Goal: Information Seeking & Learning: Learn about a topic

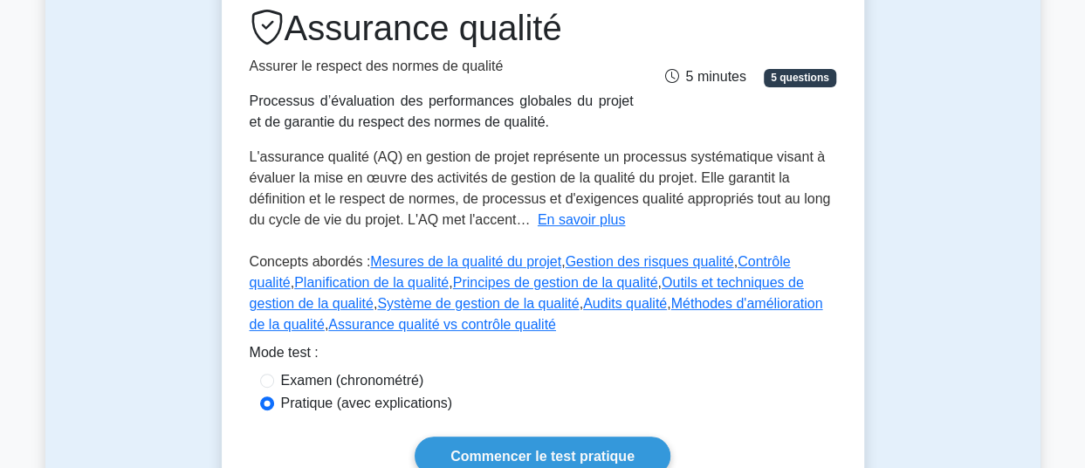
scroll to position [267, 0]
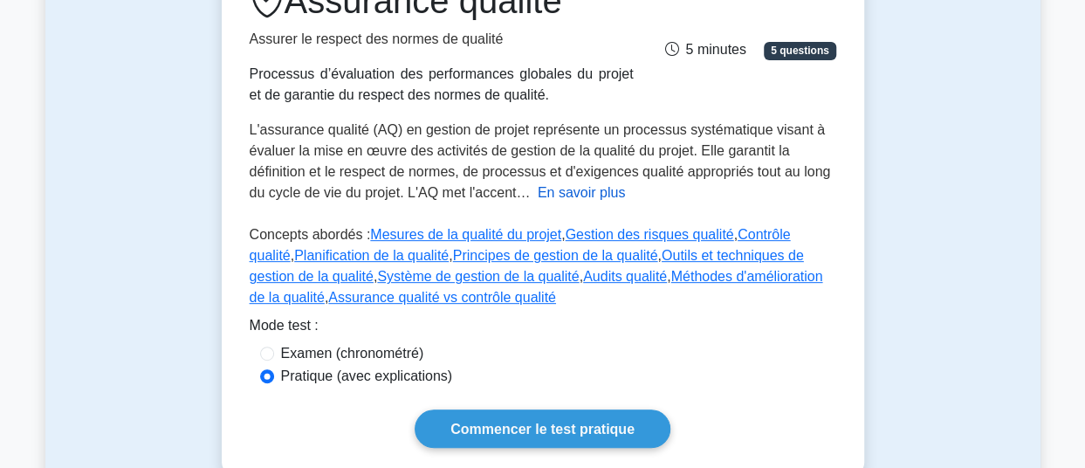
click at [587, 191] on font "En savoir plus" at bounding box center [582, 192] width 88 height 15
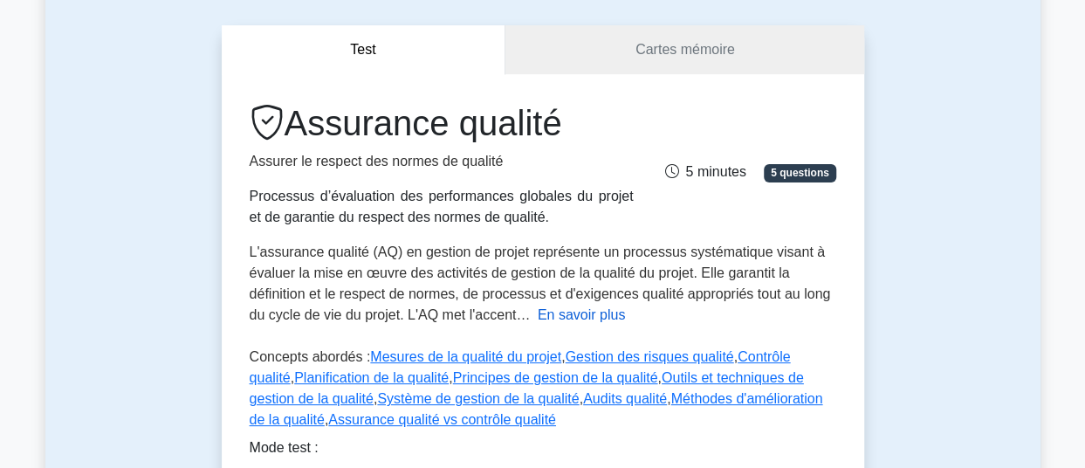
scroll to position [157, 0]
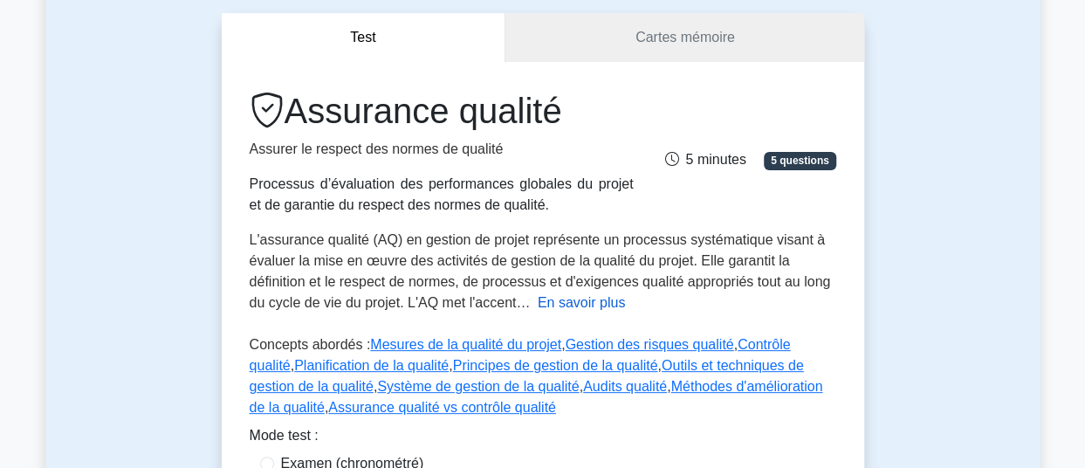
click at [582, 298] on font "En savoir plus" at bounding box center [582, 302] width 88 height 15
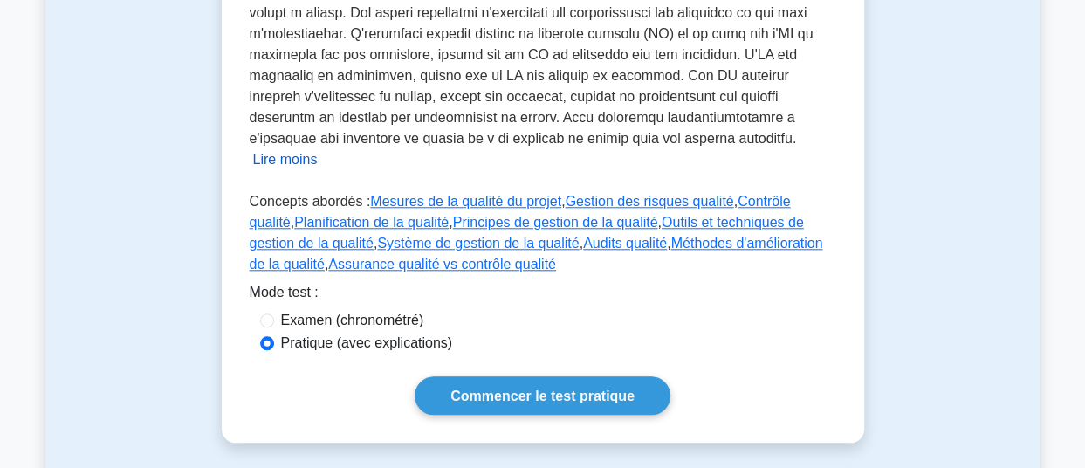
scroll to position [843, 0]
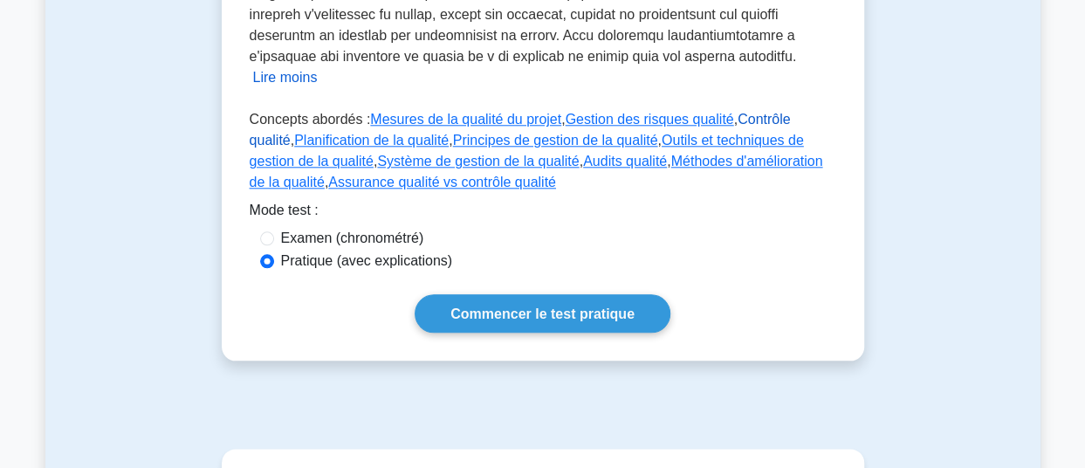
click at [777, 112] on font "Contrôle qualité" at bounding box center [520, 130] width 541 height 36
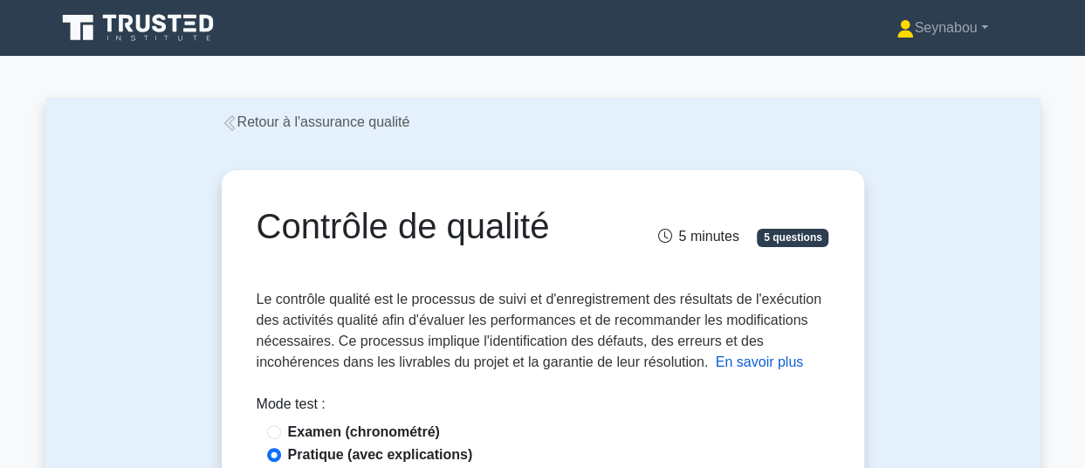
click at [766, 369] on font "En savoir plus" at bounding box center [760, 361] width 88 height 15
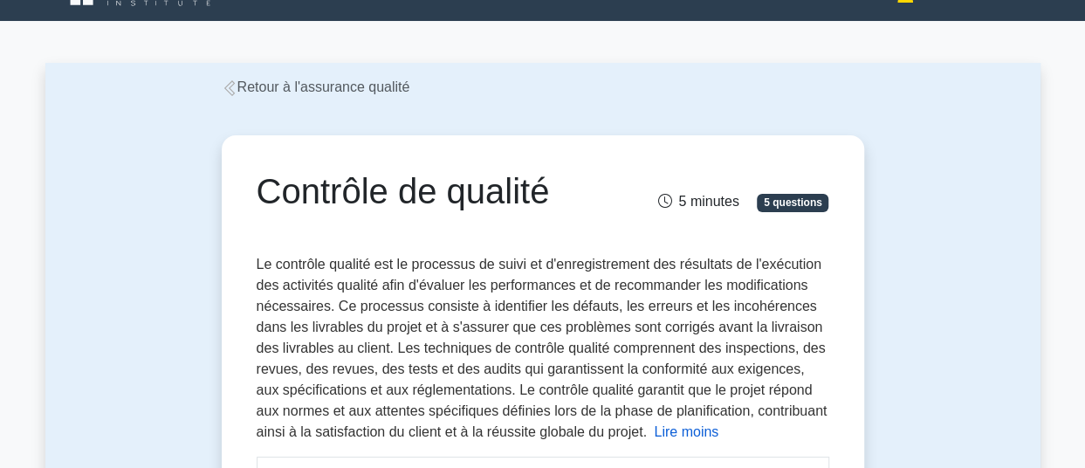
scroll to position [151, 0]
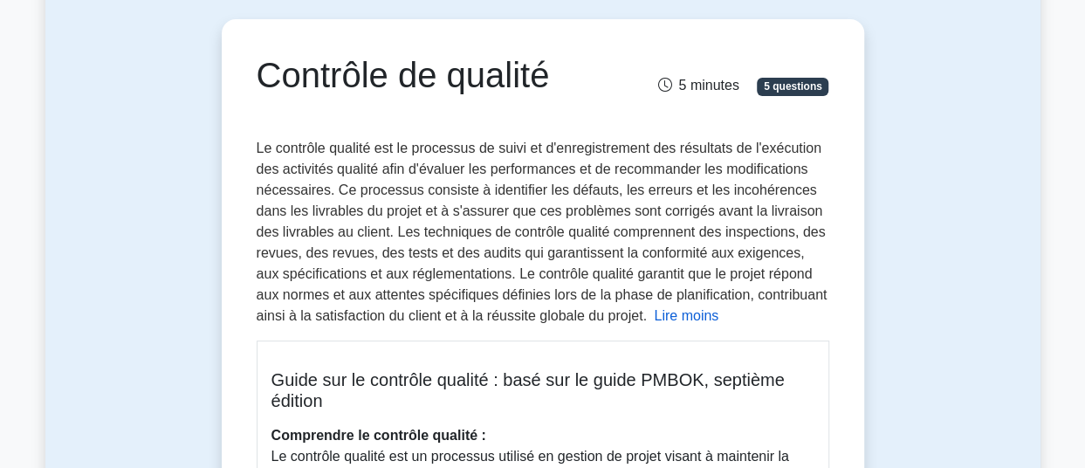
click at [675, 316] on font "Lire moins" at bounding box center [686, 315] width 65 height 15
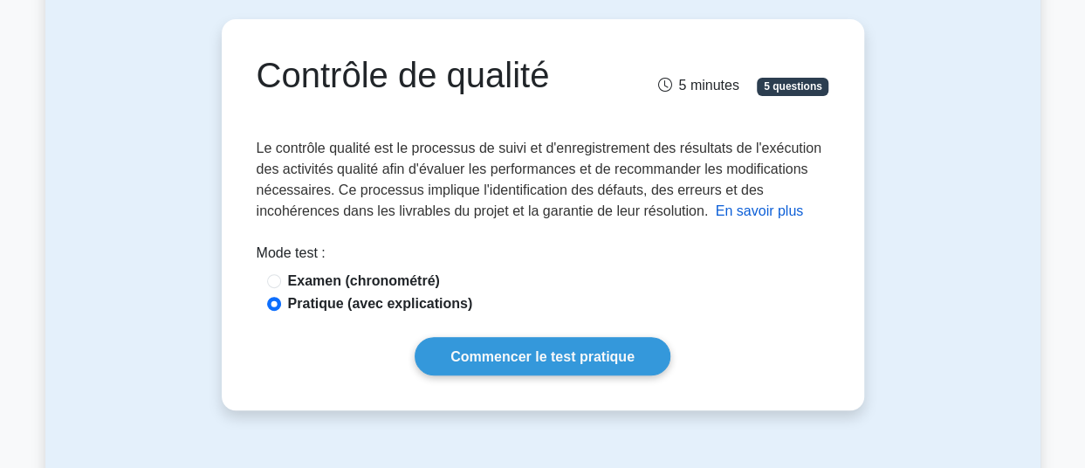
scroll to position [154, 0]
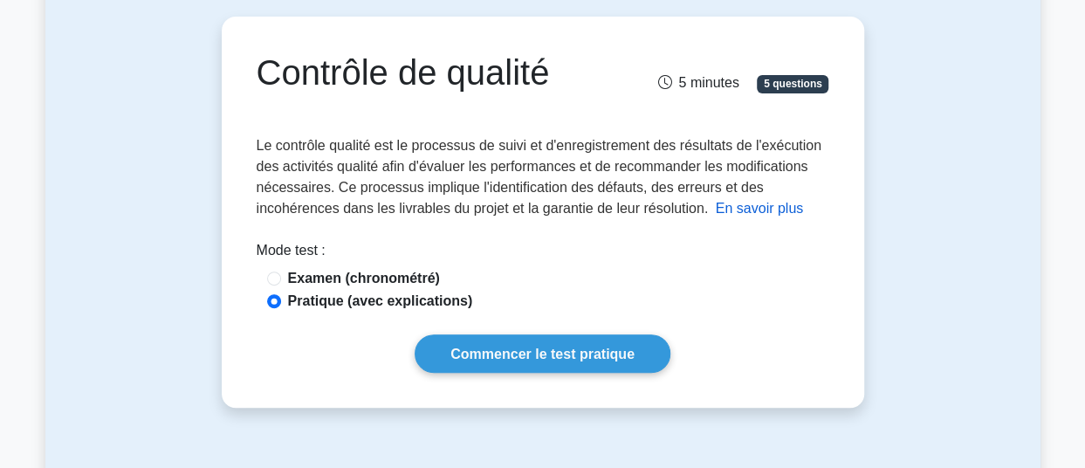
click at [726, 214] on font "En savoir plus" at bounding box center [760, 208] width 88 height 15
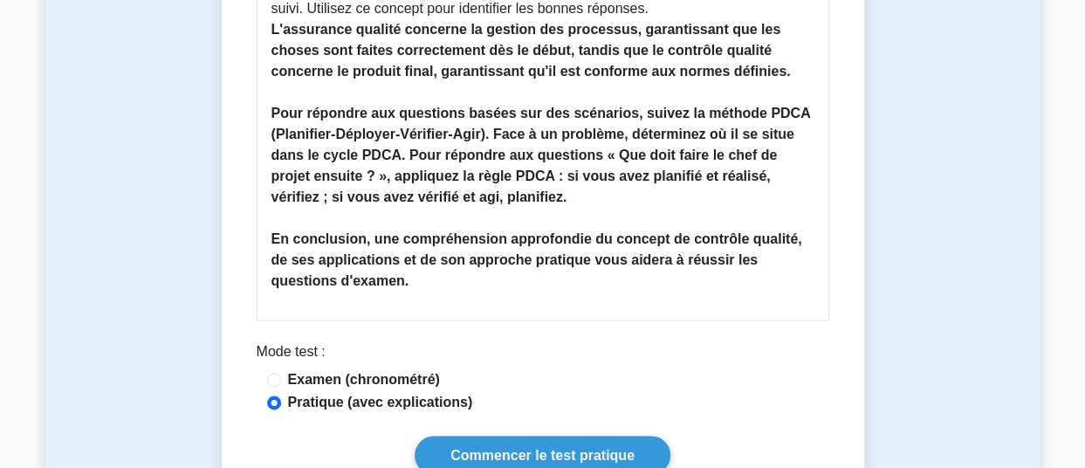
scroll to position [1073, 0]
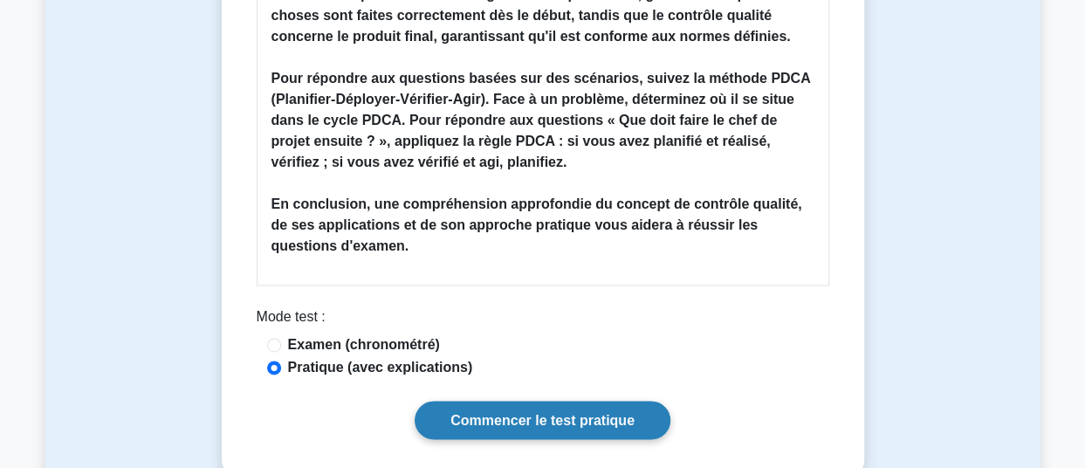
click at [553, 422] on font "Commencer le test pratique" at bounding box center [542, 420] width 184 height 15
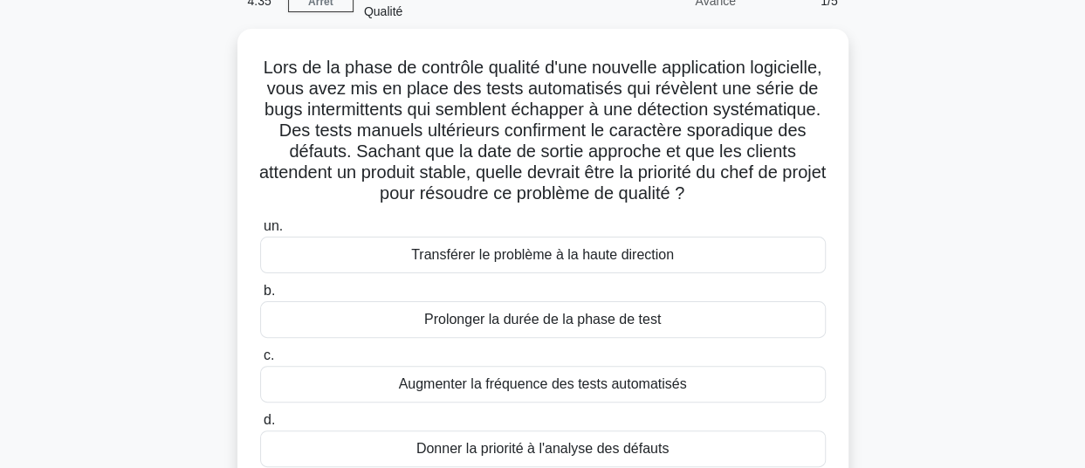
scroll to position [105, 0]
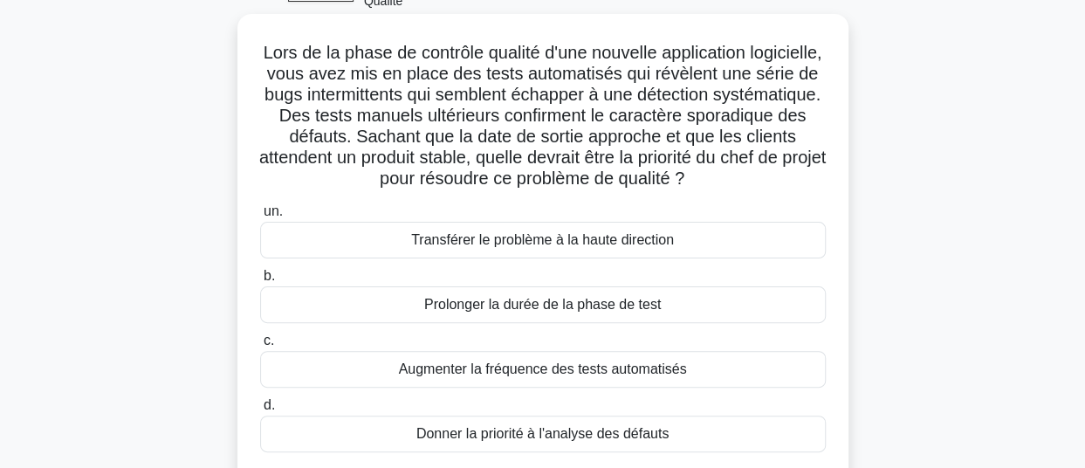
click at [623, 429] on font "Donner la priorité à l'analyse des défauts" at bounding box center [542, 433] width 252 height 15
click at [260, 411] on input "d. Donner la priorité à l'analyse des défauts" at bounding box center [260, 405] width 0 height 11
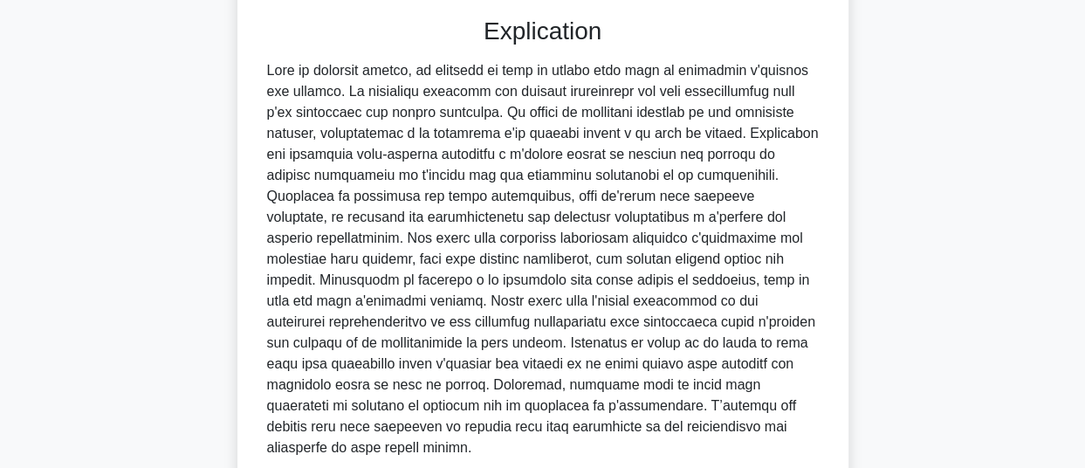
scroll to position [651, 0]
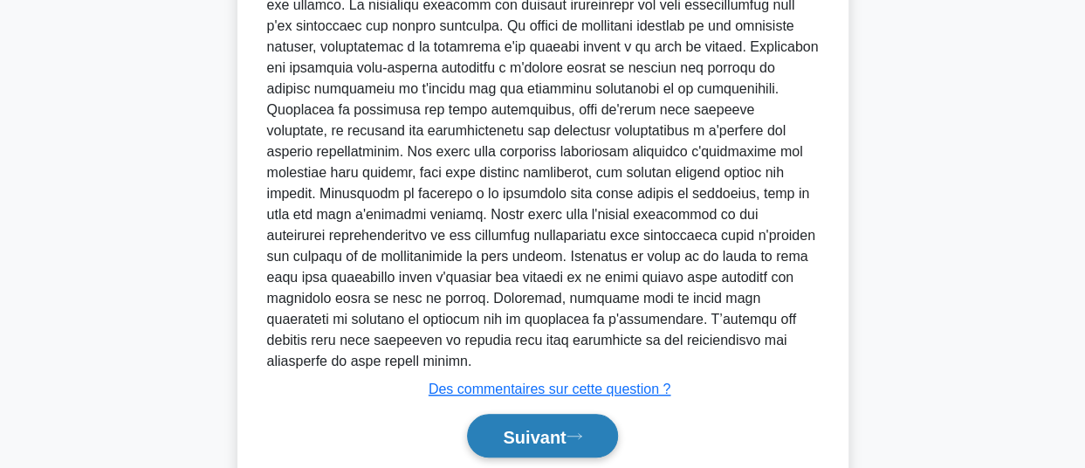
click at [536, 427] on font "Suivant" at bounding box center [534, 436] width 63 height 19
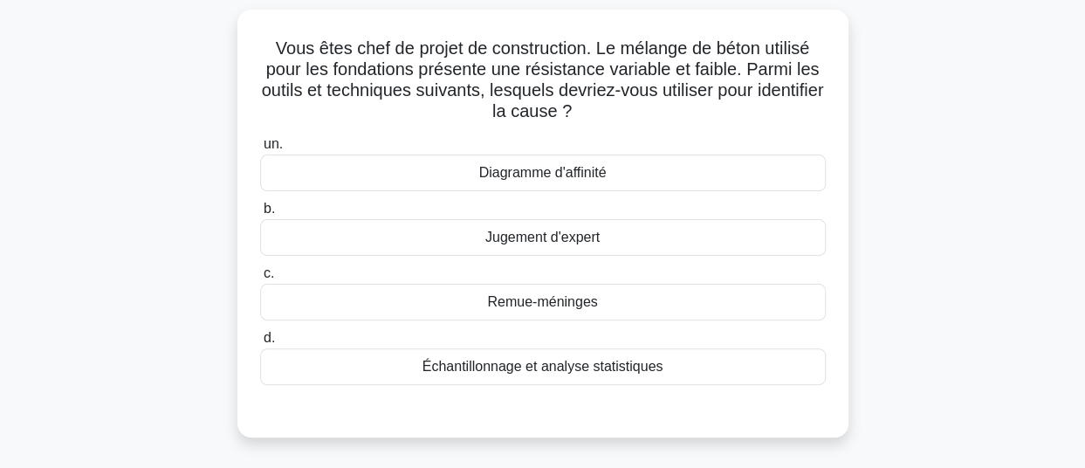
scroll to position [106, 0]
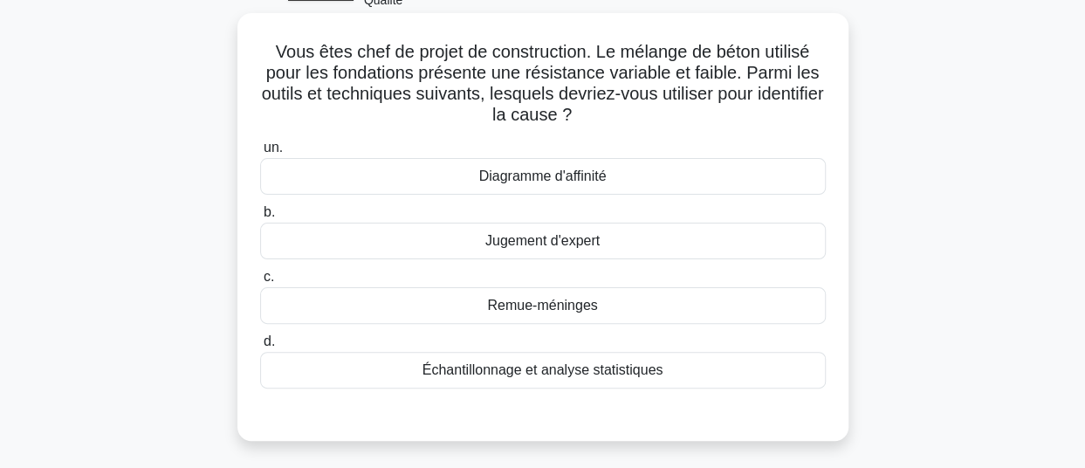
click at [517, 179] on font "Diagramme d'affinité" at bounding box center [542, 175] width 127 height 15
click at [260, 154] on input "un. Diagramme d'affinité" at bounding box center [260, 147] width 0 height 11
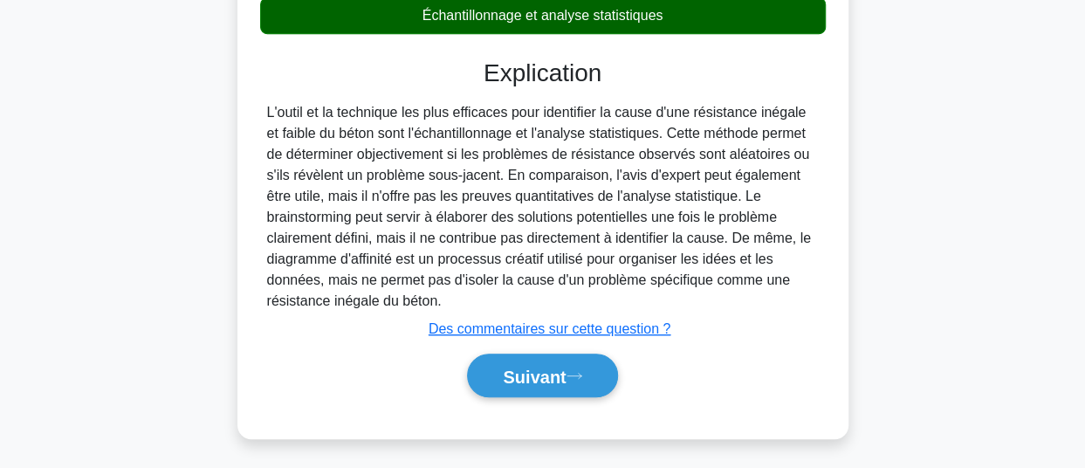
scroll to position [475, 0]
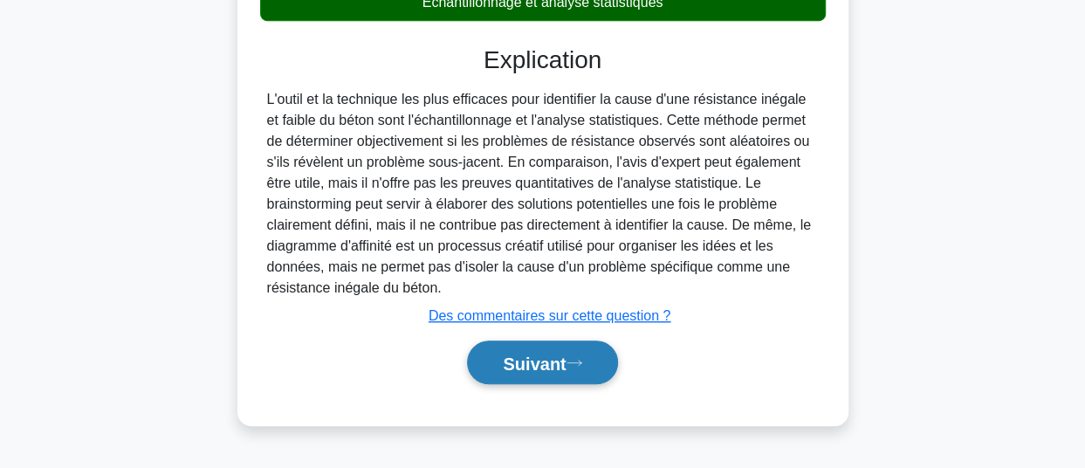
click at [527, 367] on font "Suivant" at bounding box center [534, 362] width 63 height 19
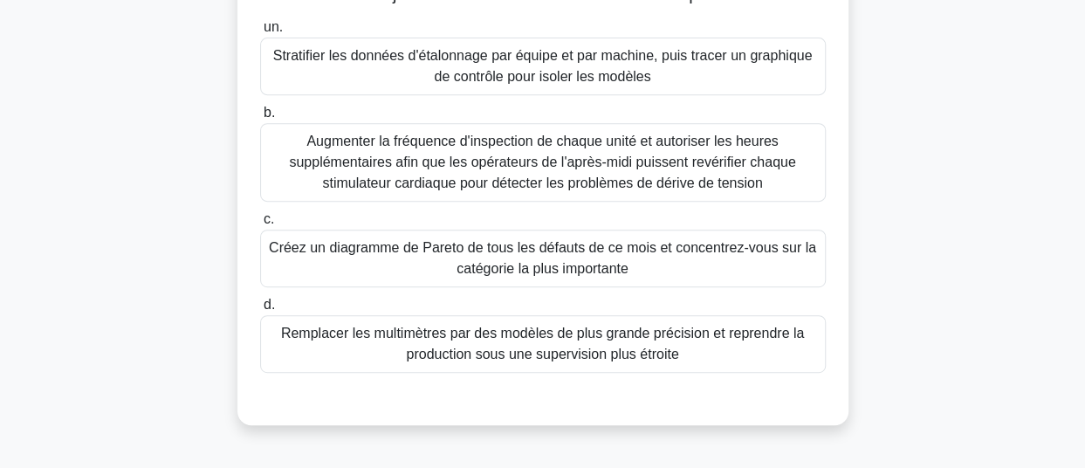
scroll to position [319, 0]
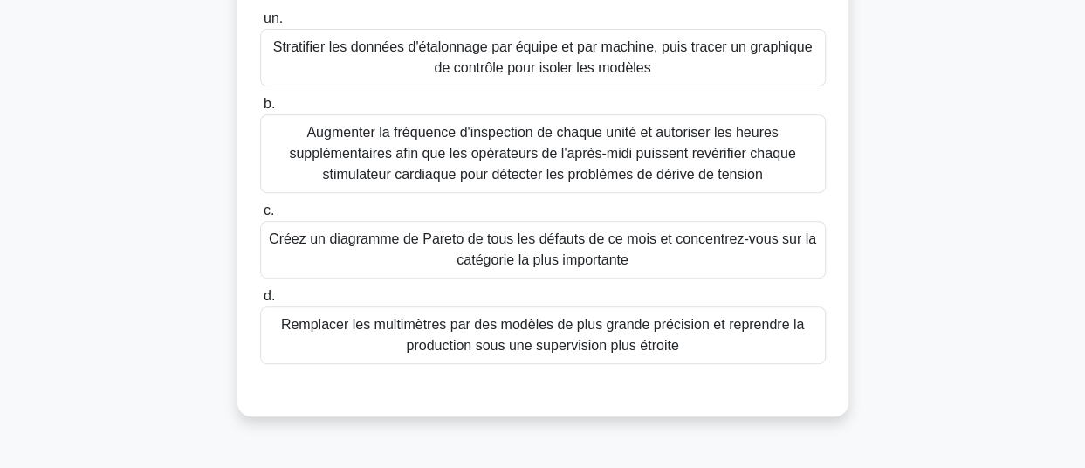
click at [613, 267] on font "Créez un diagramme de Pareto de tous les défauts de ce mois et concentrez-vous …" at bounding box center [542, 249] width 547 height 36
click at [260, 216] on input "c. Créez un diagramme de Pareto de tous les défauts de ce mois et concentrez-vo…" at bounding box center [260, 210] width 0 height 11
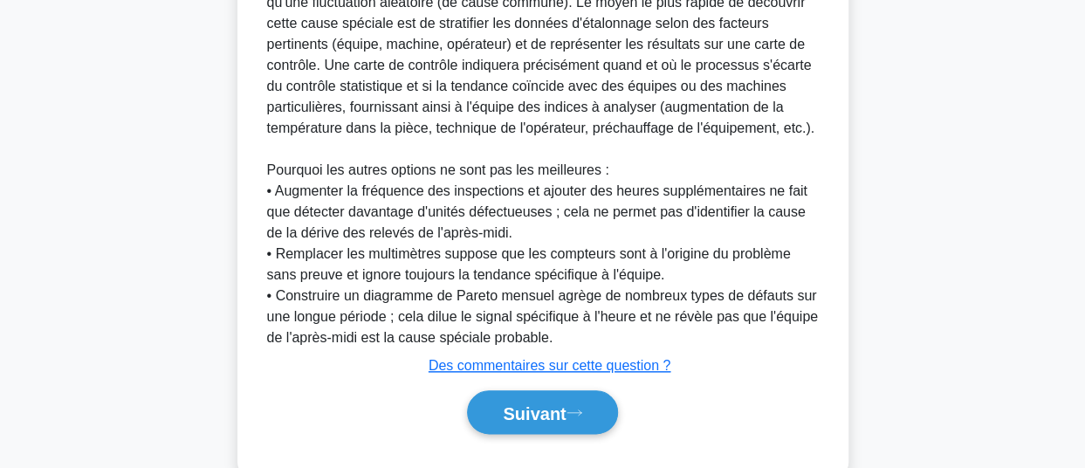
scroll to position [842, 0]
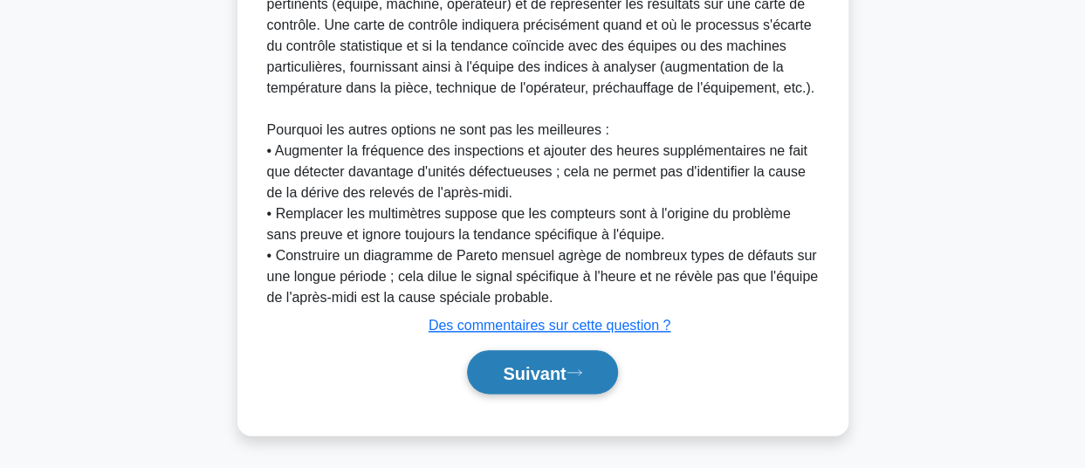
click at [518, 382] on font "Suivant" at bounding box center [534, 372] width 63 height 19
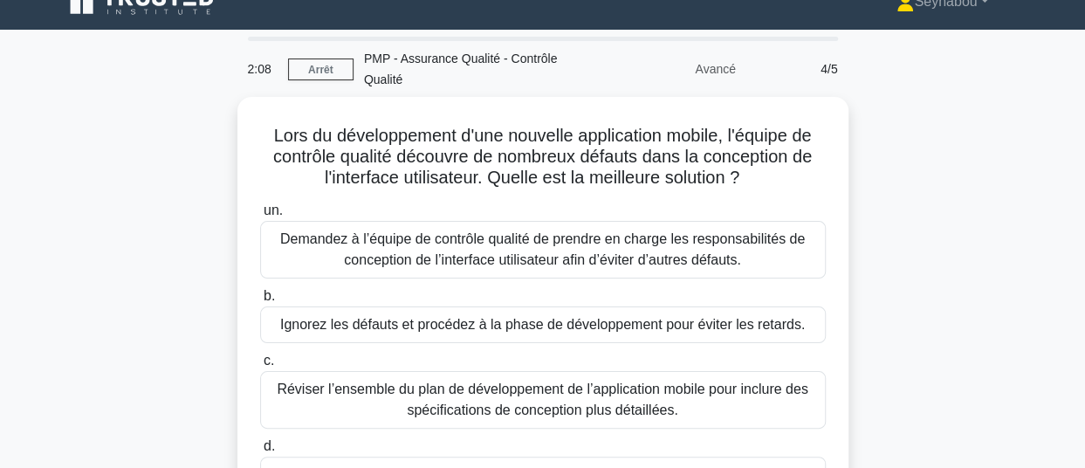
scroll to position [19, 0]
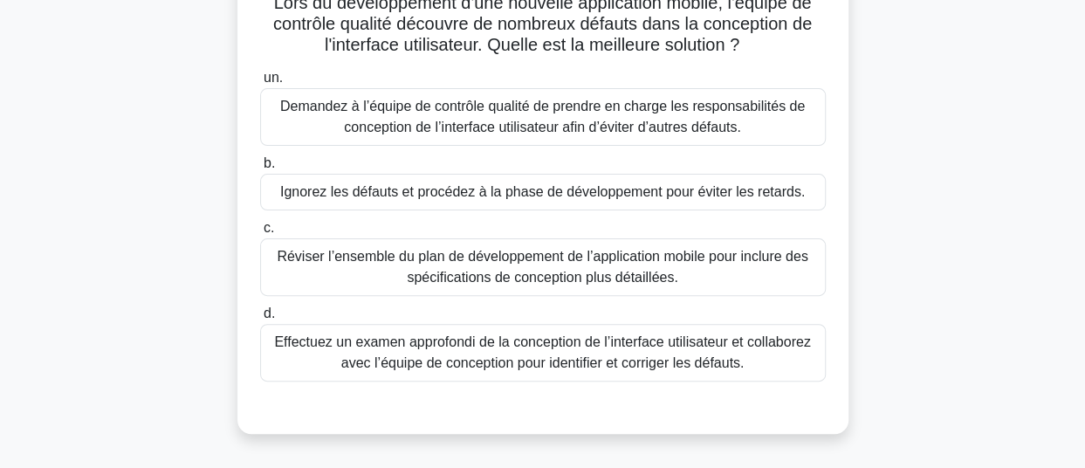
scroll to position [160, 0]
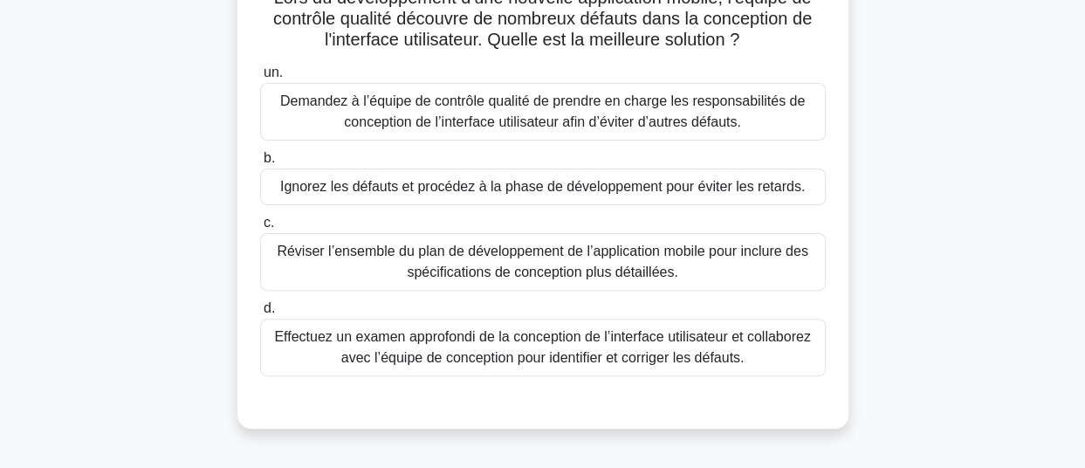
click at [647, 353] on font "Effectuez un examen approfondi de la conception de l’interface utilisateur et c…" at bounding box center [542, 347] width 536 height 36
click at [260, 314] on input "d. Effectuez un examen approfondi de la conception de l’interface utilisateur e…" at bounding box center [260, 308] width 0 height 11
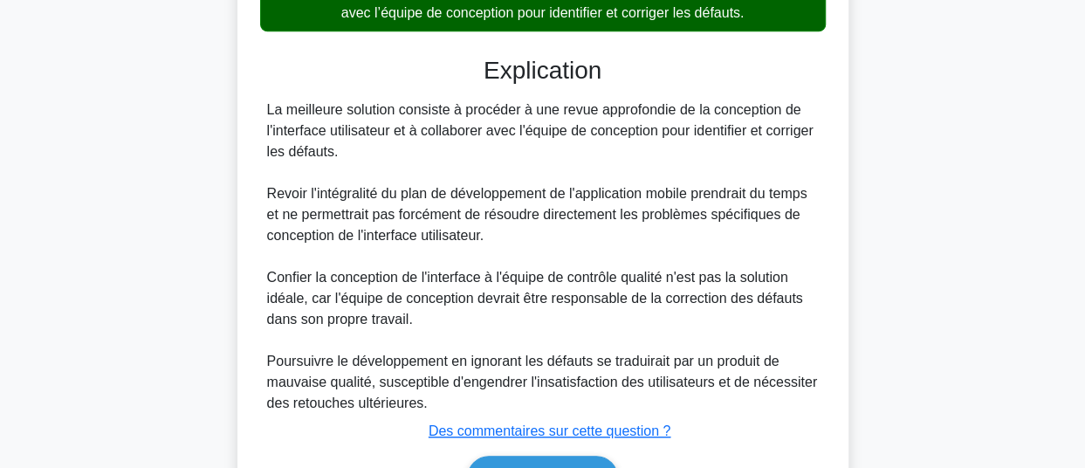
scroll to position [608, 0]
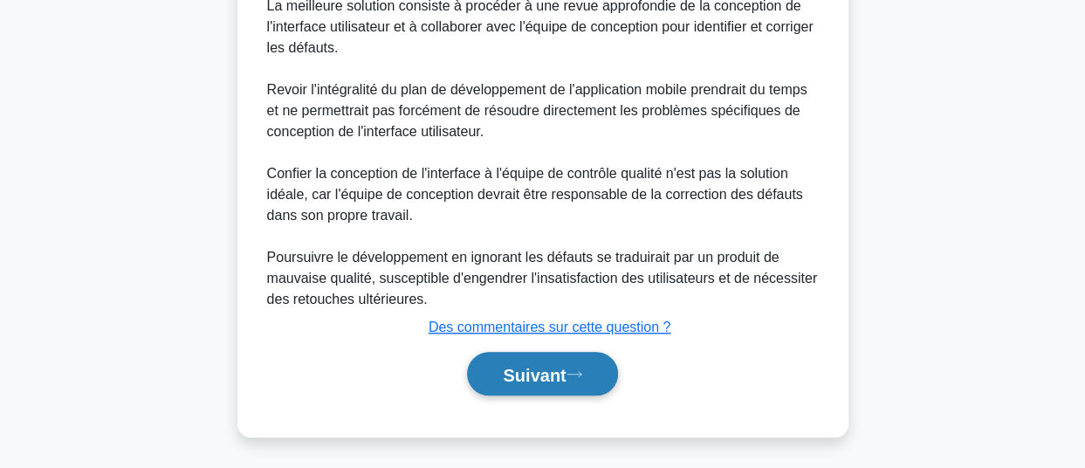
click at [551, 380] on font "Suivant" at bounding box center [534, 374] width 63 height 19
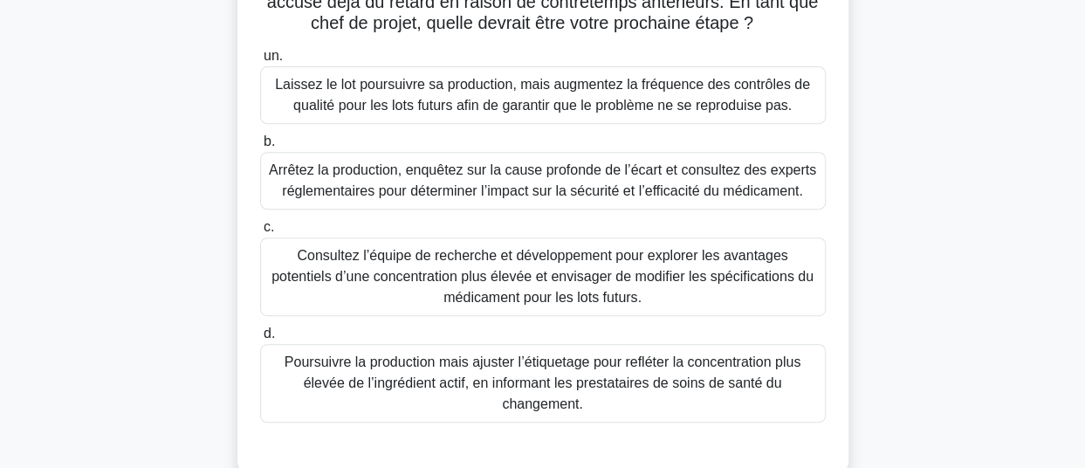
scroll to position [308, 0]
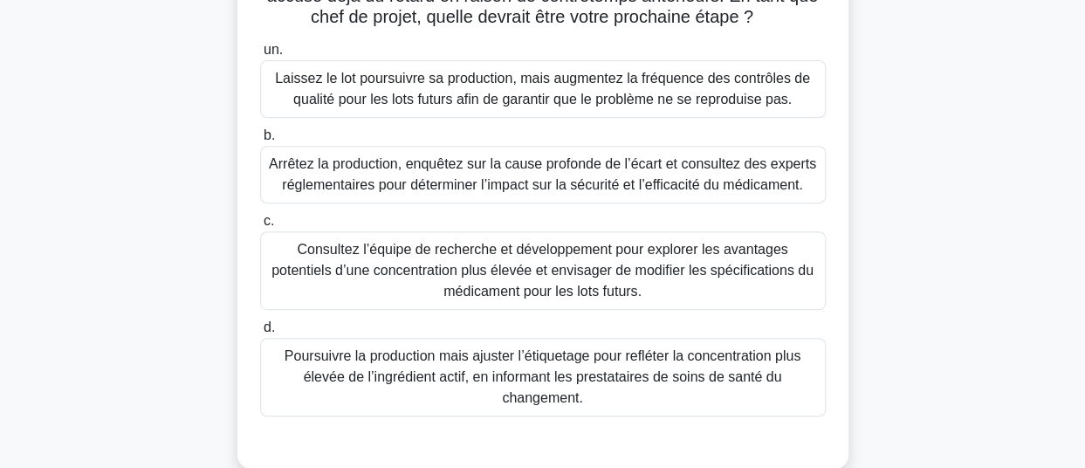
click at [627, 275] on font "Consultez l’équipe de recherche et développement pour explorer les avantages po…" at bounding box center [542, 270] width 542 height 57
click at [260, 227] on input "c. Consultez l’équipe de recherche et développement pour explorer les avantages…" at bounding box center [260, 221] width 0 height 11
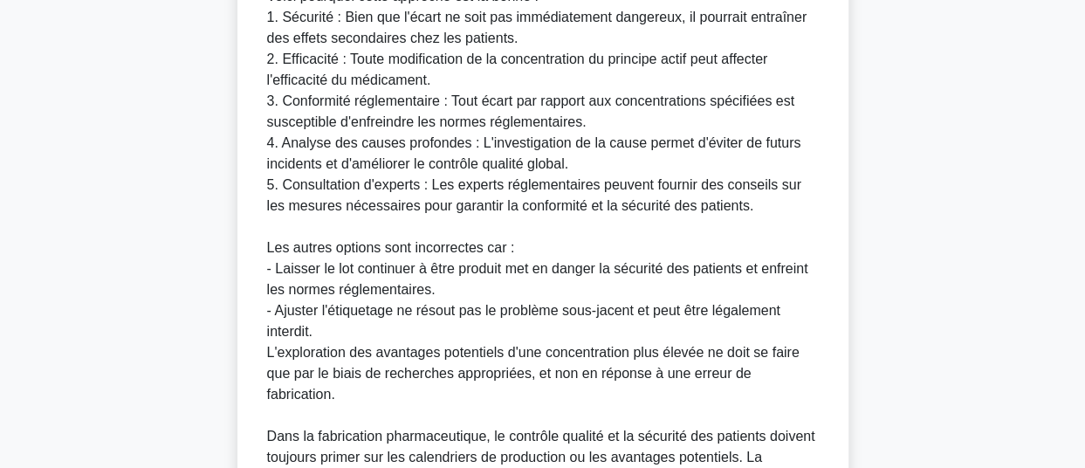
scroll to position [1074, 0]
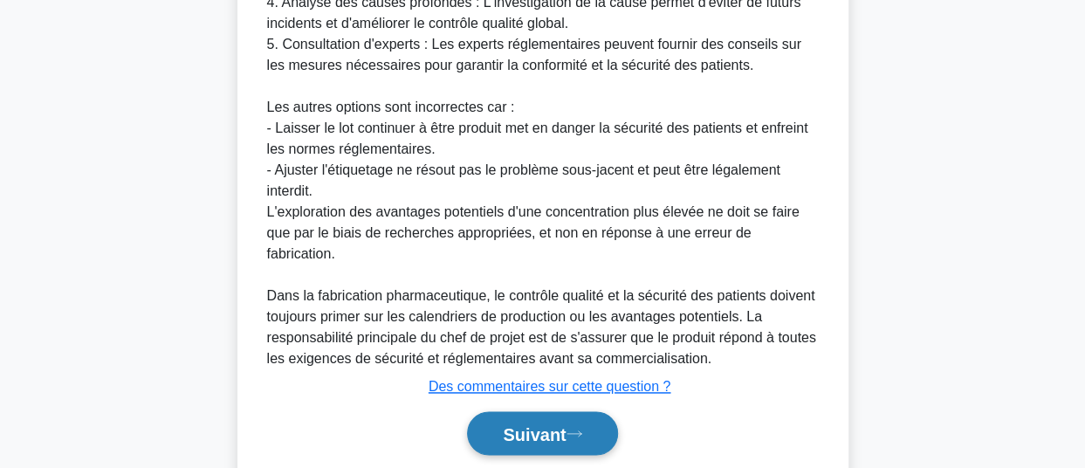
click at [546, 424] on font "Suivant" at bounding box center [534, 433] width 63 height 19
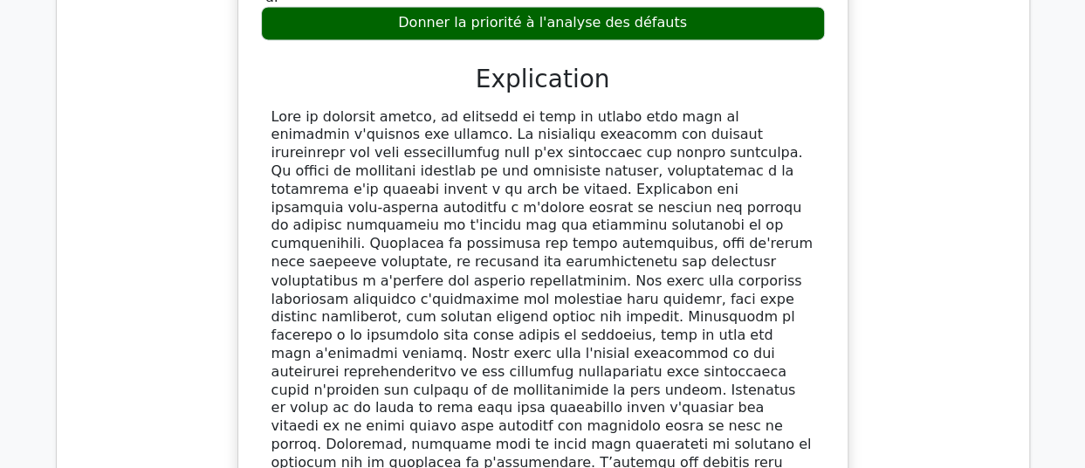
scroll to position [1346, 0]
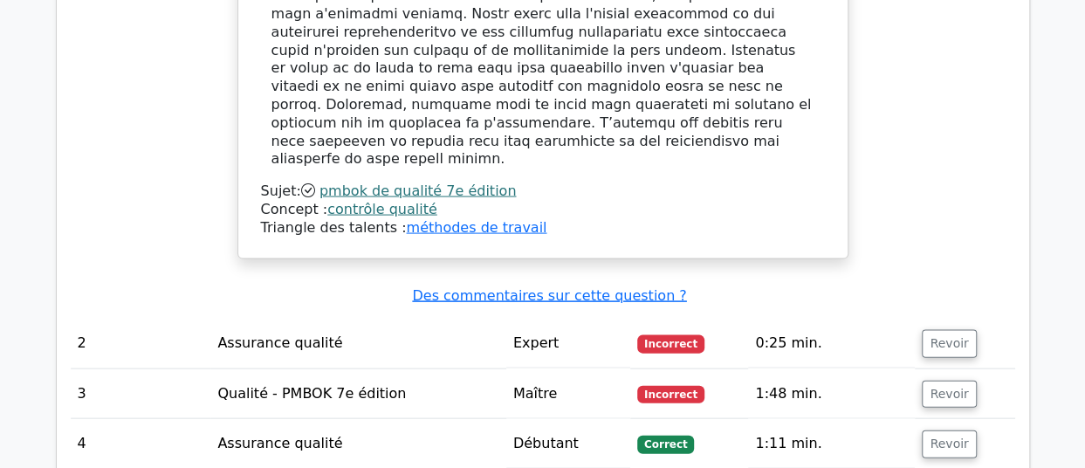
scroll to position [1684, 0]
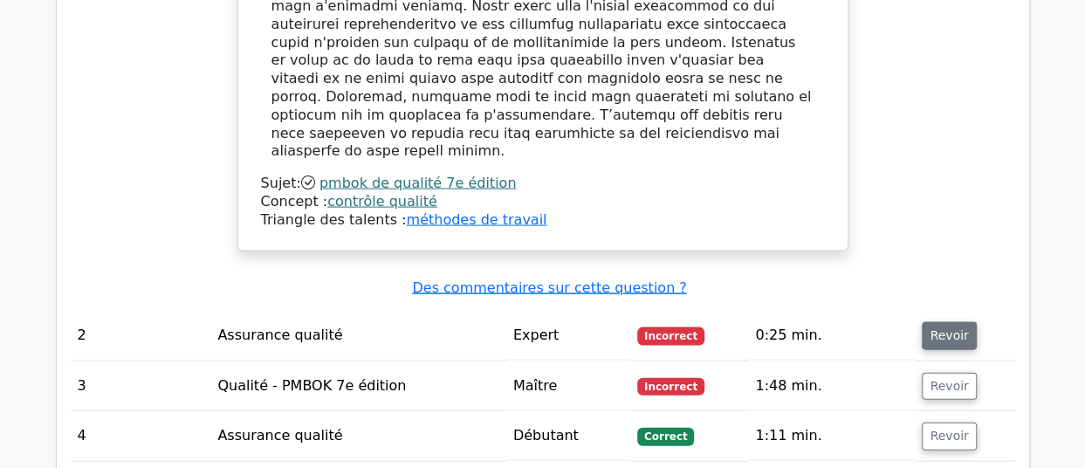
click at [946, 329] on font "Revoir" at bounding box center [948, 336] width 38 height 14
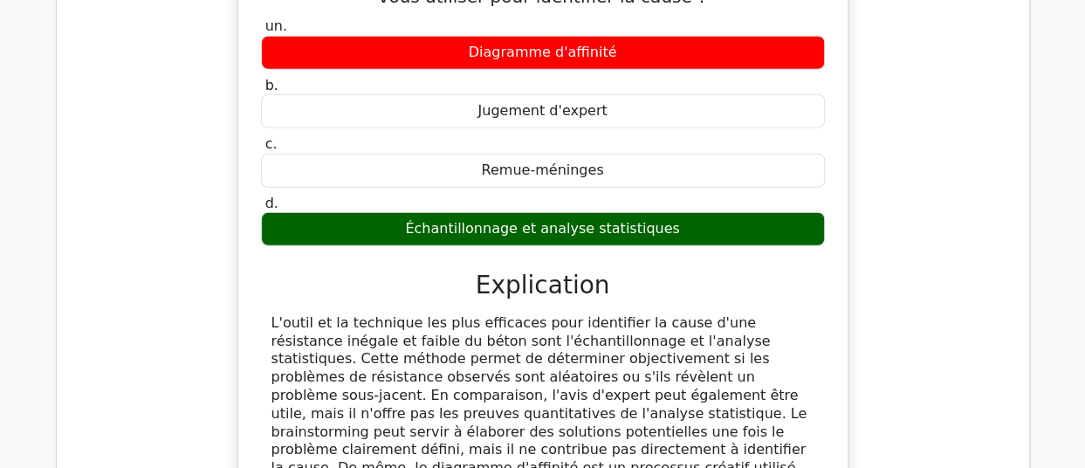
scroll to position [2160, 0]
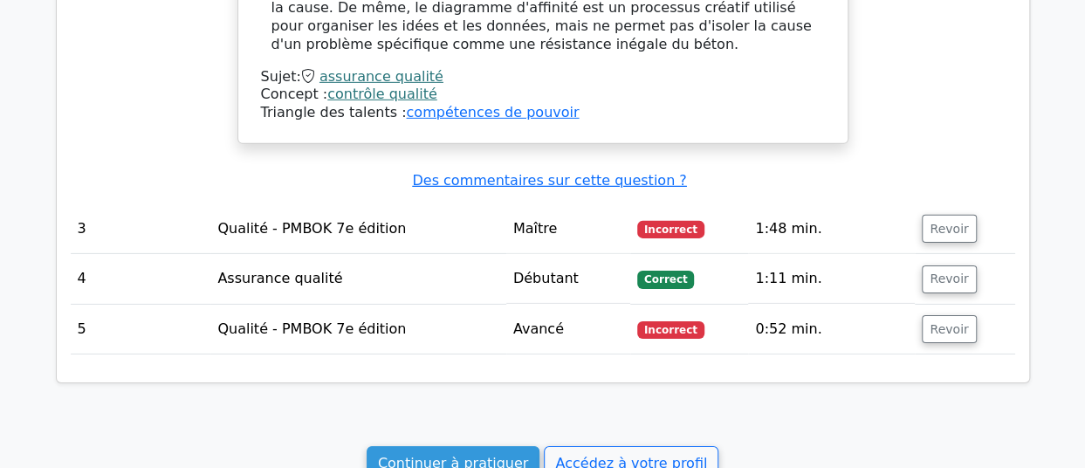
scroll to position [2602, 0]
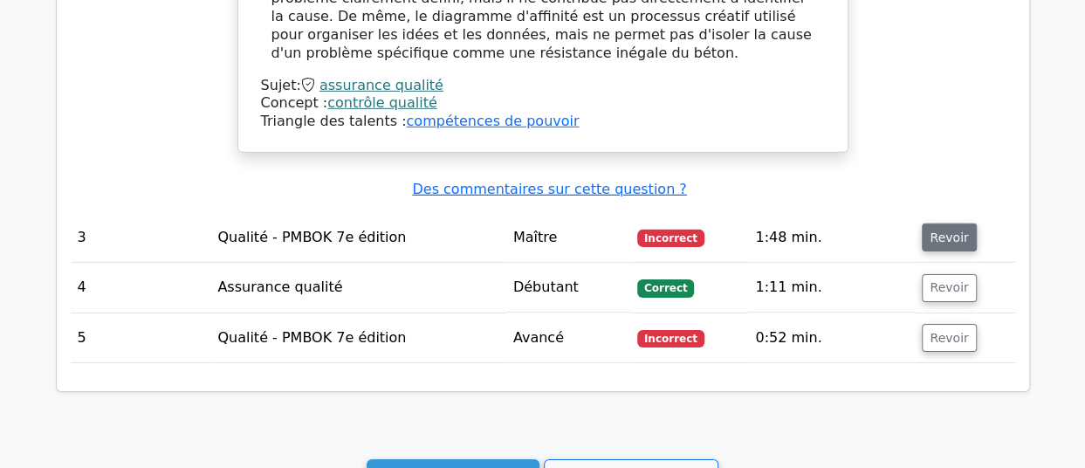
click at [943, 230] on font "Revoir" at bounding box center [948, 237] width 38 height 14
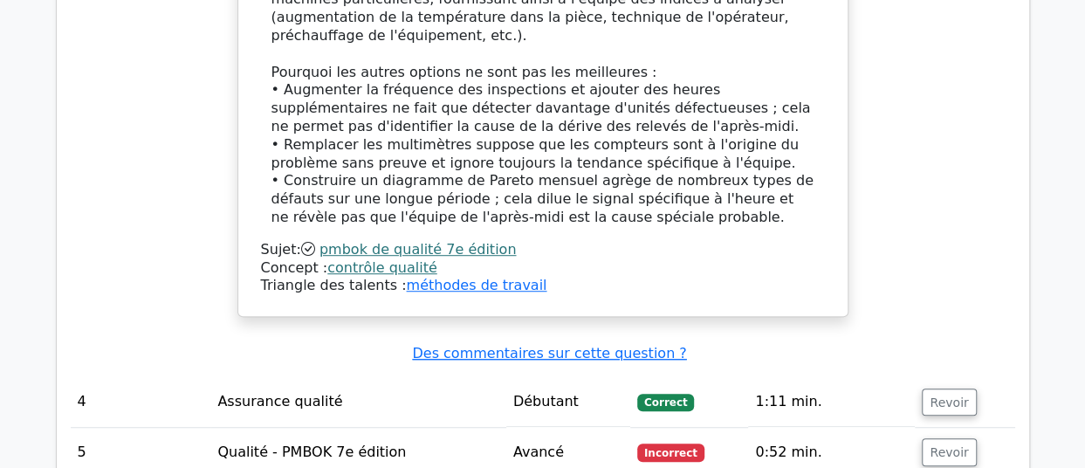
scroll to position [3771, 0]
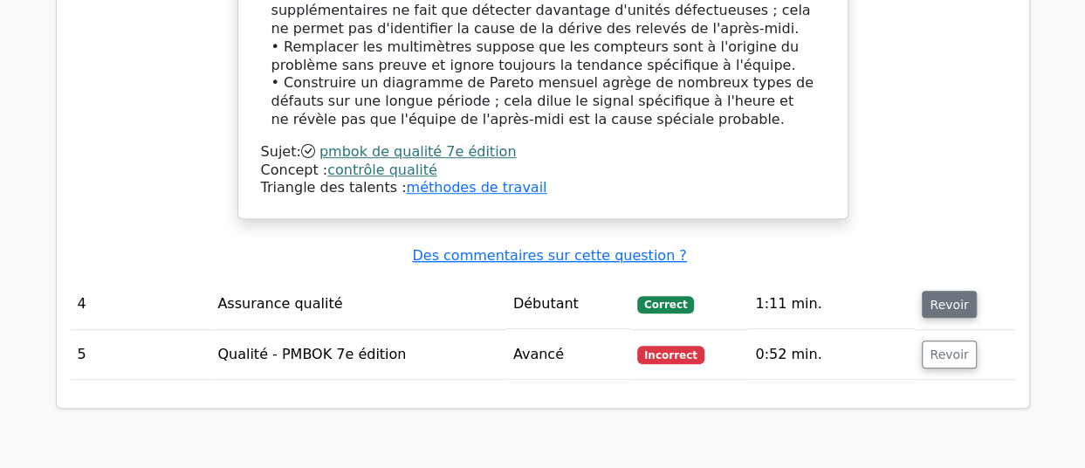
click at [937, 297] on font "Revoir" at bounding box center [948, 304] width 38 height 14
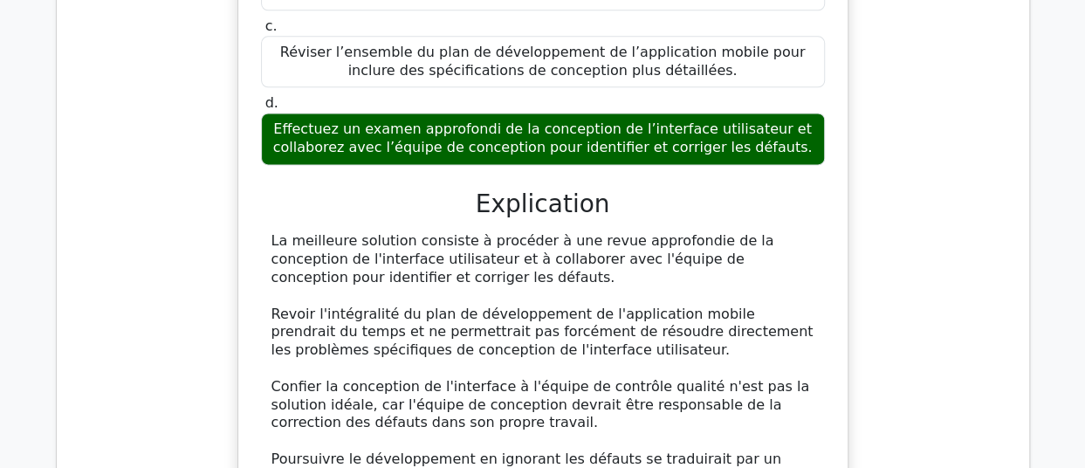
scroll to position [4442, 0]
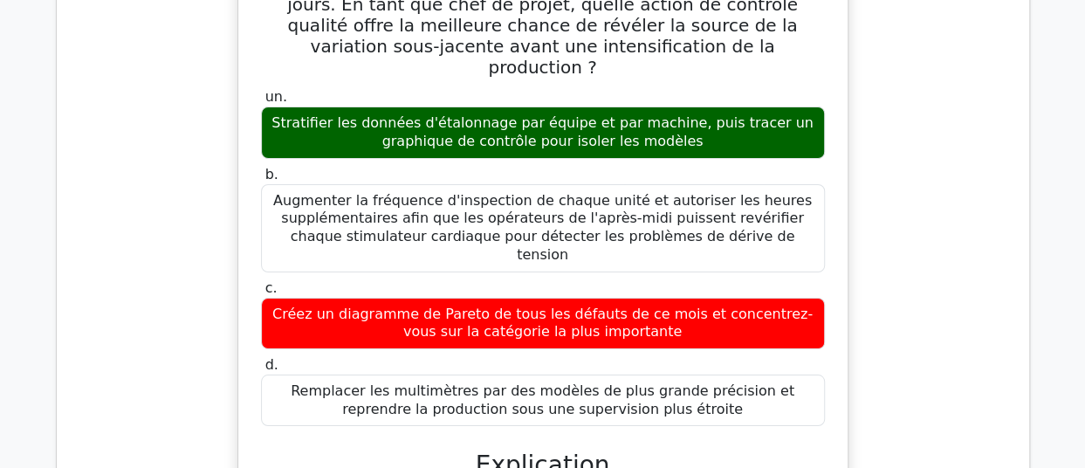
scroll to position [2620, 0]
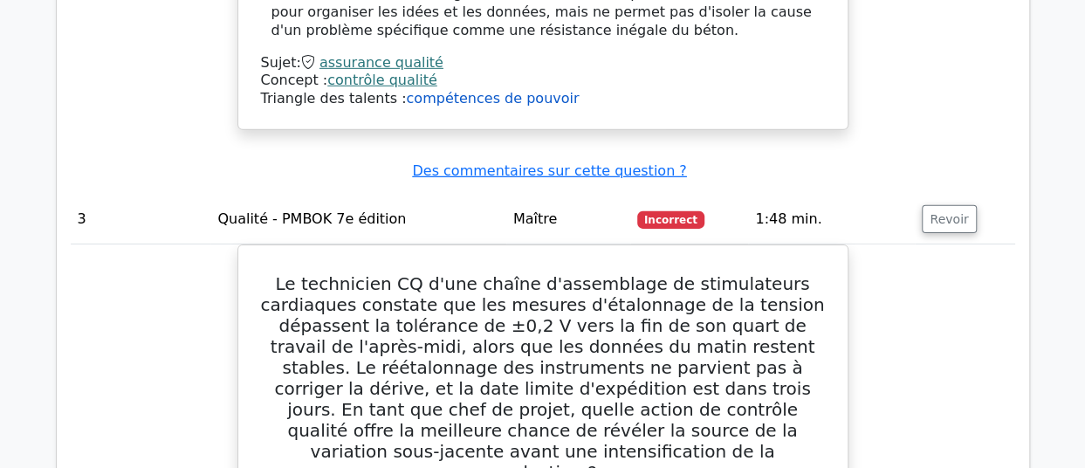
click at [499, 90] on font "compétences de pouvoir" at bounding box center [492, 98] width 173 height 17
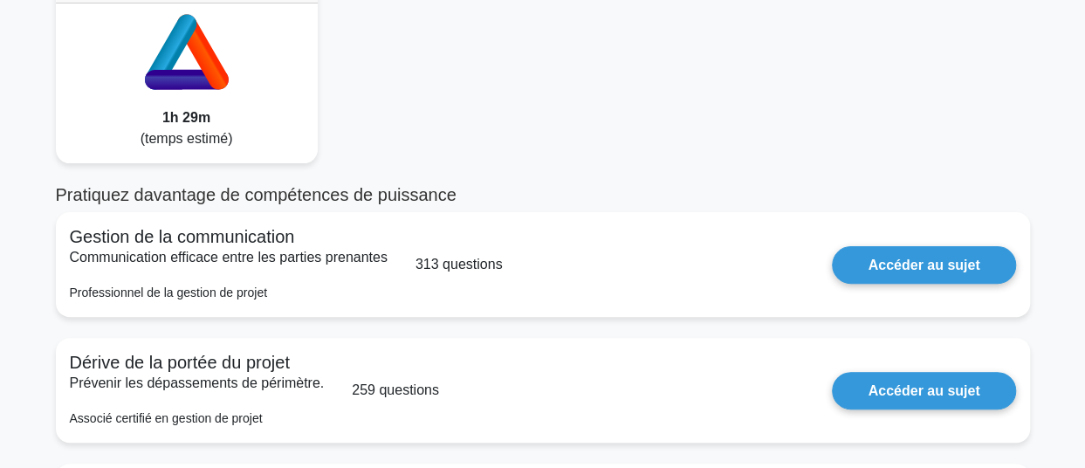
scroll to position [80, 0]
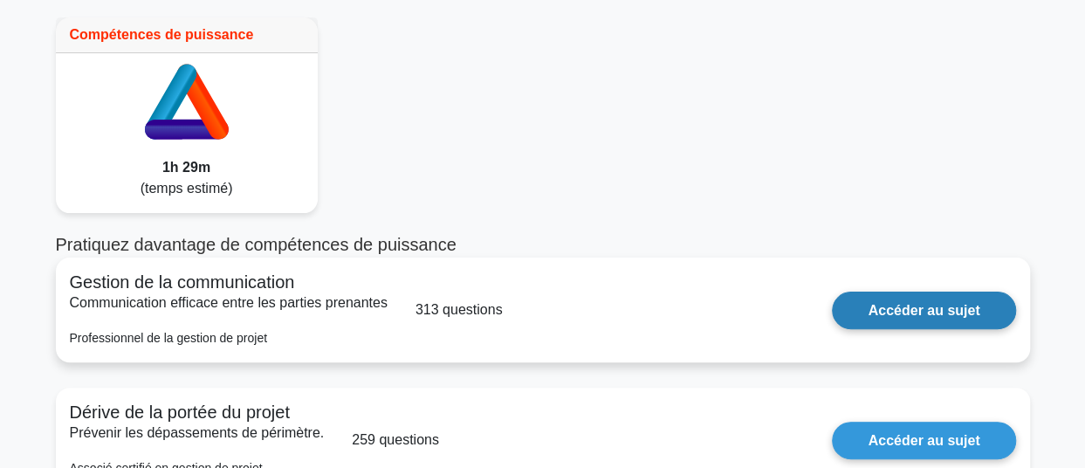
click at [934, 303] on link "Accéder au sujet" at bounding box center [923, 310] width 183 height 38
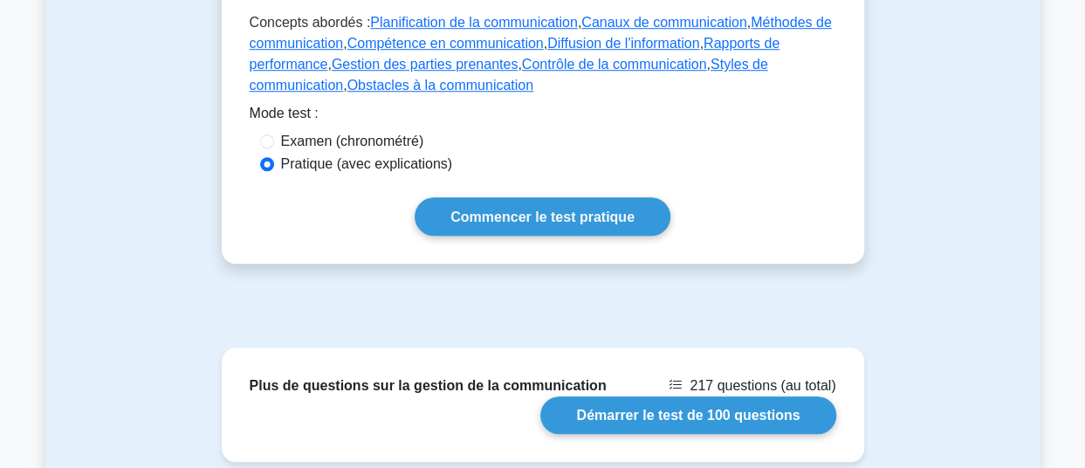
scroll to position [665, 0]
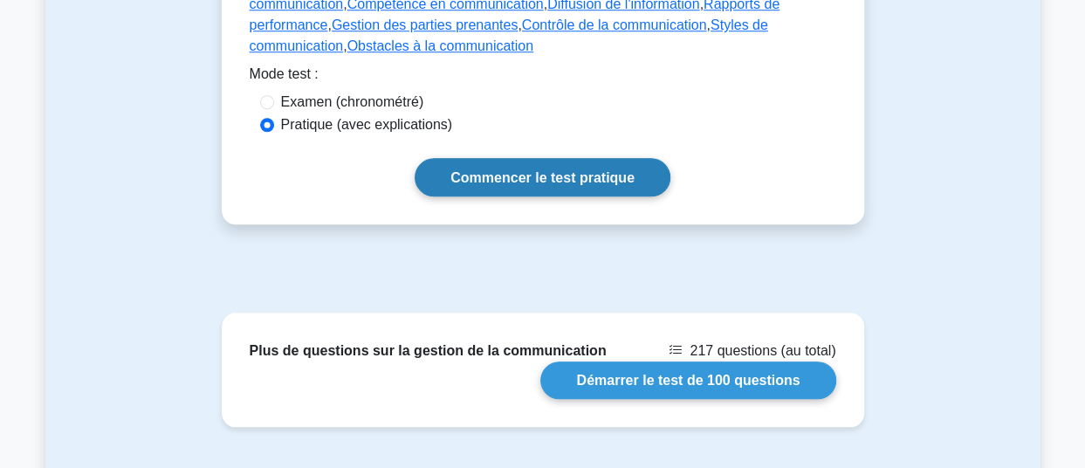
click at [534, 181] on font "Commencer le test pratique" at bounding box center [542, 177] width 184 height 15
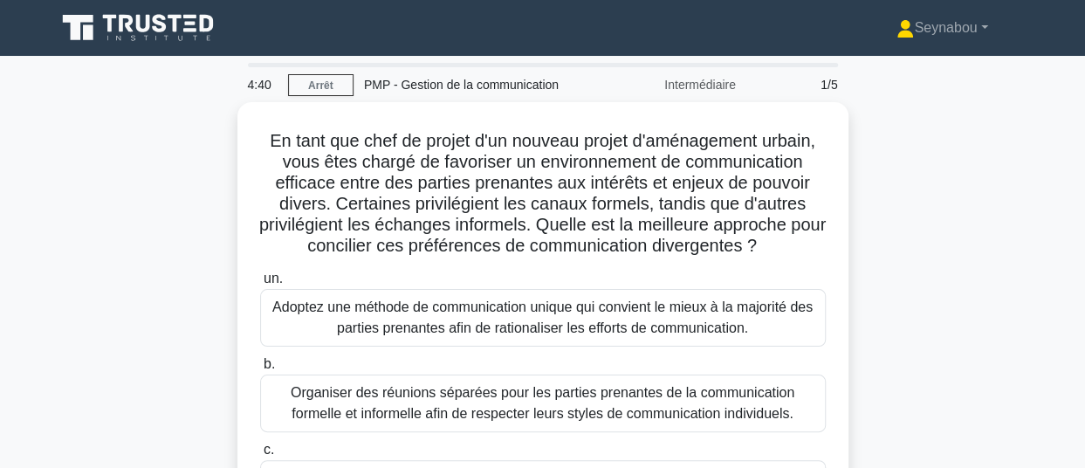
click at [943, 277] on div "En tant que chef de projet d'un nouveau projet d'aménagement urbain, vous êtes …" at bounding box center [542, 399] width 995 height 595
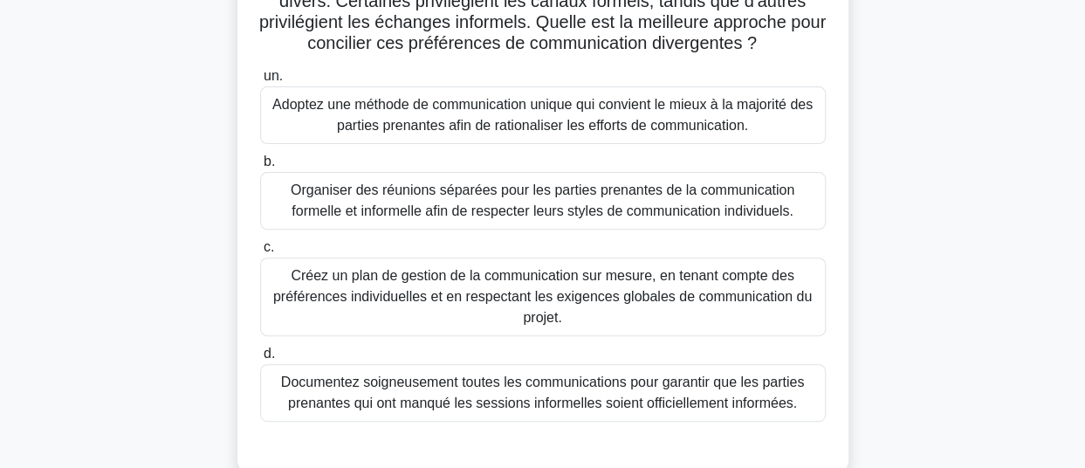
scroll to position [208, 0]
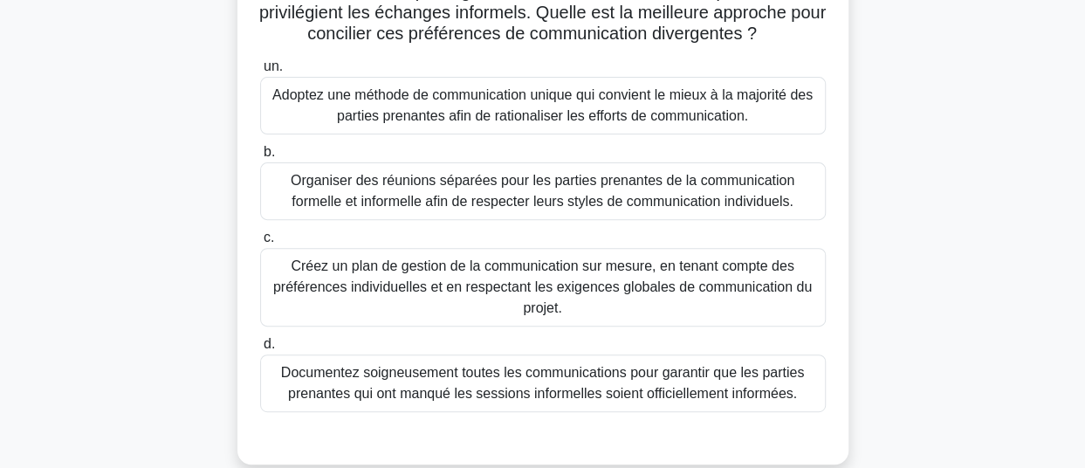
click at [733, 298] on font "Créez un plan de gestion de la communication sur mesure, en tenant compte des p…" at bounding box center [543, 287] width 550 height 63
click at [260, 243] on input "c. Créez un plan de gestion de la communication sur mesure, en tenant compte de…" at bounding box center [260, 237] width 0 height 11
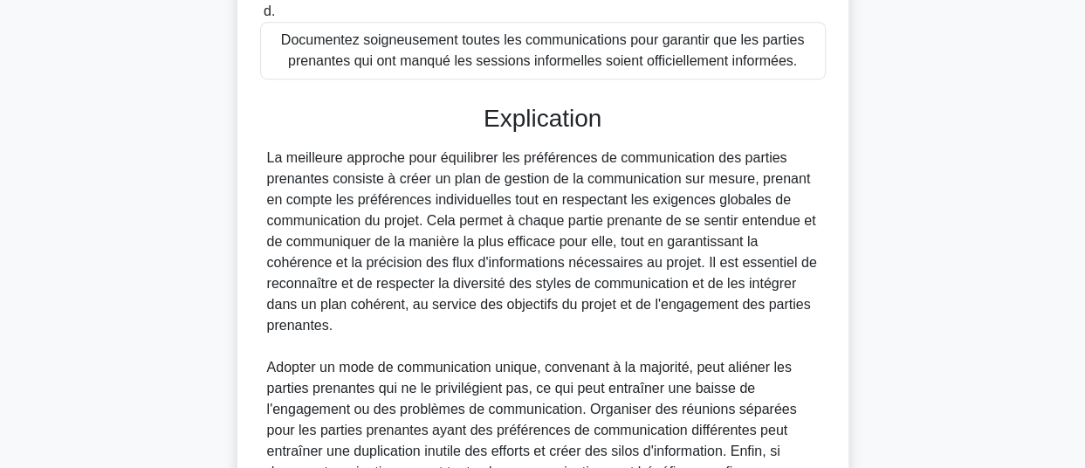
scroll to position [696, 0]
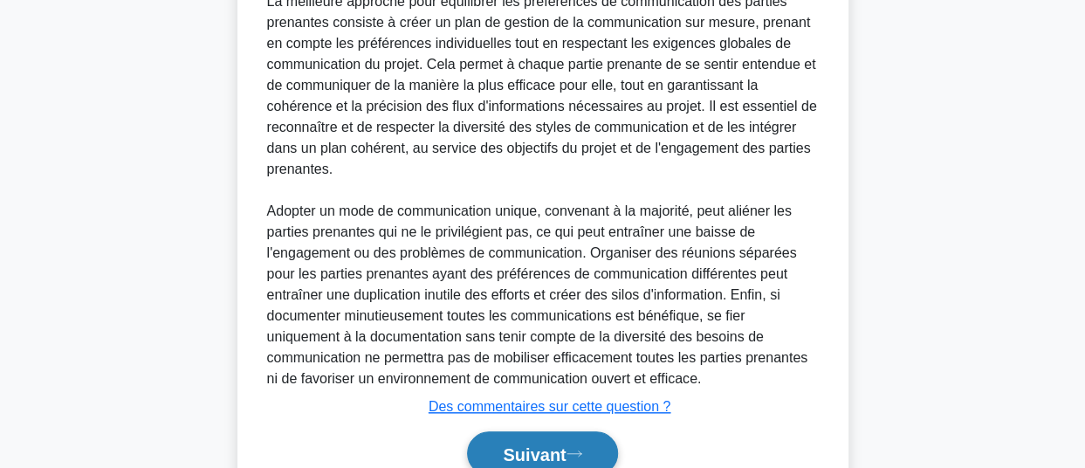
click at [558, 446] on font "Suivant" at bounding box center [534, 453] width 63 height 19
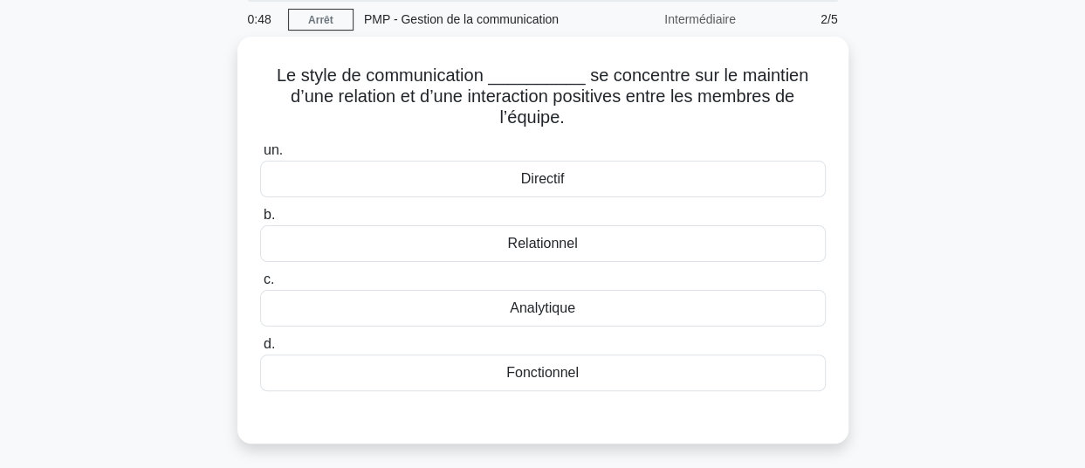
scroll to position [61, 0]
click at [581, 229] on div "Relationnel" at bounding box center [542, 243] width 565 height 37
click at [260, 221] on input "b. Relationnel" at bounding box center [260, 214] width 0 height 11
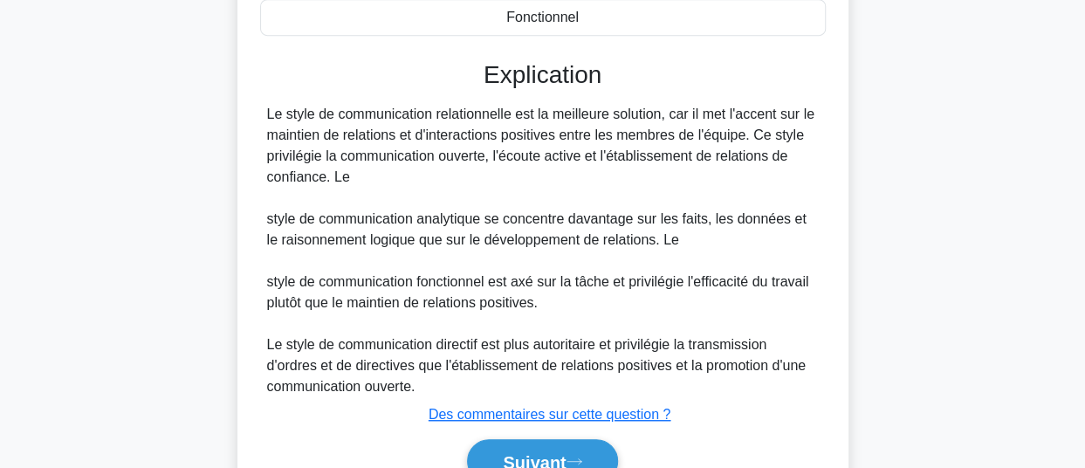
scroll to position [483, 0]
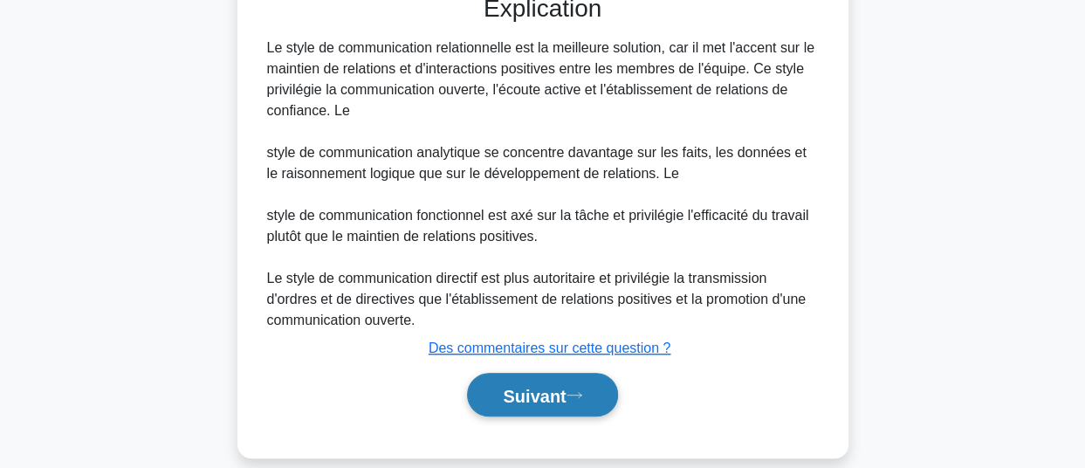
click at [503, 386] on font "Suivant" at bounding box center [534, 395] width 63 height 19
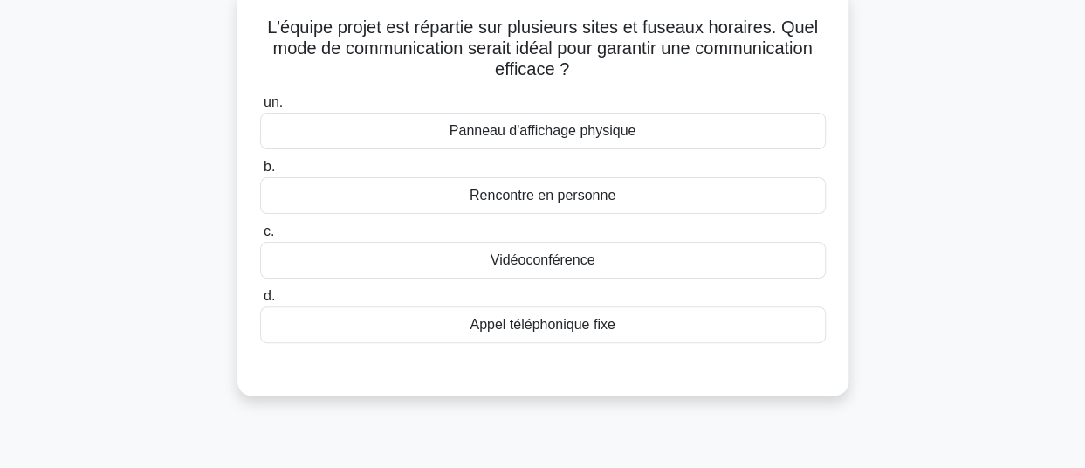
scroll to position [110, 0]
click at [628, 266] on div "Vidéoconférence" at bounding box center [542, 259] width 565 height 37
click at [260, 236] on input "c. Vidéoconférence" at bounding box center [260, 230] width 0 height 11
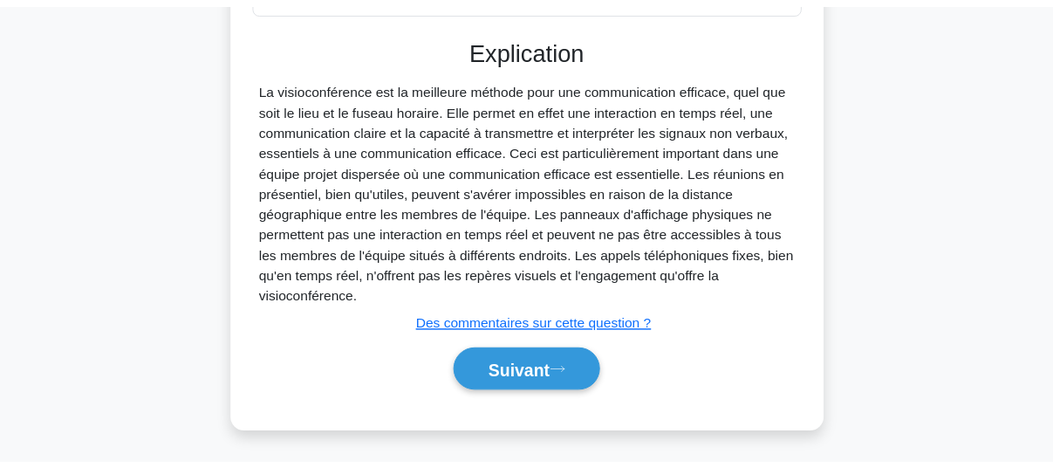
scroll to position [475, 0]
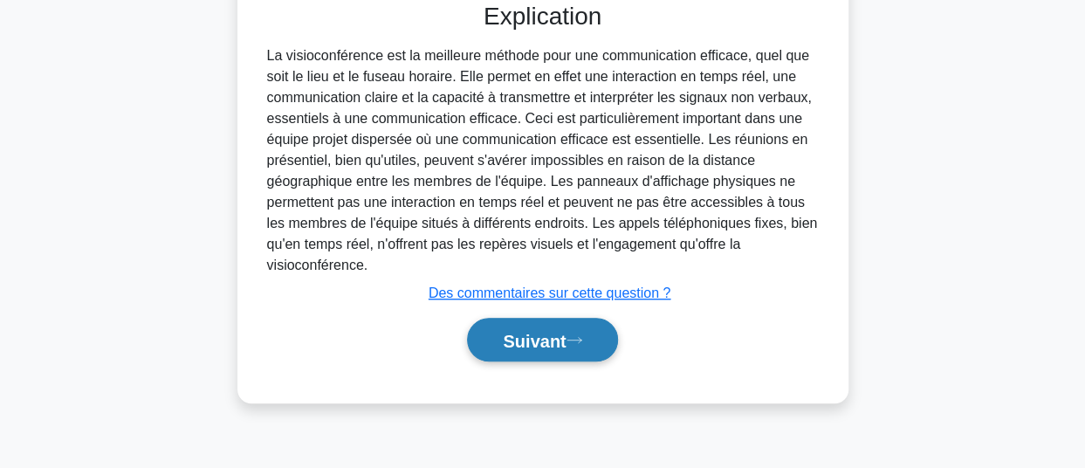
click at [543, 338] on font "Suivant" at bounding box center [534, 340] width 63 height 19
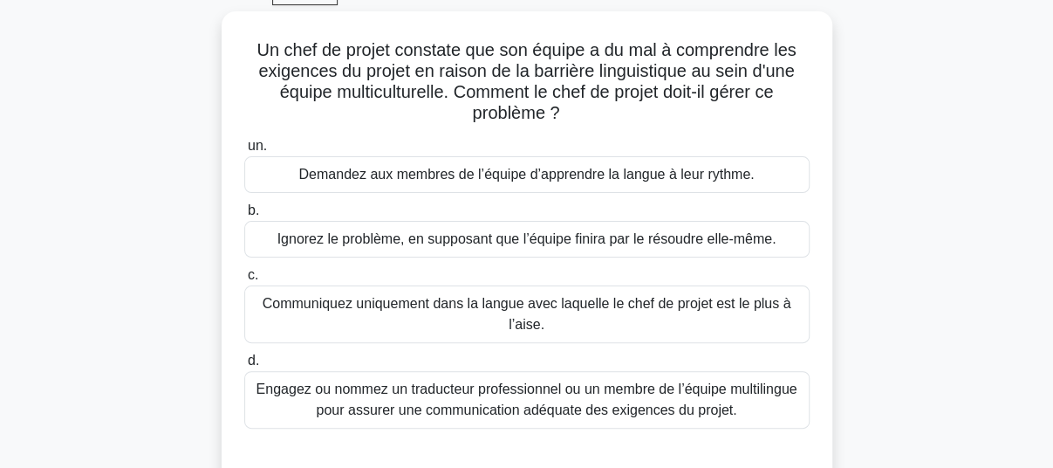
scroll to position [93, 0]
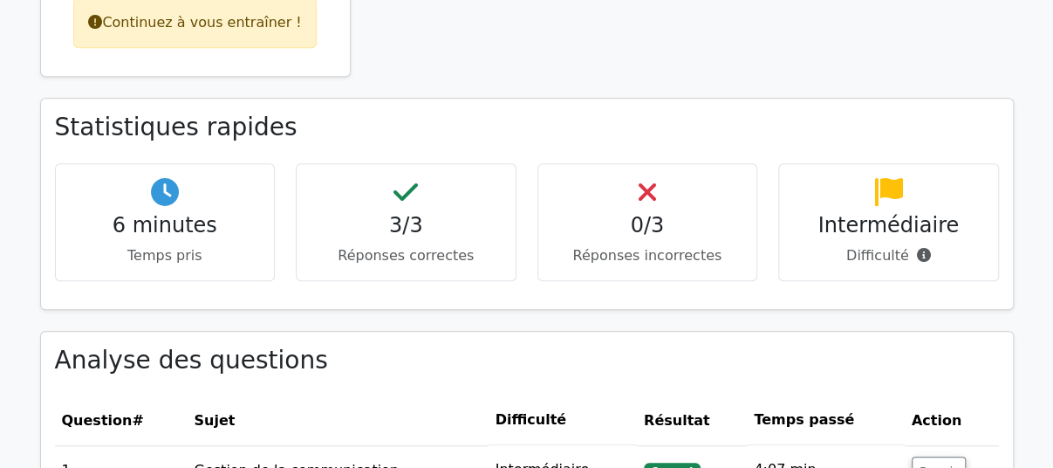
scroll to position [37, 0]
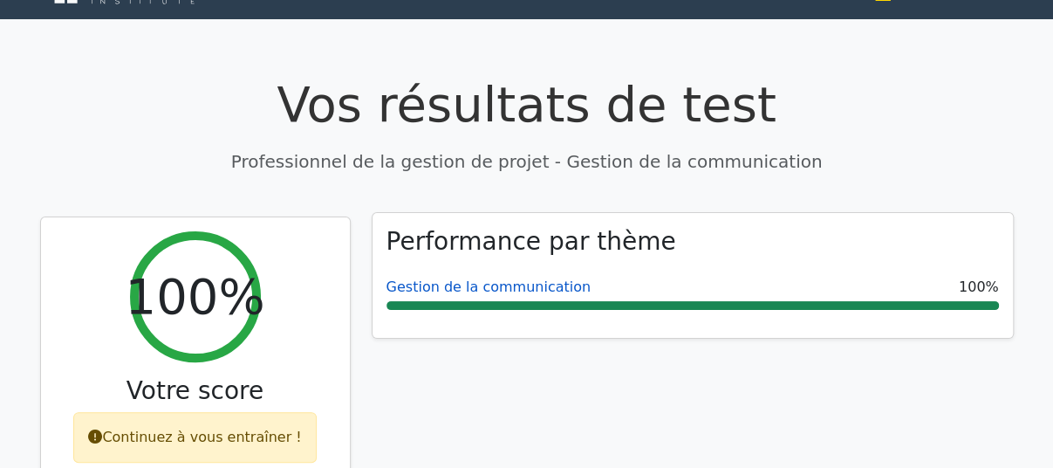
click at [441, 291] on font "Gestion de la communication" at bounding box center [489, 286] width 204 height 17
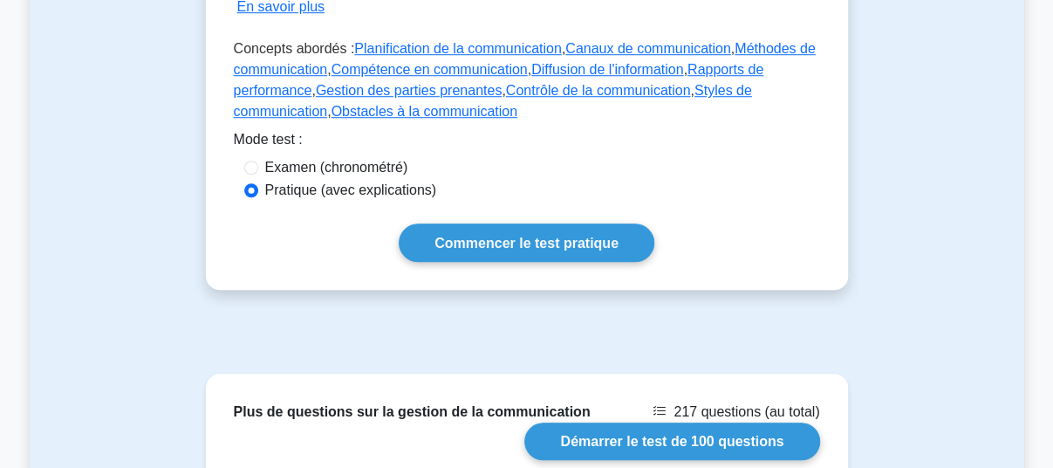
scroll to position [639, 0]
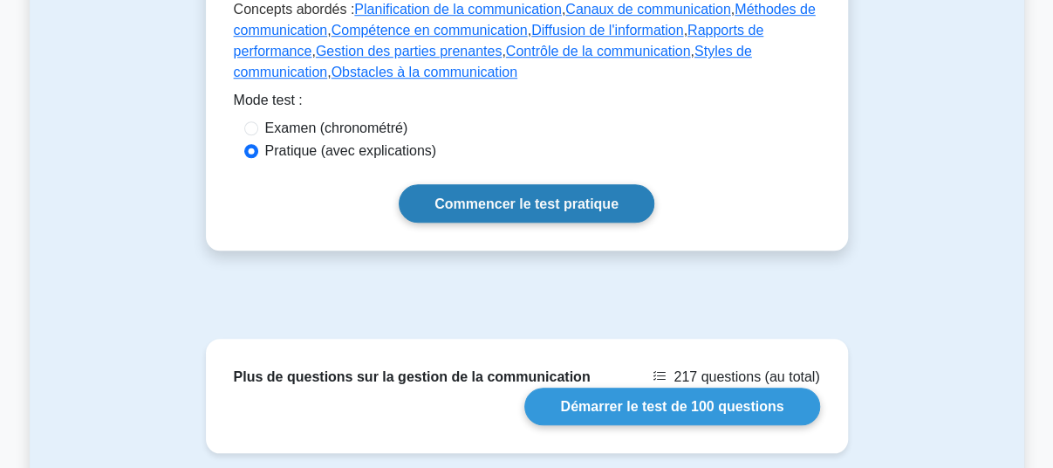
click at [555, 203] on font "Commencer le test pratique" at bounding box center [527, 203] width 184 height 15
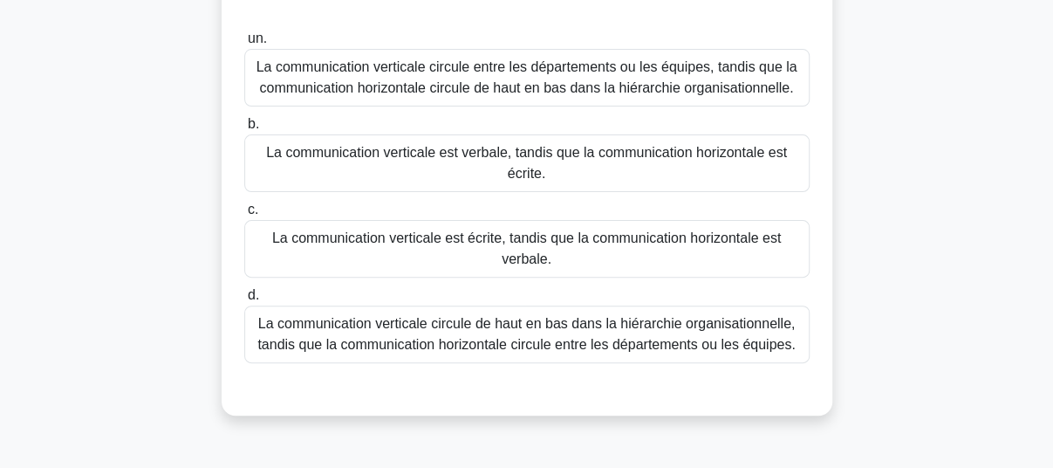
scroll to position [164, 0]
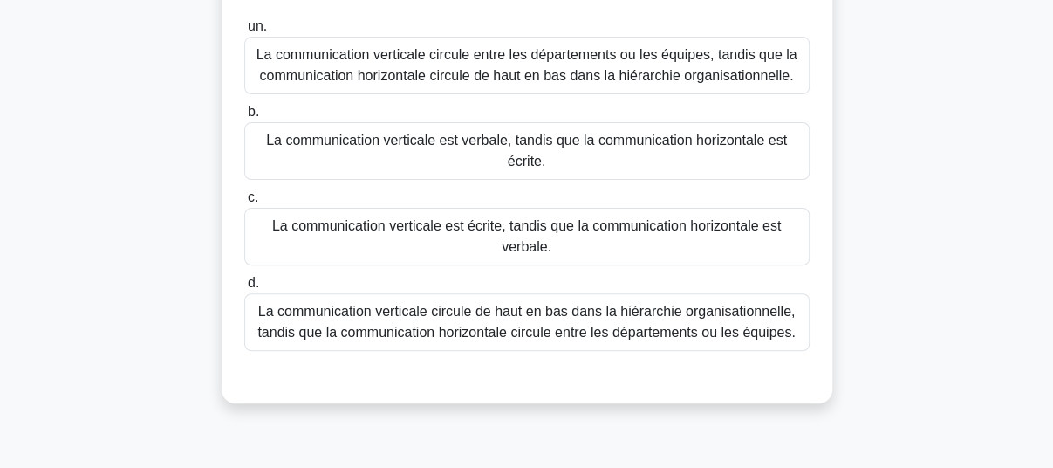
click at [662, 338] on font "La communication verticale circule de haut en bas dans la hiérarchie organisati…" at bounding box center [526, 322] width 538 height 36
click at [244, 289] on input "d. La communication verticale circule de haut en bas dans la hiérarchie organis…" at bounding box center [244, 282] width 0 height 11
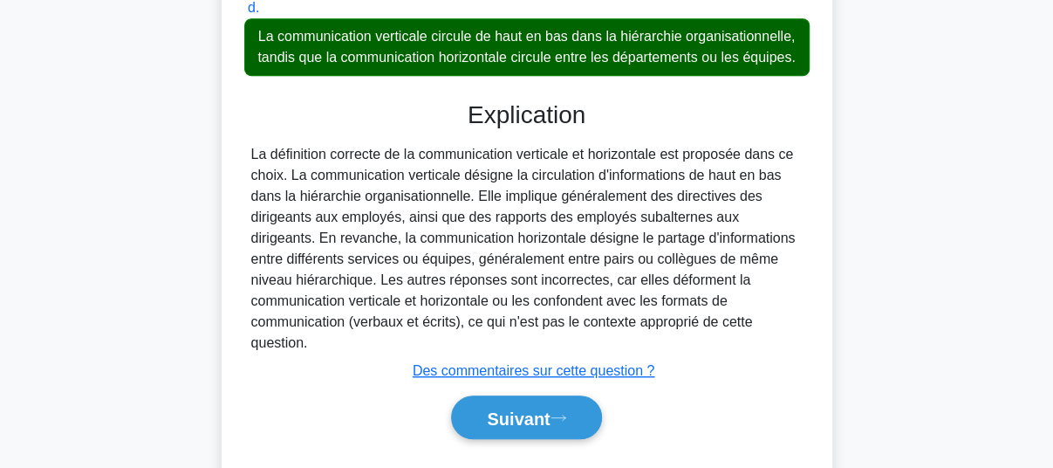
scroll to position [483, 0]
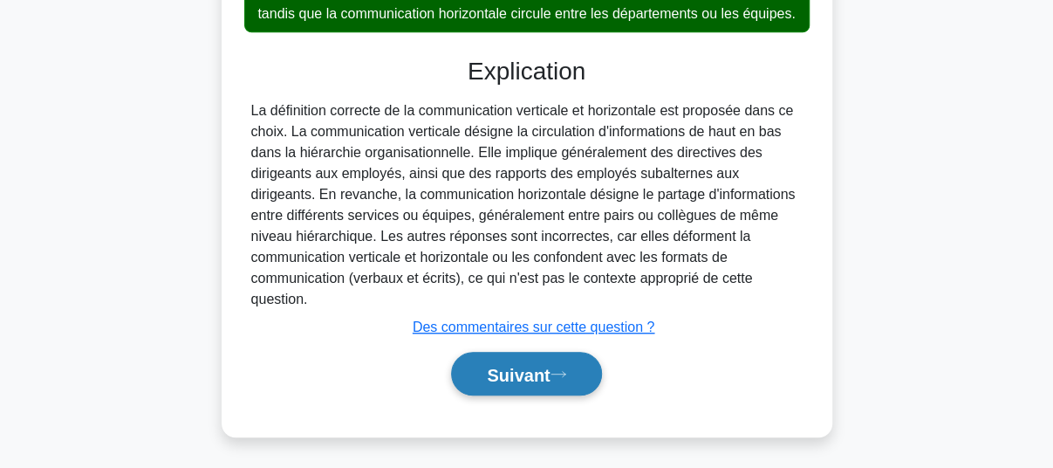
click at [522, 381] on font "Suivant" at bounding box center [518, 374] width 63 height 19
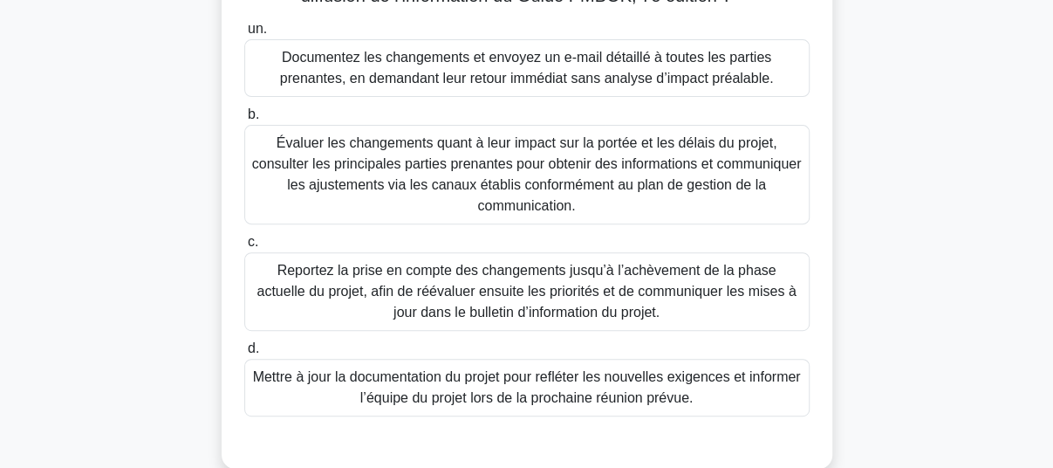
scroll to position [231, 0]
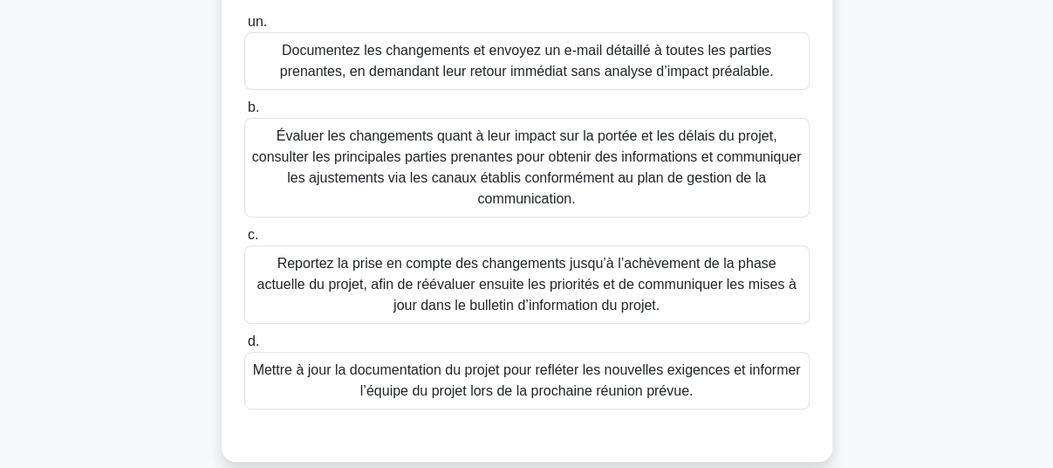
click at [411, 138] on font "Évaluer les changements quant à leur impact sur la portée et les délais du proj…" at bounding box center [527, 167] width 550 height 78
click at [244, 113] on input "b. Évaluer les changements quant à leur impact sur la portée et les délais du p…" at bounding box center [244, 107] width 0 height 11
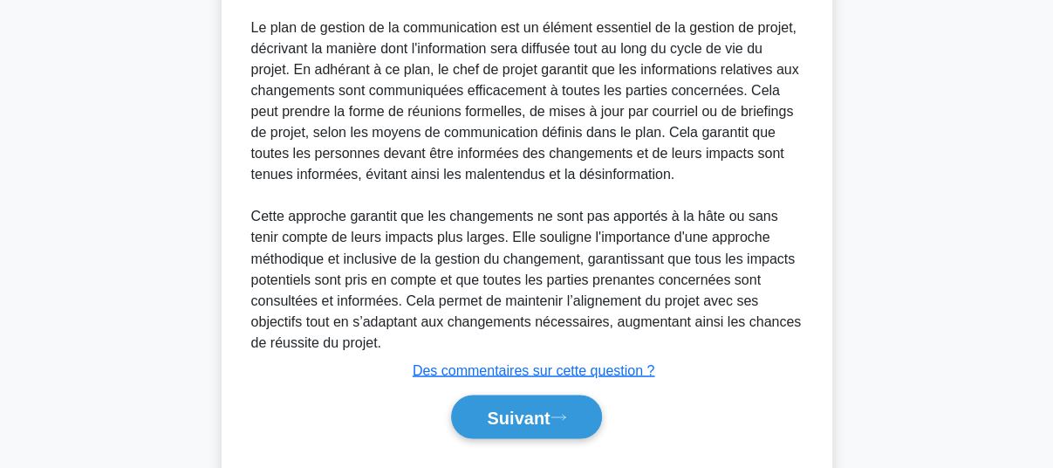
scroll to position [1341, 0]
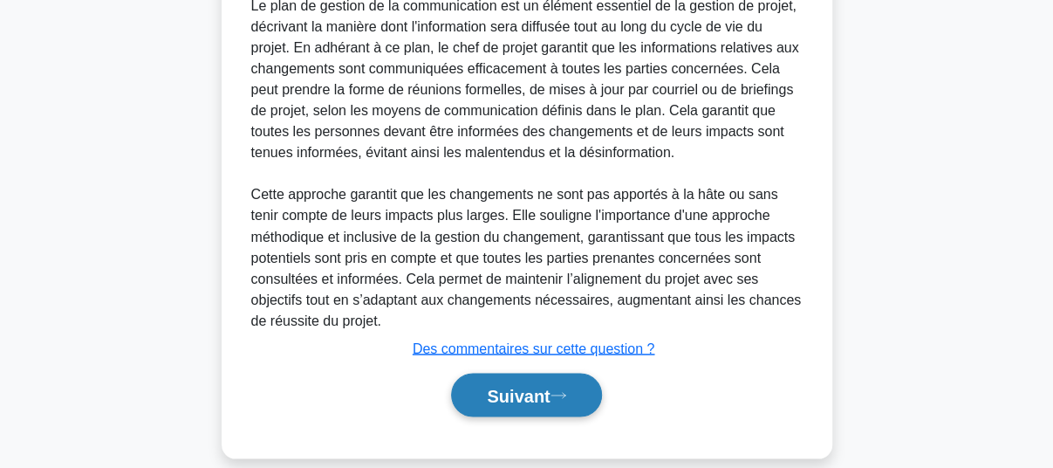
click at [521, 386] on font "Suivant" at bounding box center [518, 395] width 63 height 19
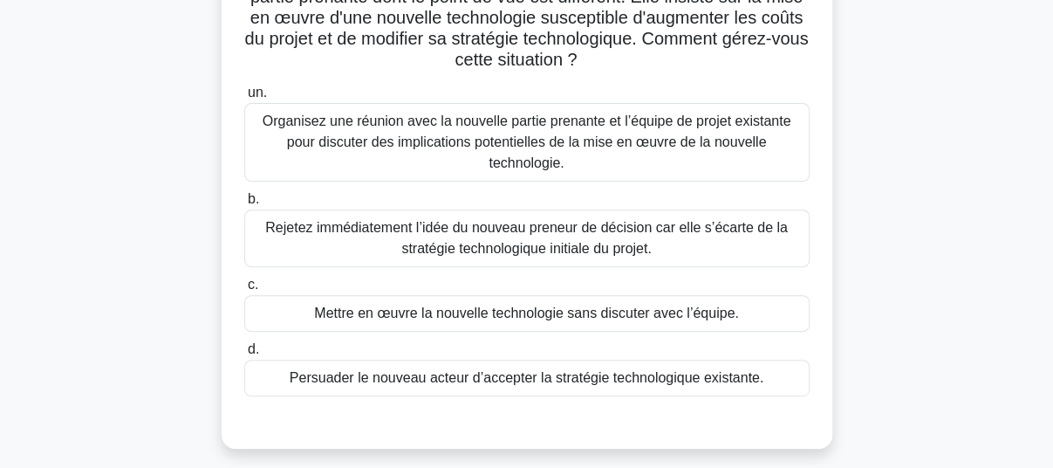
scroll to position [189, 0]
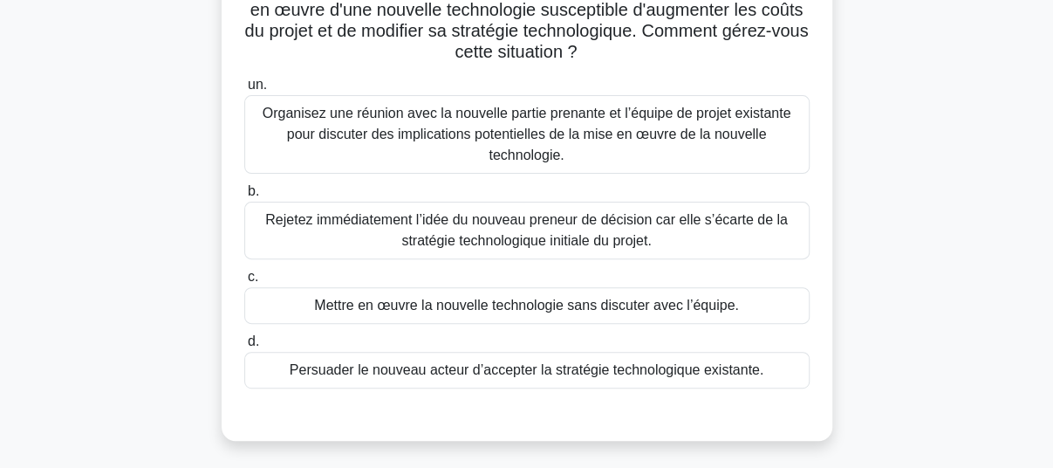
click at [515, 139] on font "Organisez une réunion avec la nouvelle partie prenante et l’équipe de projet ex…" at bounding box center [527, 134] width 529 height 57
click at [244, 91] on input "un. Organisez une réunion avec la nouvelle partie prenante et l’équipe de proje…" at bounding box center [244, 84] width 0 height 11
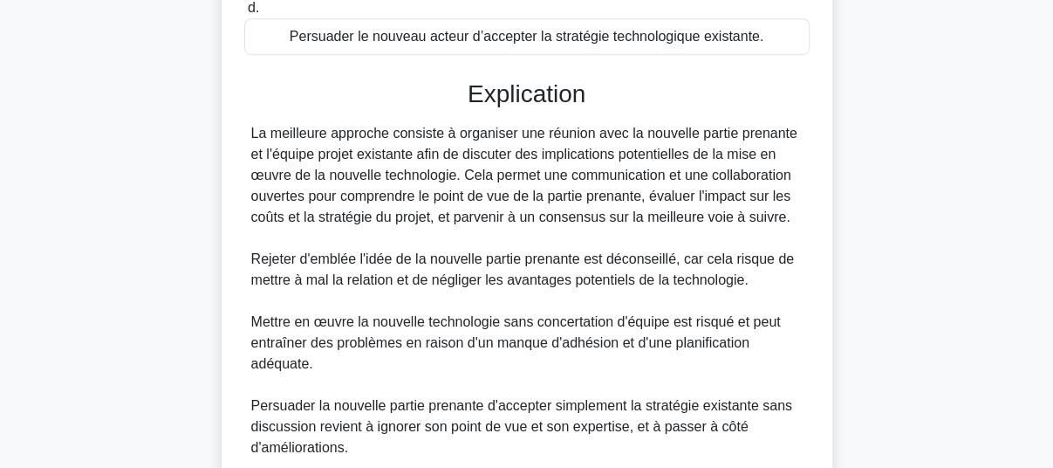
scroll to position [671, 0]
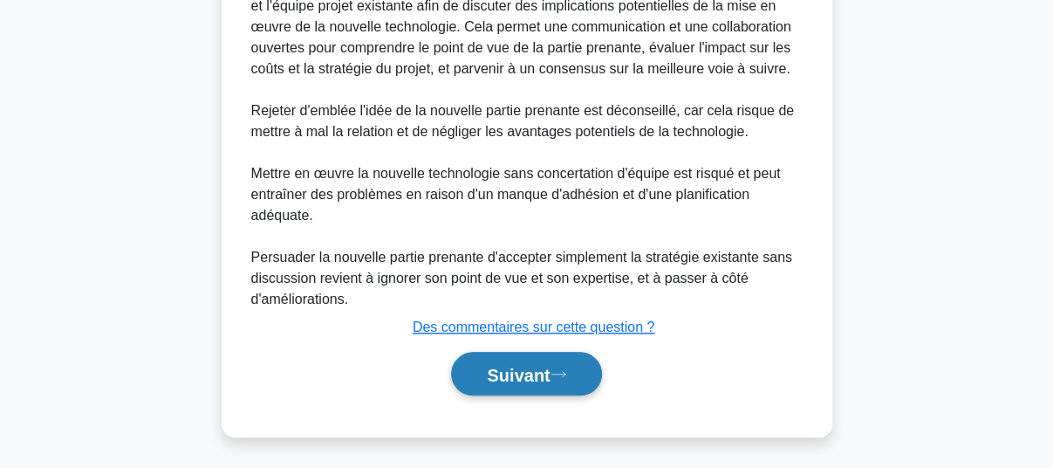
click at [542, 380] on font "Suivant" at bounding box center [518, 374] width 63 height 19
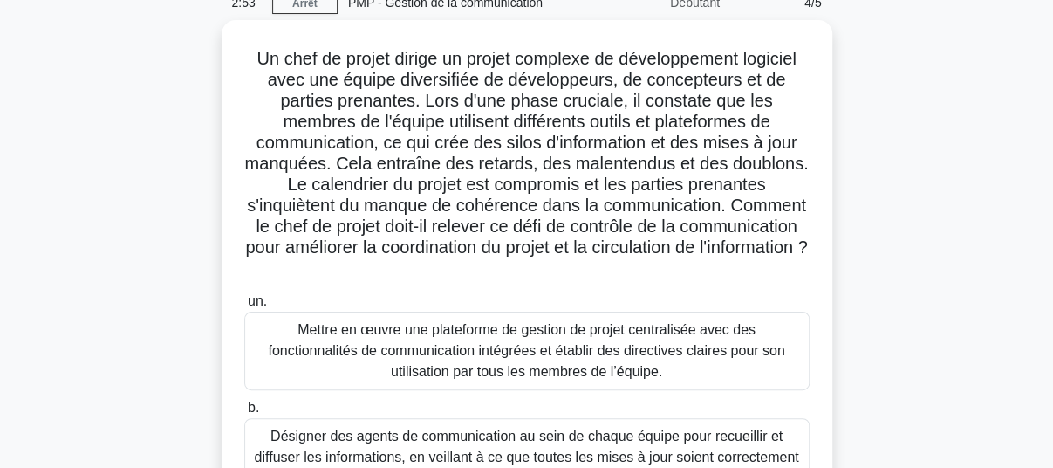
scroll to position [87, 0]
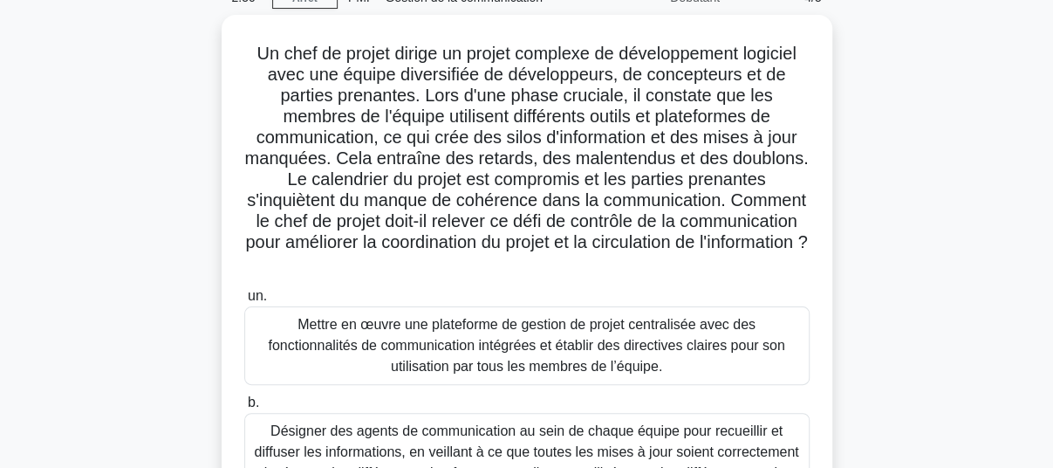
click at [1019, 246] on div "Un chef de projet dirige un projet complexe de développement logiciel avec une …" at bounding box center [527, 407] width 995 height 784
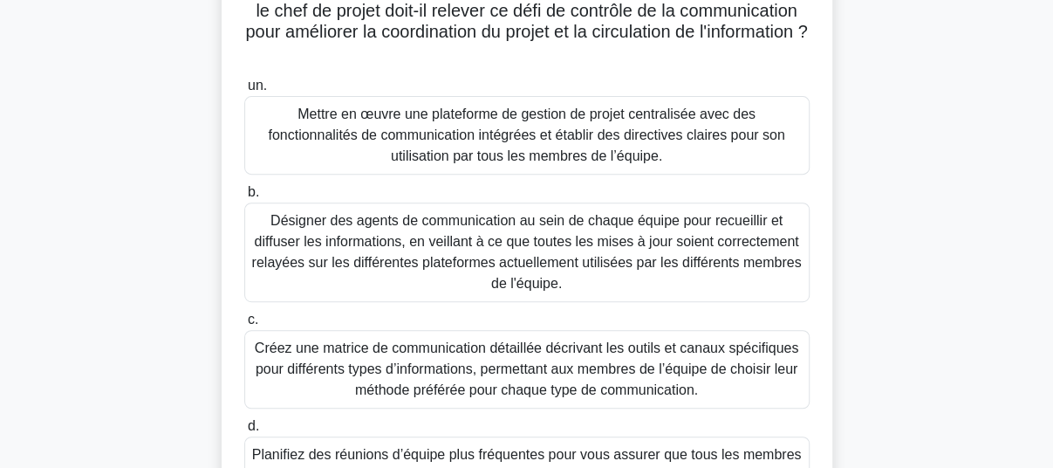
scroll to position [297, 0]
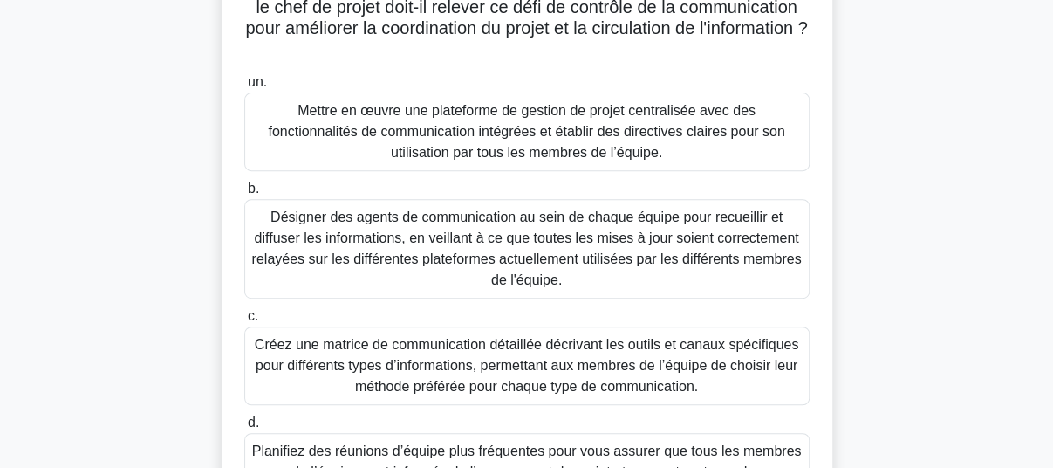
click at [736, 250] on font "Désigner des agents de communication au sein de chaque équipe pour recueillir e…" at bounding box center [527, 248] width 550 height 78
click at [244, 195] on input "b. Désigner des agents de communication au sein de chaque équipe pour recueilli…" at bounding box center [244, 188] width 0 height 11
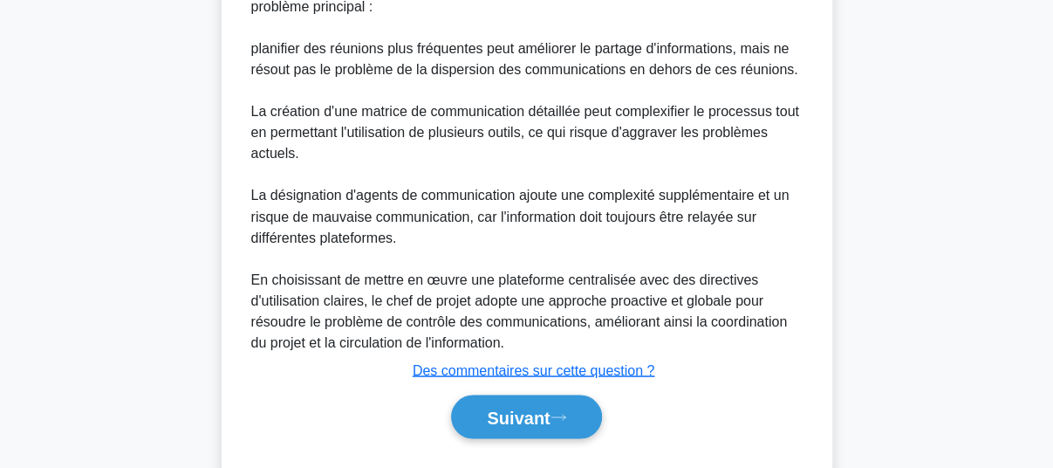
scroll to position [1370, 0]
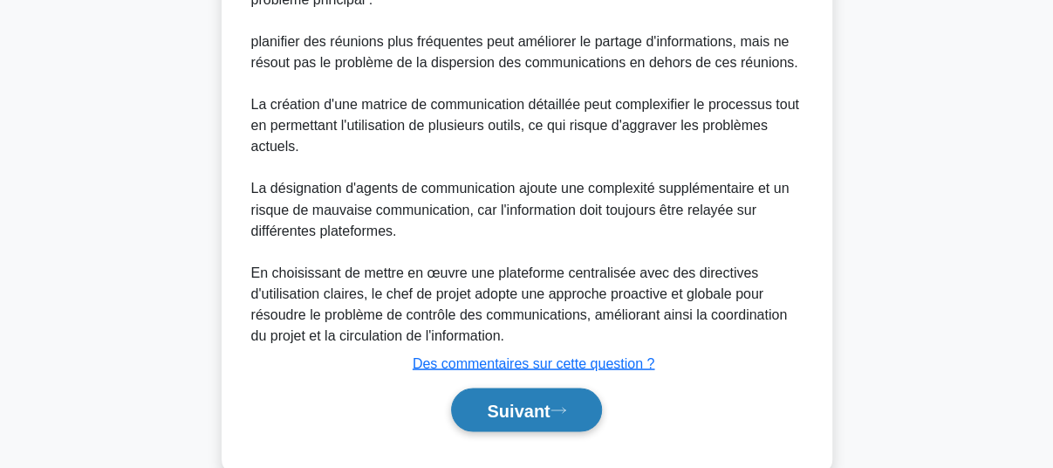
click at [517, 408] on font "Suivant" at bounding box center [518, 410] width 63 height 19
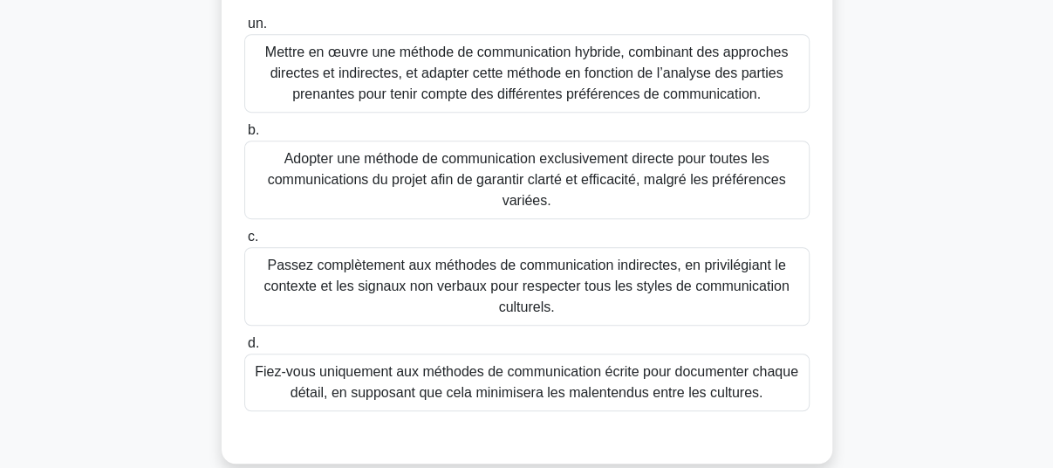
scroll to position [449, 0]
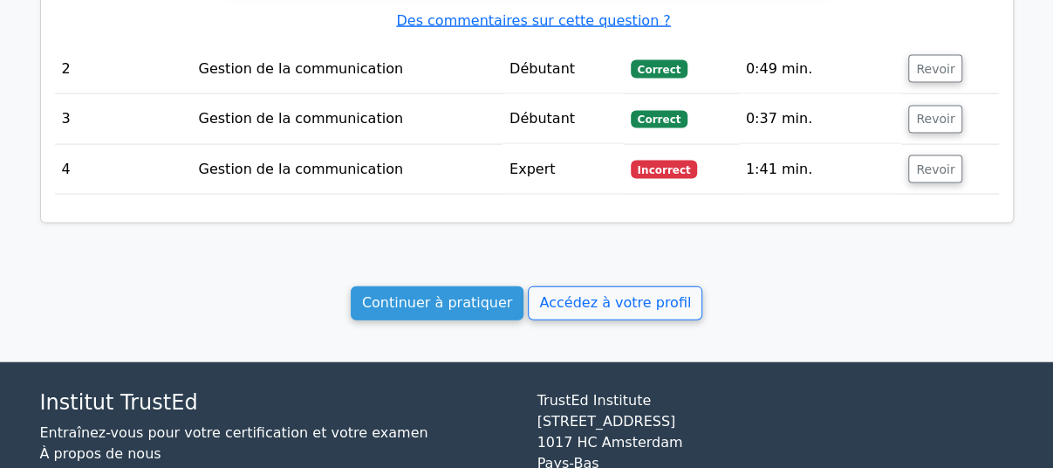
scroll to position [1732, 0]
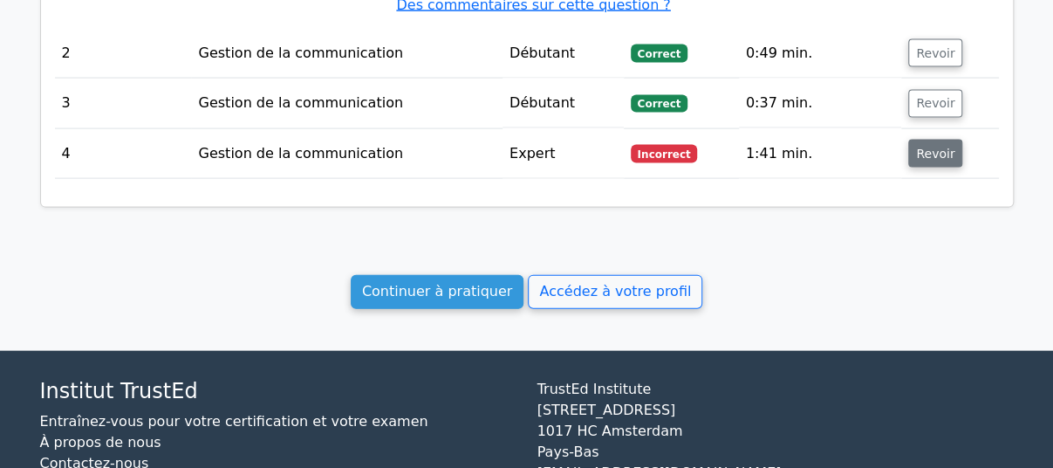
click at [935, 147] on font "Revoir" at bounding box center [935, 154] width 38 height 14
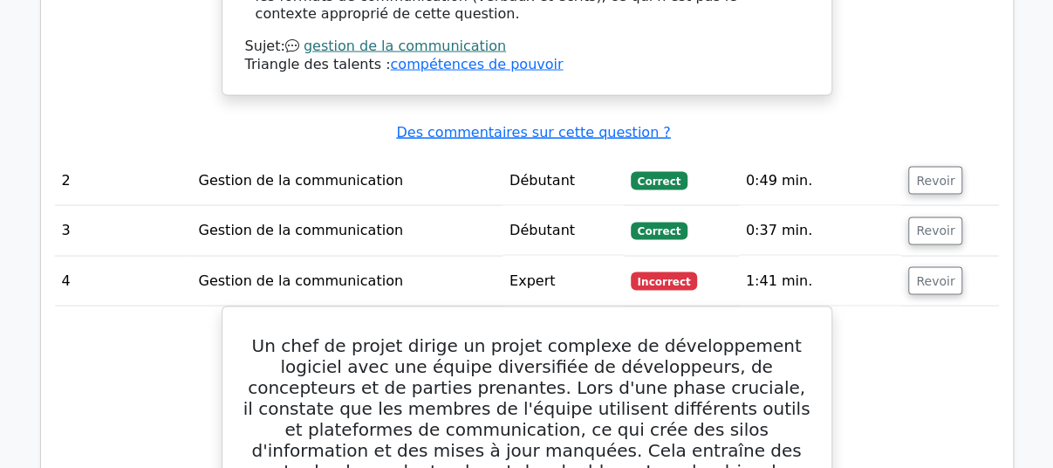
scroll to position [1526, 0]
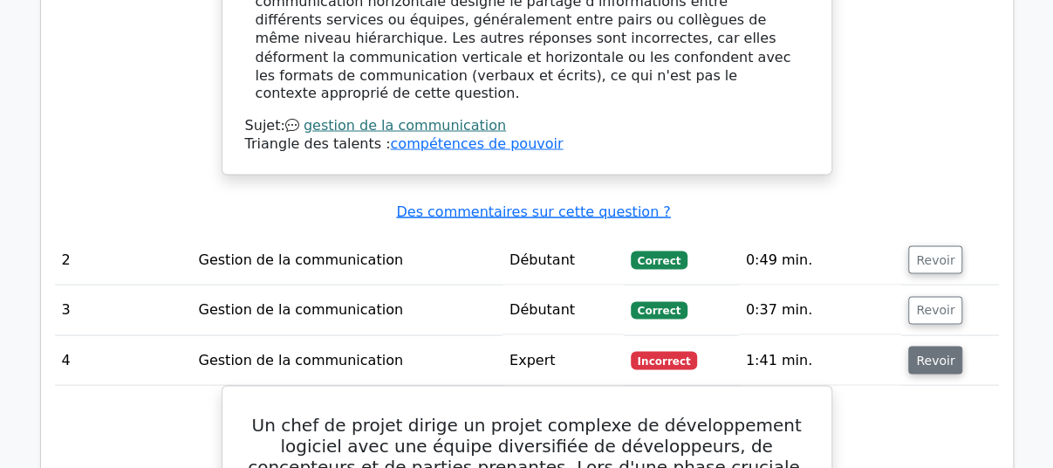
click at [935, 353] on font "Revoir" at bounding box center [935, 360] width 38 height 14
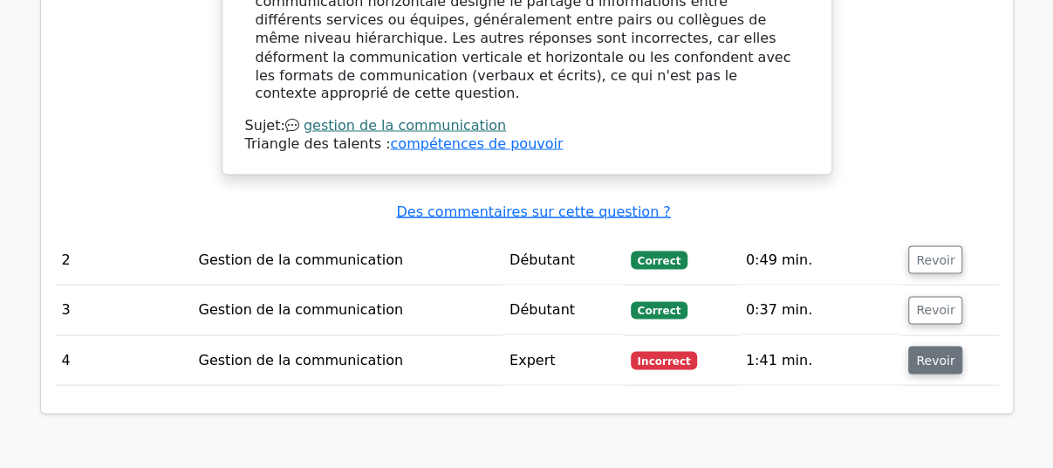
click at [928, 353] on font "Revoir" at bounding box center [935, 360] width 38 height 14
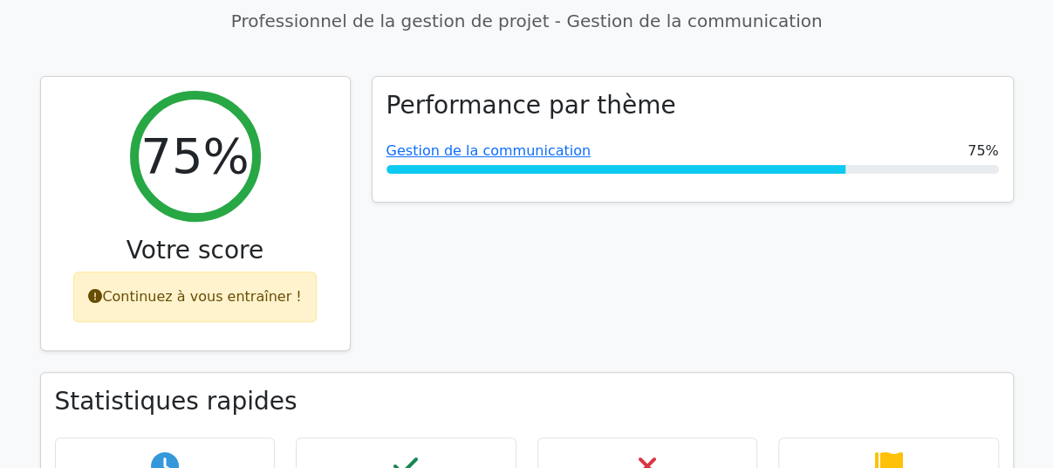
scroll to position [157, 0]
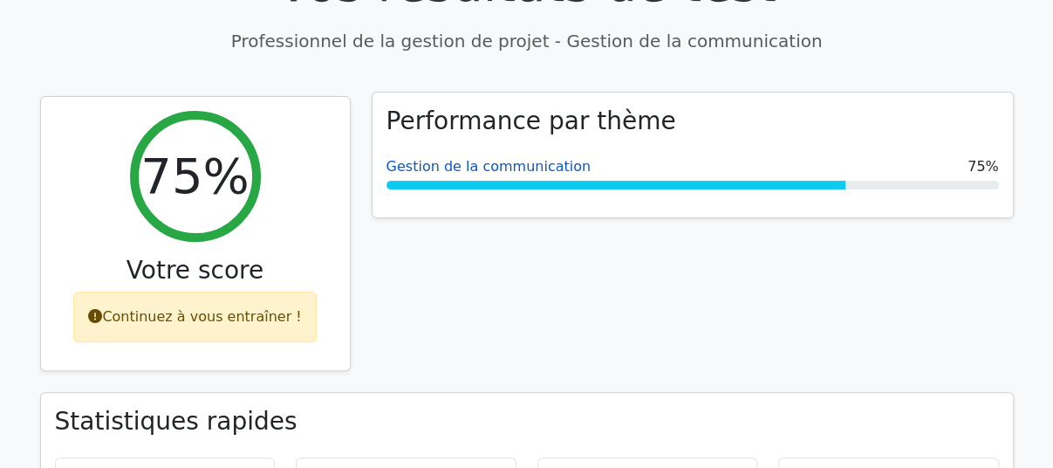
click at [445, 172] on font "Gestion de la communication" at bounding box center [489, 166] width 204 height 17
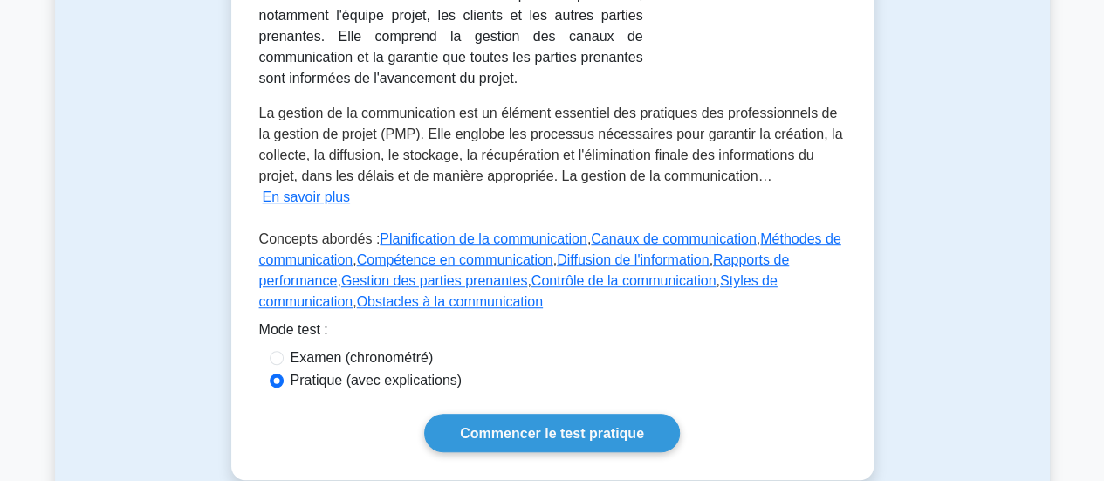
scroll to position [405, 0]
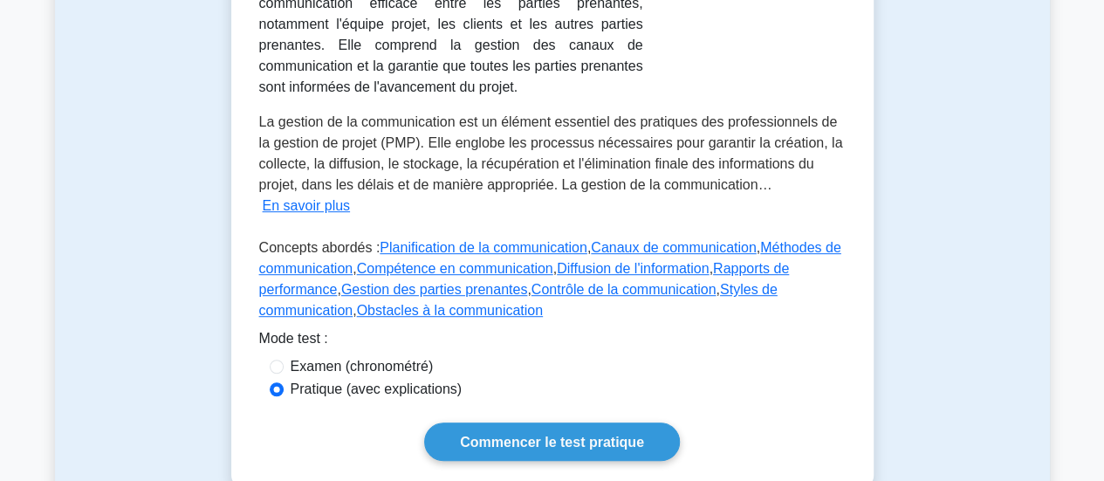
click at [1052, 189] on main "Retour à Project Management Professional (PMP) Test Cartes mémoire Gestion de l…" at bounding box center [552, 221] width 1104 height 1140
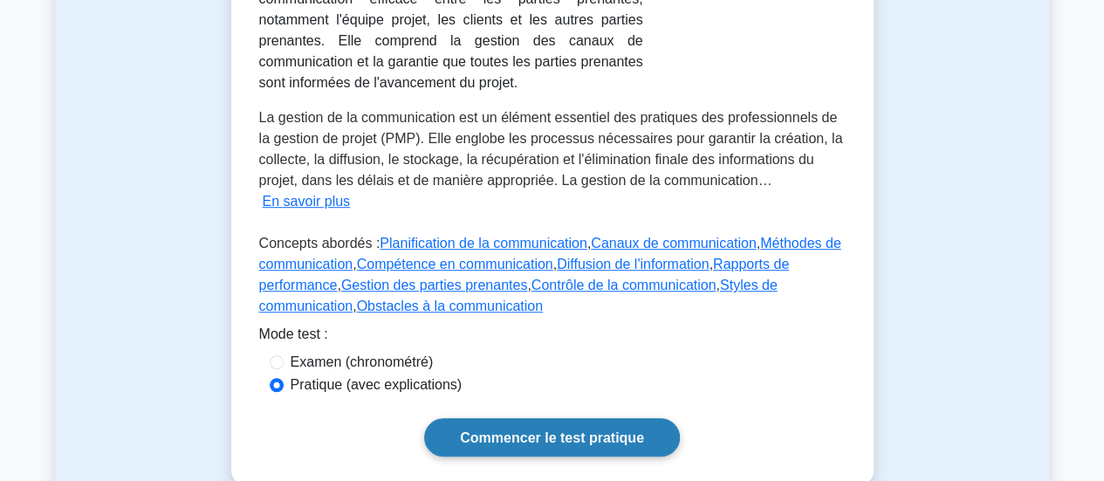
click at [565, 435] on font "Commencer le test pratique" at bounding box center [552, 437] width 184 height 15
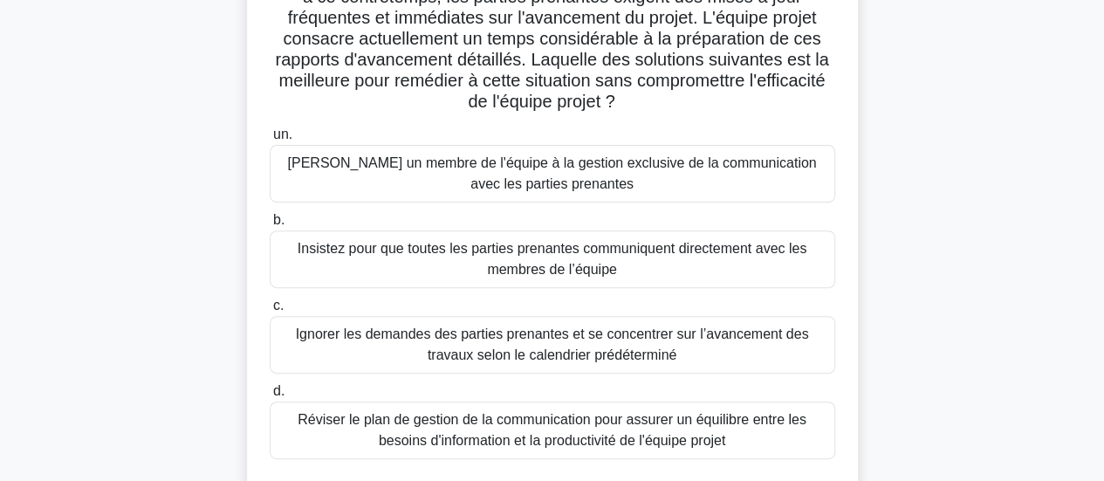
scroll to position [221, 0]
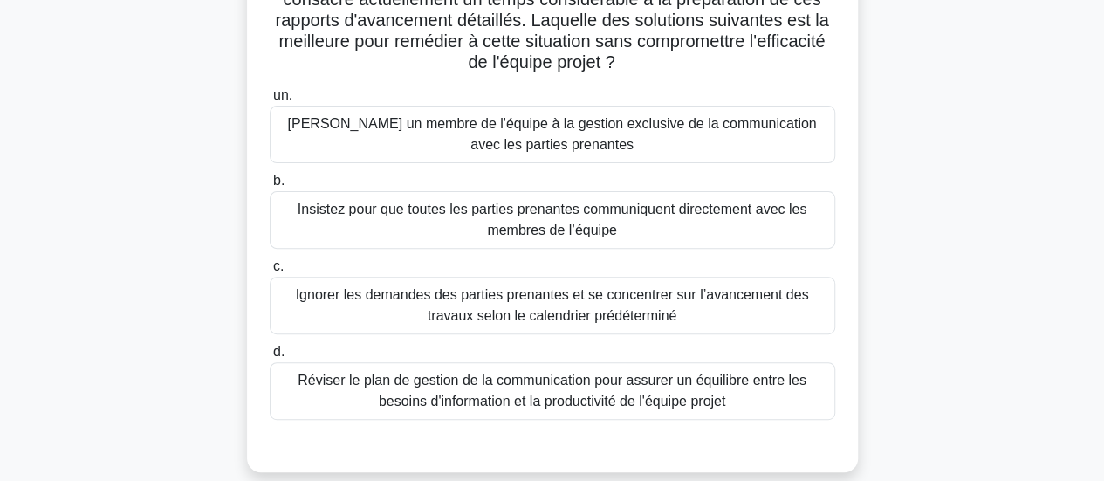
click at [716, 401] on font "Réviser le plan de gestion de la communication pour assurer un équilibre entre …" at bounding box center [552, 391] width 509 height 36
click at [270, 358] on input "d. Réviser le plan de gestion de la communication pour assurer un équilibre ent…" at bounding box center [270, 351] width 0 height 11
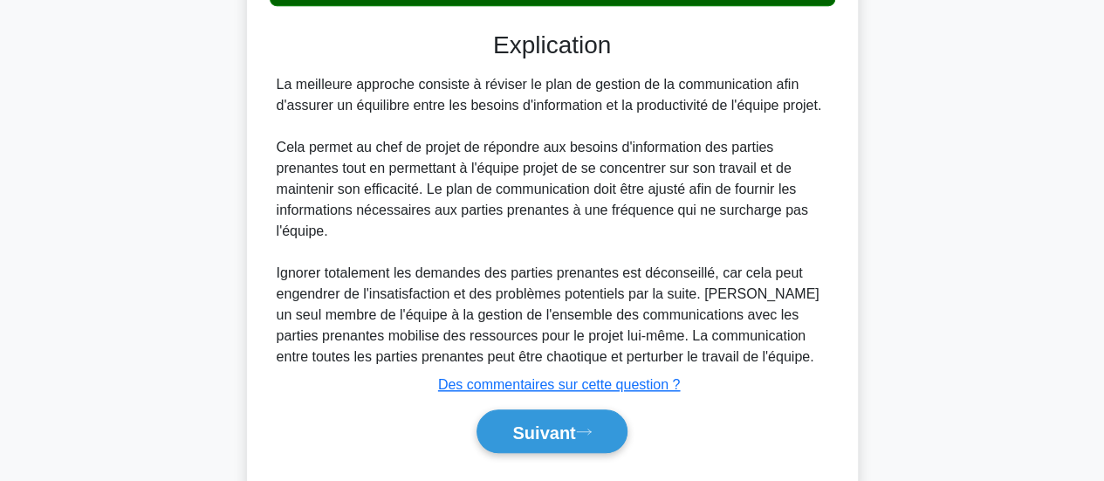
scroll to position [679, 0]
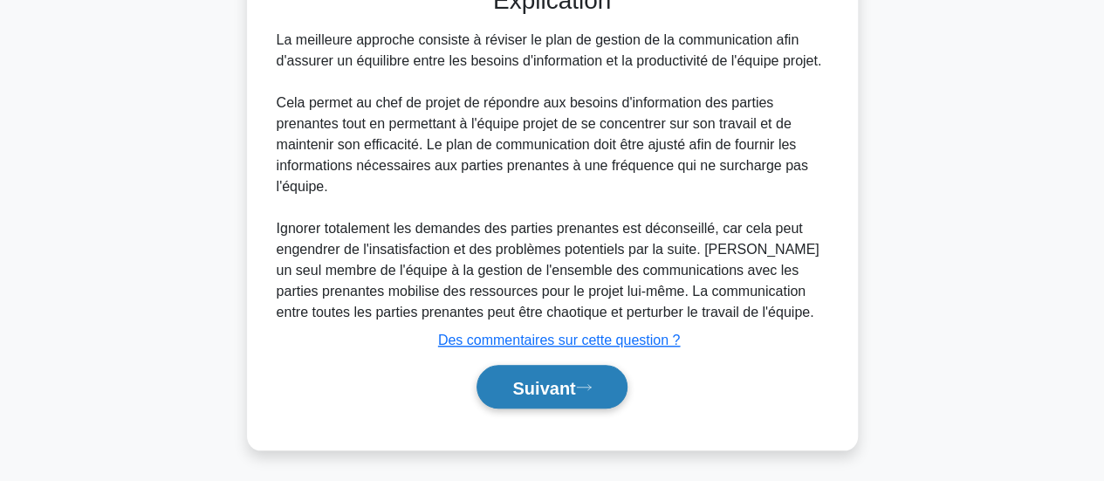
click at [538, 399] on button "Suivant" at bounding box center [551, 387] width 150 height 45
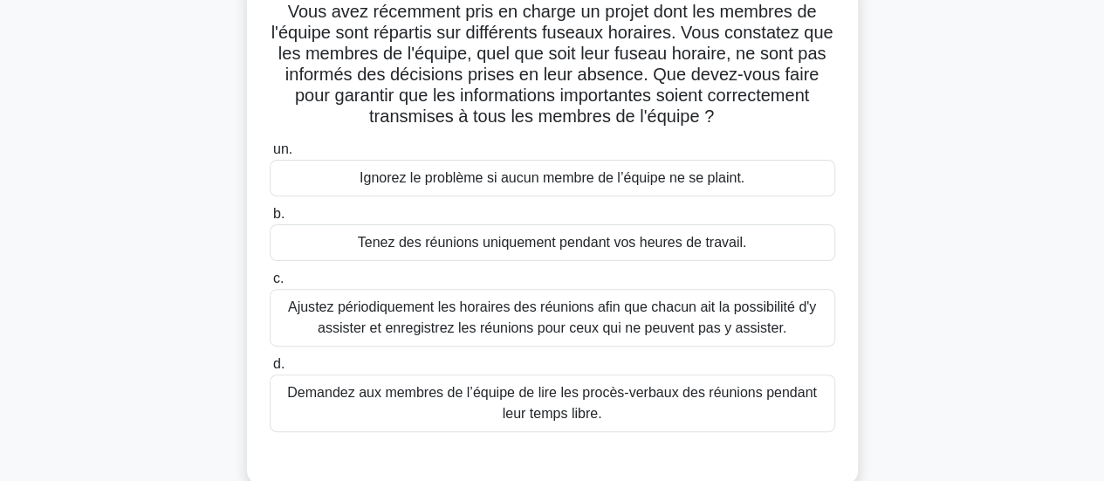
scroll to position [113, 0]
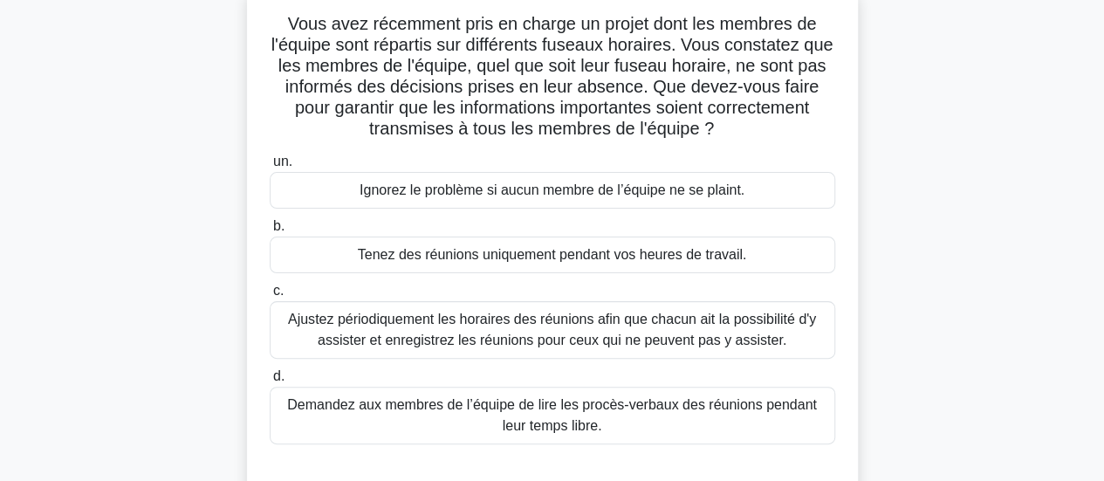
click at [730, 330] on font "Ajustez périodiquement les horaires des réunions afin que chacun ait la possibi…" at bounding box center [552, 330] width 528 height 36
click at [270, 297] on input "c. Ajustez périodiquement les horaires des réunions afin que chacun ait la poss…" at bounding box center [270, 290] width 0 height 11
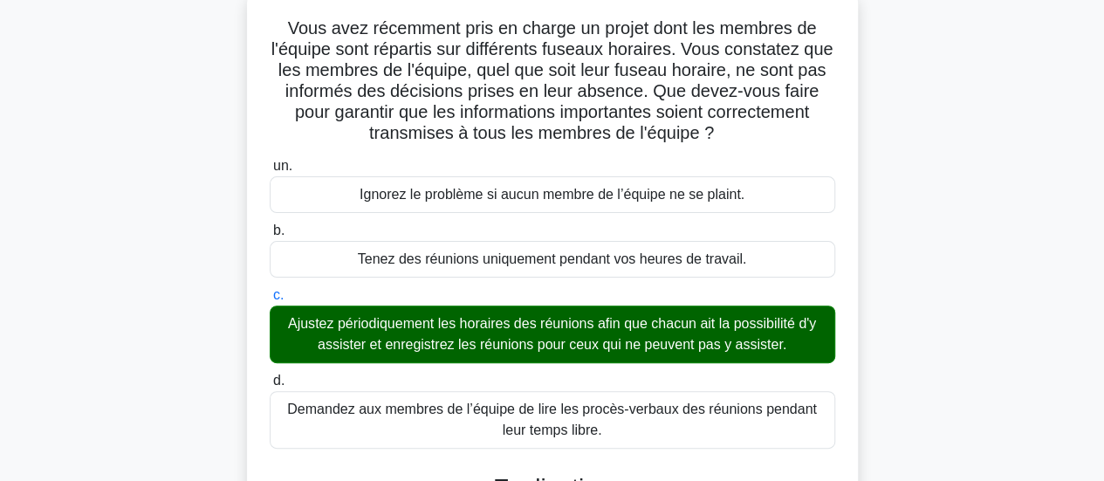
click at [937, 343] on div "Vous avez récemment pris en charge un projet dont les membres de l'équipe sont …" at bounding box center [552, 443] width 995 height 906
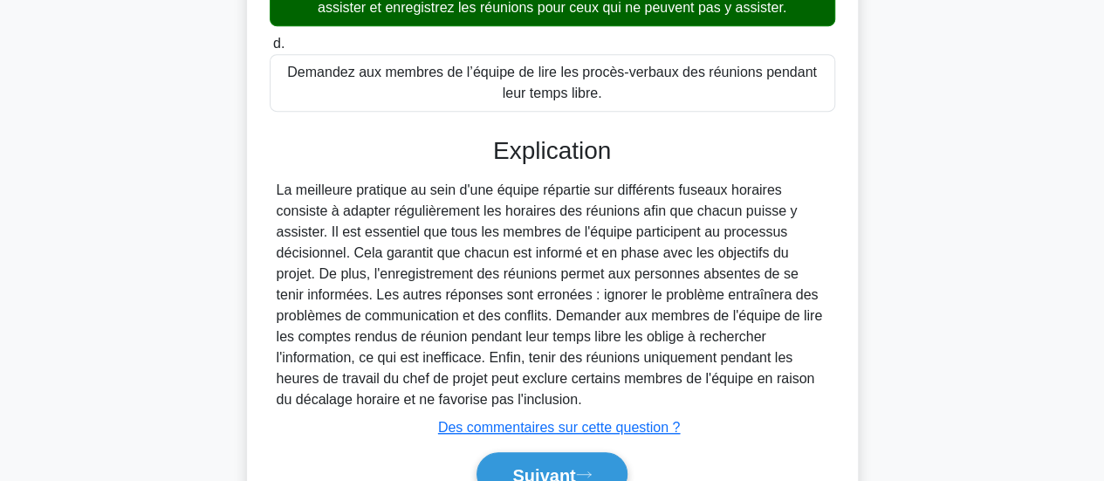
scroll to position [532, 0]
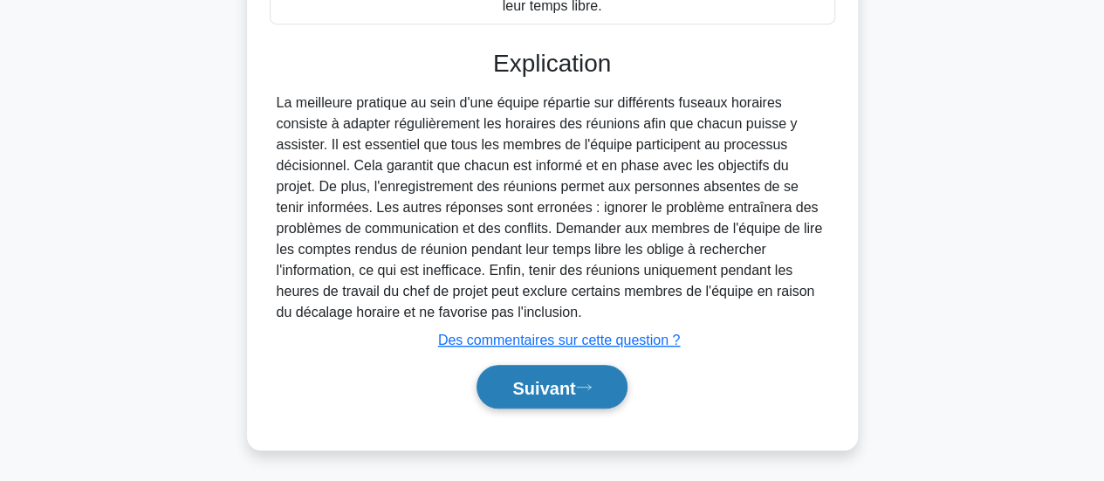
click at [516, 392] on font "Suivant" at bounding box center [543, 387] width 63 height 19
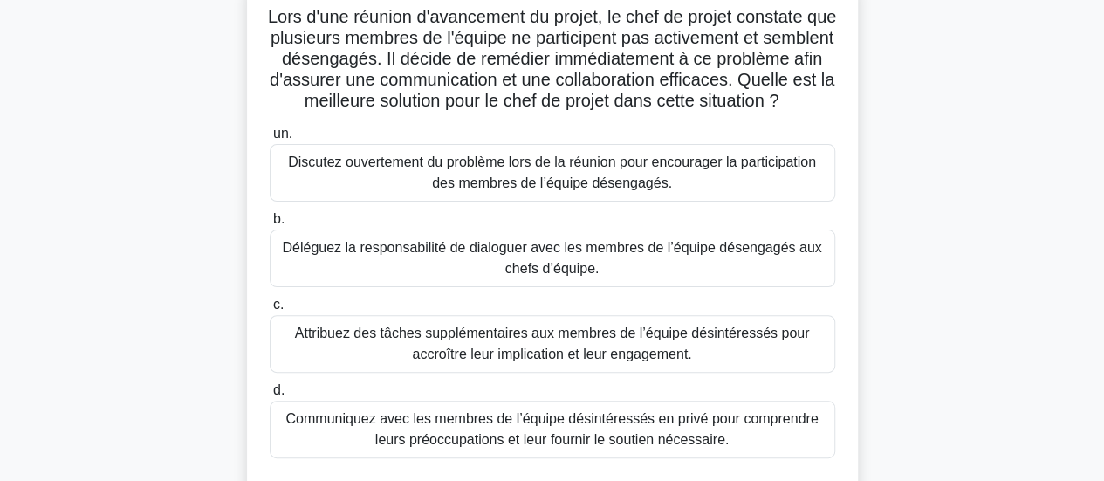
scroll to position [252, 0]
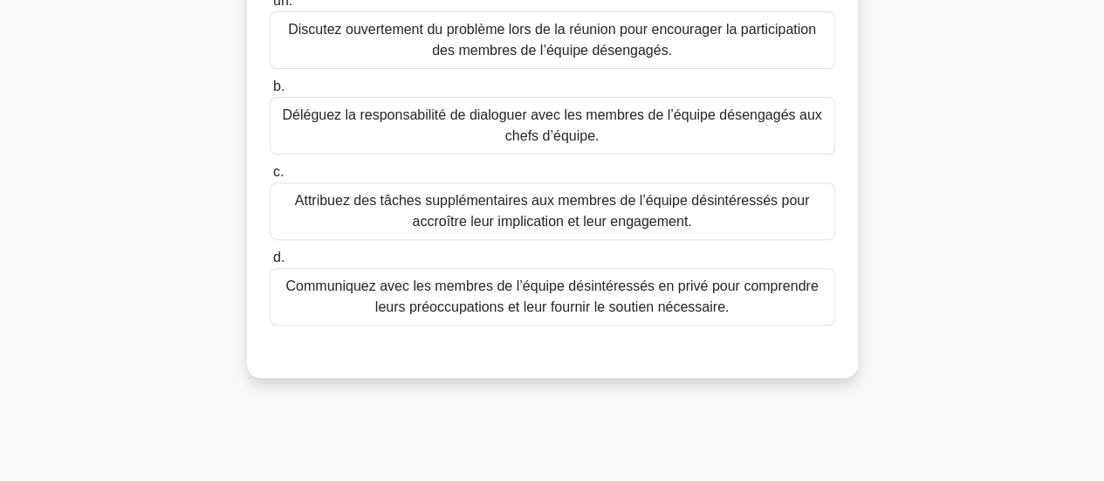
click at [589, 314] on font "Communiquez avec les membres de l’équipe désintéressés en privé pour comprendre…" at bounding box center [551, 296] width 532 height 36
click at [270, 264] on input "d. Communiquez avec les membres de l’équipe désintéressés en privé pour compren…" at bounding box center [270, 257] width 0 height 11
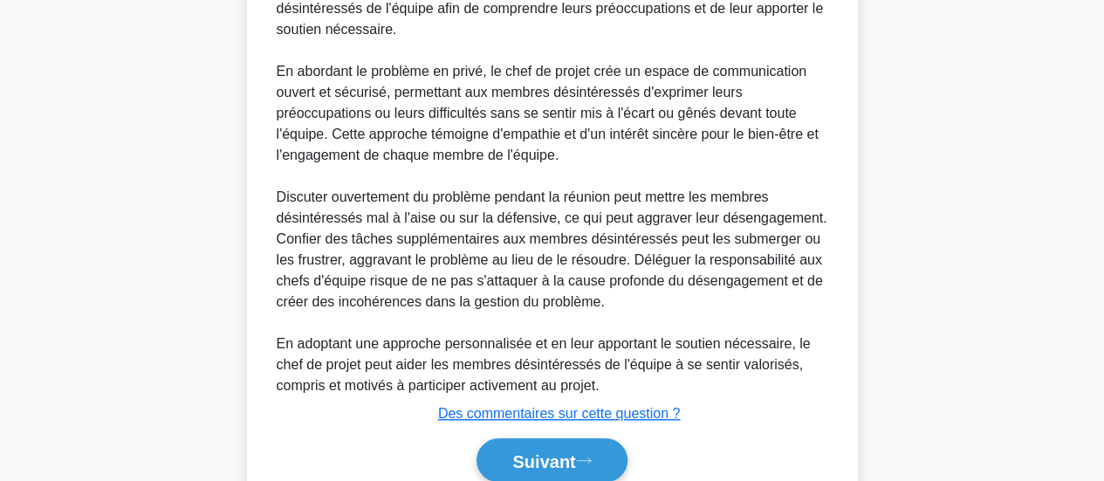
scroll to position [763, 0]
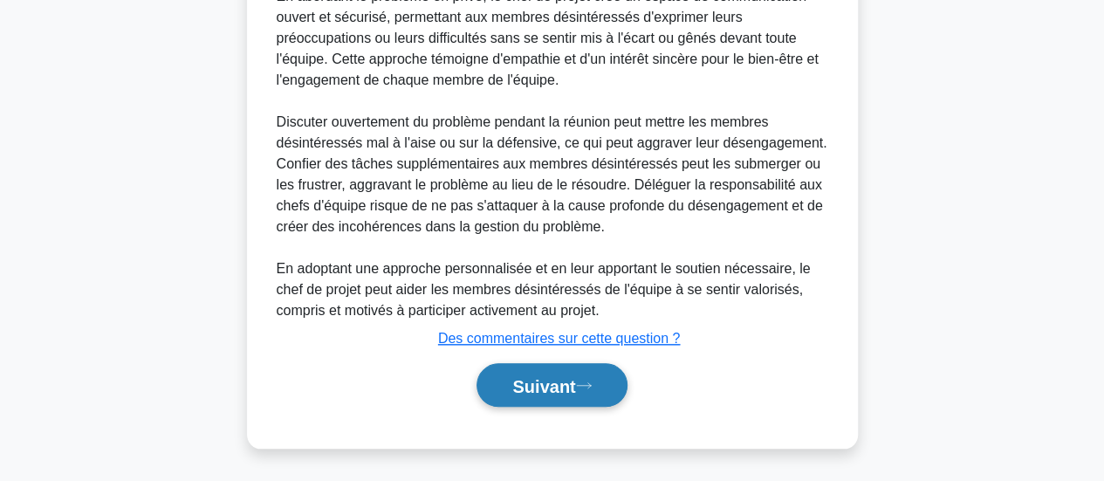
click at [542, 390] on font "Suivant" at bounding box center [543, 385] width 63 height 19
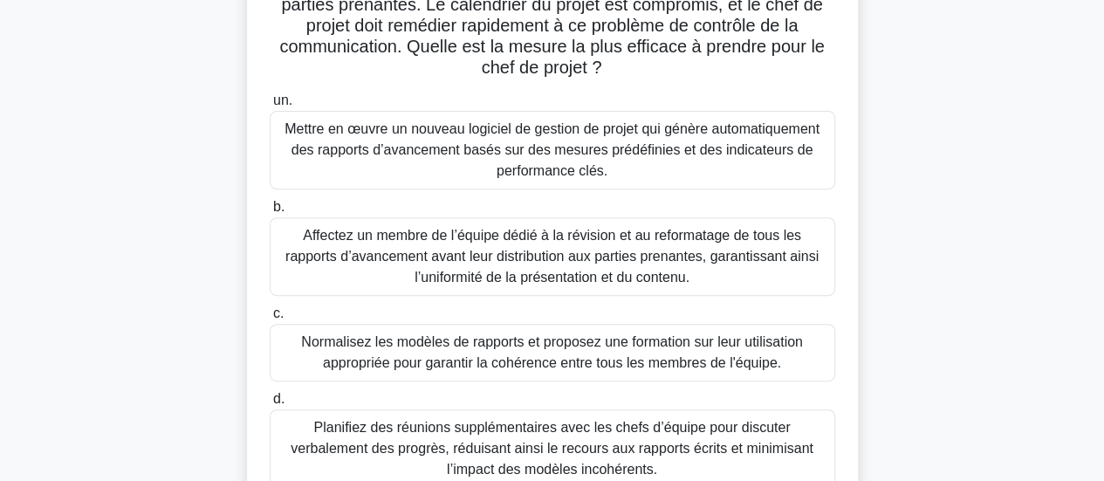
scroll to position [277, 0]
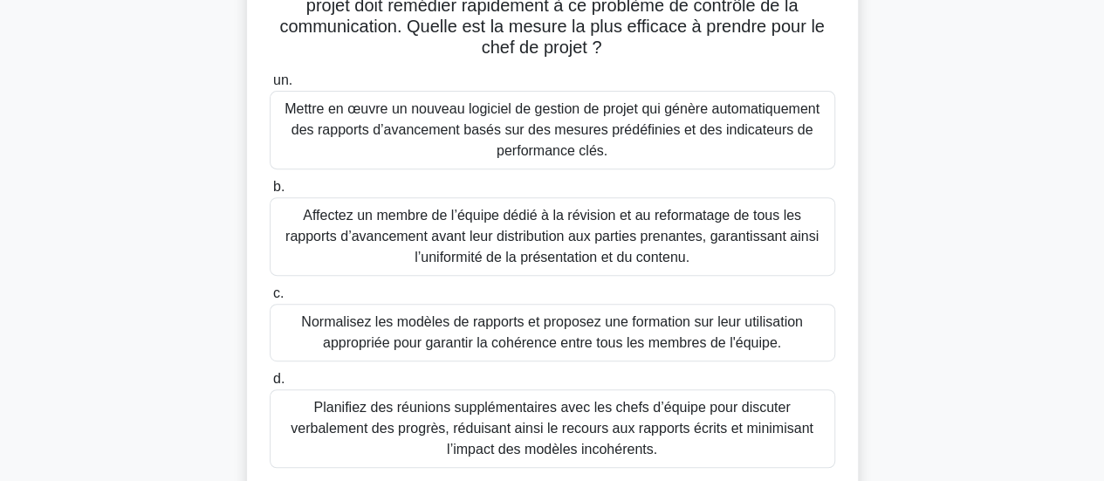
click at [607, 329] on font "Normalisez les modèles de rapports et proposez une formation sur leur utilisati…" at bounding box center [552, 332] width 502 height 36
click at [270, 299] on input "c. Normalisez les modèles de rapports et proposez une formation sur leur utilis…" at bounding box center [270, 293] width 0 height 11
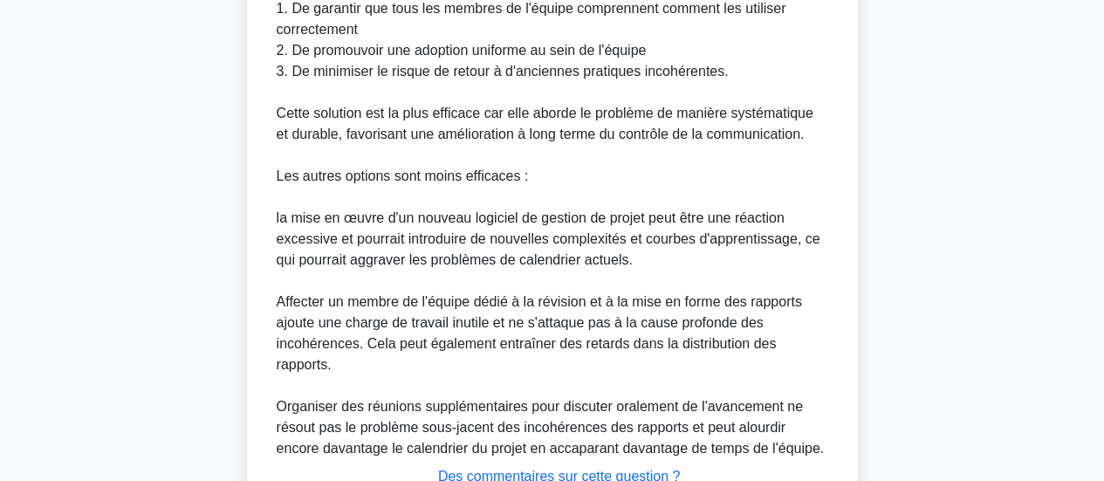
scroll to position [1223, 0]
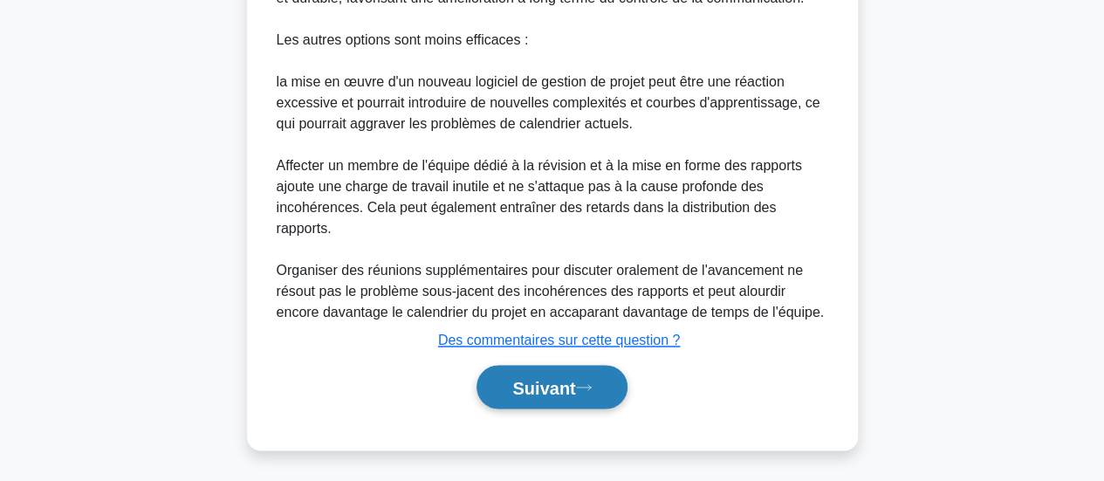
click at [524, 390] on font "Suivant" at bounding box center [543, 387] width 63 height 19
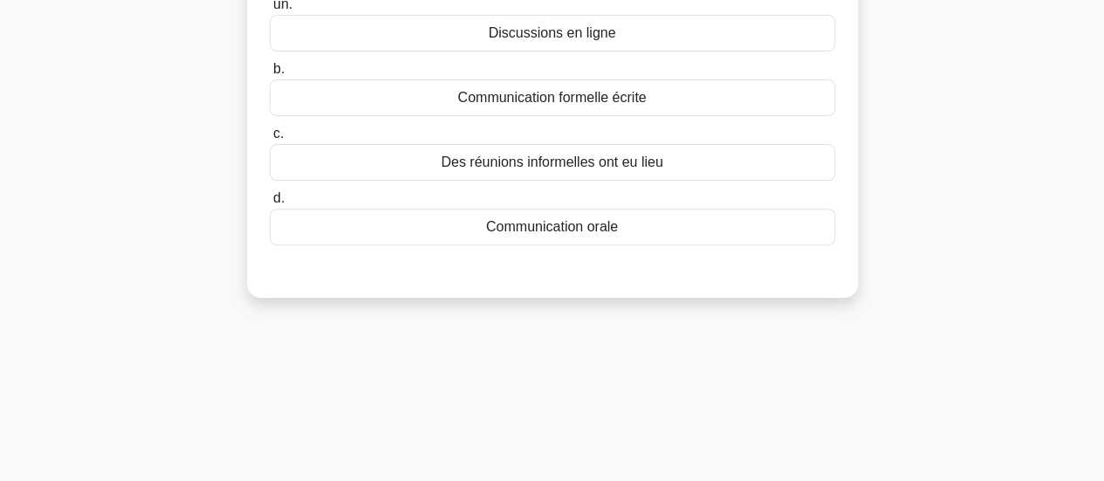
scroll to position [0, 0]
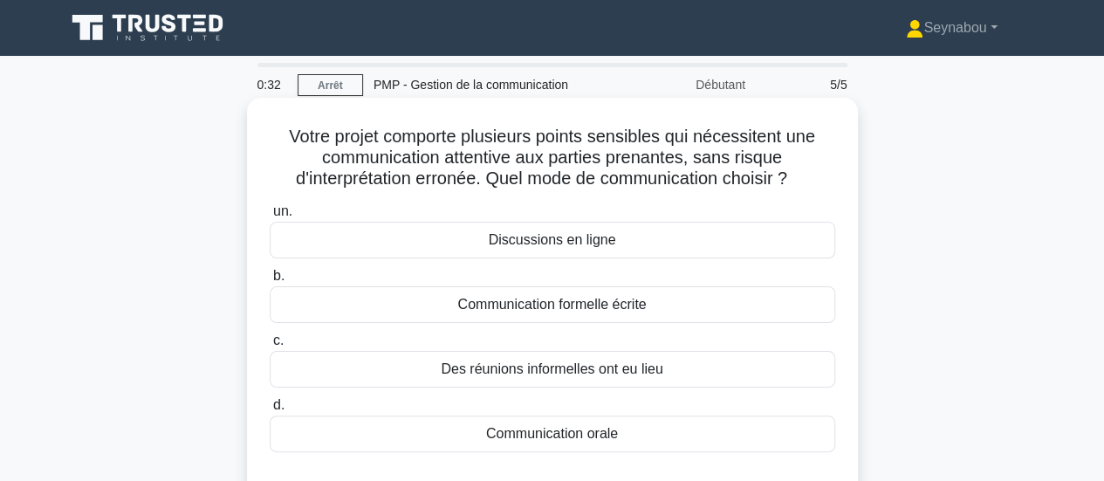
click at [564, 445] on div "Communication orale" at bounding box center [552, 433] width 565 height 37
click at [270, 411] on input "d. Communication orale" at bounding box center [270, 405] width 0 height 11
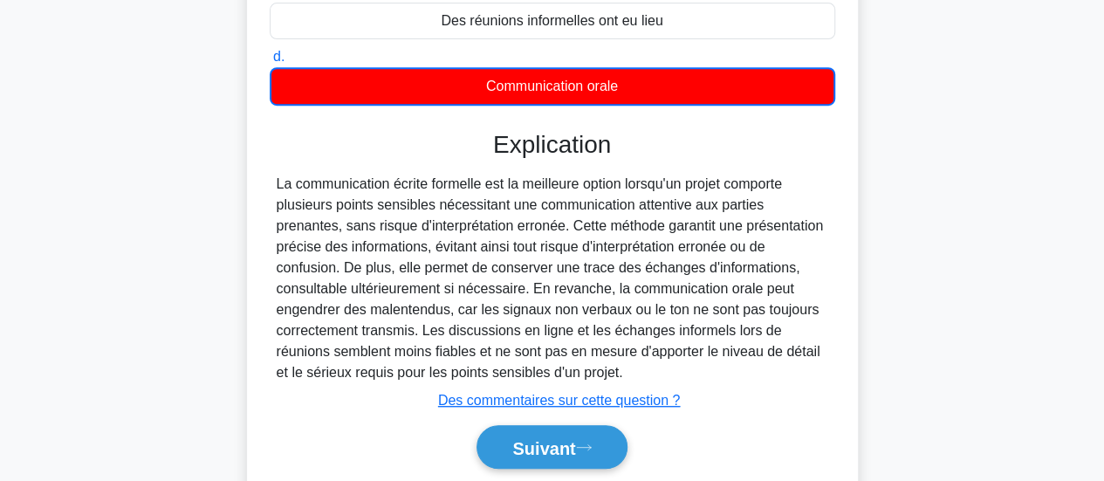
scroll to position [367, 0]
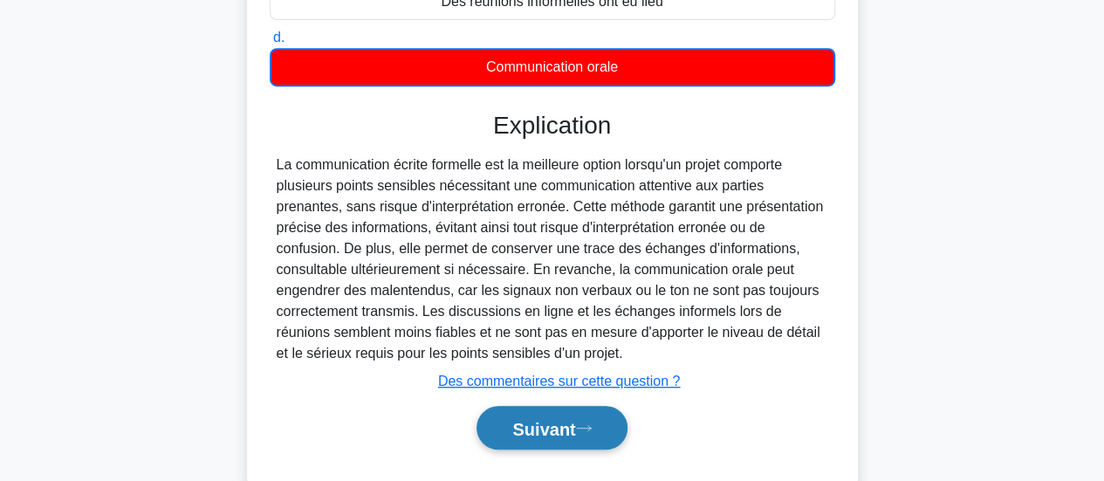
click at [517, 432] on font "Suivant" at bounding box center [543, 428] width 63 height 19
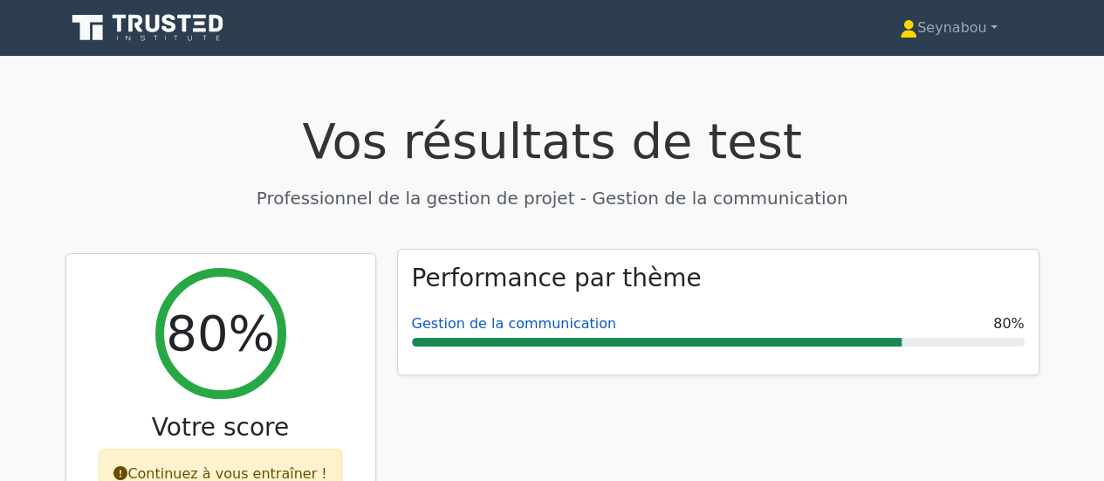
click at [497, 324] on font "Gestion de la communication" at bounding box center [514, 323] width 204 height 17
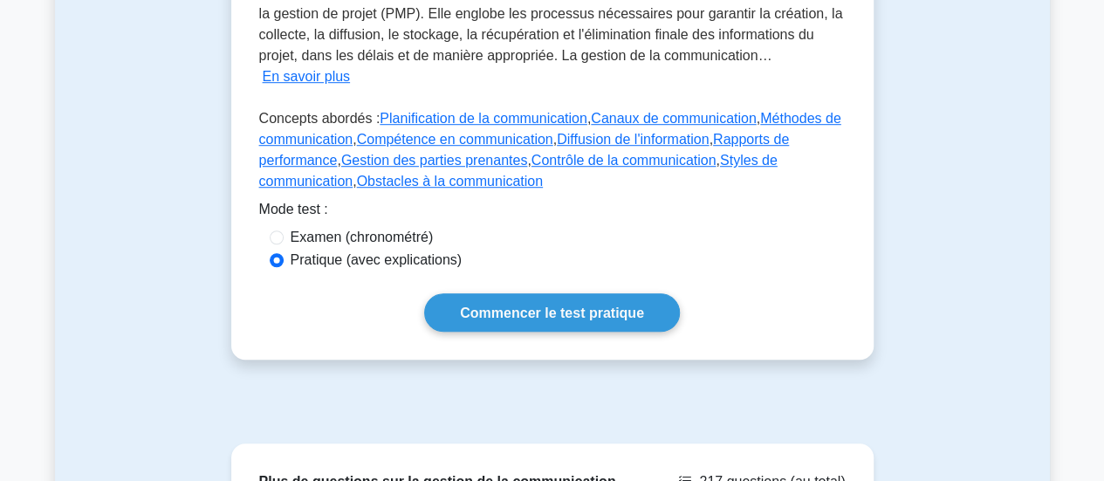
scroll to position [569, 0]
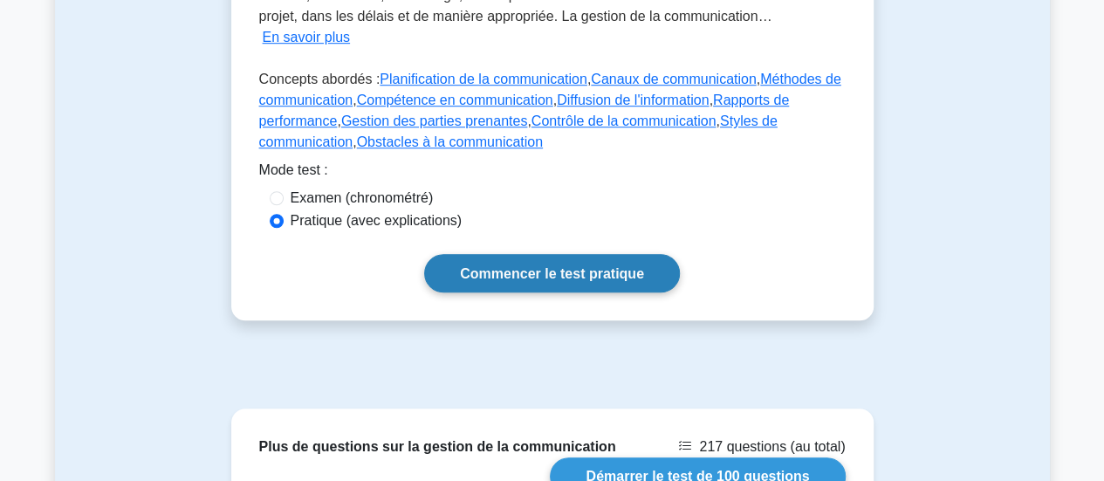
click at [597, 273] on font "Commencer le test pratique" at bounding box center [552, 273] width 184 height 15
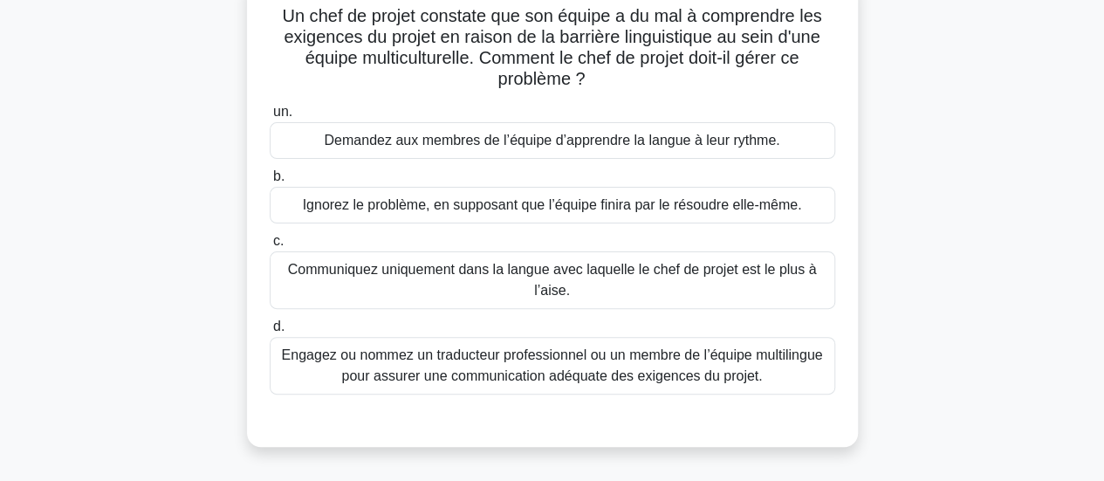
scroll to position [129, 0]
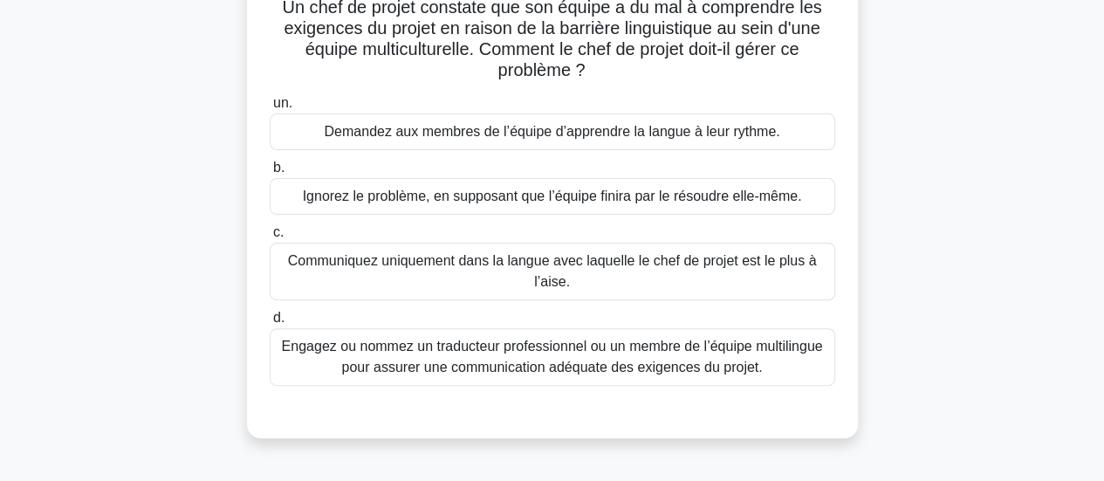
click at [719, 364] on font "Engagez ou nommez un traducteur professionnel ou un membre de l’équipe multilin…" at bounding box center [552, 357] width 541 height 36
click at [270, 324] on input "d. Engagez ou nommez un traducteur professionnel ou un membre de l’équipe multi…" at bounding box center [270, 317] width 0 height 11
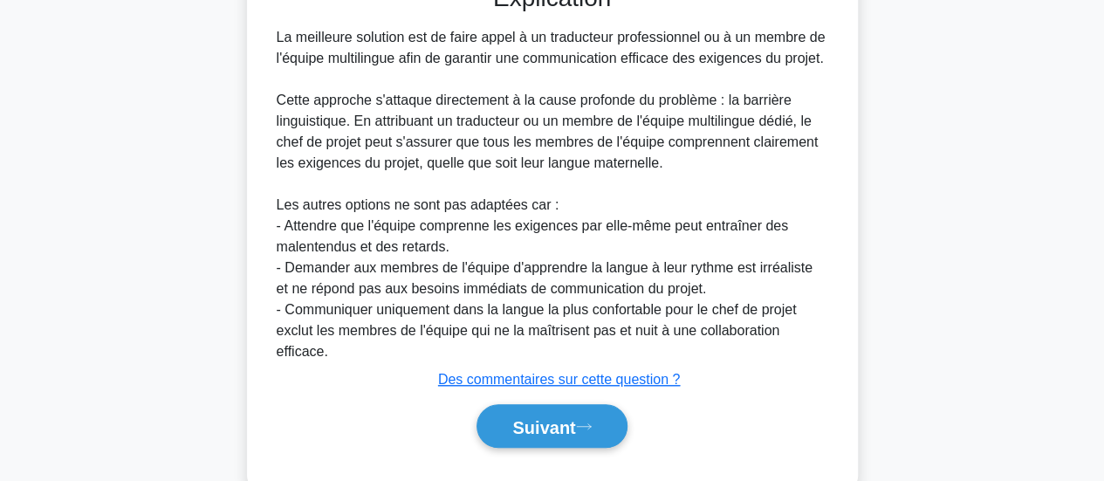
scroll to position [595, 0]
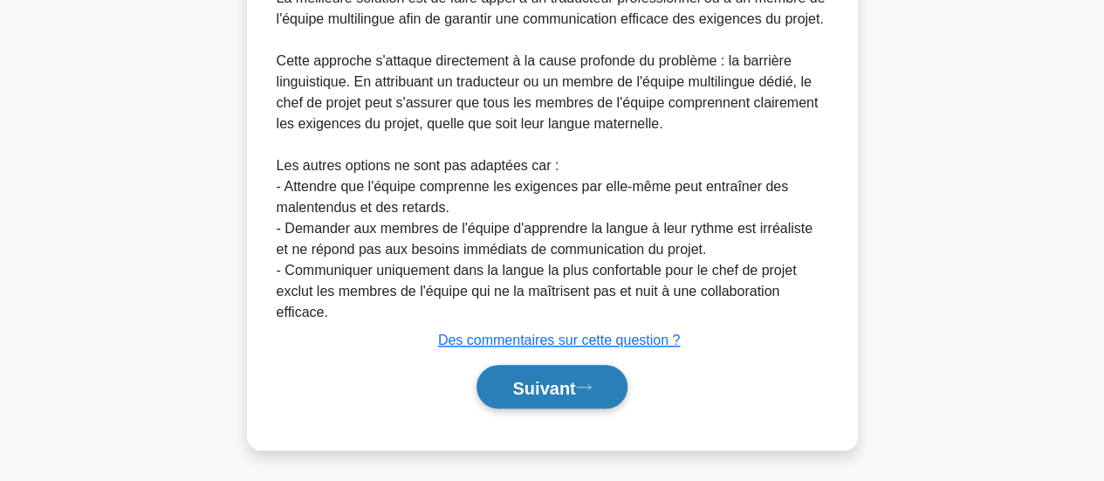
click at [575, 388] on font "Suivant" at bounding box center [543, 387] width 63 height 19
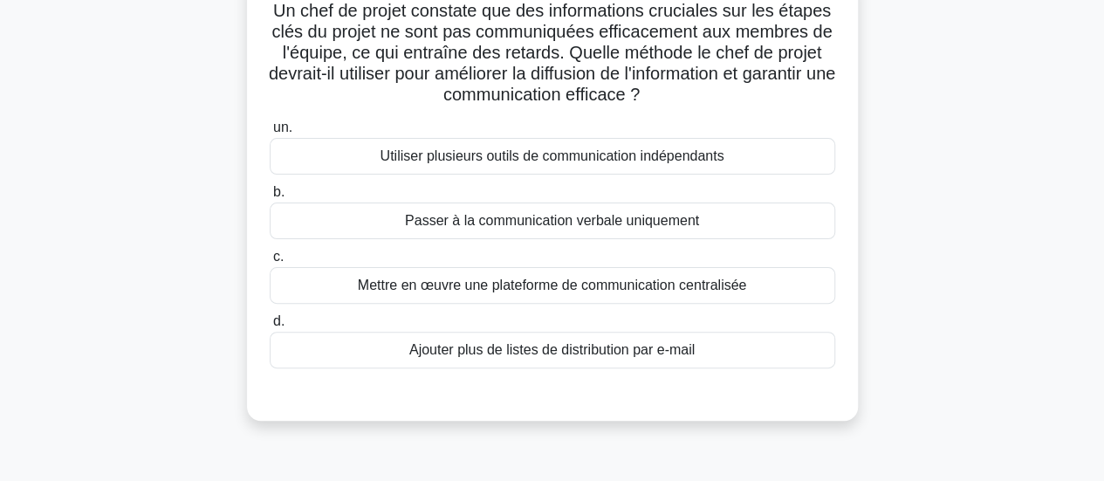
scroll to position [133, 0]
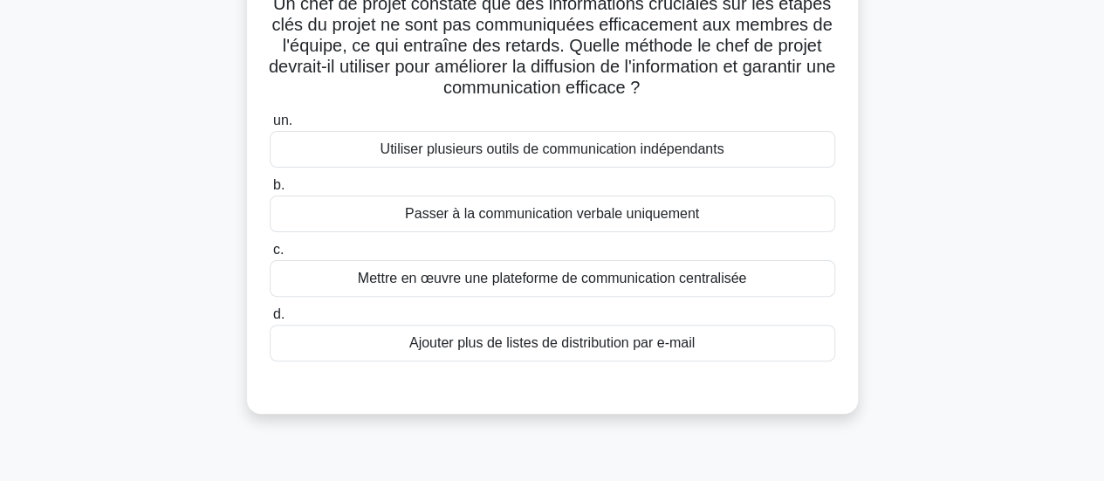
click at [635, 276] on font "Mettre en œuvre une plateforme de communication centralisée" at bounding box center [552, 278] width 389 height 15
click at [270, 256] on input "c. Mettre en œuvre une plateforme de communication centralisée" at bounding box center [270, 249] width 0 height 11
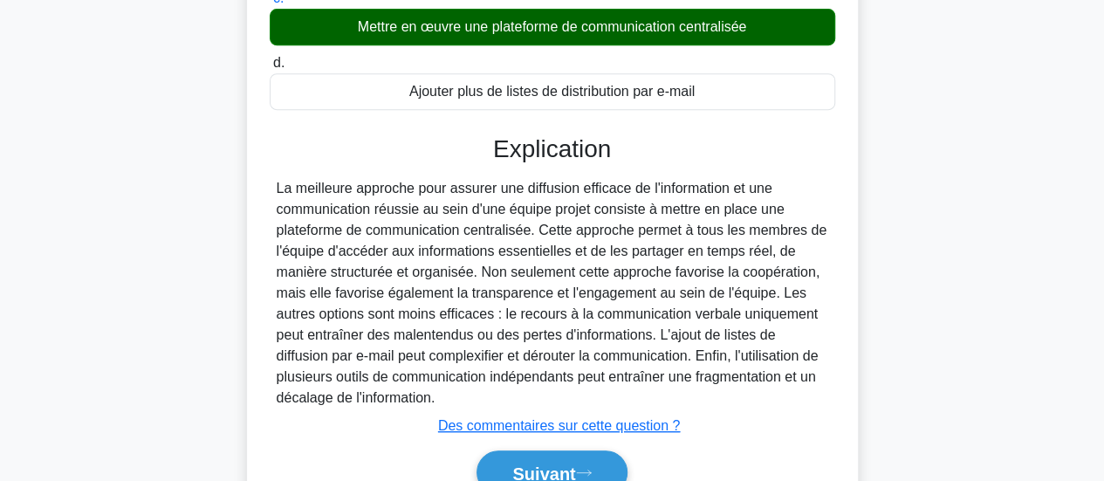
scroll to position [469, 0]
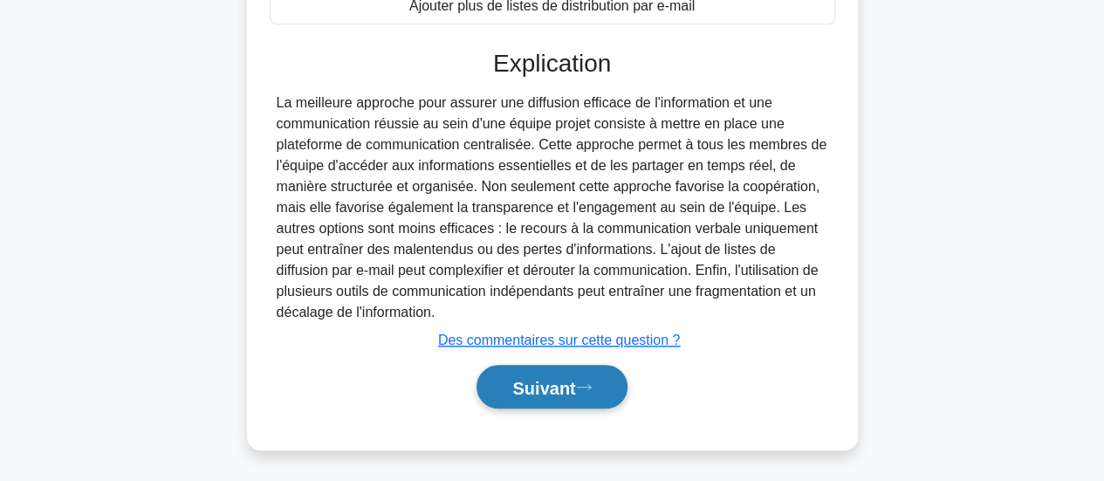
click at [551, 388] on font "Suivant" at bounding box center [543, 387] width 63 height 19
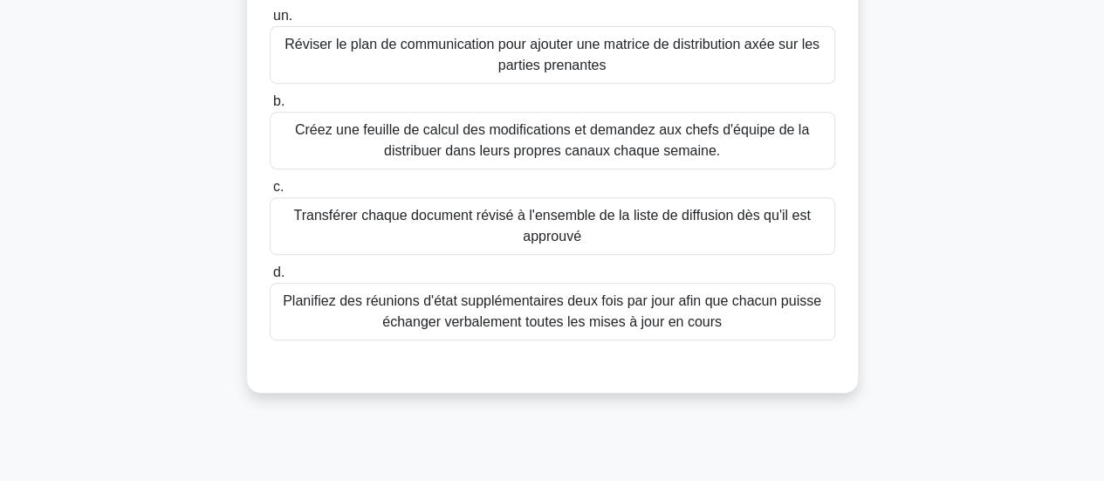
scroll to position [343, 0]
click at [719, 321] on font "Planifiez des réunions d'état supplémentaires deux fois par jour afin que chacu…" at bounding box center [552, 311] width 550 height 42
click at [270, 277] on input "d. Planifiez des réunions d'état supplémentaires deux fois par jour afin que ch…" at bounding box center [270, 271] width 0 height 11
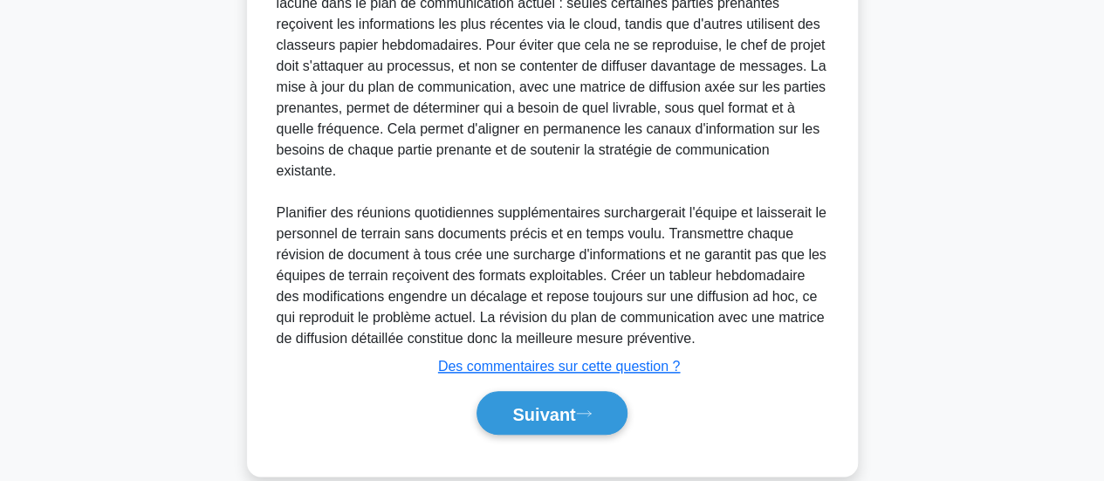
scroll to position [806, 0]
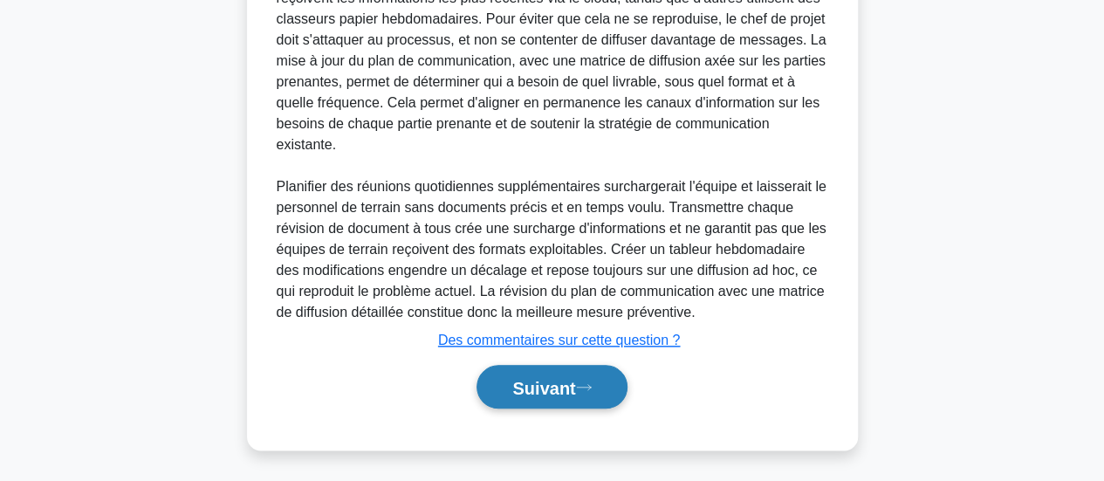
click at [527, 393] on font "Suivant" at bounding box center [543, 387] width 63 height 19
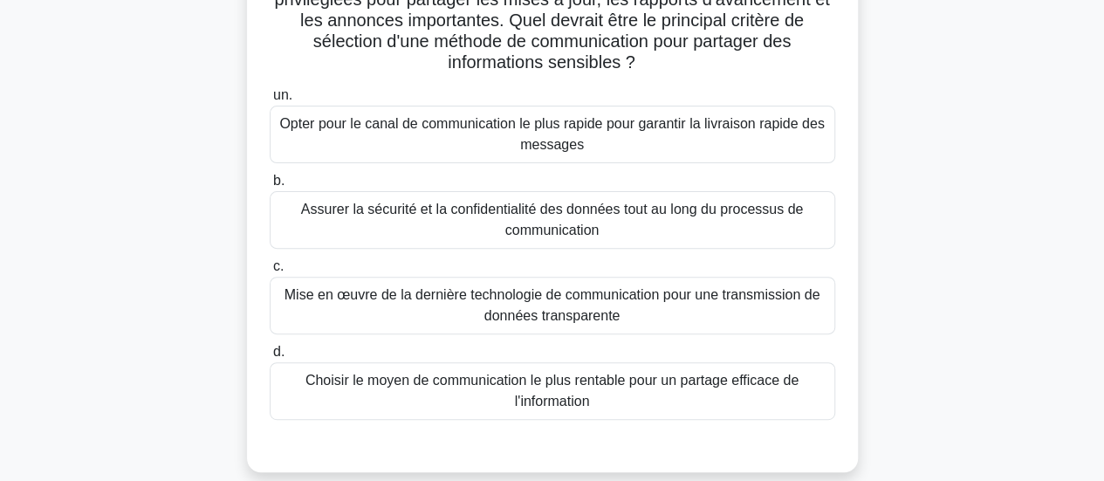
scroll to position [188, 0]
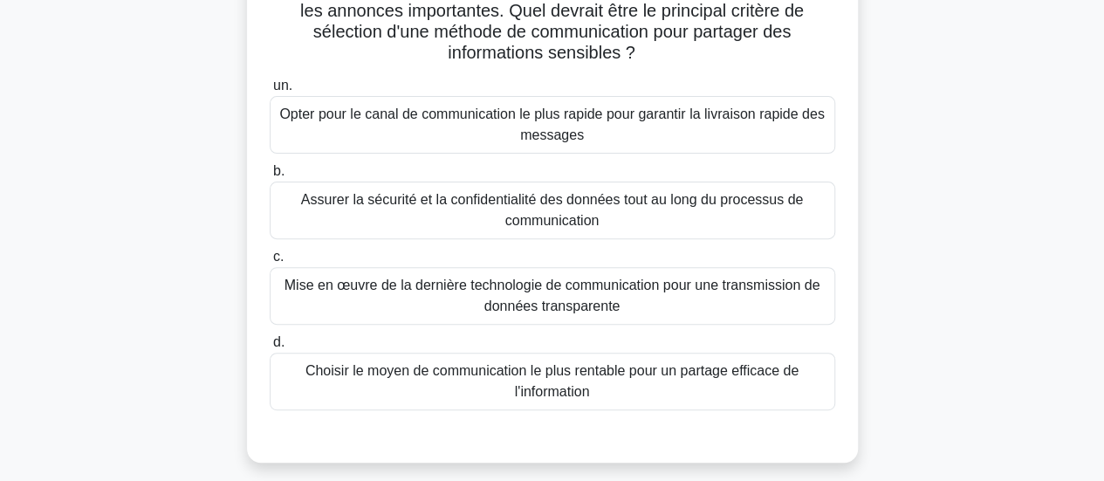
click at [646, 219] on font "Assurer la sécurité et la confidentialité des données tout au long du processus…" at bounding box center [552, 210] width 550 height 42
click at [270, 177] on input "b. Assurer la sécurité et la confidentialité des données tout au long du proces…" at bounding box center [270, 171] width 0 height 11
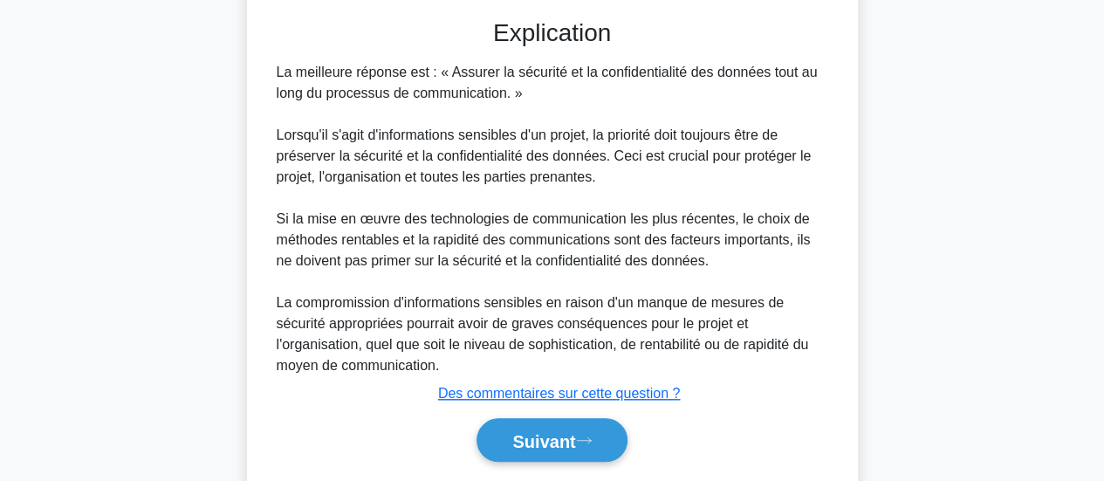
scroll to position [658, 0]
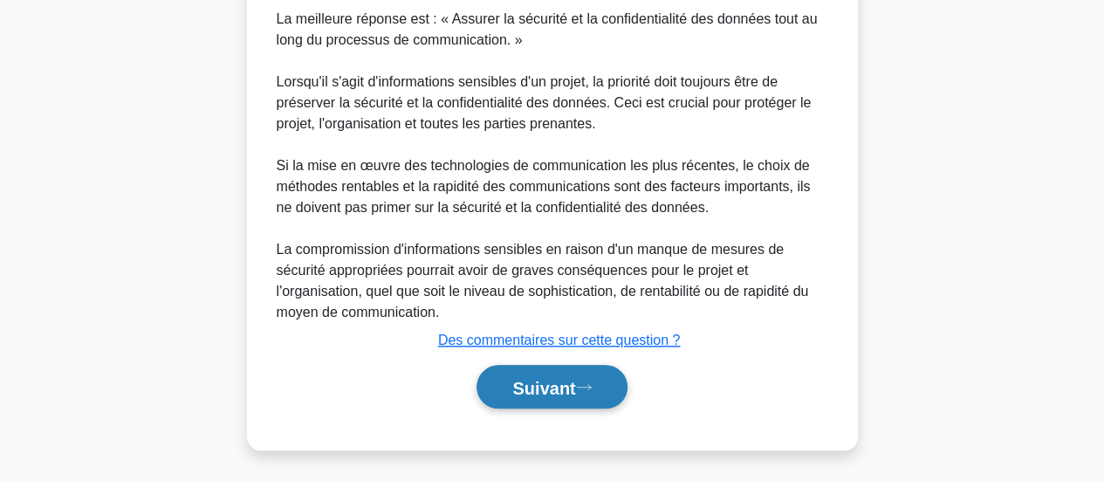
click at [567, 377] on font "Suivant" at bounding box center [543, 386] width 63 height 19
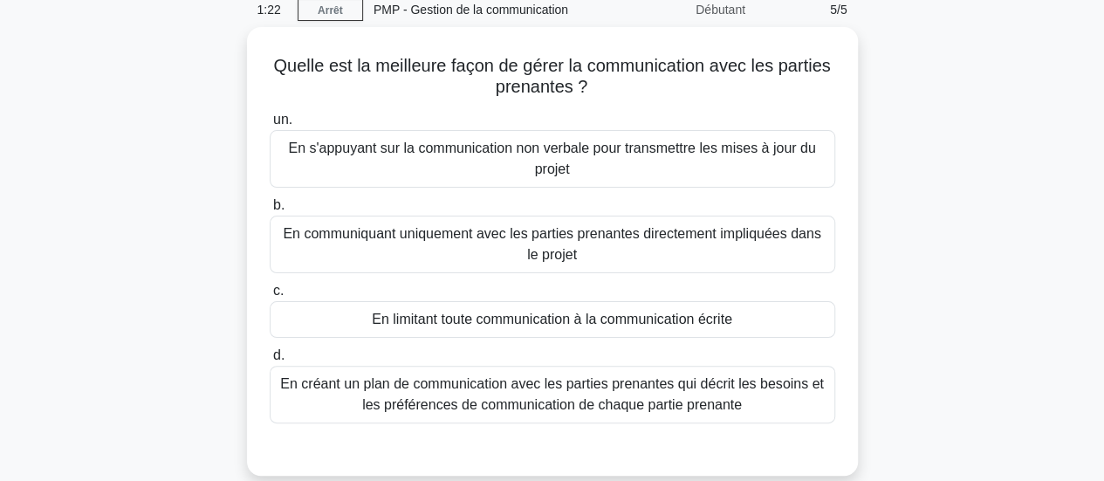
scroll to position [98, 0]
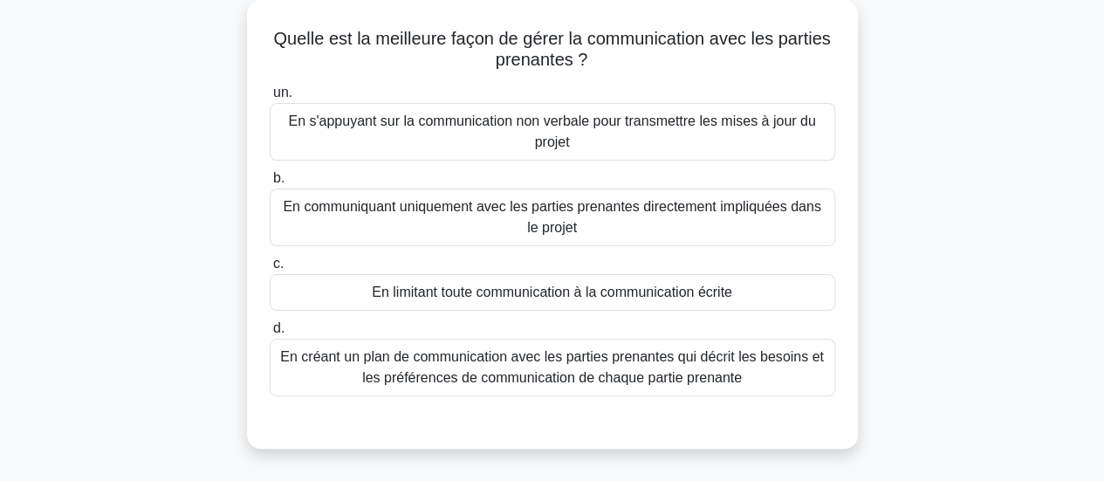
click at [524, 370] on font "En créant un plan de communication avec les parties prenantes qui décrit les be…" at bounding box center [552, 367] width 544 height 36
click at [270, 334] on input "d. En créant un plan de communication avec les parties prenantes qui décrit les…" at bounding box center [270, 328] width 0 height 11
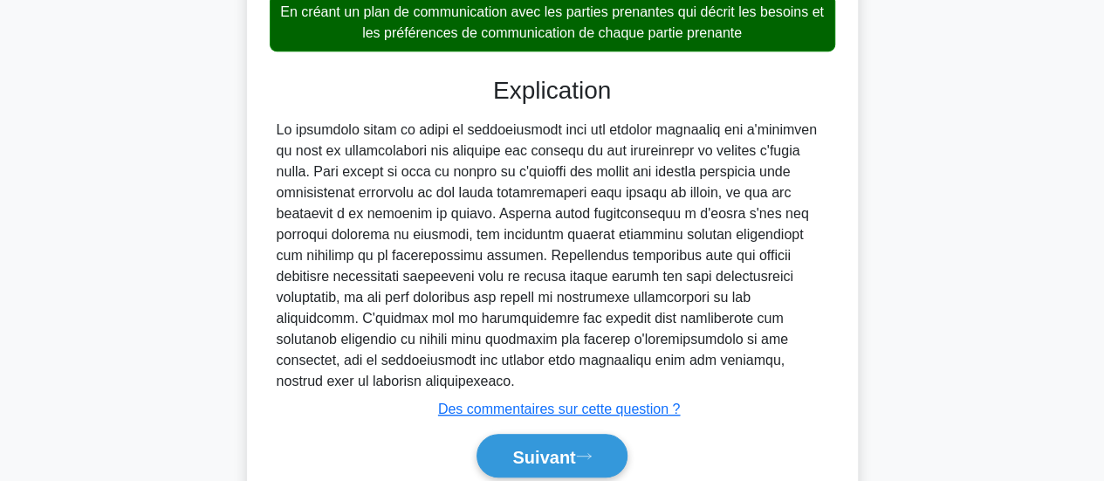
scroll to position [490, 0]
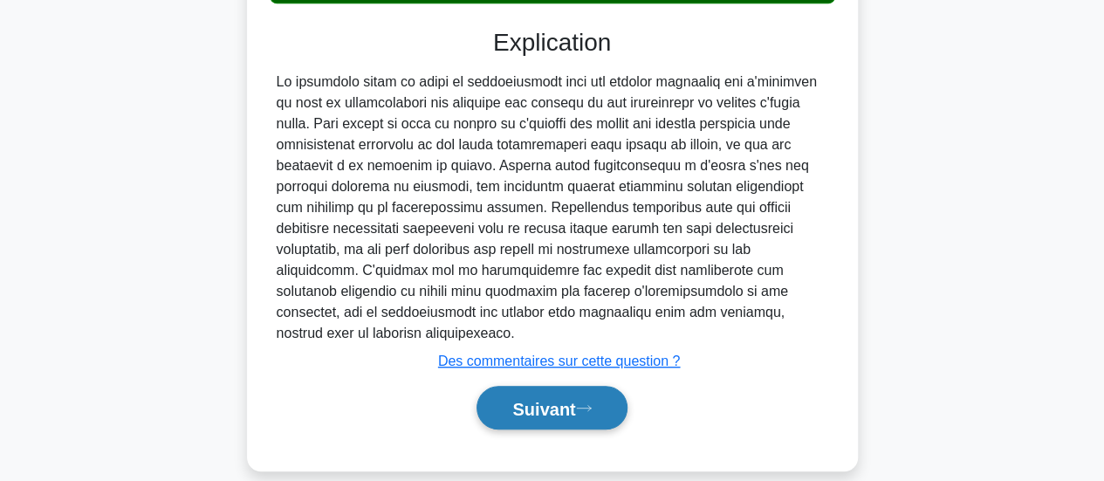
click at [501, 395] on button "Suivant" at bounding box center [551, 408] width 150 height 45
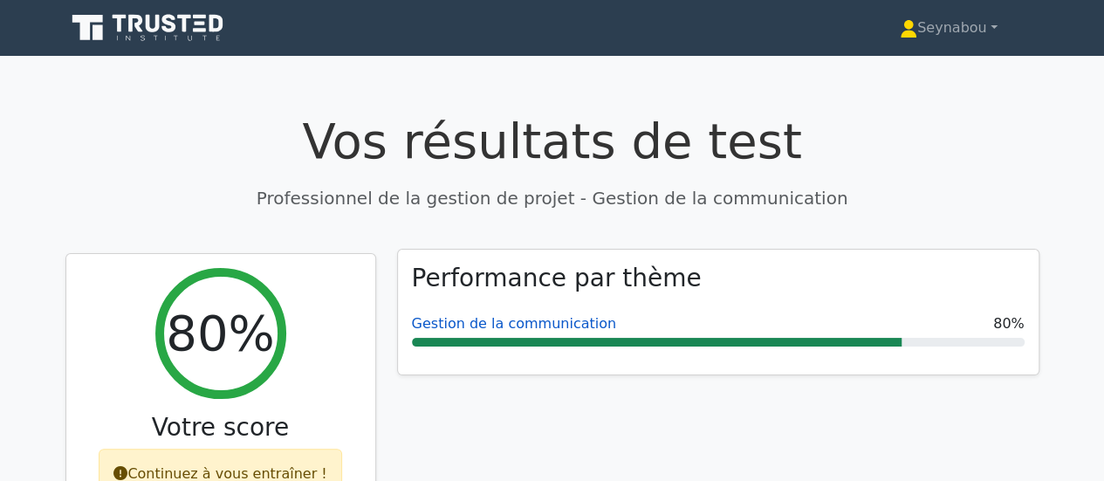
click at [488, 324] on font "Gestion de la communication" at bounding box center [514, 323] width 204 height 17
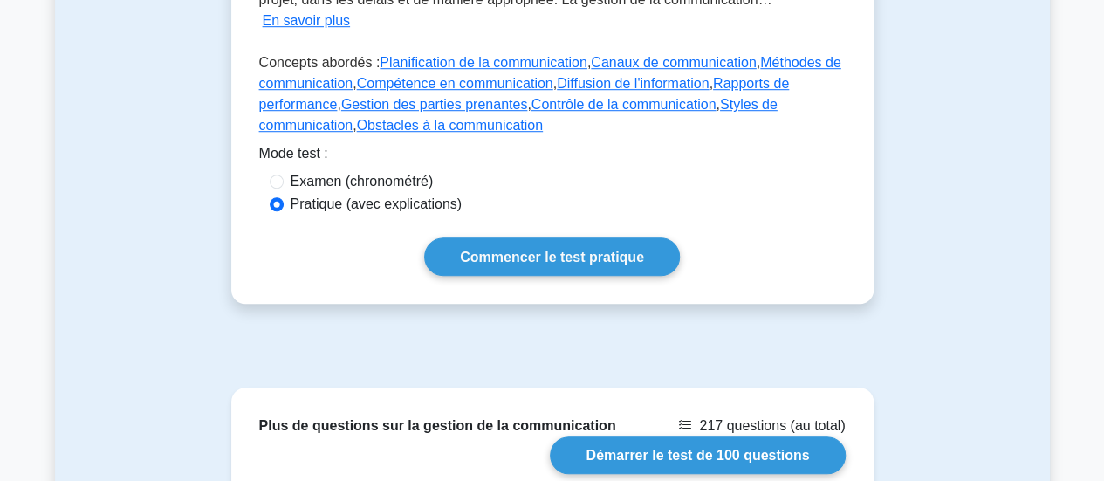
scroll to position [592, 0]
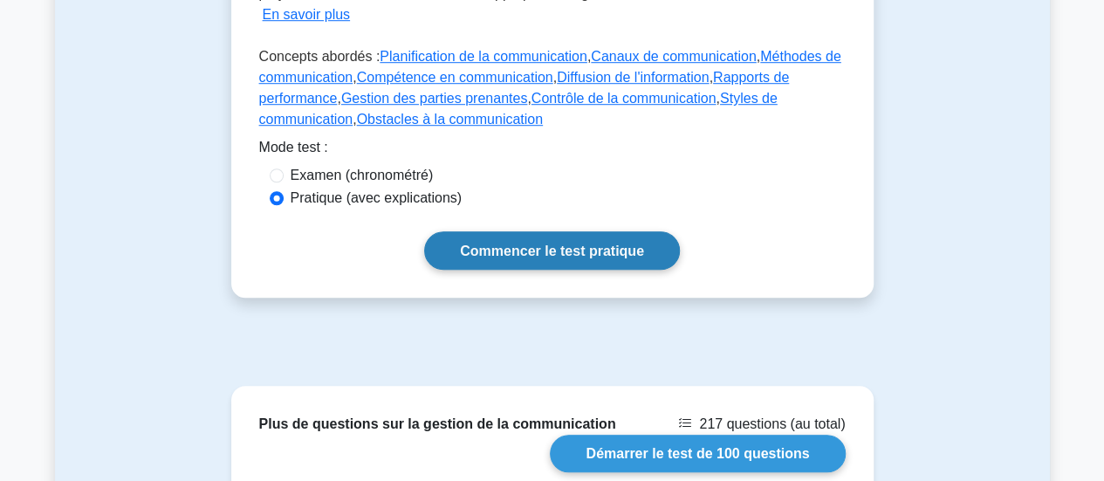
click at [595, 264] on link "Commencer le test pratique" at bounding box center [552, 250] width 256 height 38
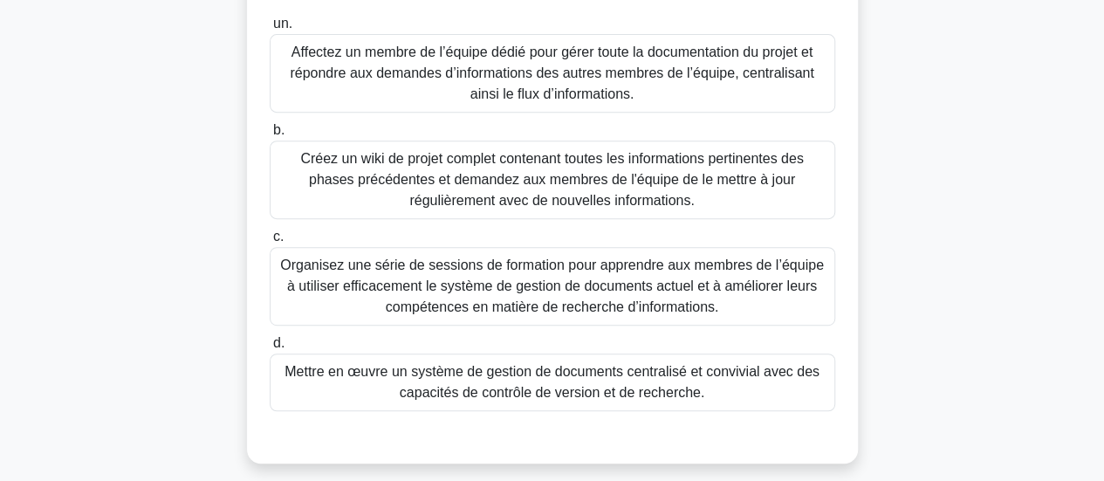
scroll to position [349, 0]
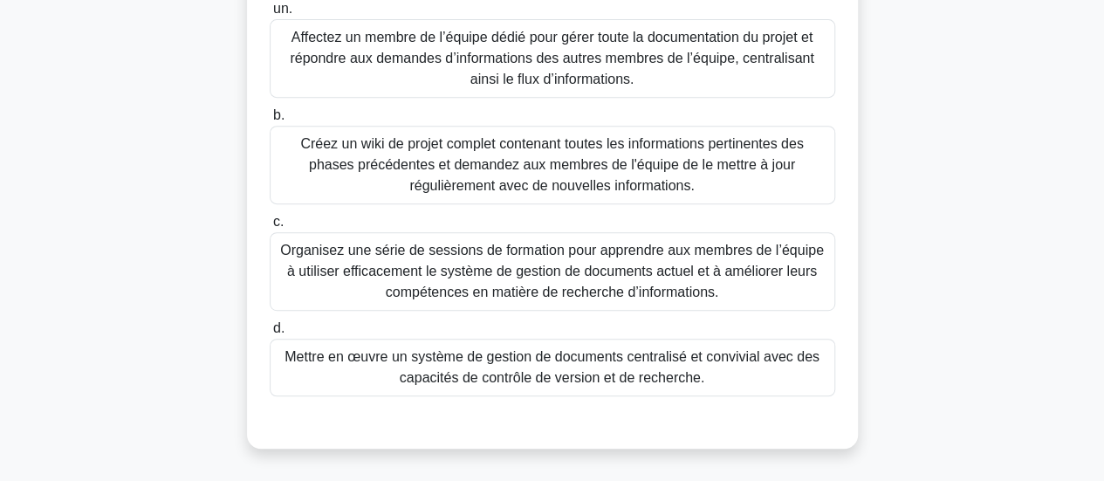
click at [609, 158] on font "Créez un wiki de projet complet contenant toutes les informations pertinentes d…" at bounding box center [551, 164] width 503 height 57
click at [270, 121] on input "b. Créez un wiki de projet complet contenant toutes les informations pertinente…" at bounding box center [270, 115] width 0 height 11
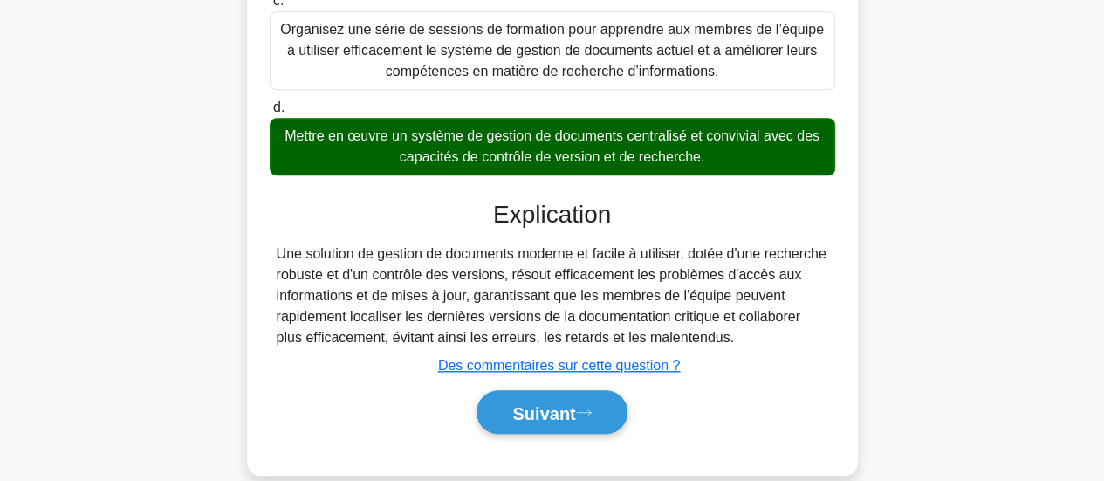
scroll to position [581, 0]
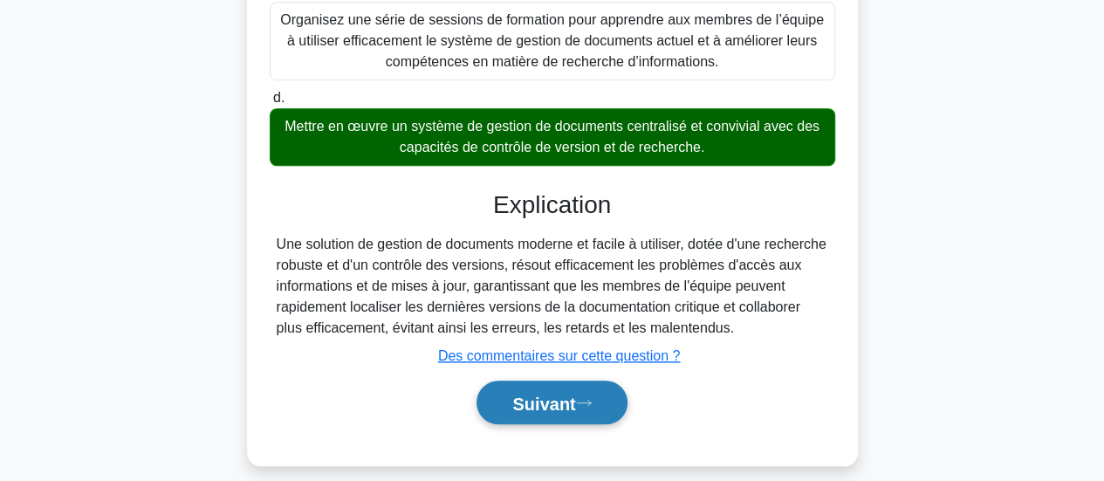
click at [554, 401] on font "Suivant" at bounding box center [543, 403] width 63 height 19
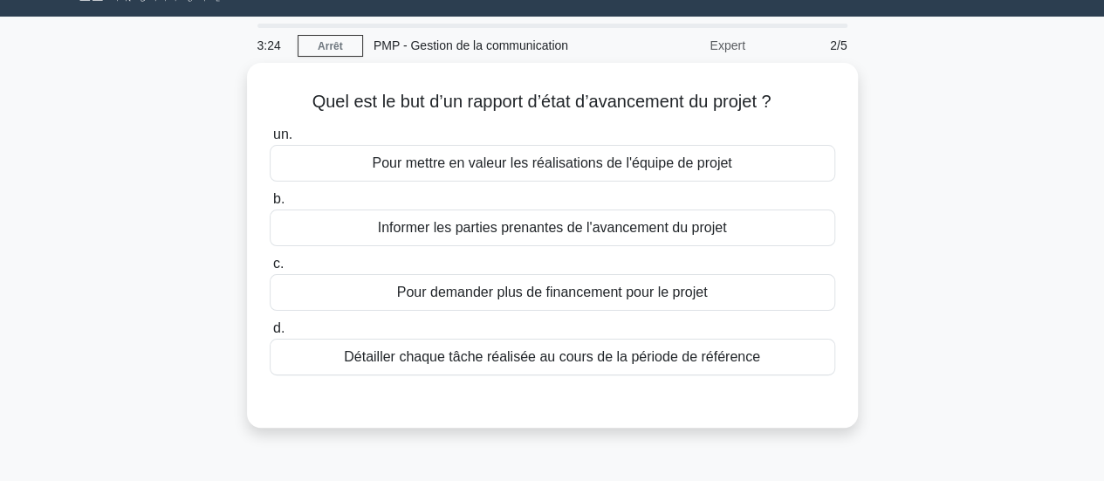
scroll to position [49, 0]
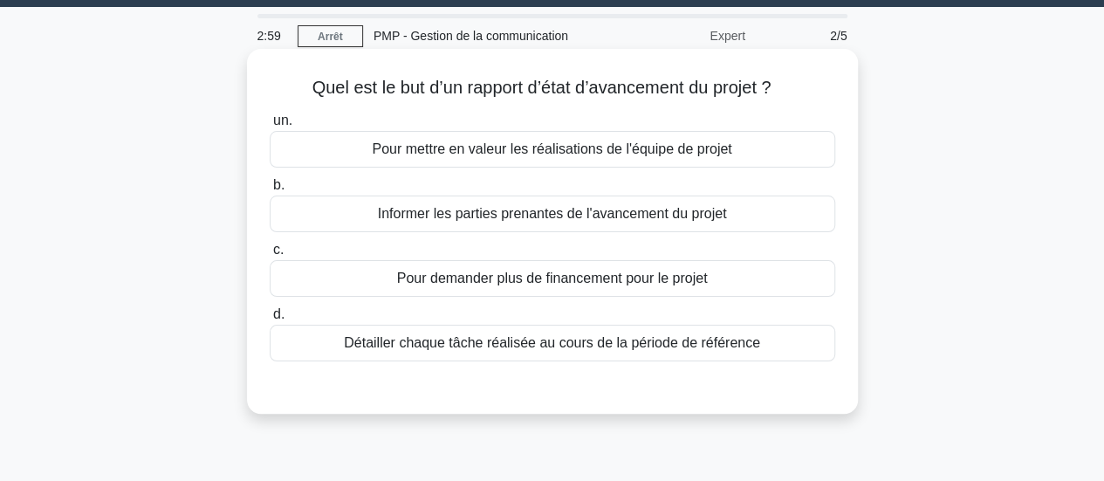
click at [631, 224] on div "Informer les parties prenantes de l'avancement du projet" at bounding box center [552, 213] width 565 height 37
click at [270, 191] on input "b. Informer les parties prenantes de l'avancement du projet" at bounding box center [270, 185] width 0 height 11
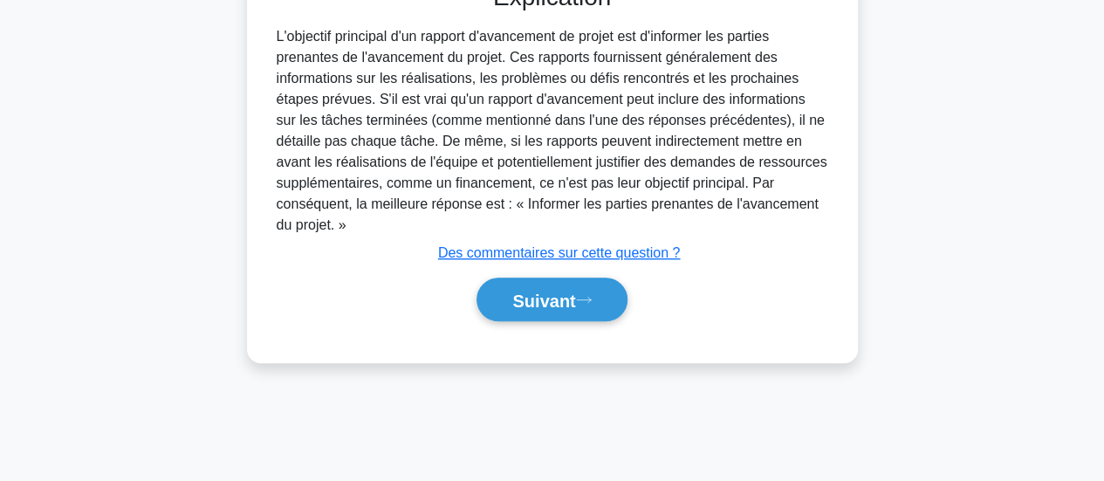
scroll to position [462, 0]
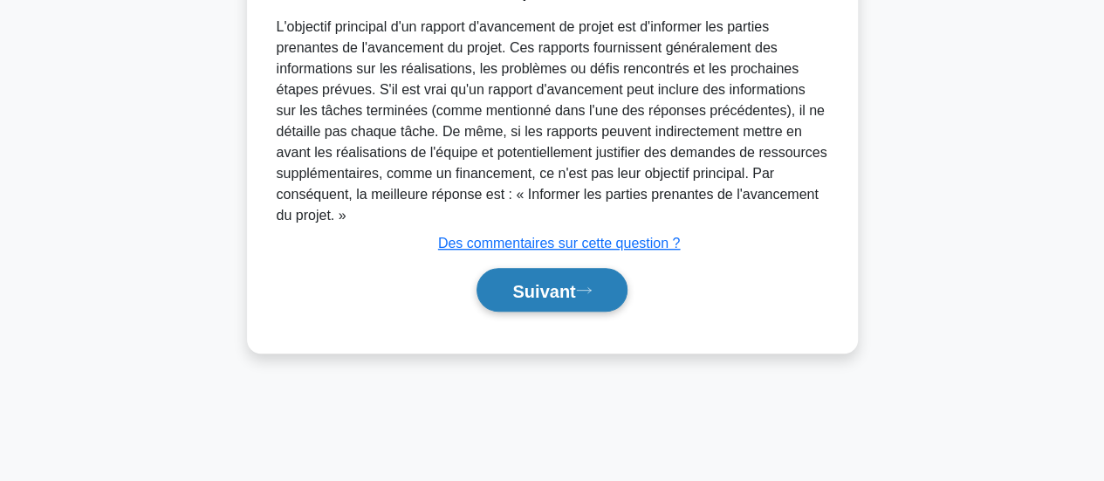
click at [582, 285] on icon at bounding box center [584, 290] width 16 height 10
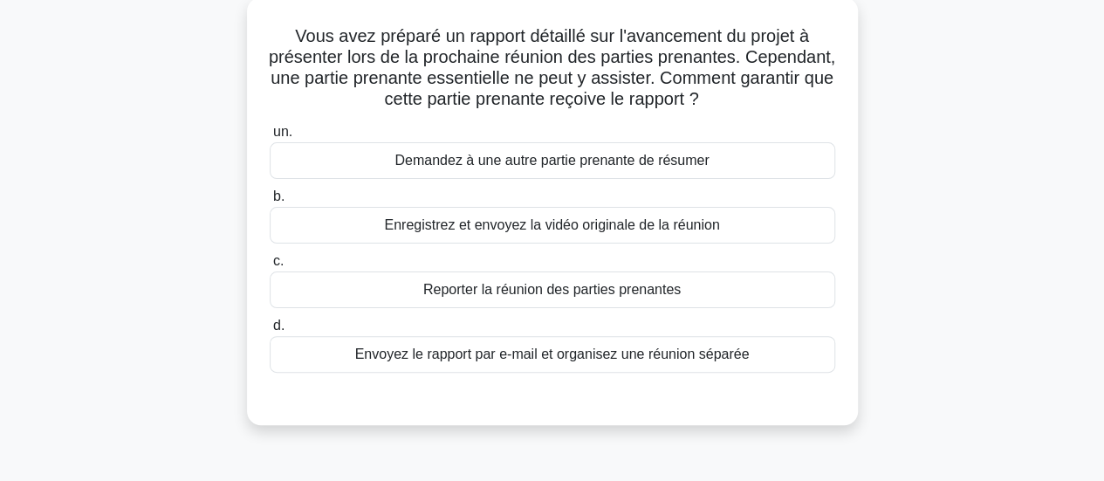
scroll to position [101, 0]
click at [716, 223] on font "Enregistrez et envoyez la vidéo originale de la réunion" at bounding box center [551, 223] width 335 height 15
click at [270, 202] on input "b. Enregistrez et envoyez la vidéo originale de la réunion" at bounding box center [270, 195] width 0 height 11
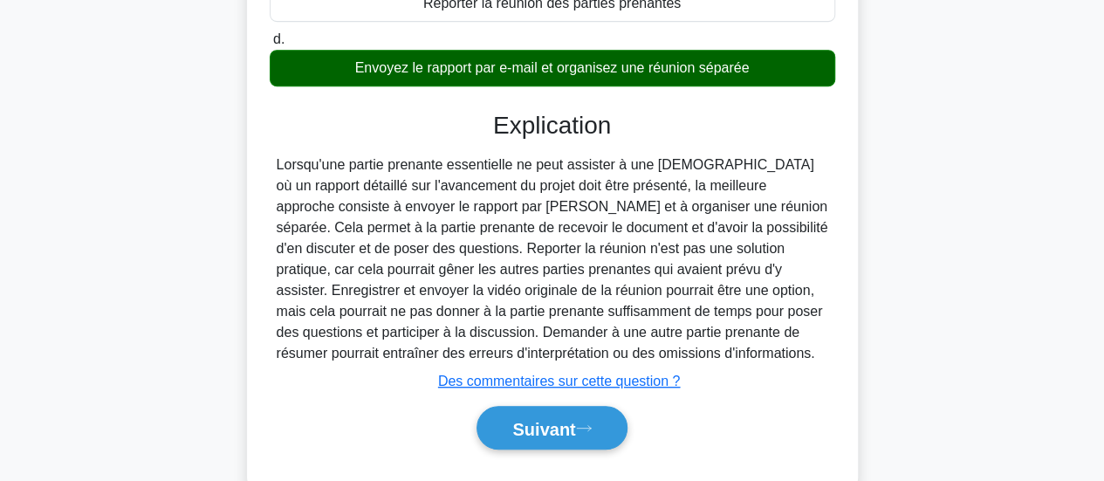
scroll to position [462, 0]
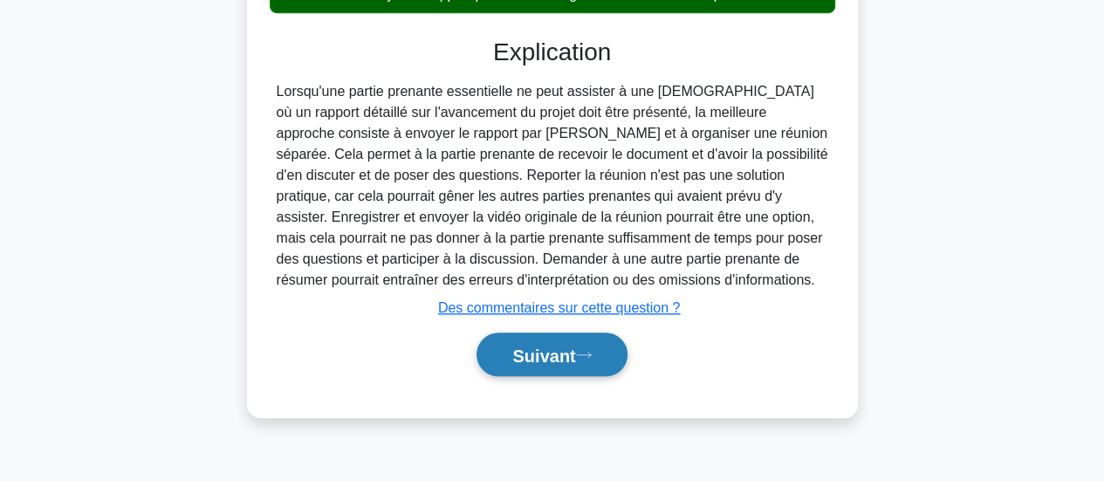
click at [549, 360] on font "Suivant" at bounding box center [543, 355] width 63 height 19
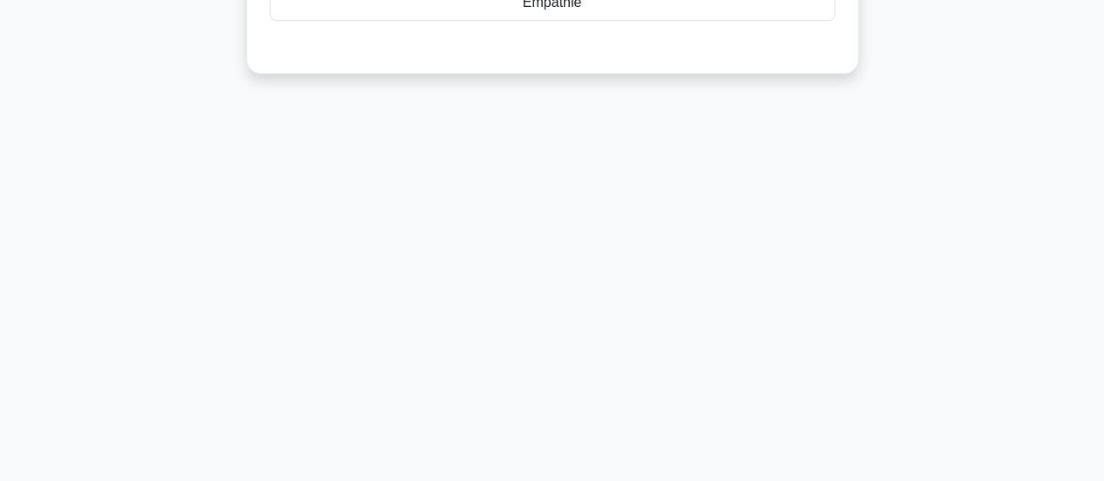
scroll to position [41, 0]
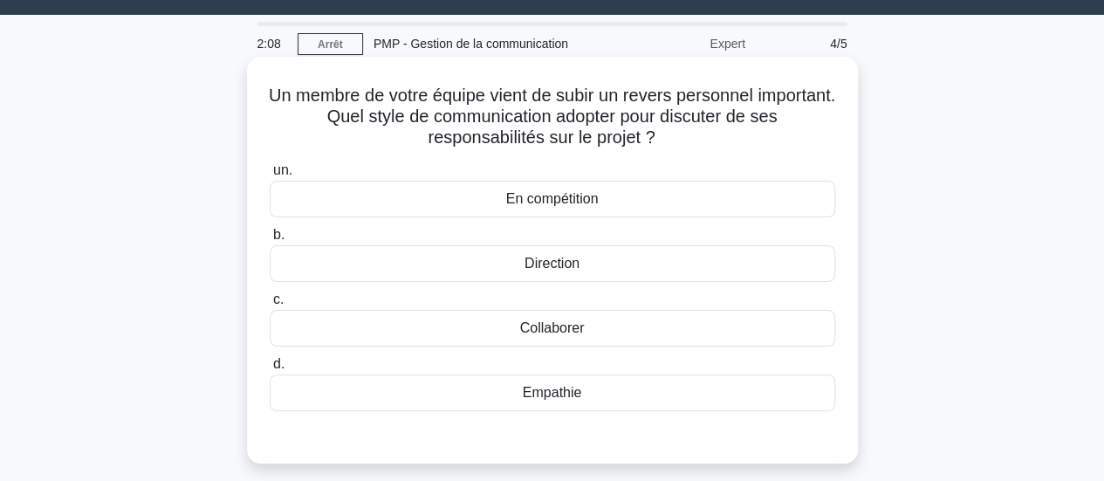
click at [557, 402] on div "Empathie" at bounding box center [552, 392] width 565 height 37
click at [270, 370] on input "d. Empathie" at bounding box center [270, 364] width 0 height 11
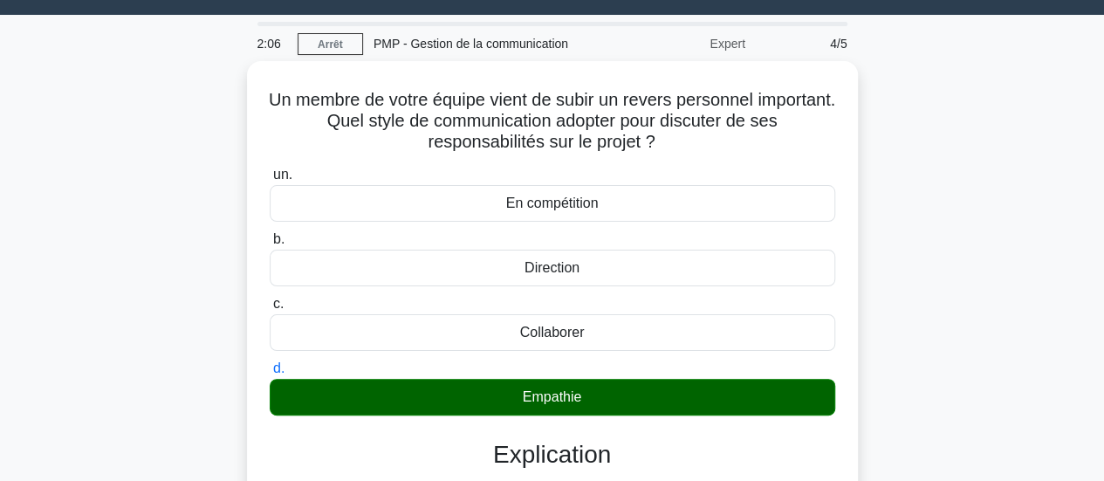
scroll to position [462, 0]
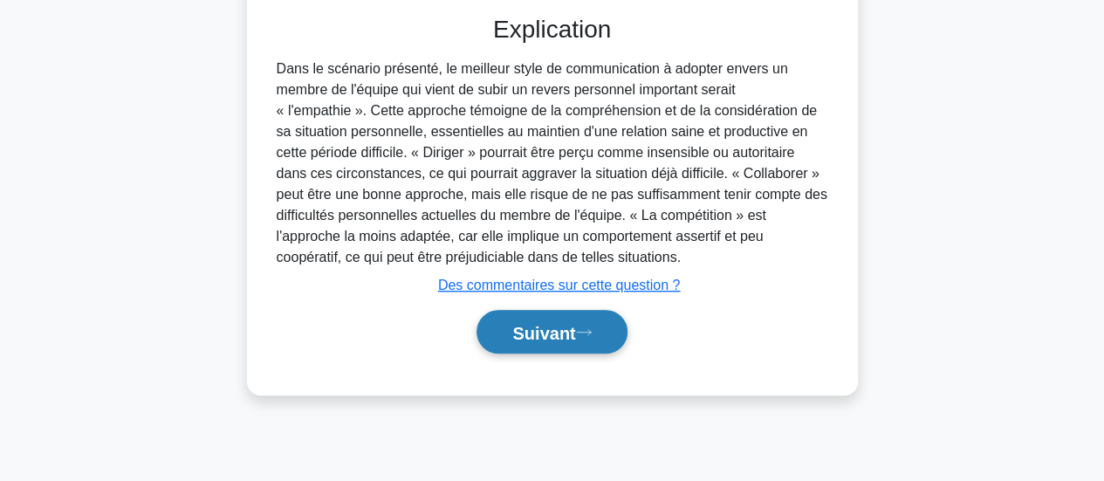
click at [567, 331] on font "Suivant" at bounding box center [543, 332] width 63 height 19
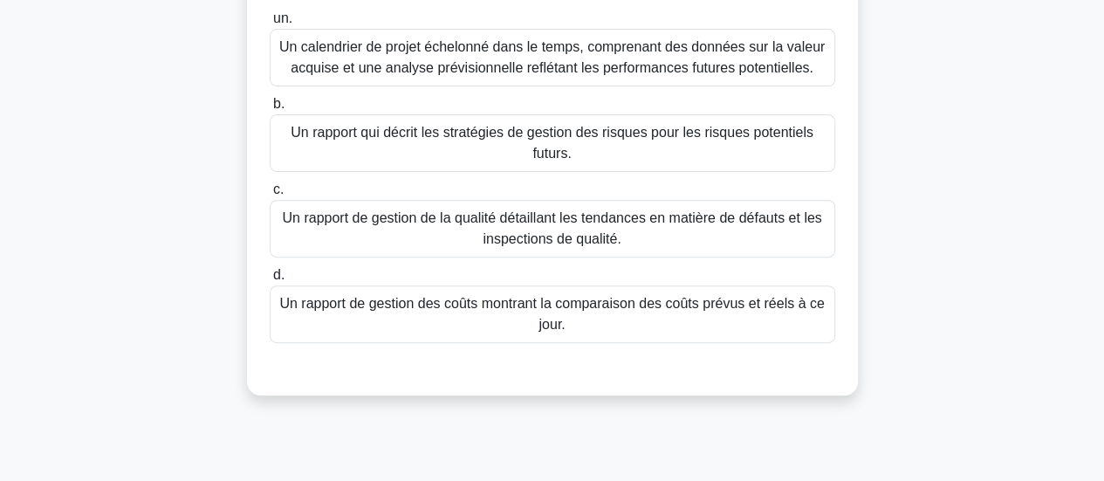
scroll to position [240, 0]
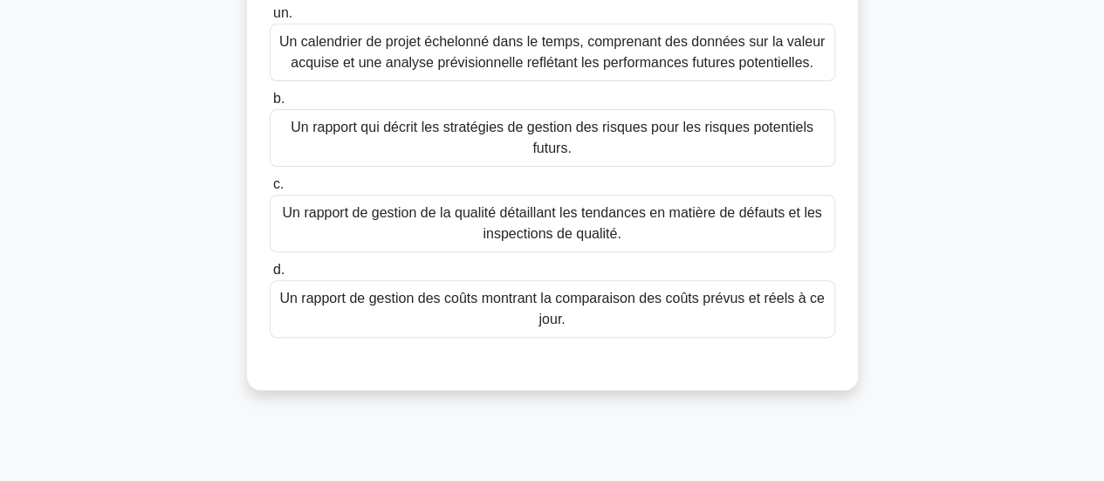
click at [755, 243] on font "Un rapport de gestion de la qualité détaillant les tendances en matière de défa…" at bounding box center [552, 223] width 550 height 42
click at [270, 190] on input "c. Un rapport de gestion de la qualité détaillant les tendances en matière de d…" at bounding box center [270, 184] width 0 height 11
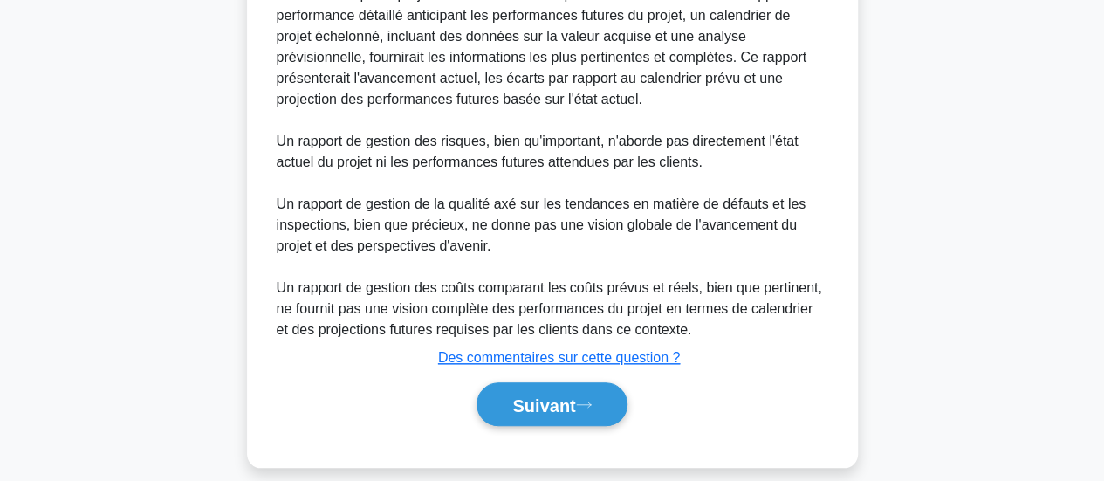
scroll to position [806, 0]
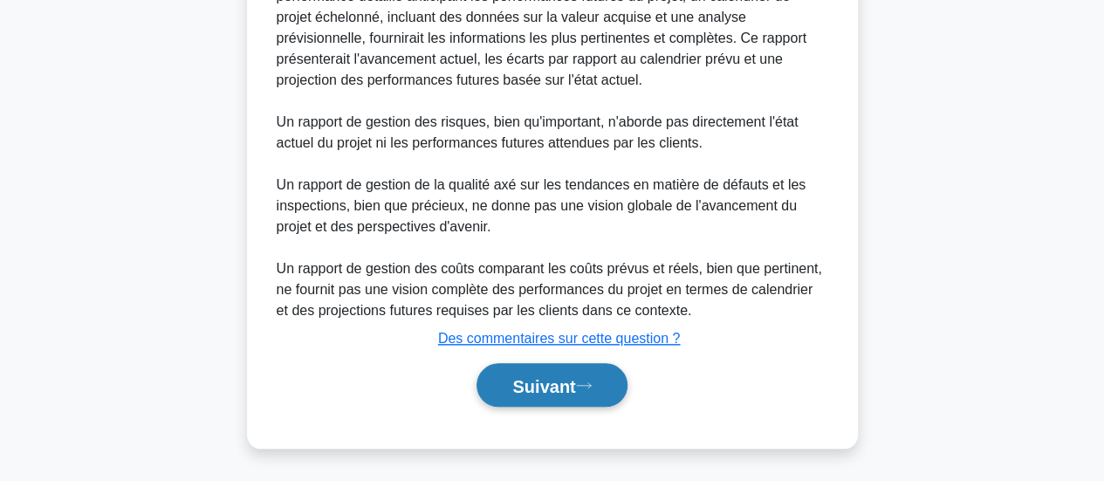
click at [565, 384] on font "Suivant" at bounding box center [543, 385] width 63 height 19
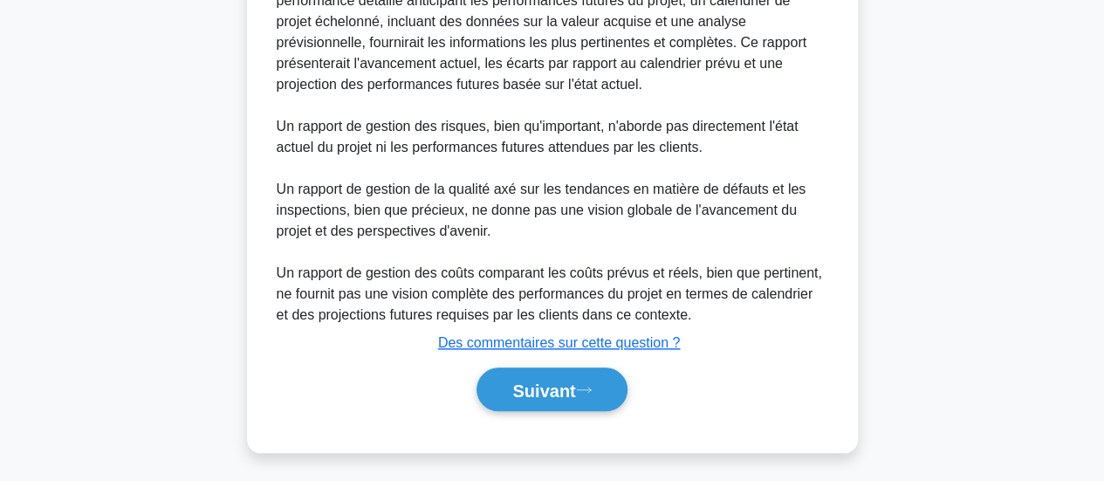
scroll to position [759, 0]
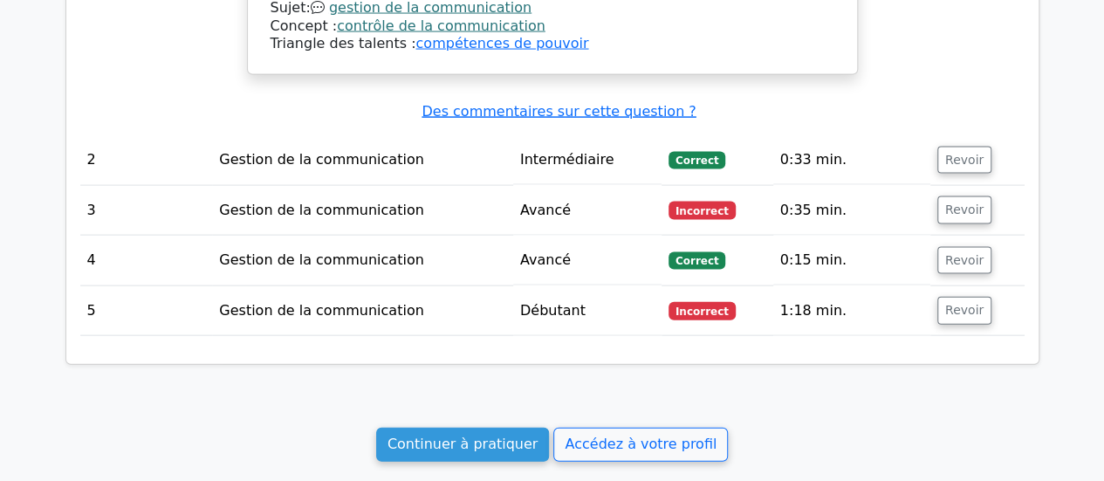
scroll to position [1788, 0]
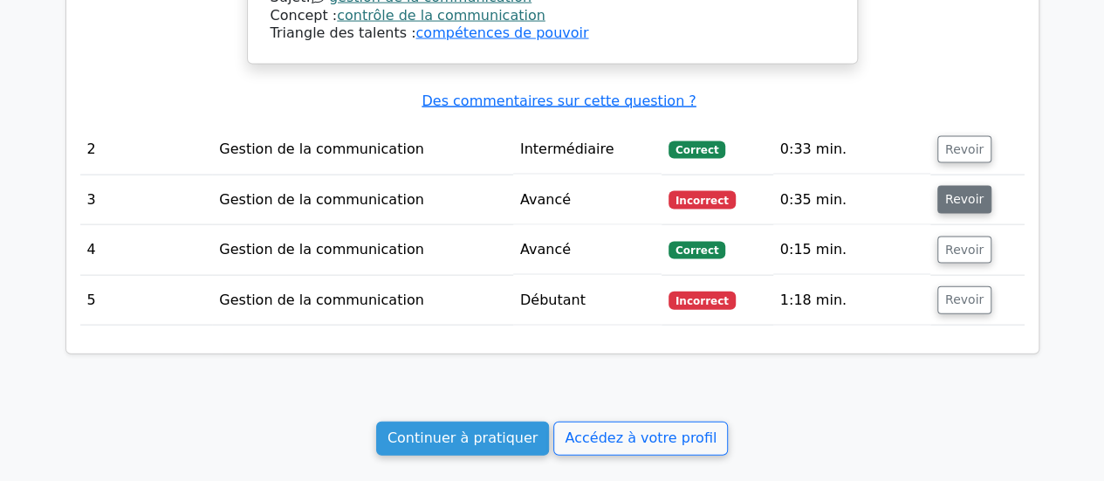
click at [960, 193] on font "Revoir" at bounding box center [964, 200] width 38 height 14
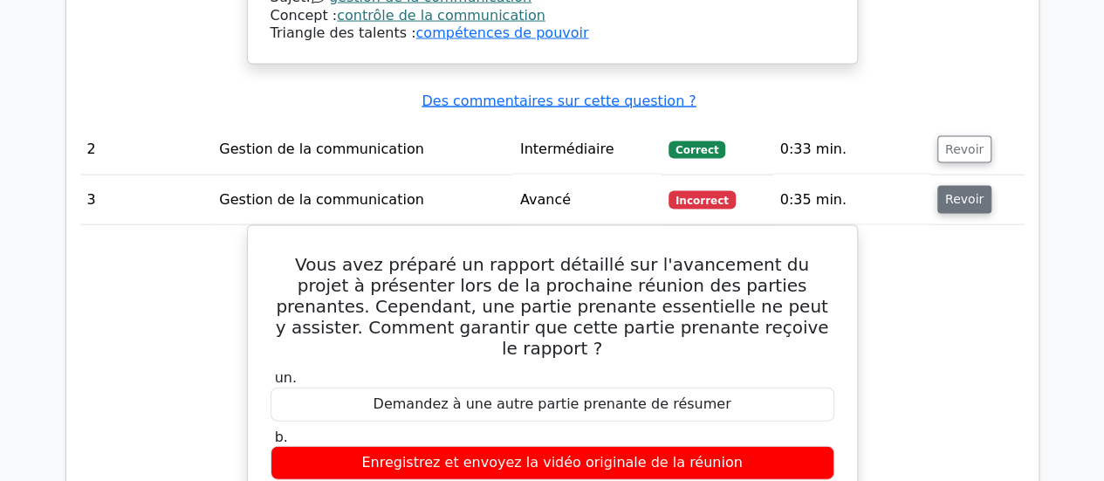
click at [960, 193] on font "Revoir" at bounding box center [964, 200] width 38 height 14
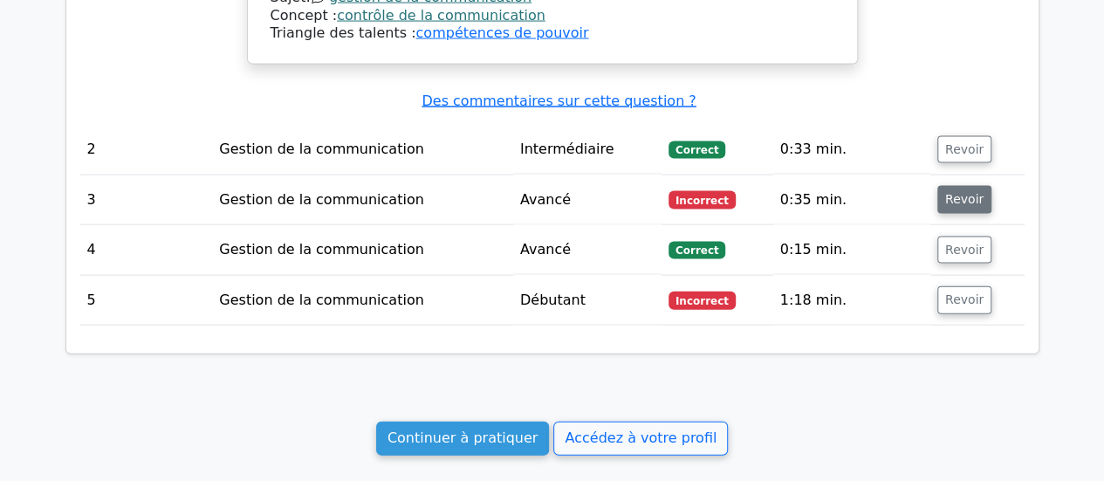
click at [956, 193] on font "Revoir" at bounding box center [964, 200] width 38 height 14
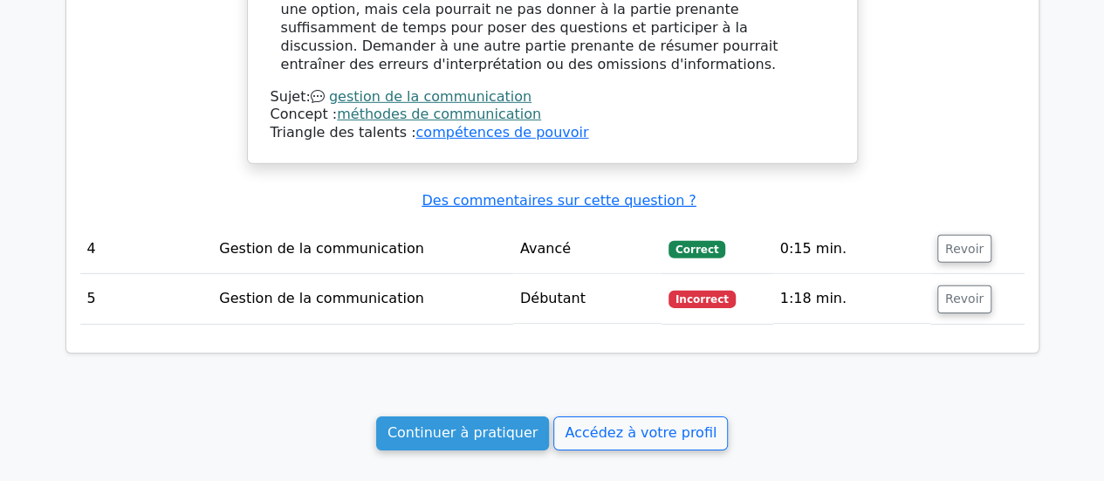
scroll to position [2607, 0]
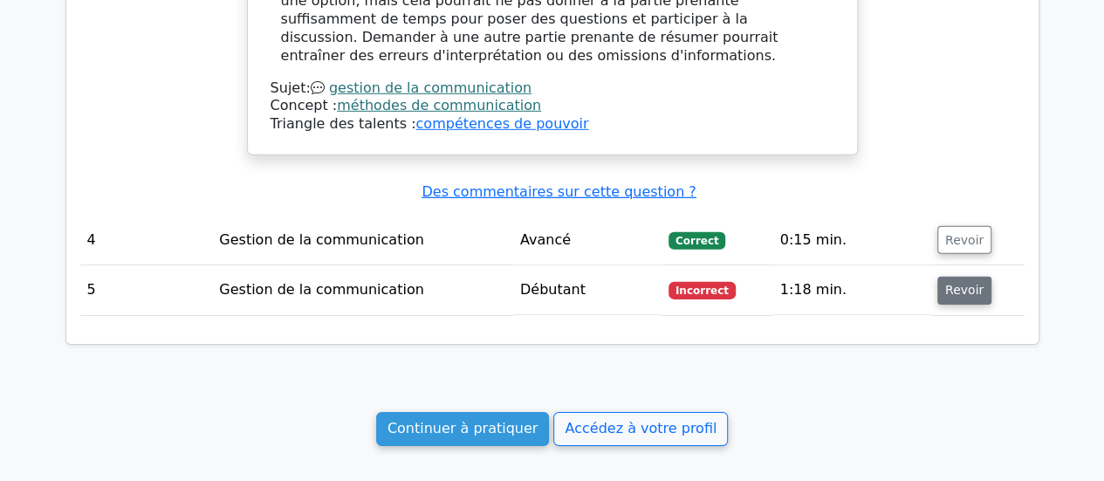
click at [958, 284] on font "Revoir" at bounding box center [964, 291] width 38 height 14
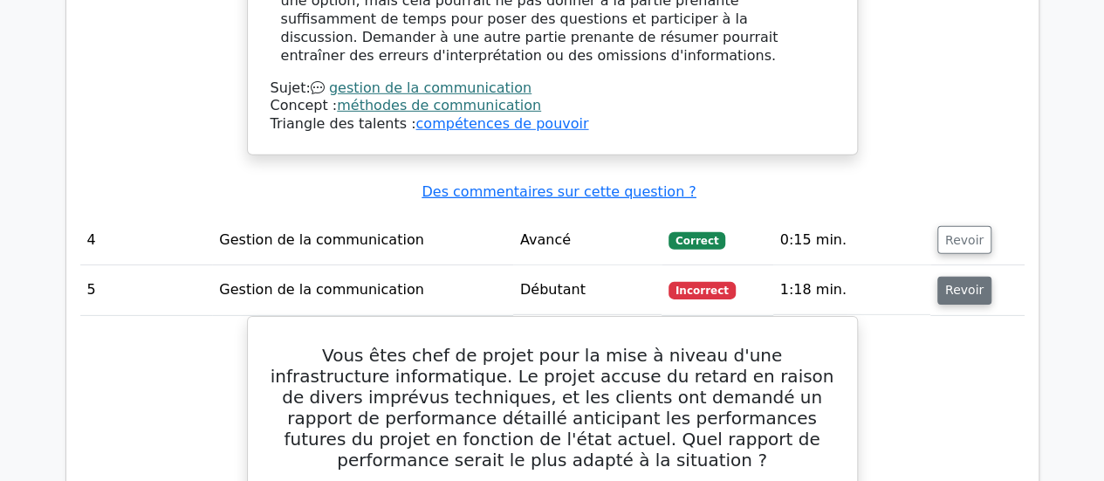
click at [958, 284] on font "Revoir" at bounding box center [964, 291] width 38 height 14
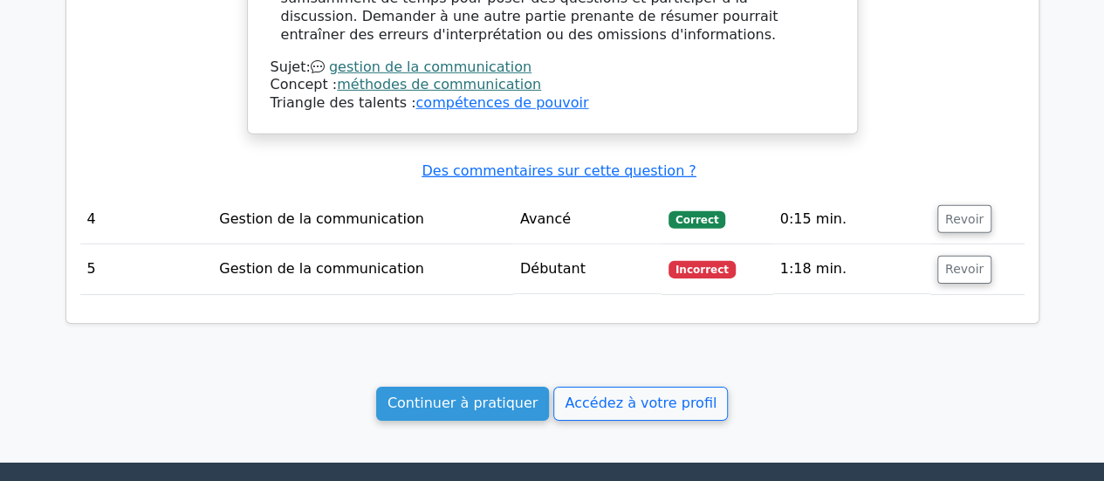
scroll to position [2614, 0]
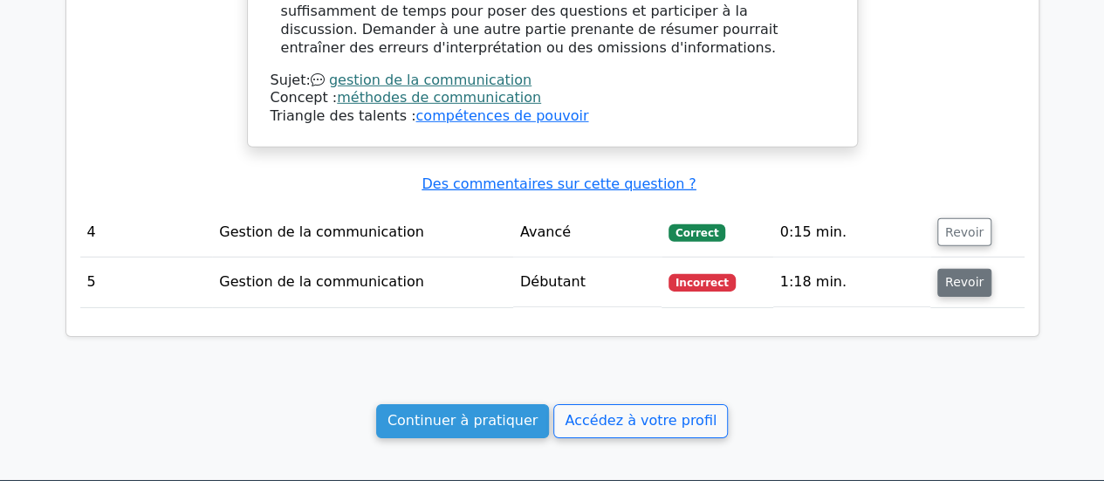
click at [957, 276] on font "Revoir" at bounding box center [964, 283] width 38 height 14
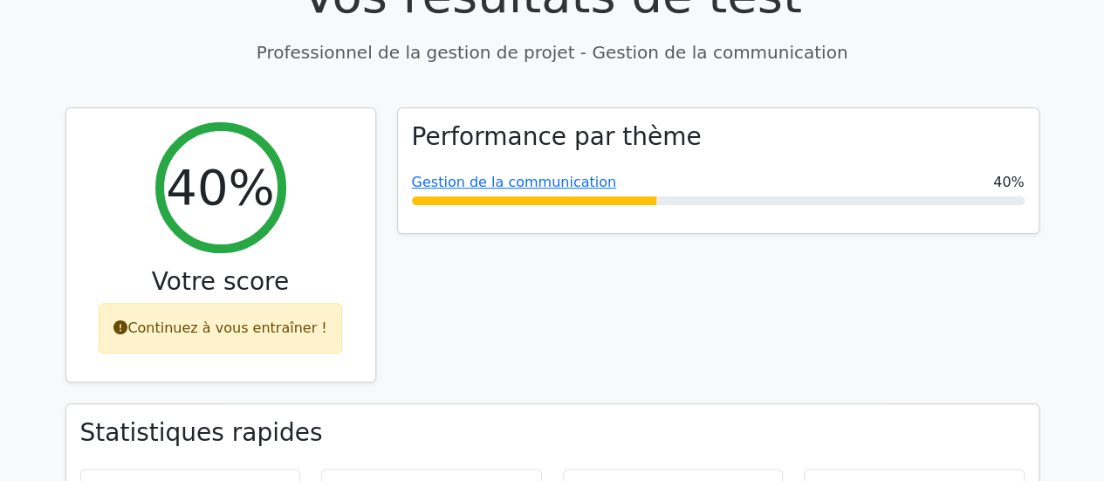
scroll to position [140, 0]
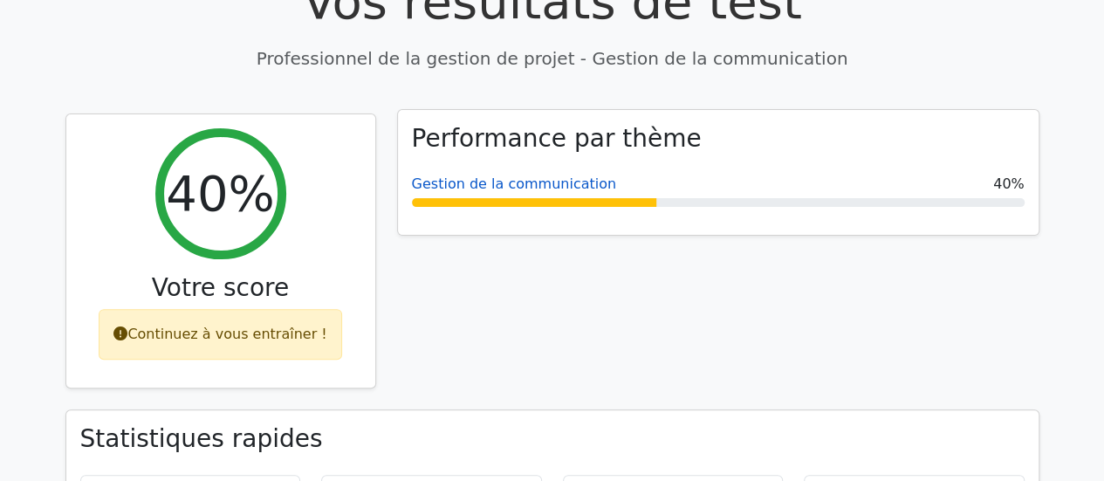
click at [472, 188] on font "Gestion de la communication" at bounding box center [514, 183] width 204 height 17
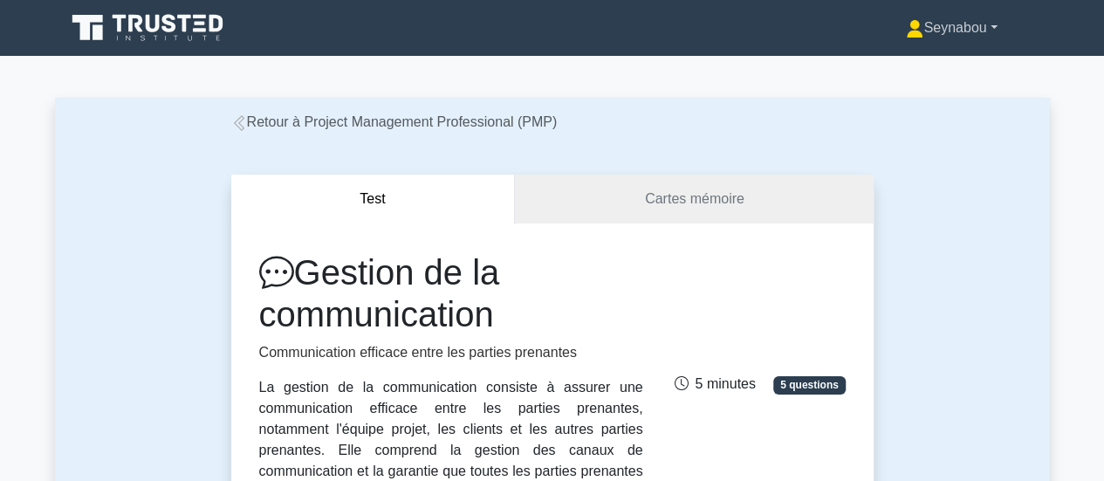
click at [995, 29] on link "Seynabou" at bounding box center [951, 27] width 175 height 35
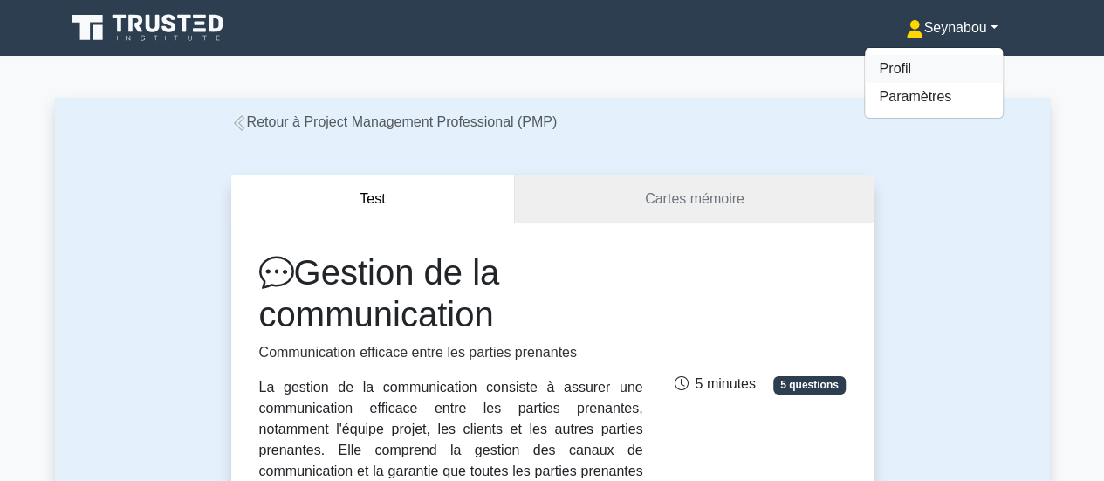
click at [928, 70] on link "Profil" at bounding box center [934, 69] width 138 height 28
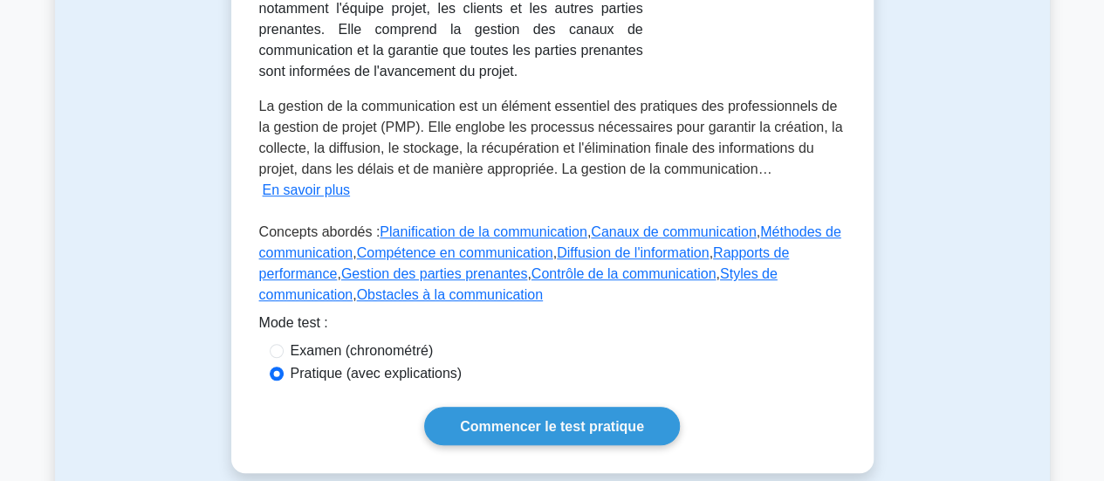
scroll to position [841, 0]
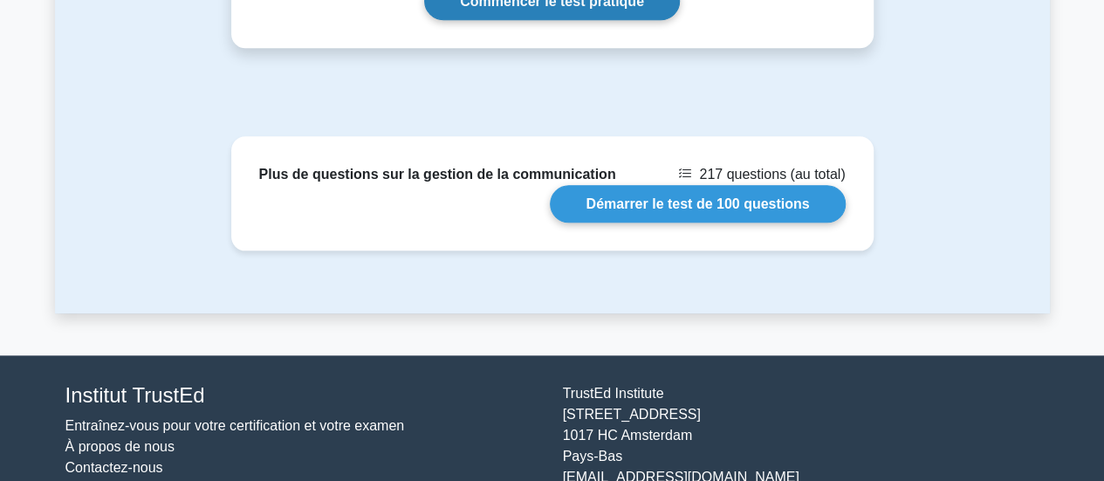
click at [589, 2] on font "Commencer le test pratique" at bounding box center [552, 1] width 184 height 15
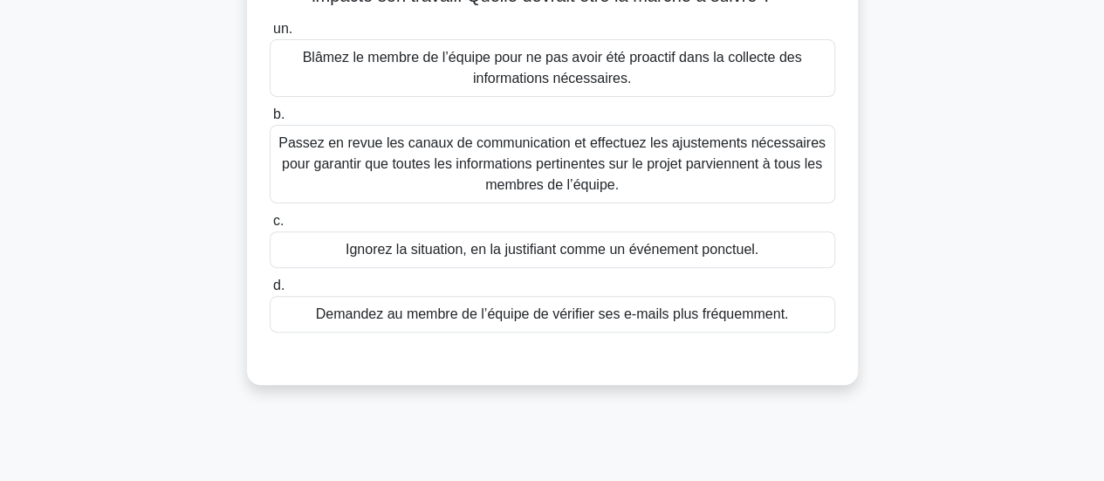
scroll to position [185, 0]
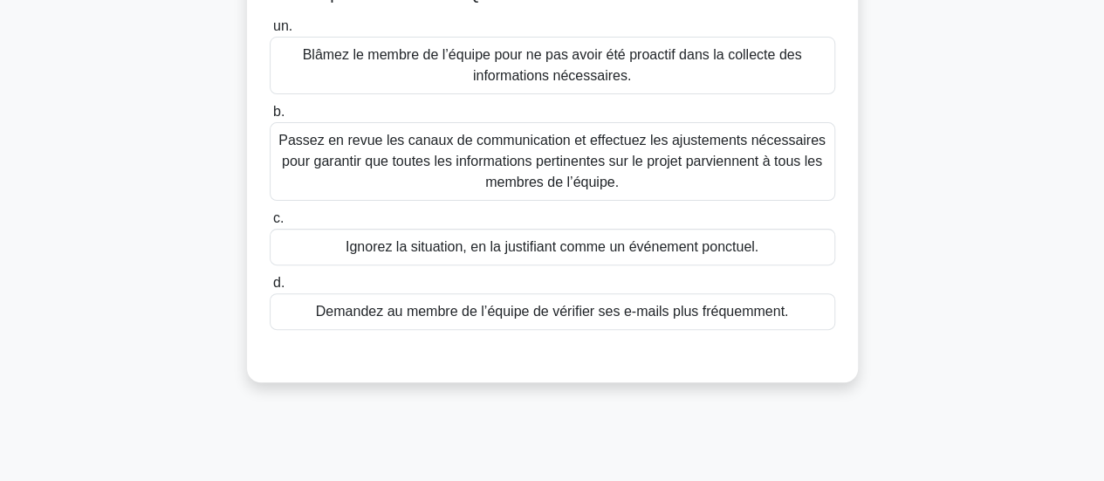
click at [627, 159] on font "Passez en revue les canaux de communication et effectuez les ajustements nécess…" at bounding box center [551, 161] width 547 height 57
click at [270, 118] on input "b. Passez en revue les canaux de communication et effectuez les ajustements néc…" at bounding box center [270, 111] width 0 height 11
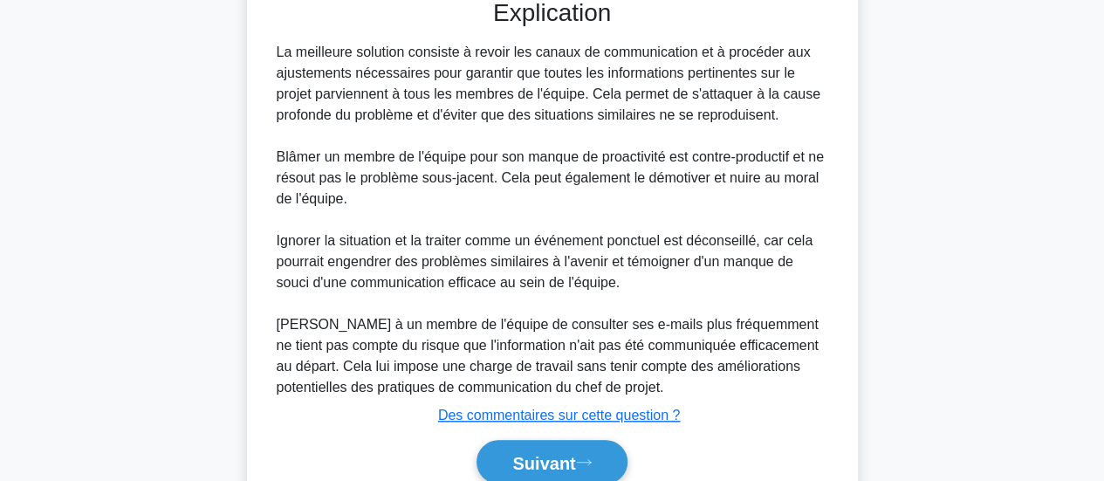
scroll to position [616, 0]
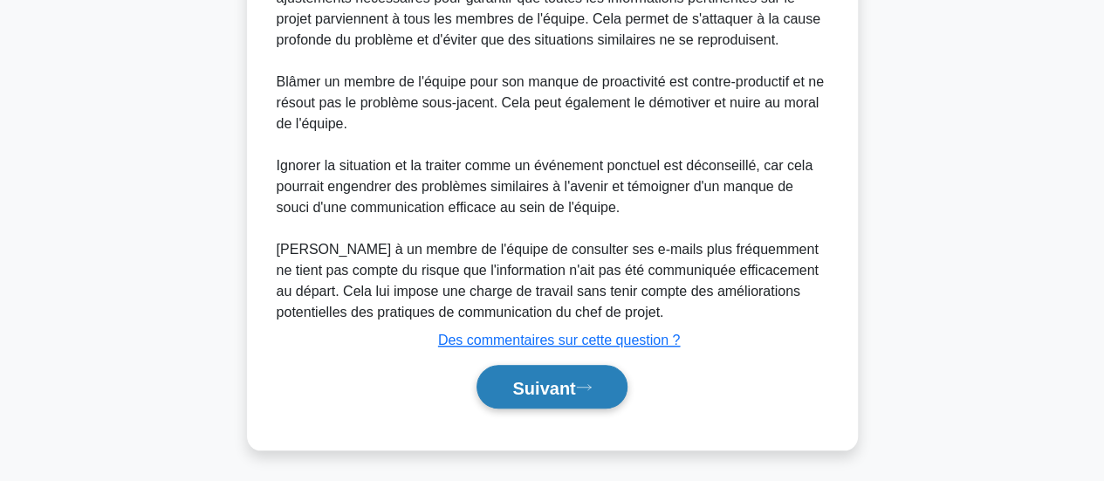
click at [536, 385] on font "Suivant" at bounding box center [543, 387] width 63 height 19
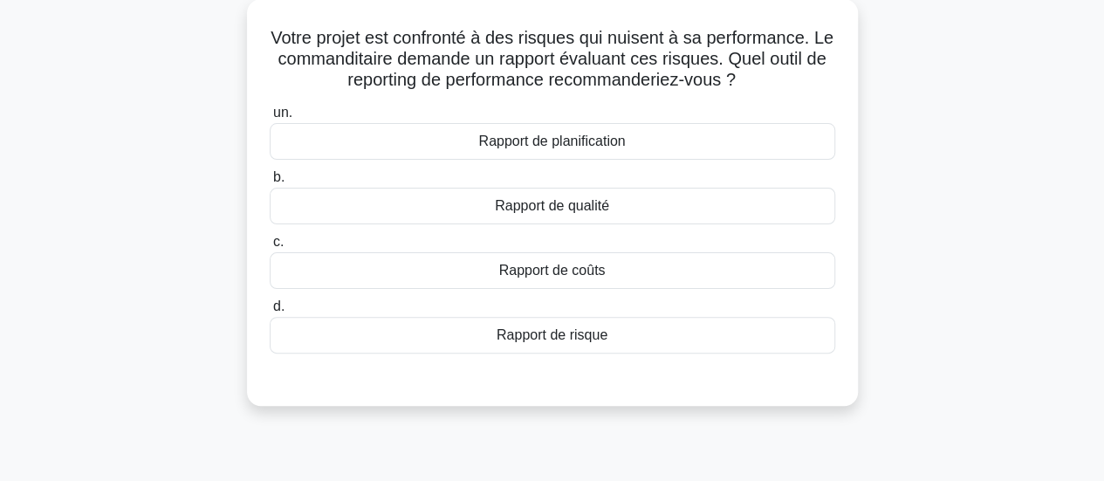
scroll to position [94, 0]
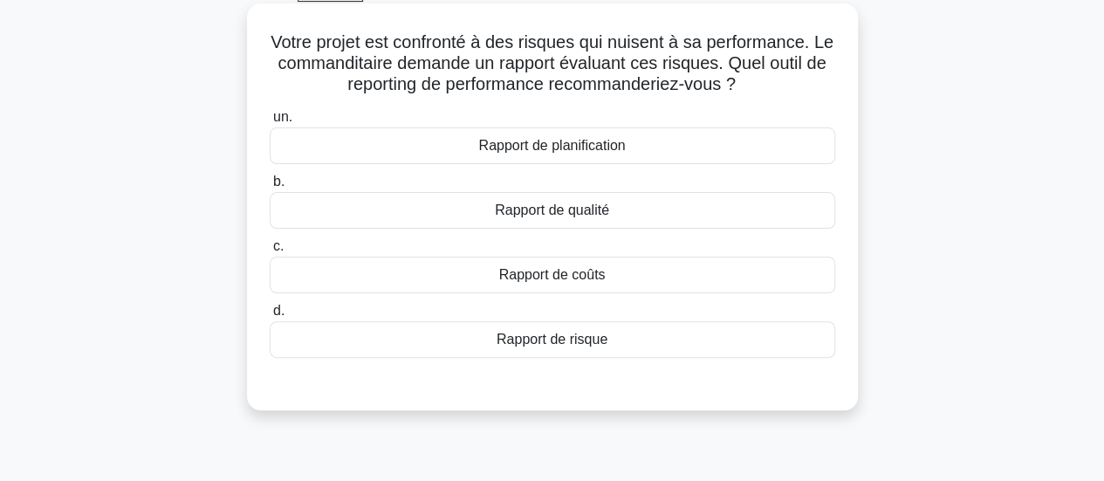
click at [533, 334] on font "Rapport de risque" at bounding box center [552, 339] width 111 height 15
click at [270, 317] on input "d. Rapport de risque" at bounding box center [270, 310] width 0 height 11
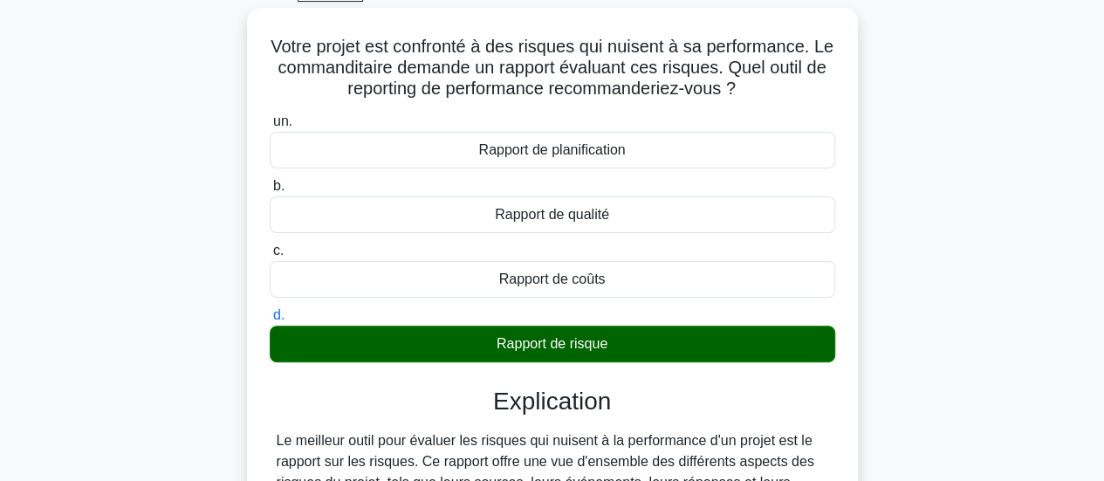
click at [1000, 373] on div "Votre projet est confronté à des risques qui nuisent à sa performance. Le comma…" at bounding box center [552, 377] width 995 height 738
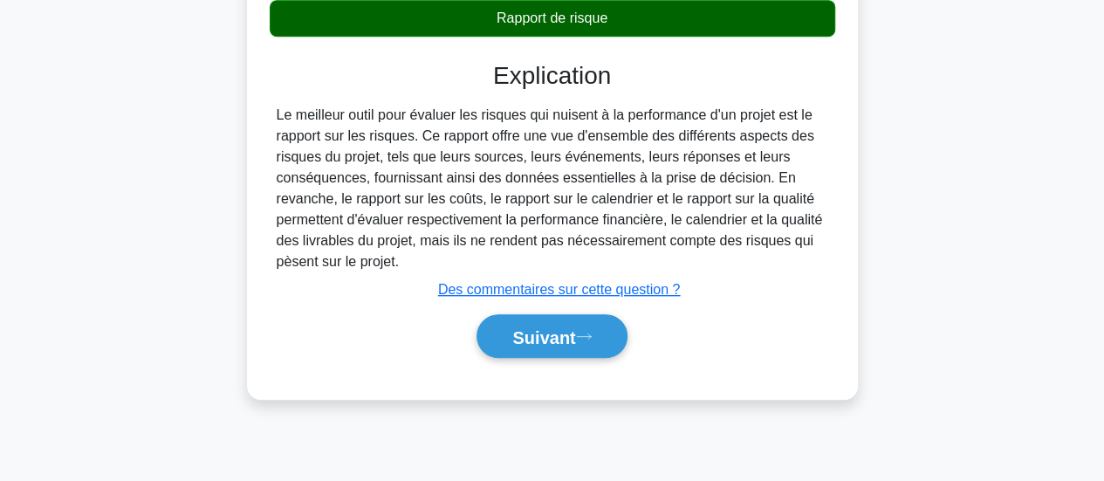
scroll to position [462, 0]
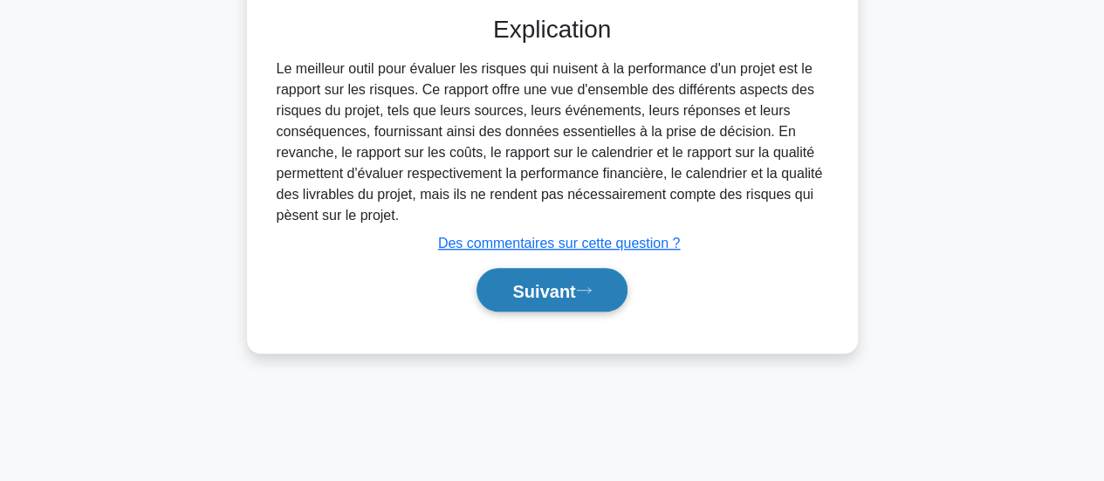
click at [557, 283] on font "Suivant" at bounding box center [543, 290] width 63 height 19
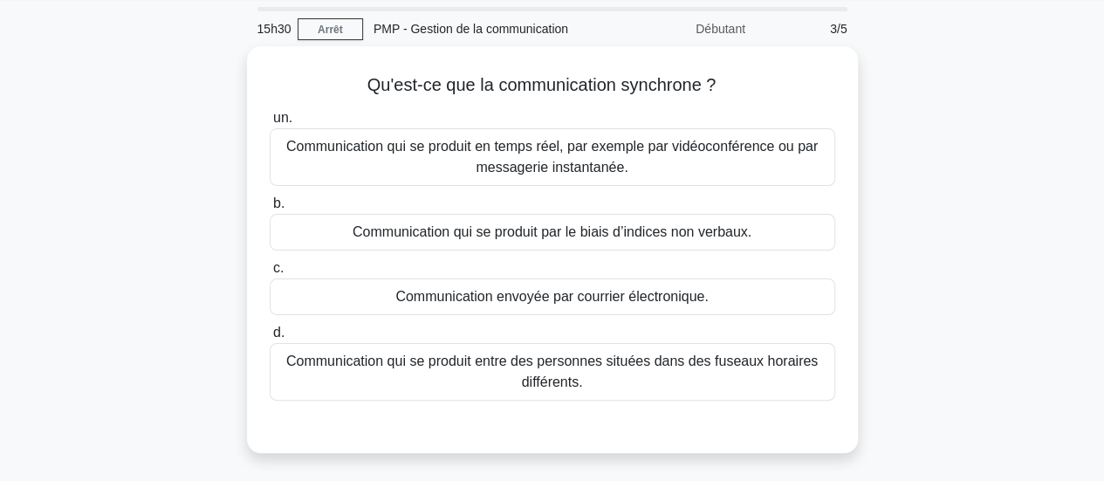
scroll to position [48, 0]
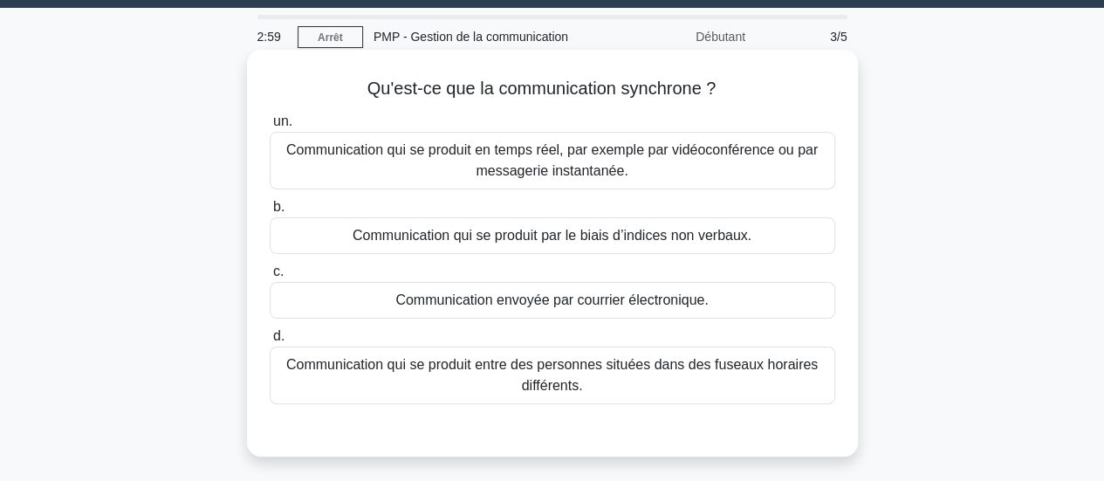
click at [677, 155] on font "Communication qui se produit en temps réel, par exemple par vidéoconférence ou …" at bounding box center [551, 160] width 531 height 36
click at [270, 127] on input "un. Communication qui se produit en temps réel, par exemple par vidéoconférence…" at bounding box center [270, 121] width 0 height 11
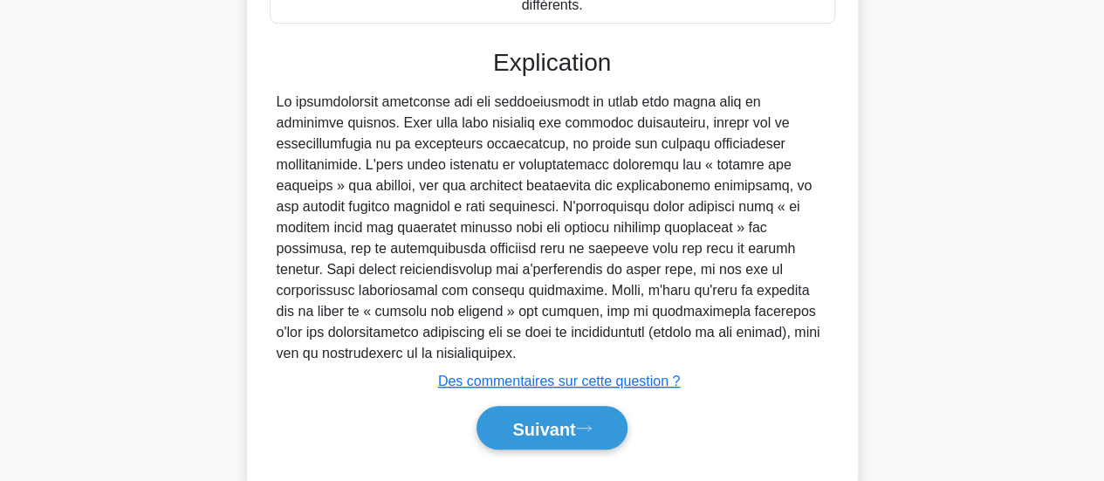
scroll to position [469, 0]
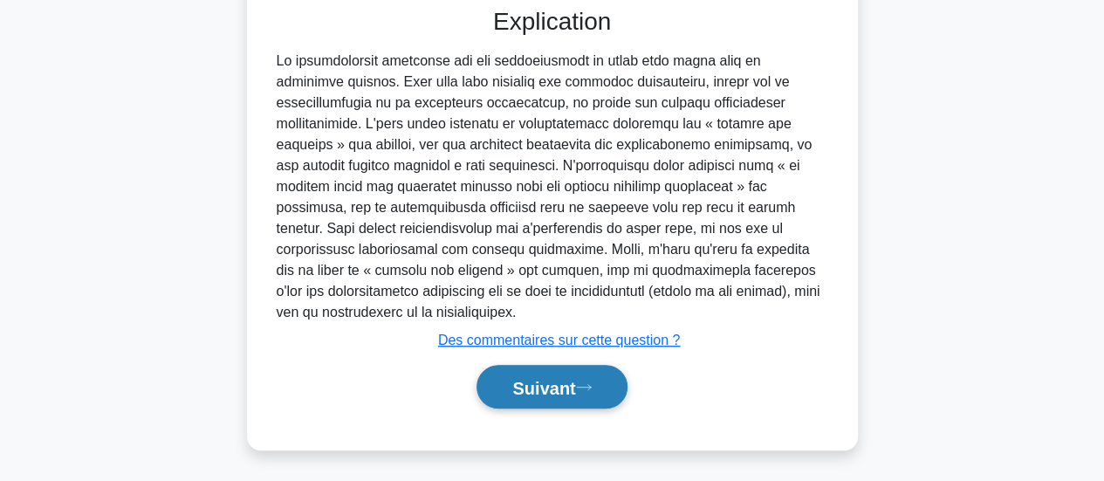
click at [544, 398] on button "Suivant" at bounding box center [551, 387] width 150 height 45
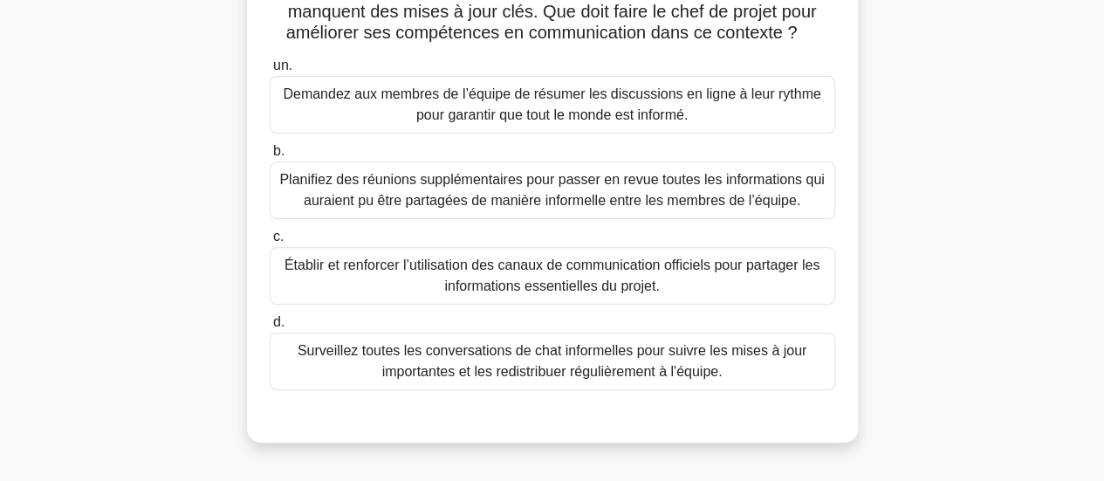
scroll to position [195, 0]
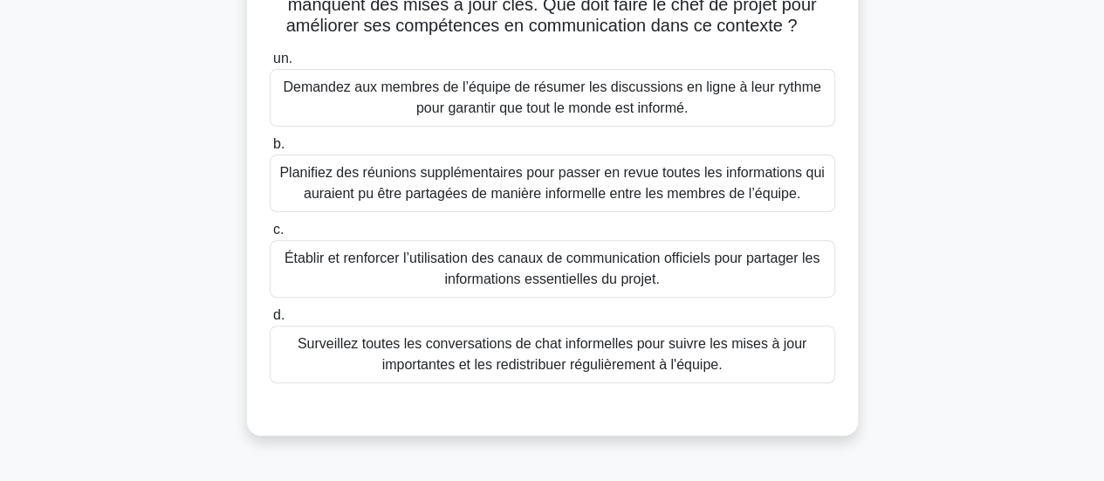
click at [639, 281] on font "Établir et renforcer l’utilisation des canaux de communication officiels pour p…" at bounding box center [551, 268] width 535 height 36
click at [270, 236] on input "c. Établir et renforcer l’utilisation des canaux de communication officiels pou…" at bounding box center [270, 229] width 0 height 11
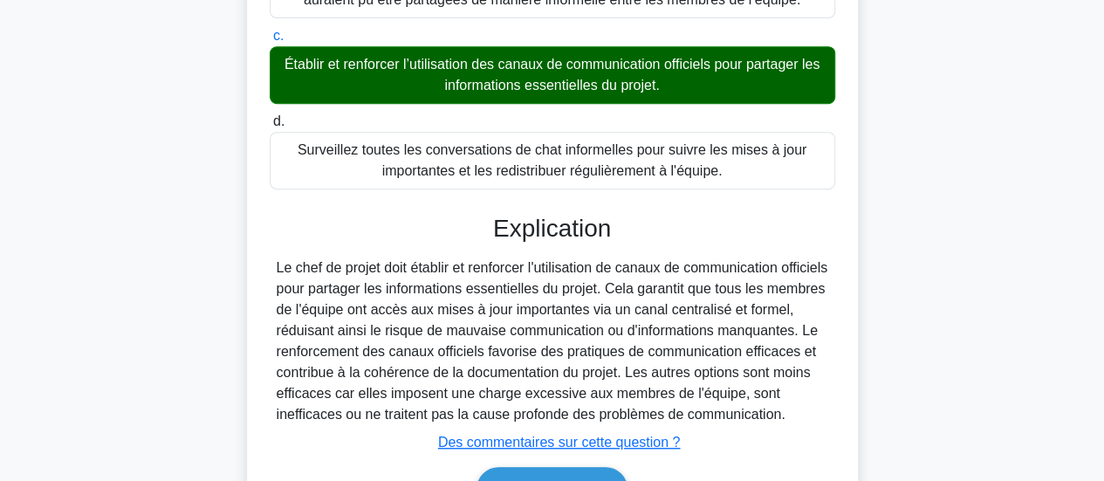
scroll to position [511, 0]
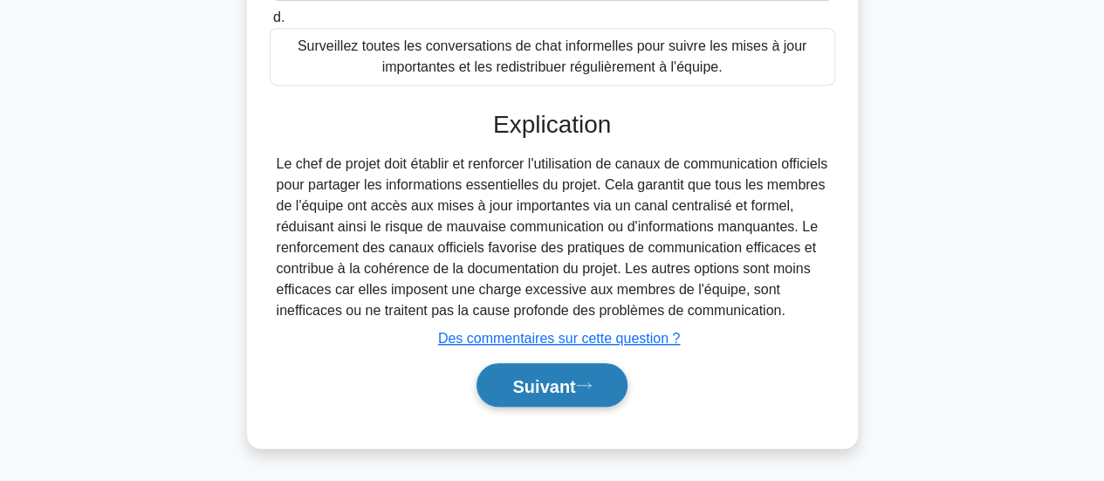
click at [548, 385] on font "Suivant" at bounding box center [543, 385] width 63 height 19
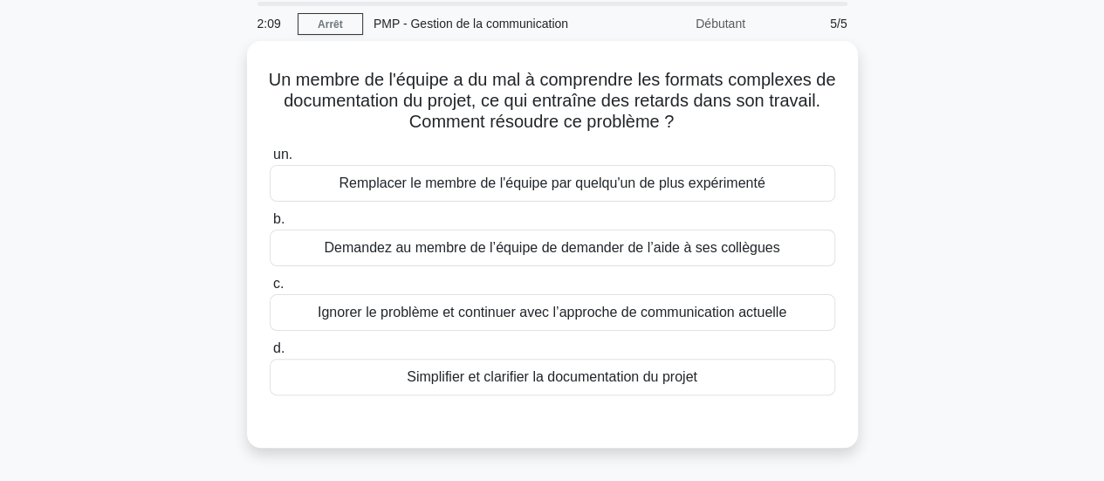
scroll to position [54, 0]
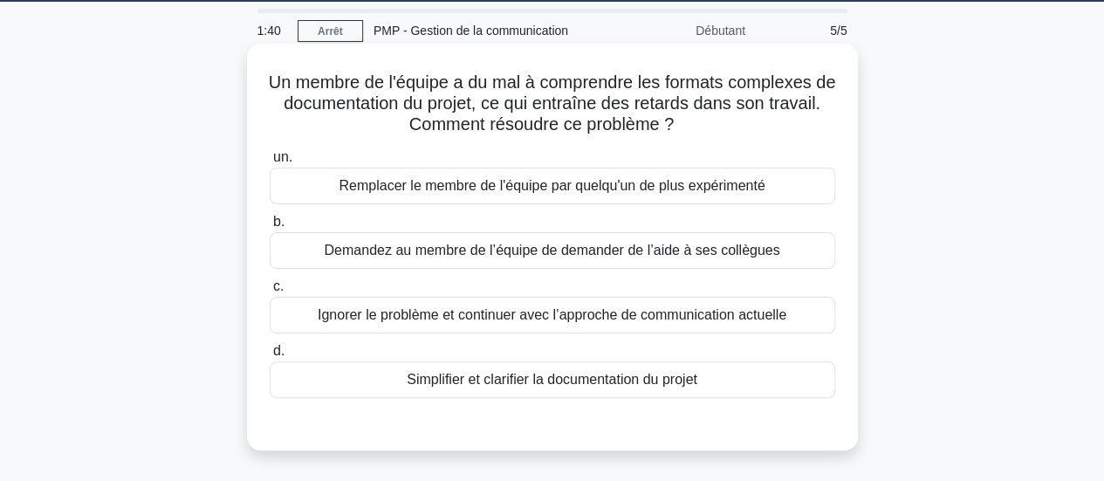
click at [557, 378] on font "Simplifier et clarifier la documentation du projet" at bounding box center [552, 379] width 291 height 15
click at [270, 357] on input "d. Simplifier et clarifier la documentation du projet" at bounding box center [270, 351] width 0 height 11
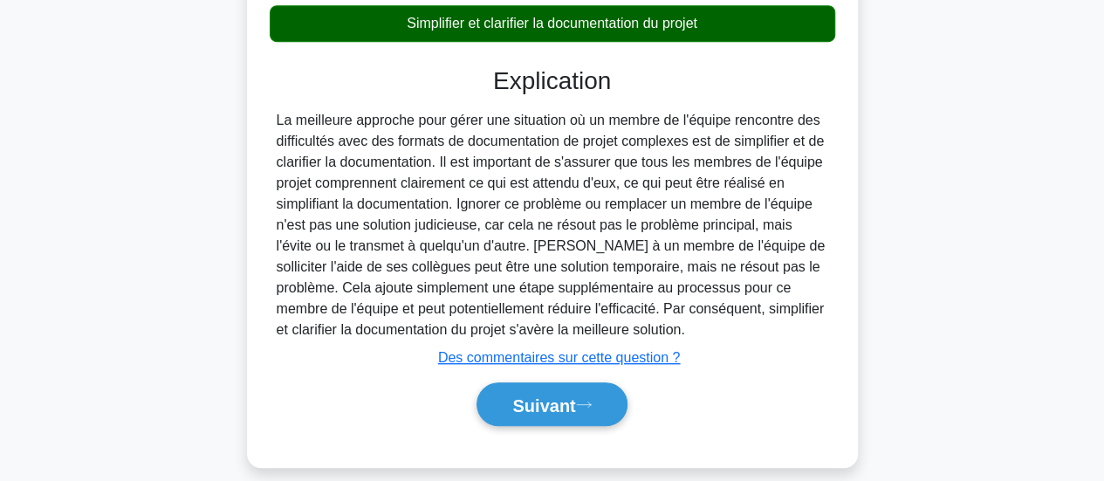
scroll to position [462, 0]
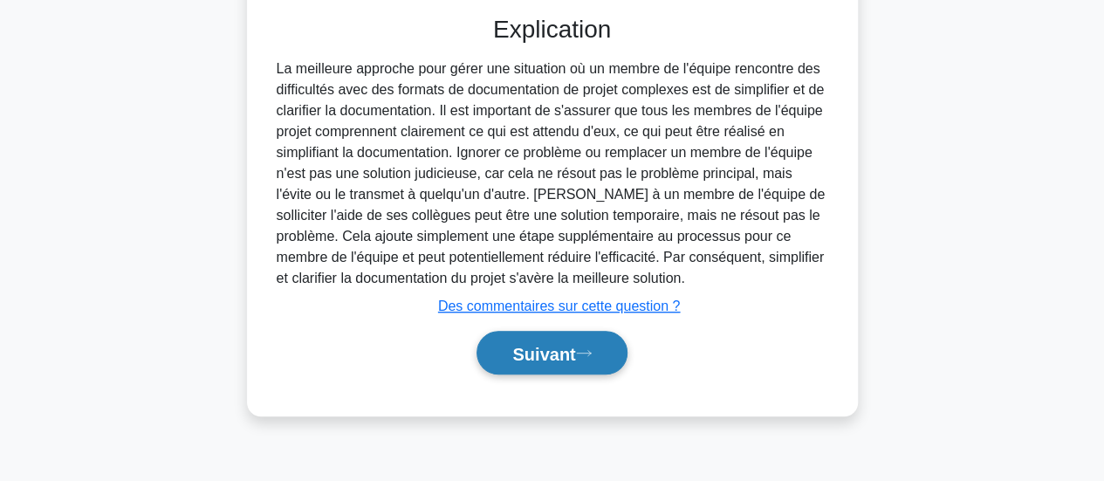
click at [524, 348] on font "Suivant" at bounding box center [543, 353] width 63 height 19
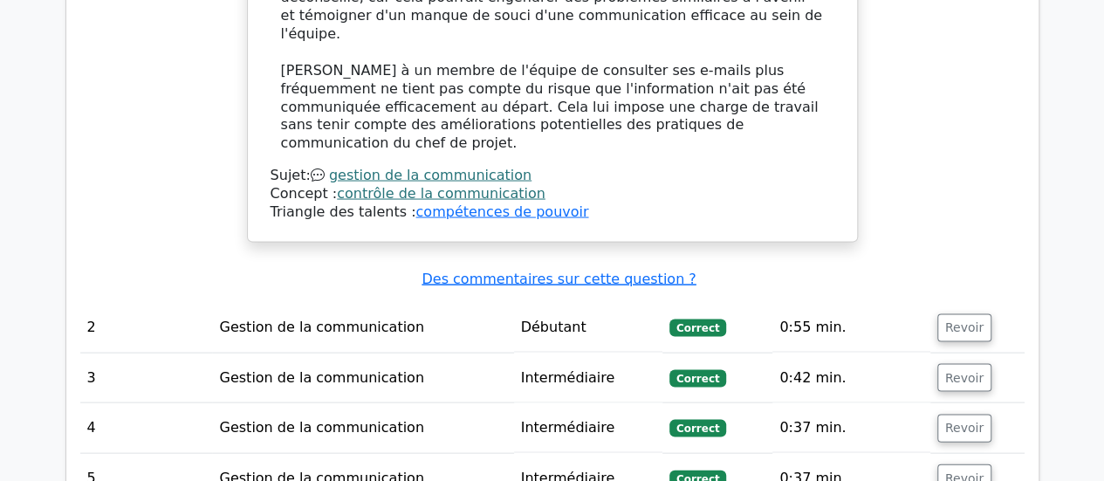
scroll to position [1635, 0]
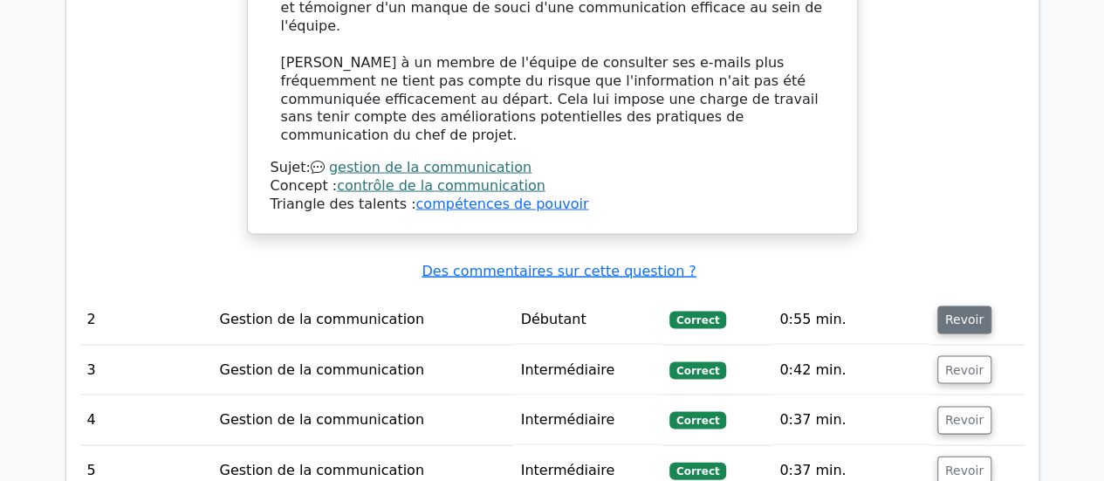
click at [962, 312] on font "Revoir" at bounding box center [964, 319] width 38 height 14
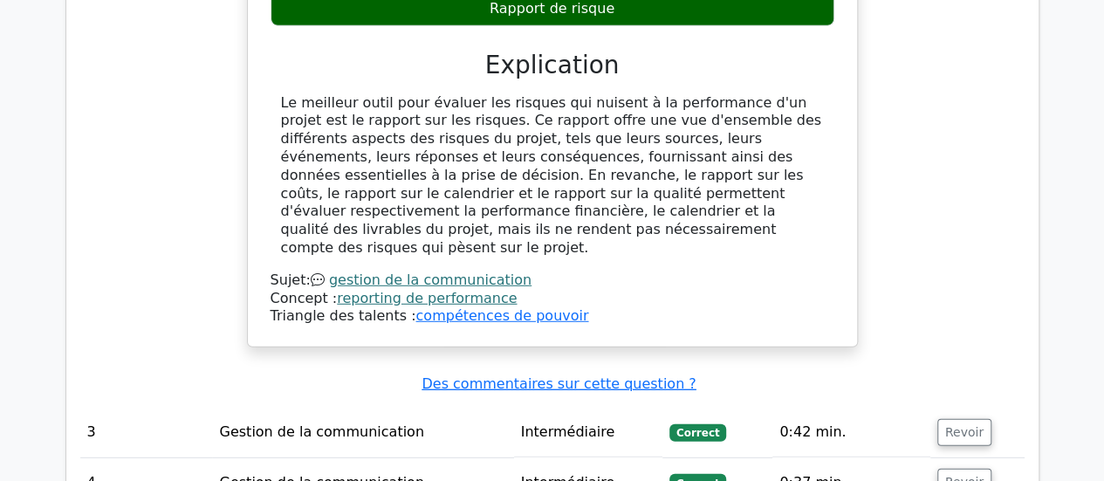
scroll to position [2356, 0]
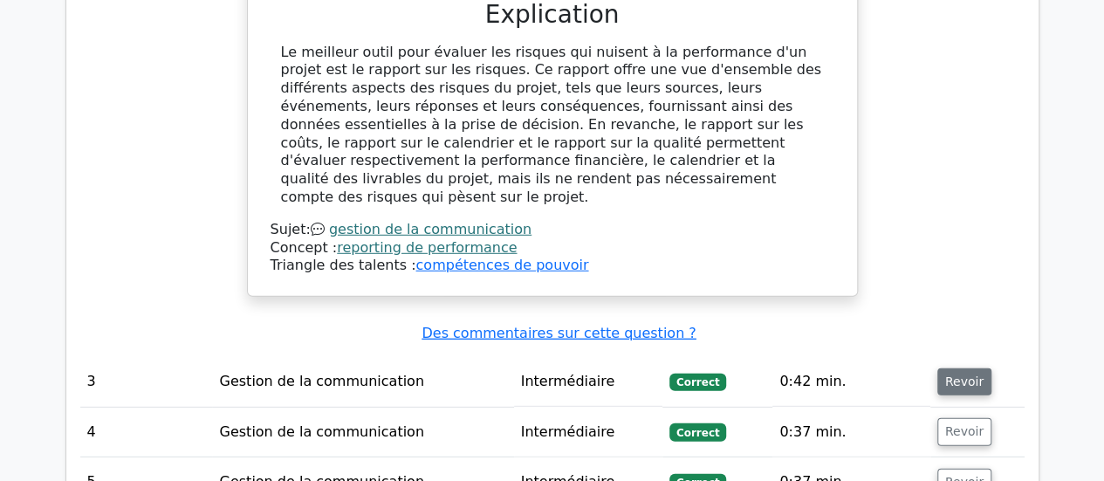
click at [957, 374] on font "Revoir" at bounding box center [964, 381] width 38 height 14
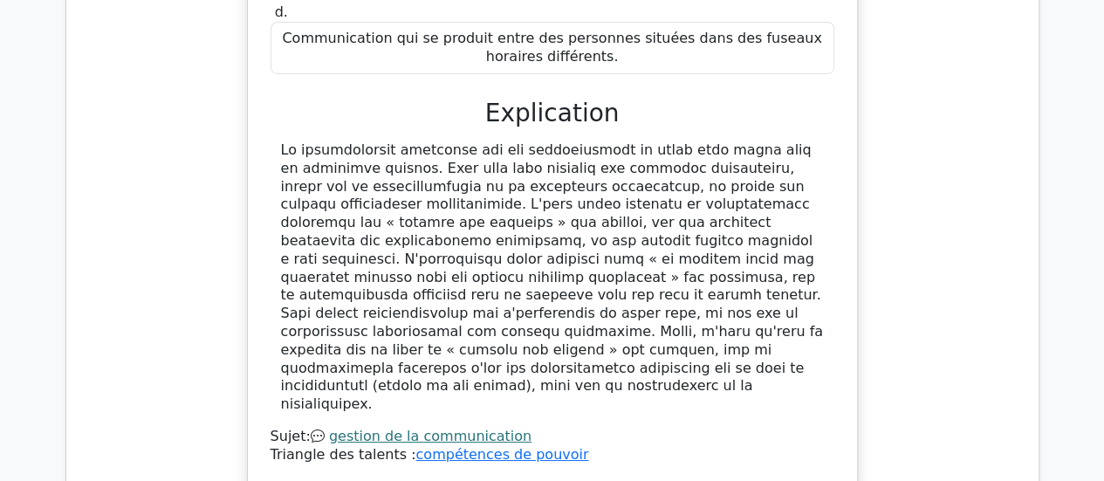
scroll to position [3077, 0]
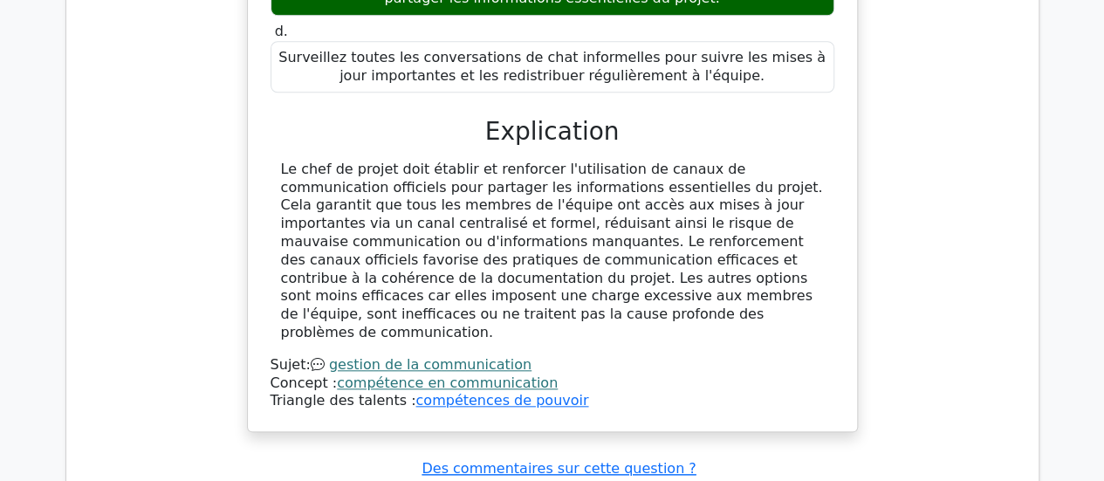
scroll to position [4054, 0]
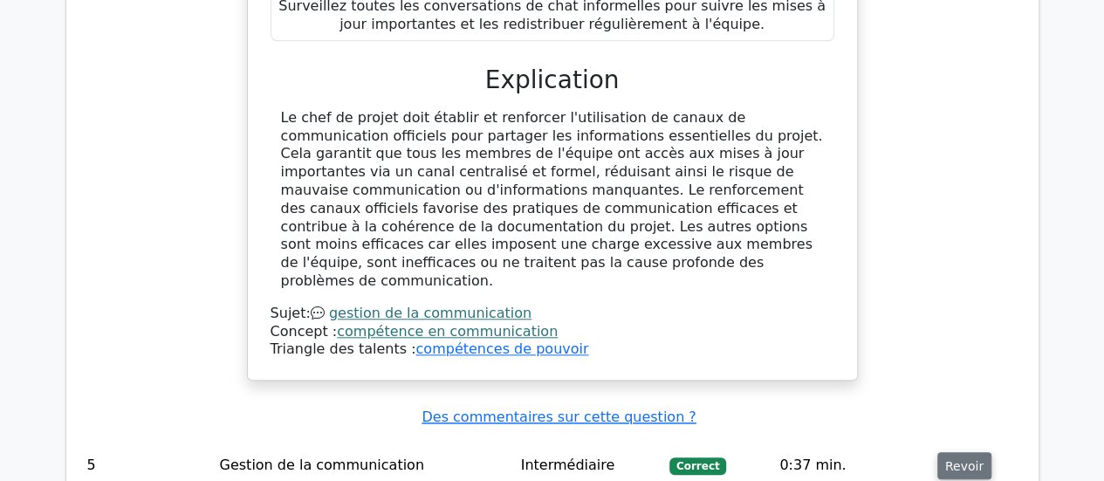
click at [963, 458] on font "Revoir" at bounding box center [964, 465] width 38 height 14
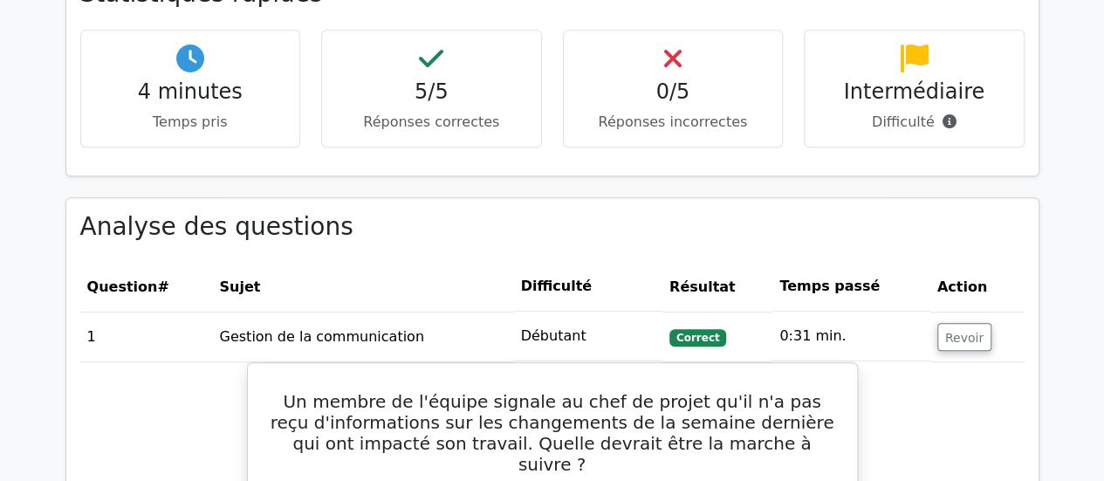
scroll to position [0, 0]
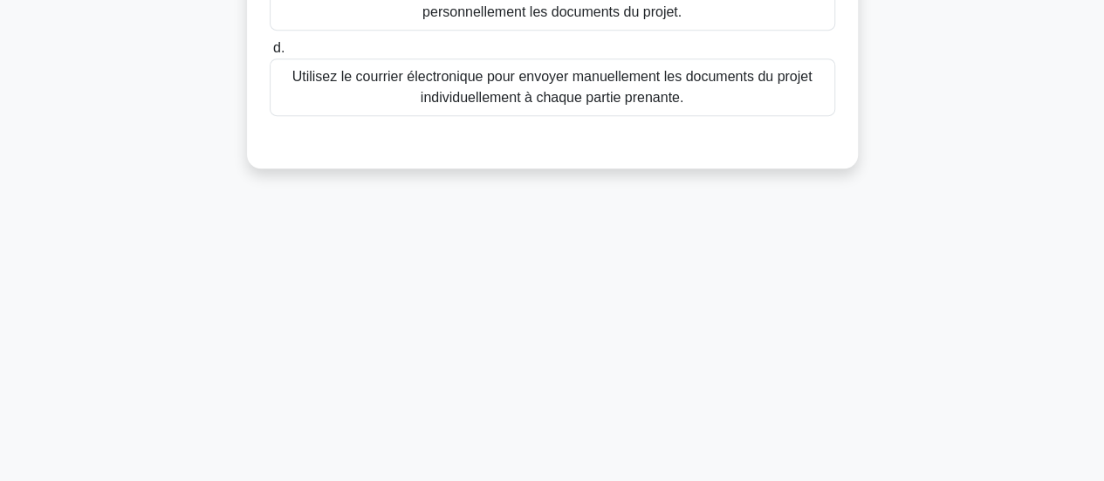
scroll to position [462, 0]
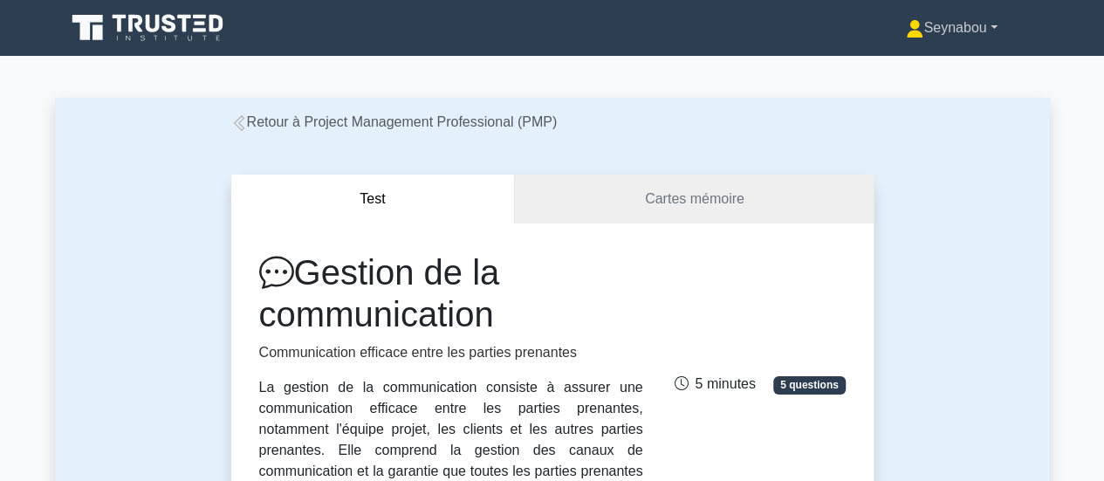
click at [963, 22] on font "Seynabou" at bounding box center [954, 27] width 63 height 15
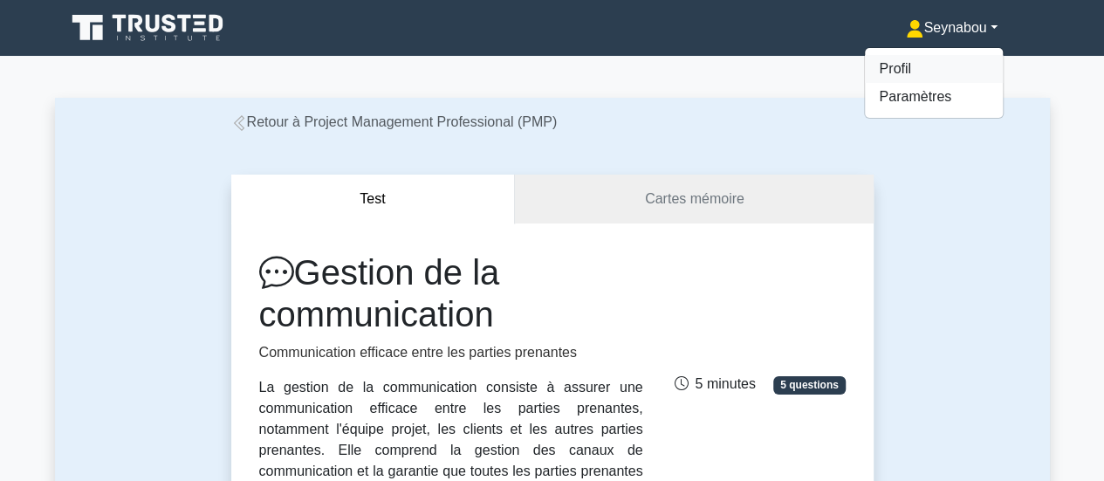
click at [883, 76] on font "Profil" at bounding box center [894, 68] width 31 height 15
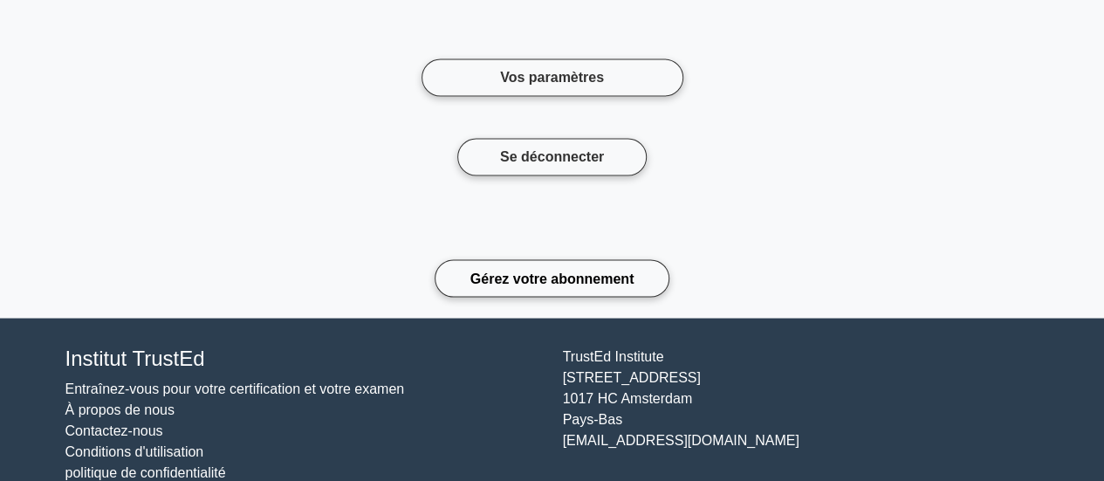
scroll to position [8181, 0]
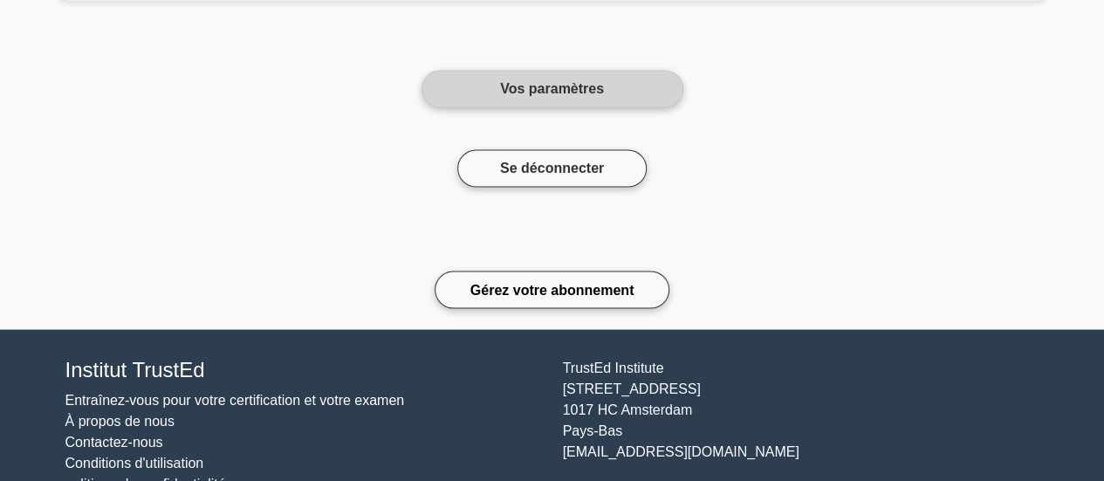
click at [540, 81] on font "Vos paramètres" at bounding box center [552, 88] width 104 height 15
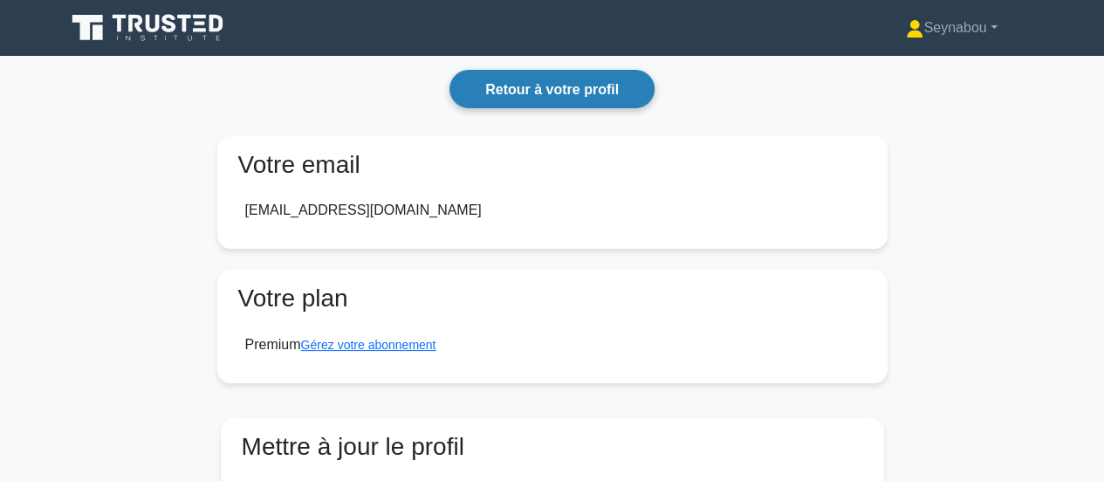
click at [504, 86] on font "Retour à votre profil" at bounding box center [552, 89] width 134 height 15
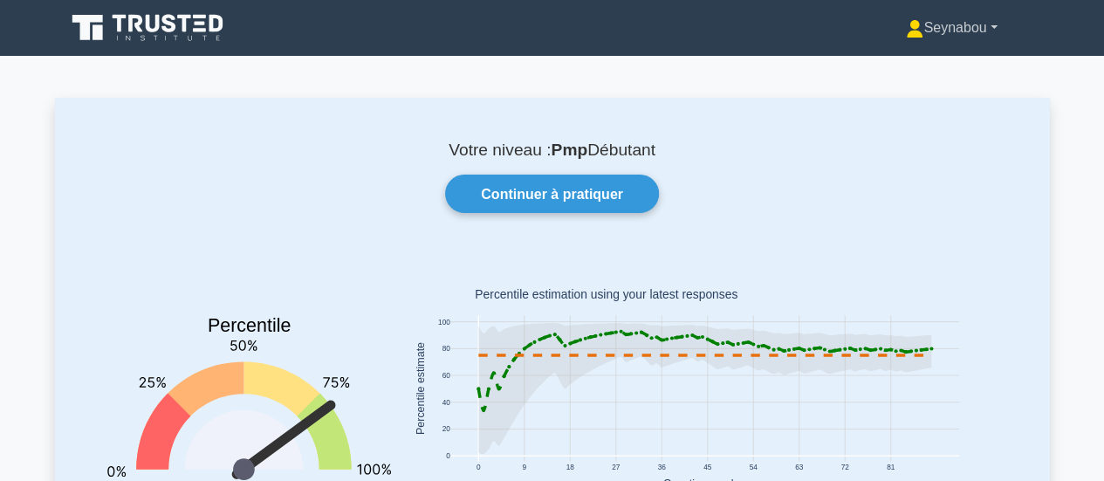
click at [987, 31] on link "Seynabou" at bounding box center [951, 27] width 175 height 35
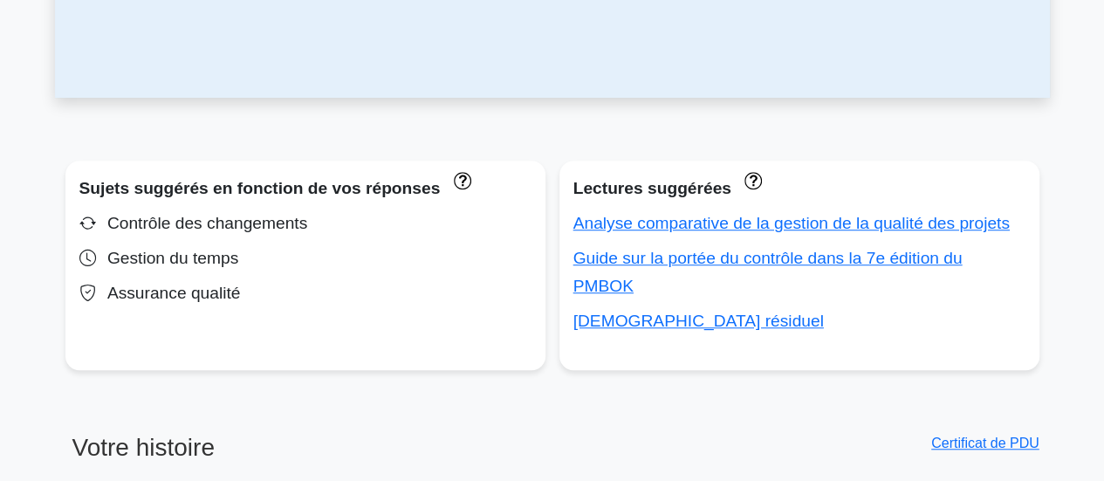
scroll to position [549, 0]
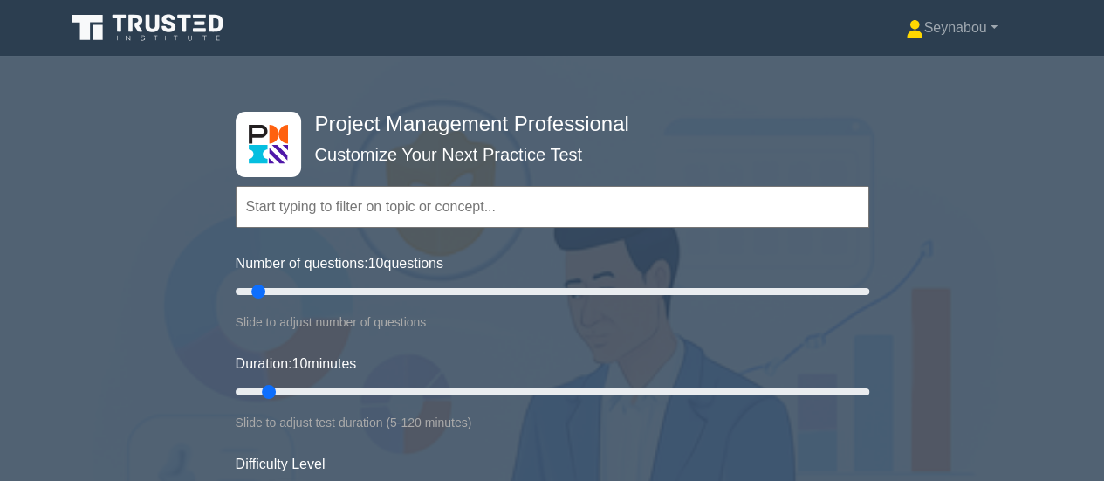
click at [992, 360] on div "Project Management Professional Customize Your Next Practice Test Topics Scope …" at bounding box center [552, 392] width 1104 height 644
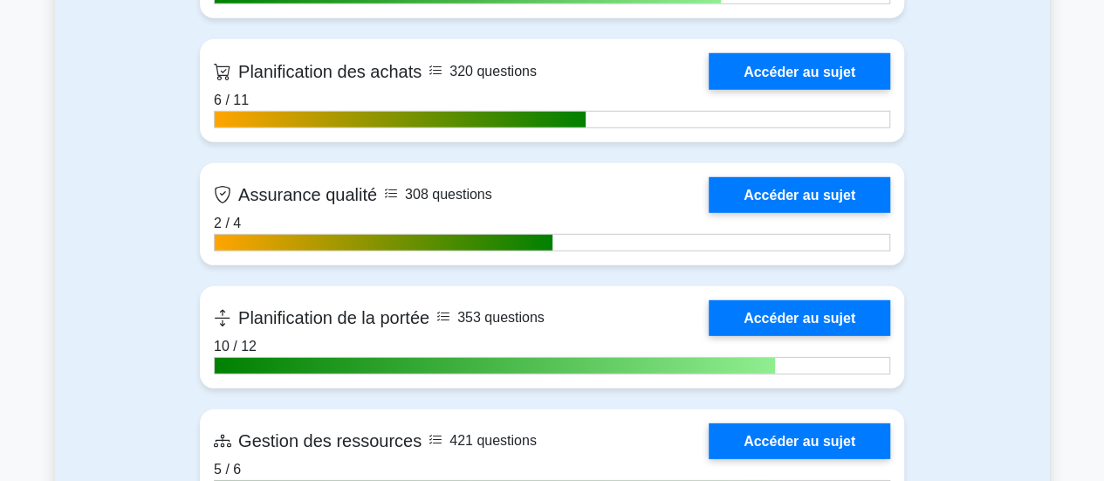
scroll to position [2437, 0]
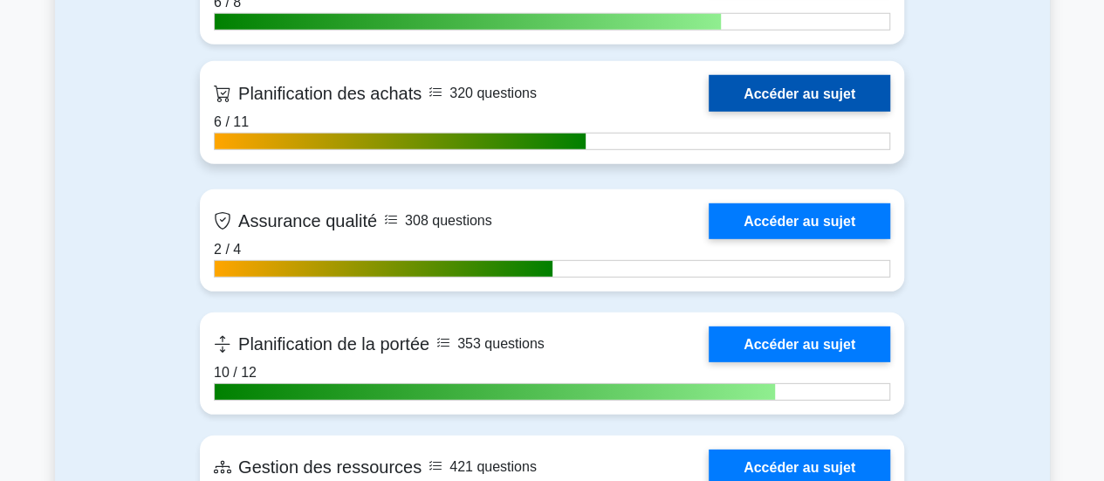
click at [785, 95] on link "Accéder au sujet" at bounding box center [800, 93] width 182 height 36
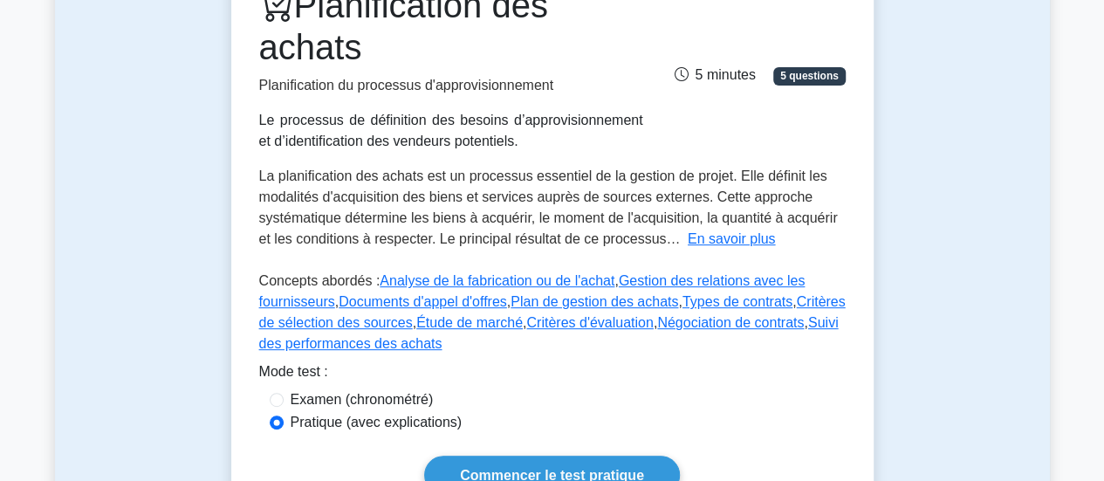
scroll to position [418, 0]
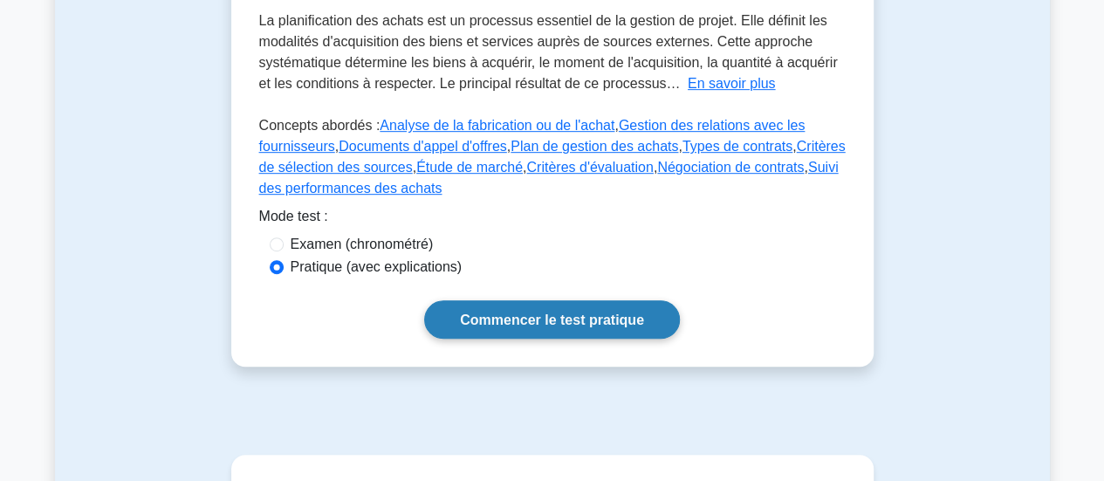
click at [485, 325] on font "Commencer le test pratique" at bounding box center [552, 319] width 184 height 15
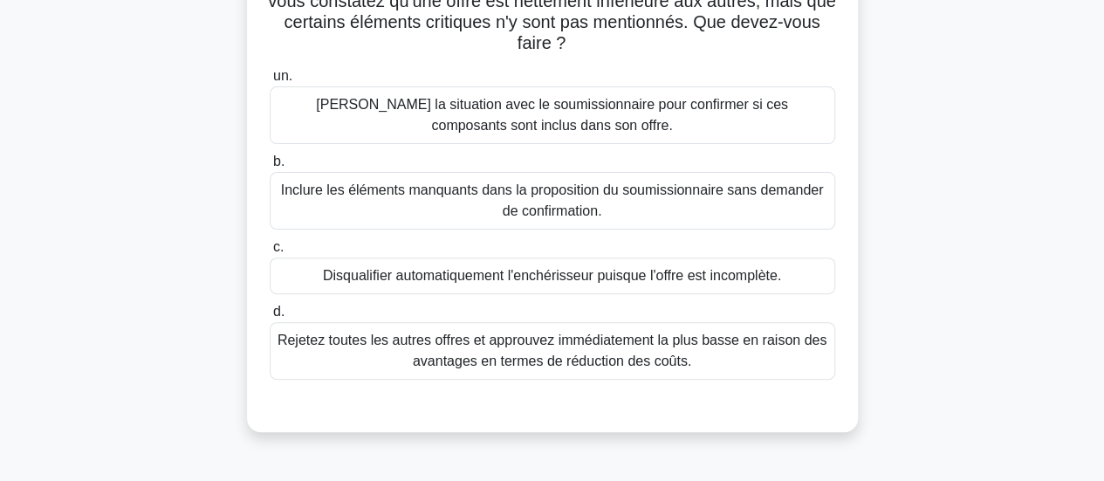
scroll to position [187, 0]
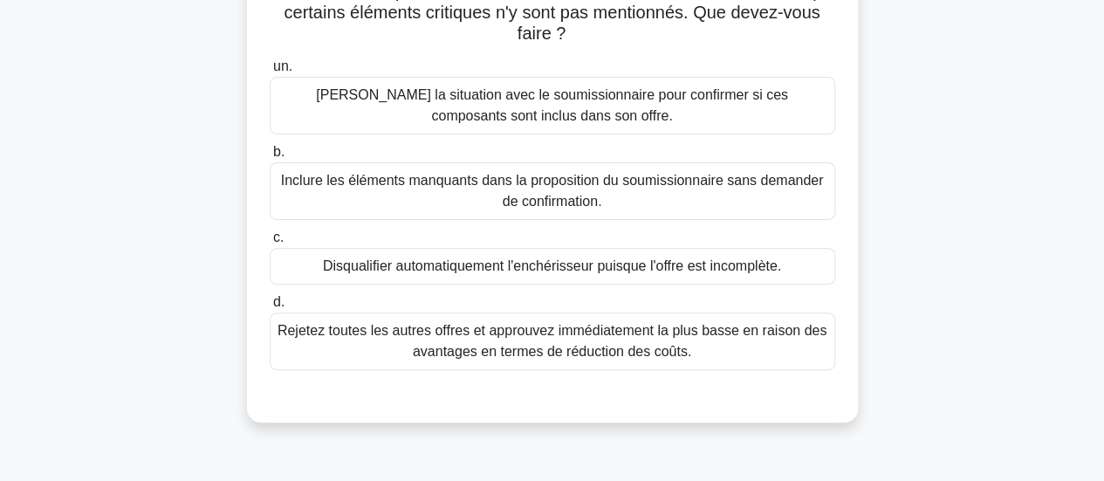
click at [705, 122] on font "[PERSON_NAME] la situation avec le soumissionnaire pour confirmer si ces compos…" at bounding box center [552, 106] width 550 height 42
click at [270, 72] on input "un. Clarifiez la situation avec le soumissionnaire pour confirmer si ces compos…" at bounding box center [270, 66] width 0 height 11
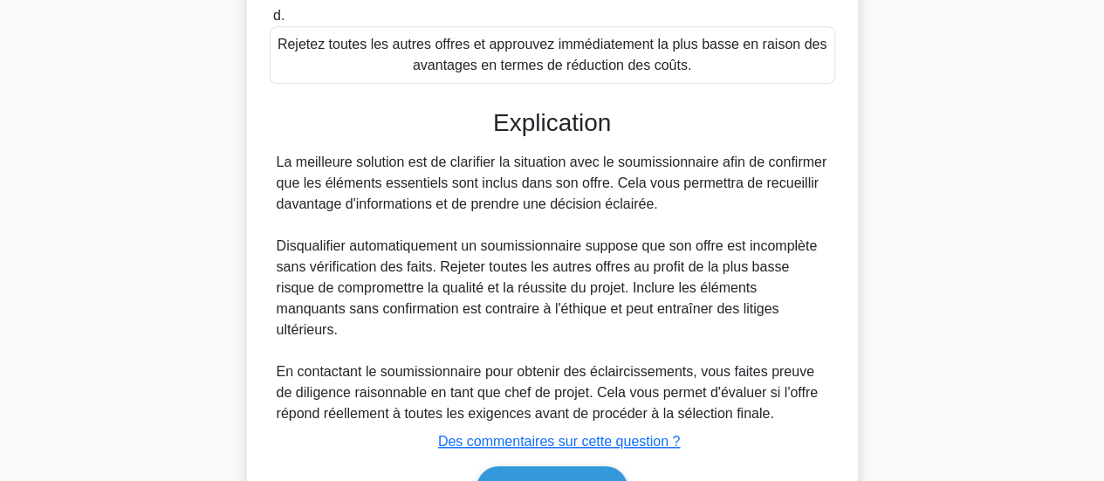
scroll to position [553, 0]
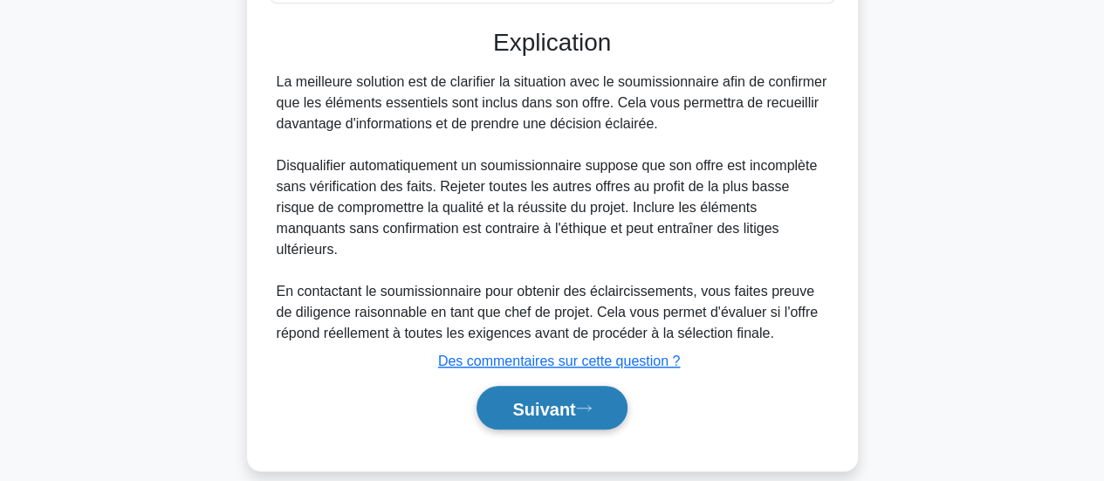
click at [538, 399] on font "Suivant" at bounding box center [543, 408] width 63 height 19
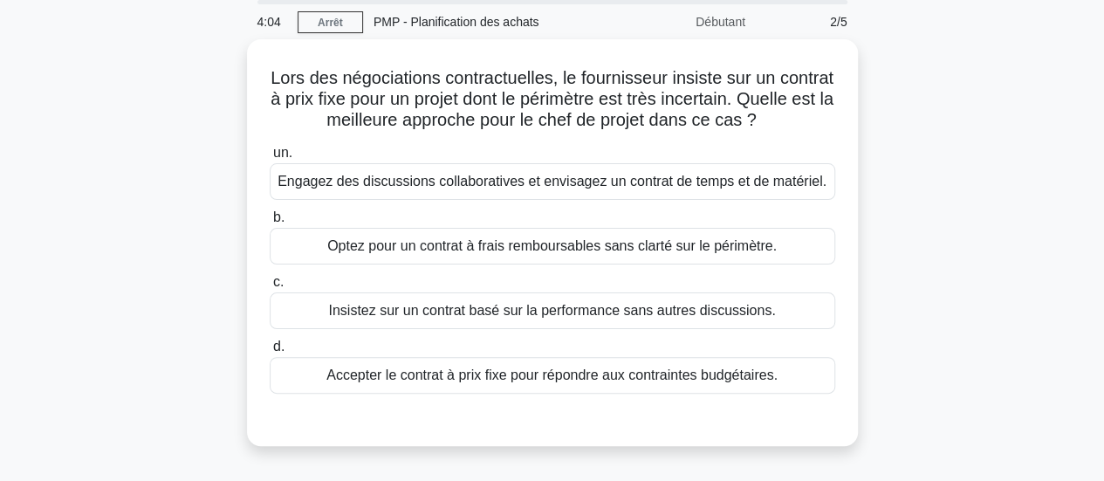
scroll to position [67, 0]
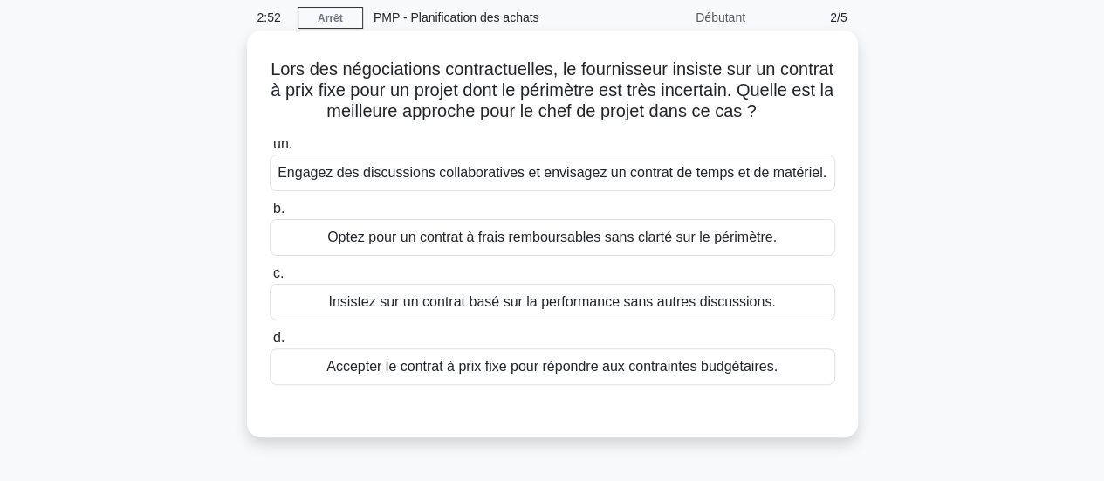
click at [662, 250] on div "Optez pour un contrat à frais remboursables sans clarté sur le périmètre." at bounding box center [552, 237] width 565 height 37
click at [270, 215] on input "b. Optez pour un contrat à frais remboursables sans clarté sur le périmètre." at bounding box center [270, 208] width 0 height 11
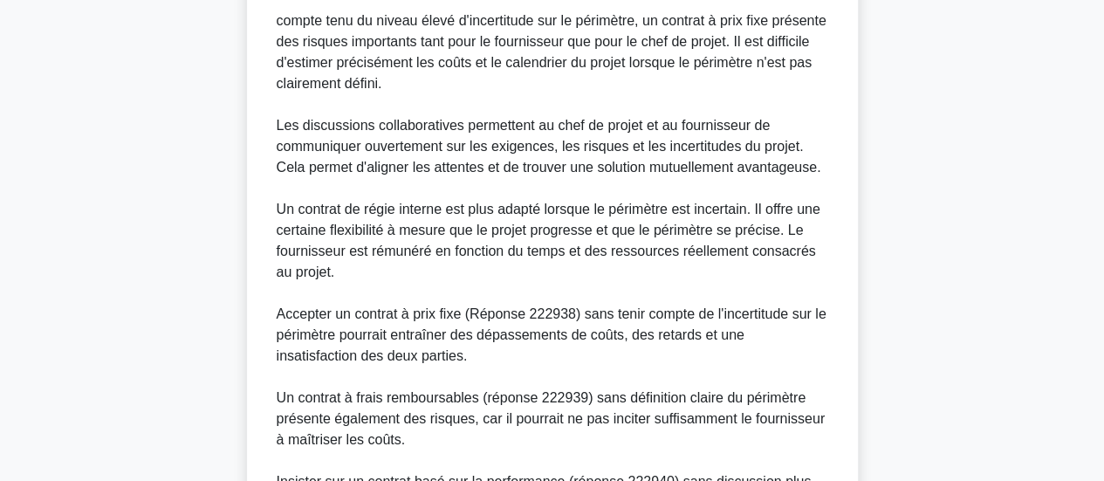
scroll to position [806, 0]
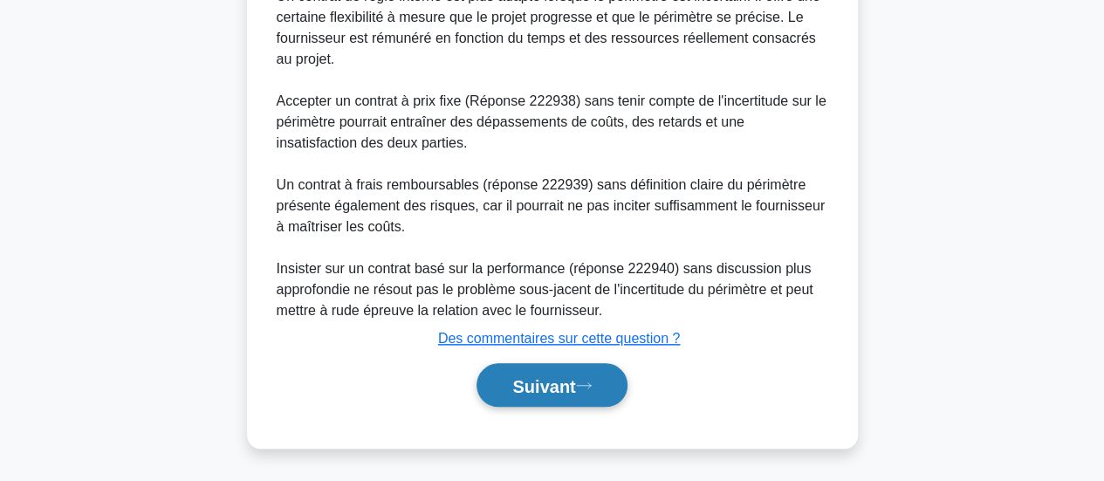
click at [500, 381] on button "Suivant" at bounding box center [551, 385] width 150 height 45
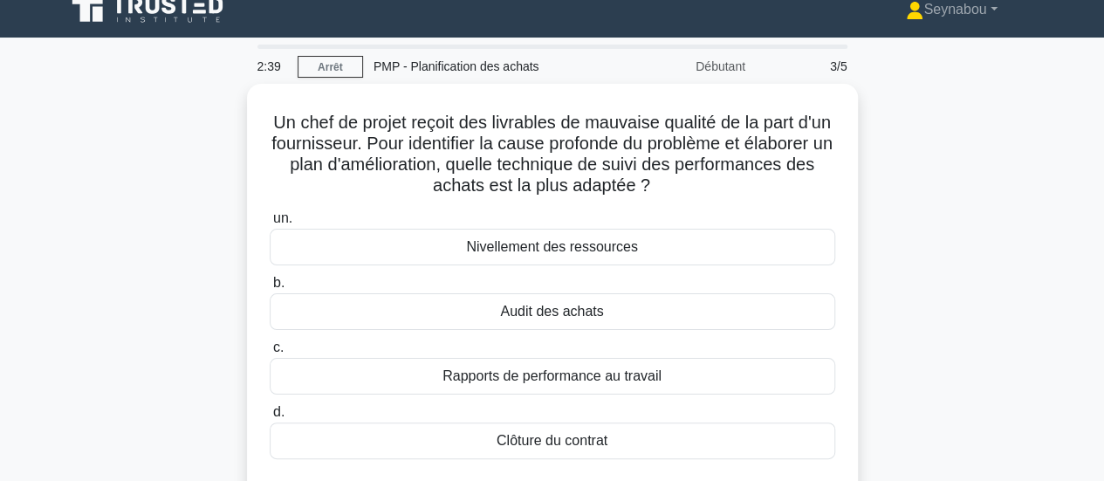
scroll to position [0, 0]
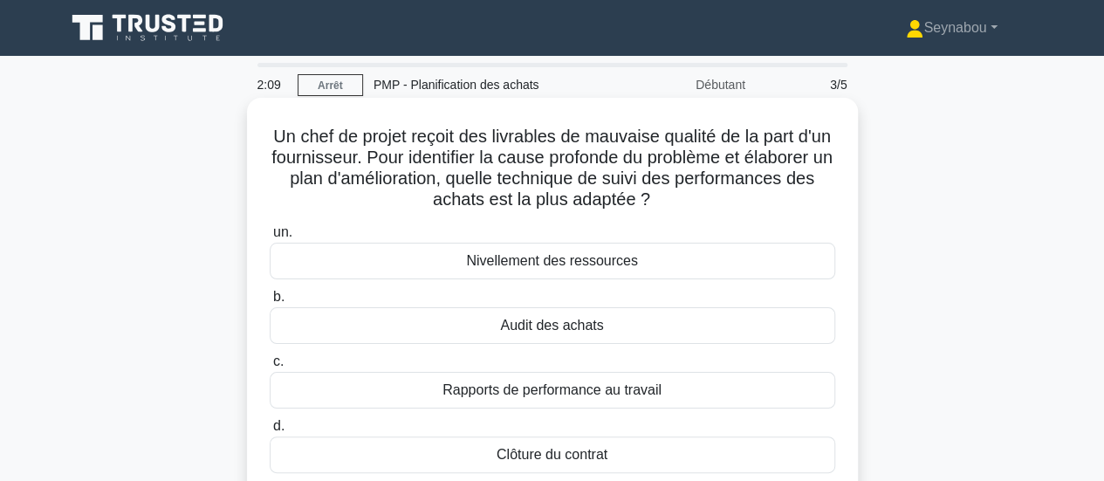
click at [549, 332] on font "Audit des achats" at bounding box center [551, 325] width 103 height 15
click at [270, 303] on input "b. Audit des achats" at bounding box center [270, 296] width 0 height 11
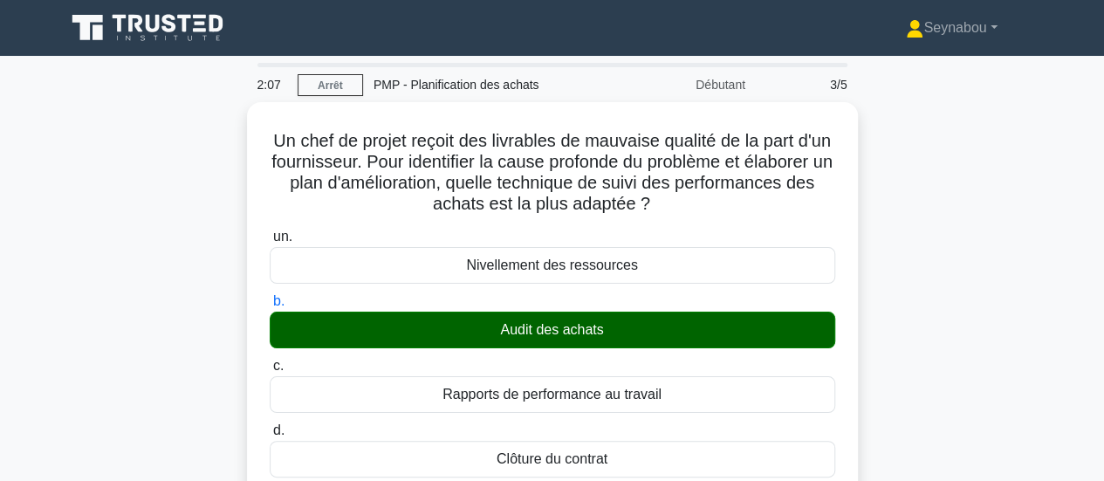
scroll to position [421, 0]
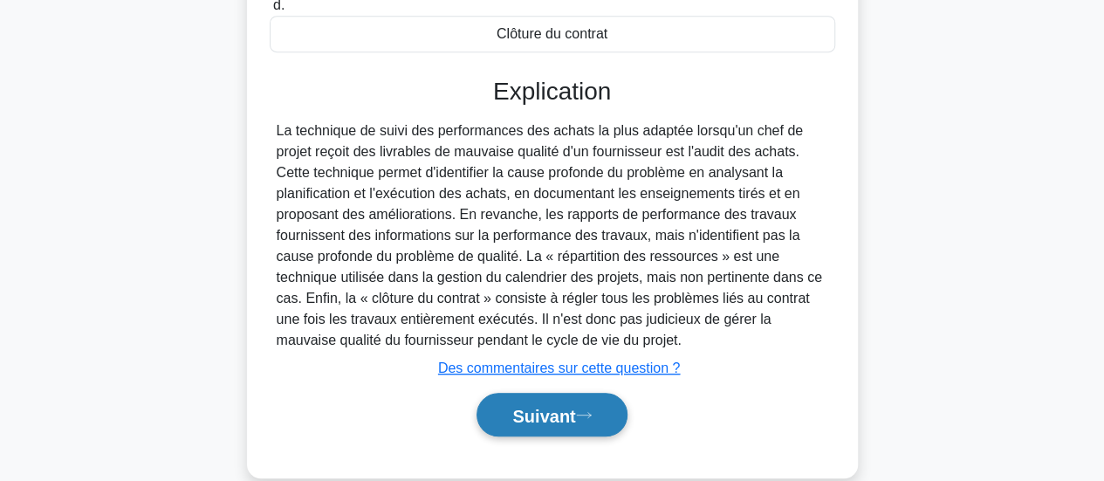
click at [549, 418] on font "Suivant" at bounding box center [543, 415] width 63 height 19
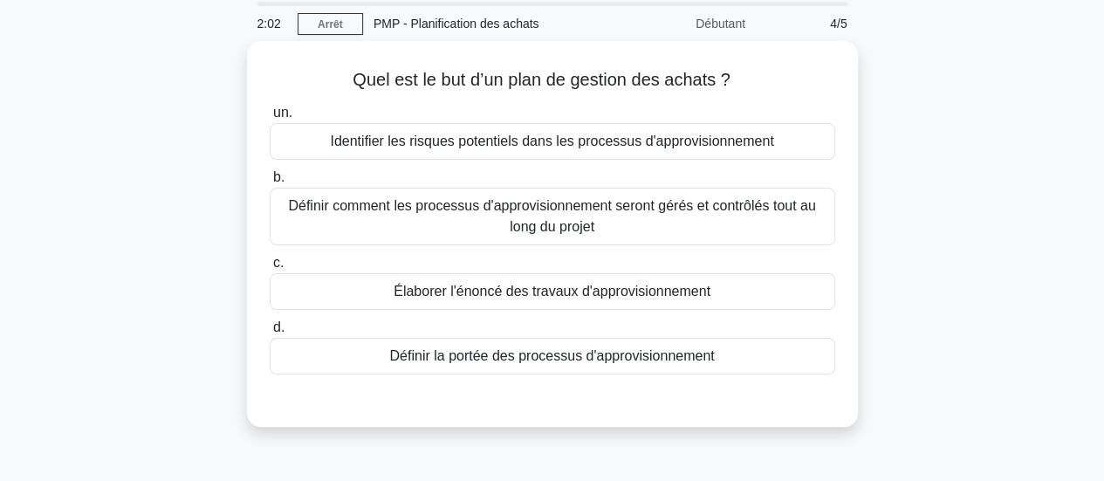
scroll to position [0, 0]
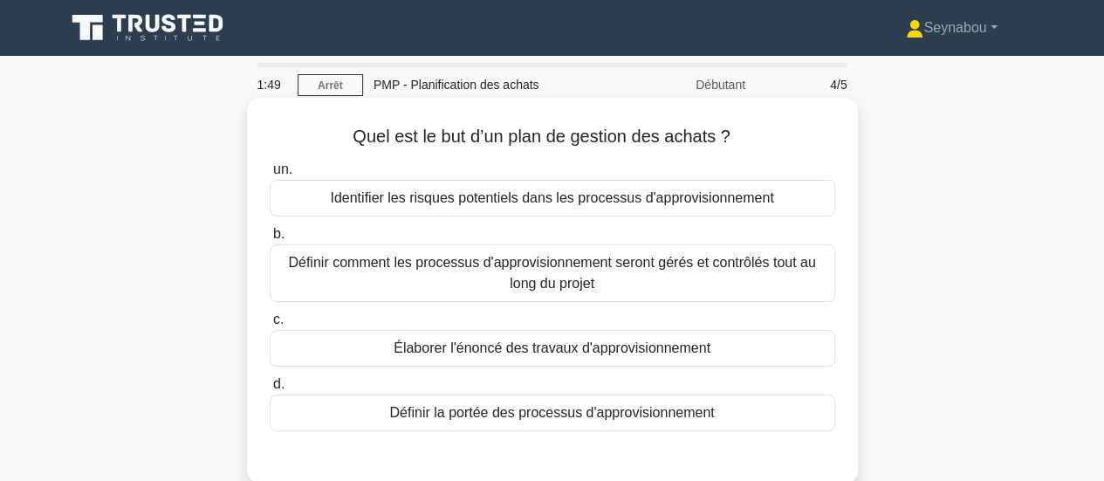
click at [551, 289] on font "Définir comment les processus d'approvisionnement seront gérés et contrôlés tou…" at bounding box center [551, 273] width 527 height 36
click at [270, 240] on input "b. Définir comment les processus d'approvisionnement seront gérés et contrôlés …" at bounding box center [270, 234] width 0 height 11
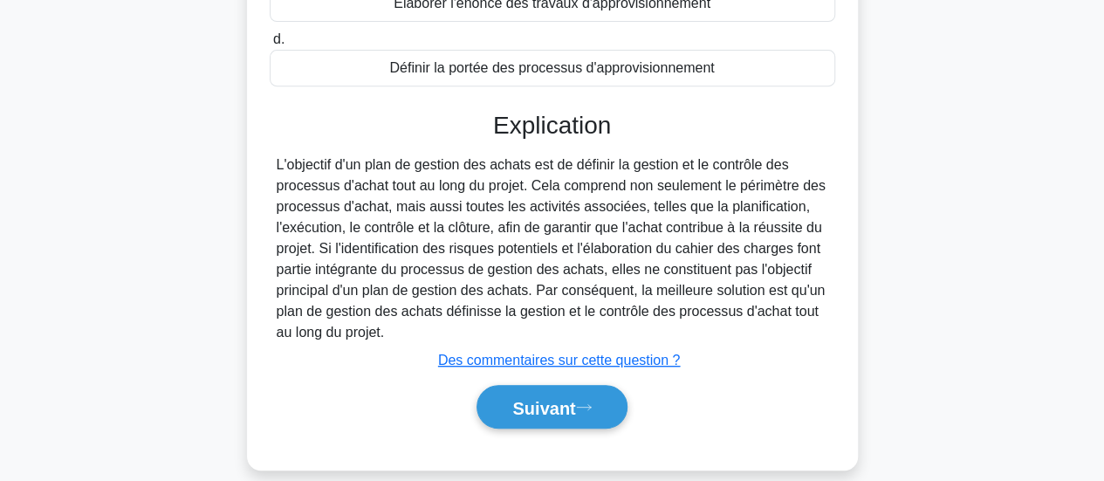
scroll to position [421, 0]
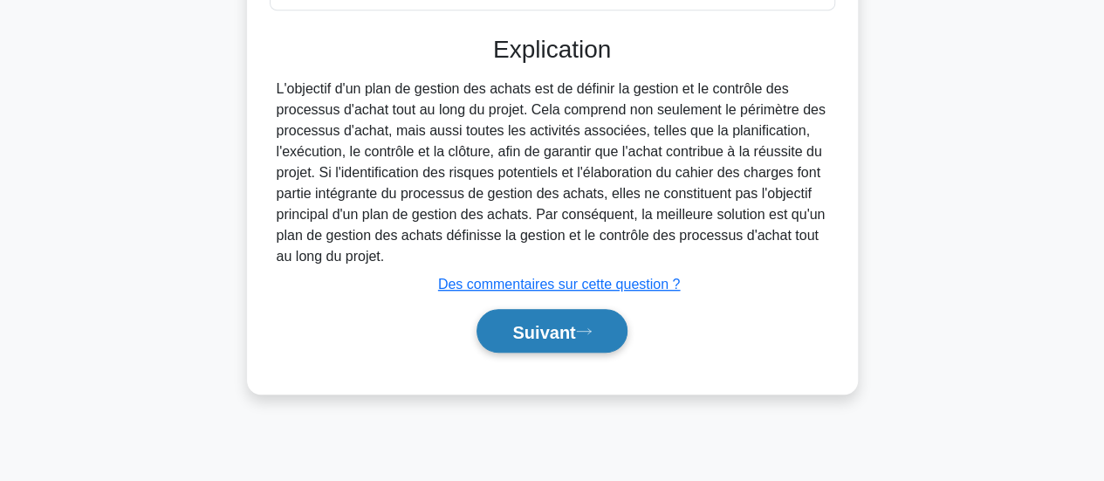
click at [534, 327] on font "Suivant" at bounding box center [543, 331] width 63 height 19
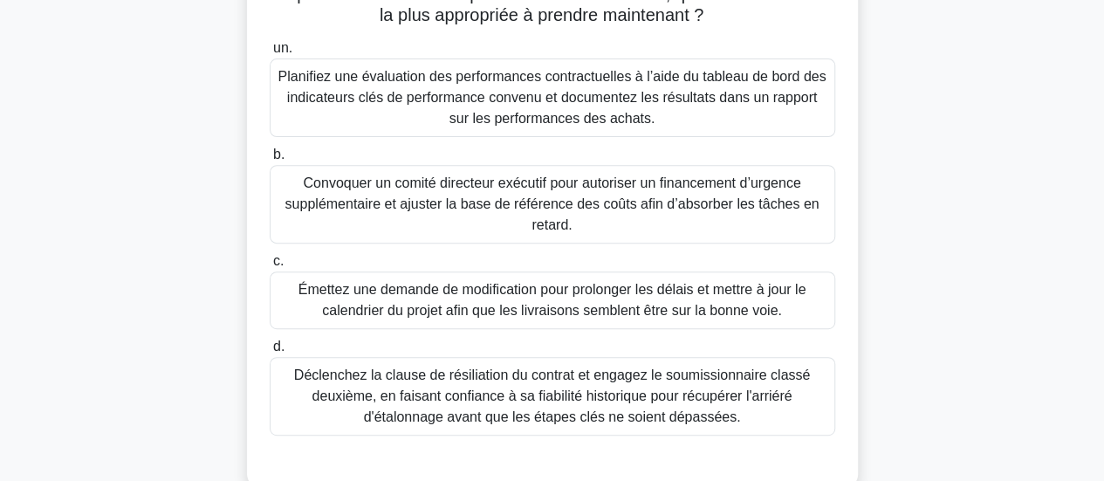
scroll to position [280, 0]
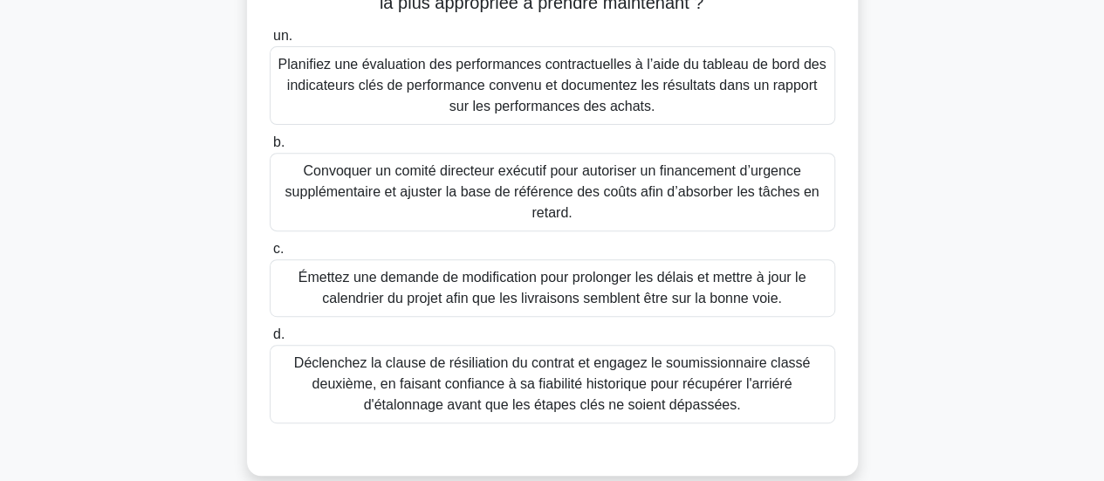
click at [422, 101] on font "Planifiez une évaluation des performances contractuelles à l’aide du tableau de…" at bounding box center [552, 85] width 548 height 57
click at [270, 42] on input "un. Planifiez une évaluation des performances contractuelles à l’aide du tablea…" at bounding box center [270, 36] width 0 height 11
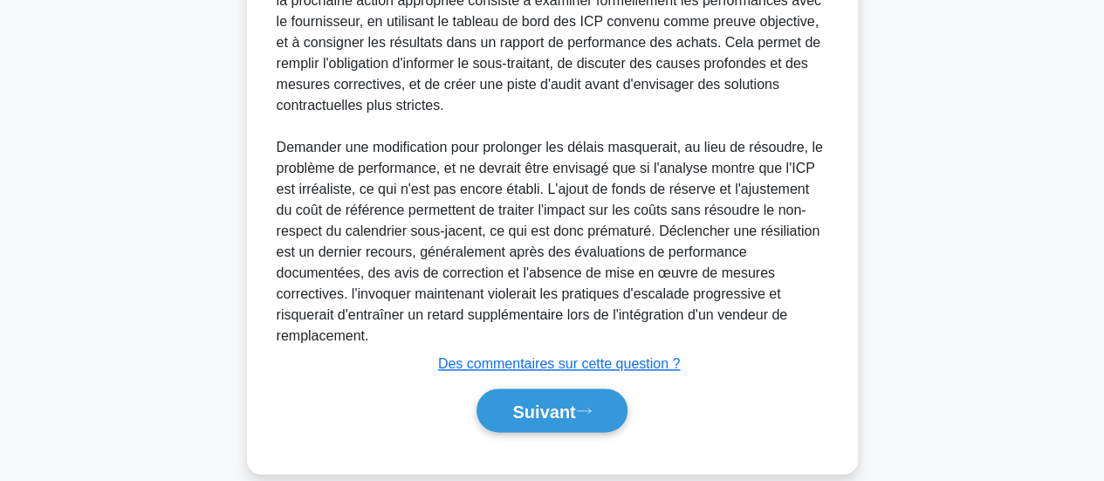
scroll to position [909, 0]
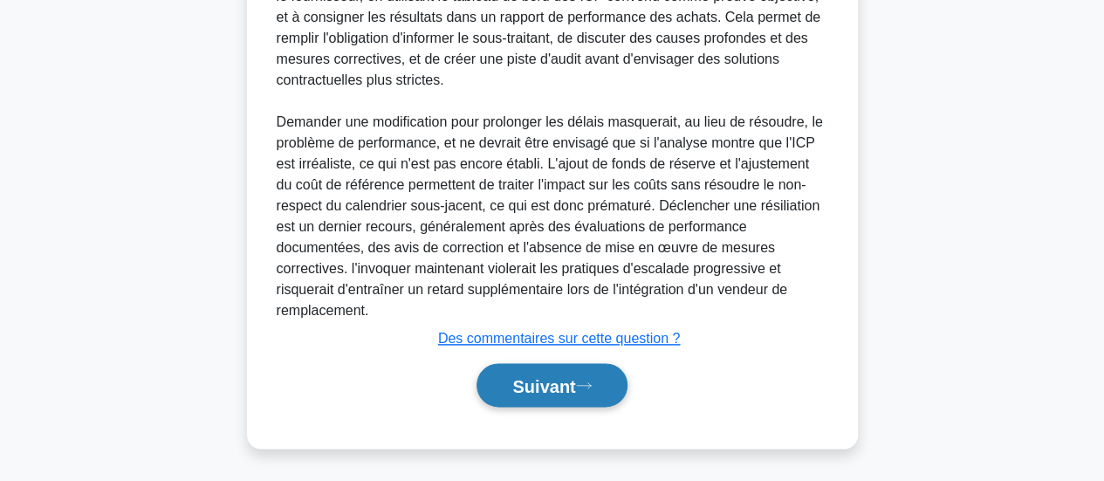
click at [514, 395] on font "Suivant" at bounding box center [543, 385] width 63 height 19
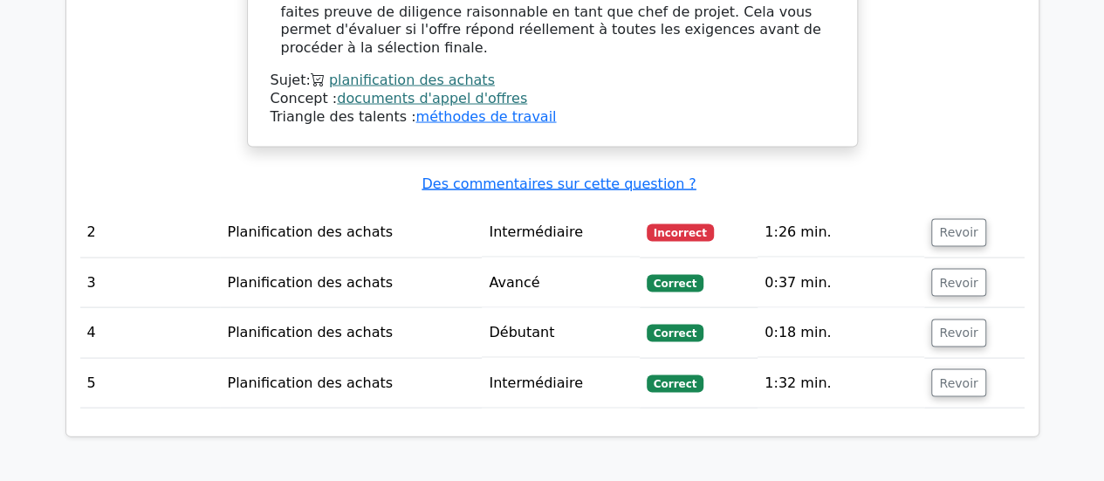
scroll to position [1659, 0]
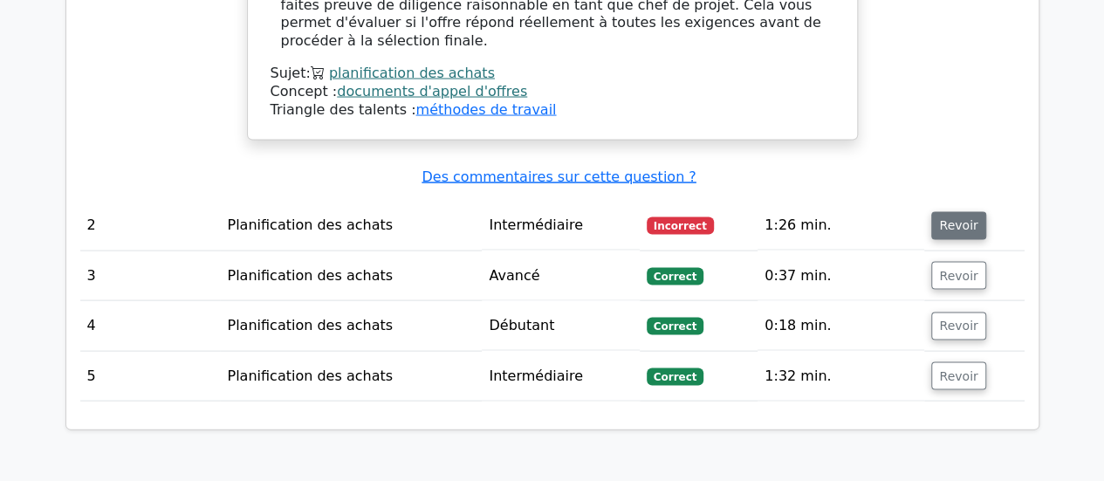
click at [948, 219] on font "Revoir" at bounding box center [958, 226] width 38 height 14
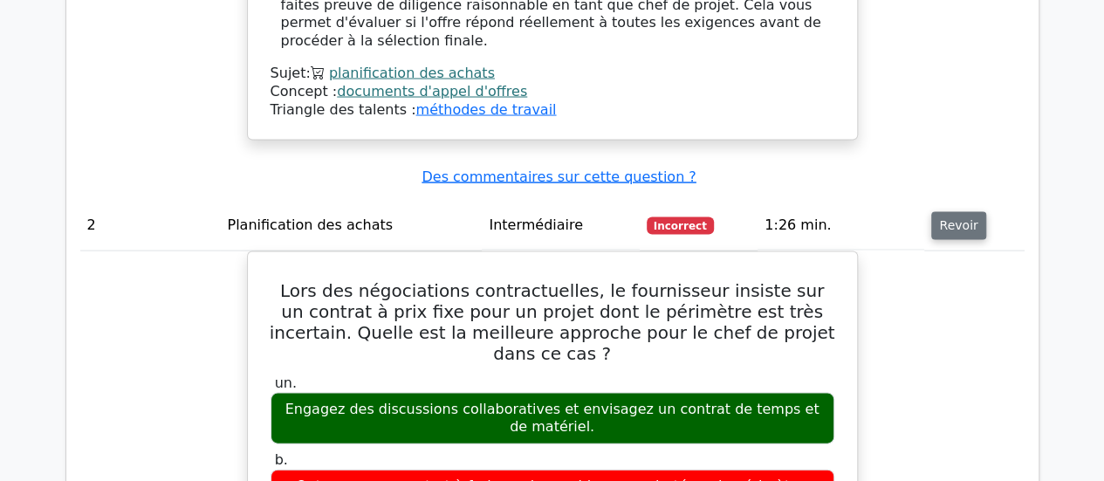
click at [948, 219] on font "Revoir" at bounding box center [958, 226] width 38 height 14
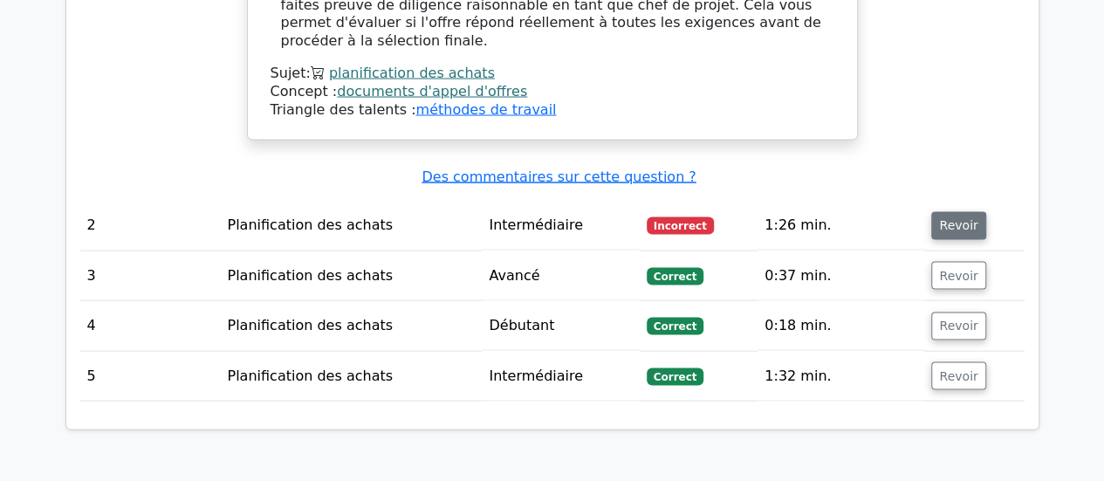
click at [948, 219] on font "Revoir" at bounding box center [958, 226] width 38 height 14
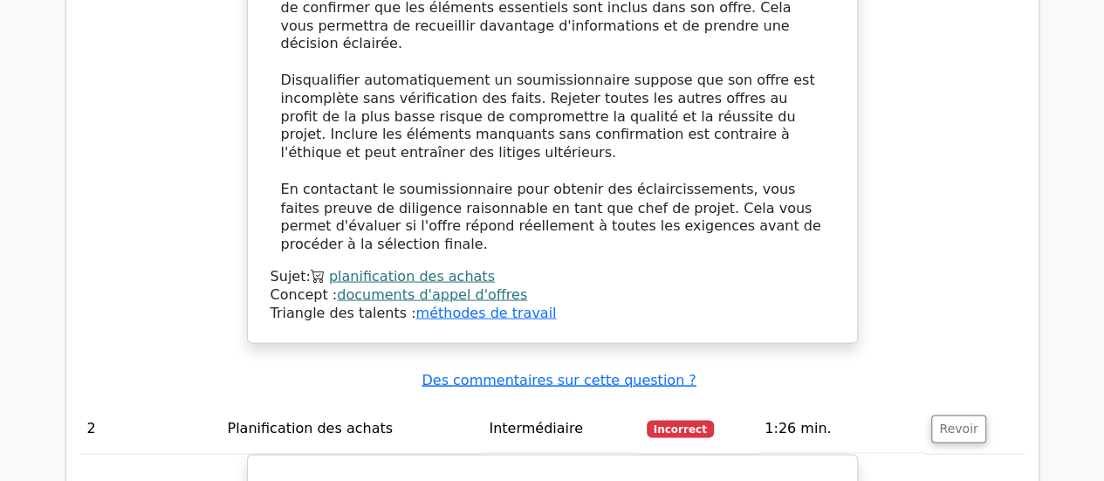
scroll to position [1380, 0]
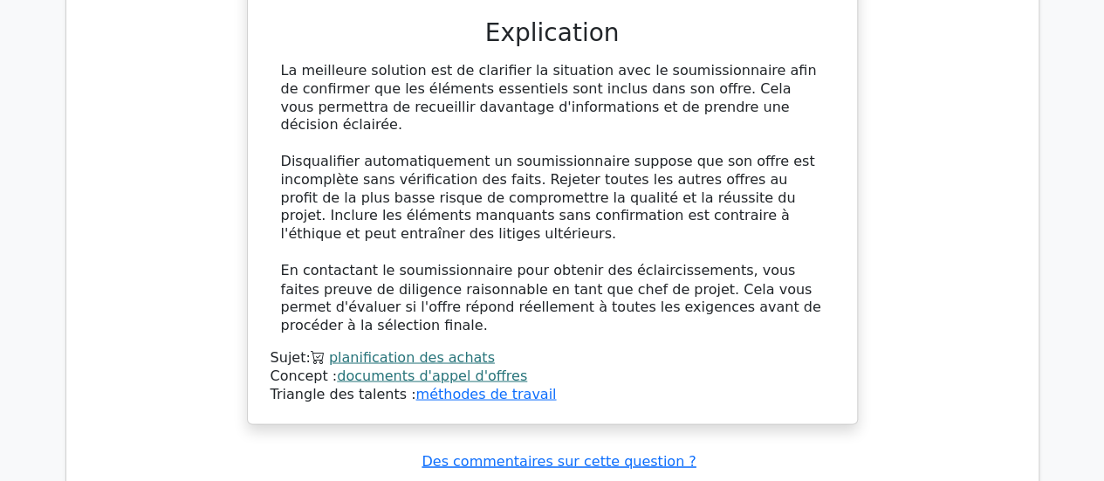
click at [1103, 477] on main "Vos résultats de test Professionnel de la gestion de projet - Planification des…" at bounding box center [552, 330] width 1104 height 3308
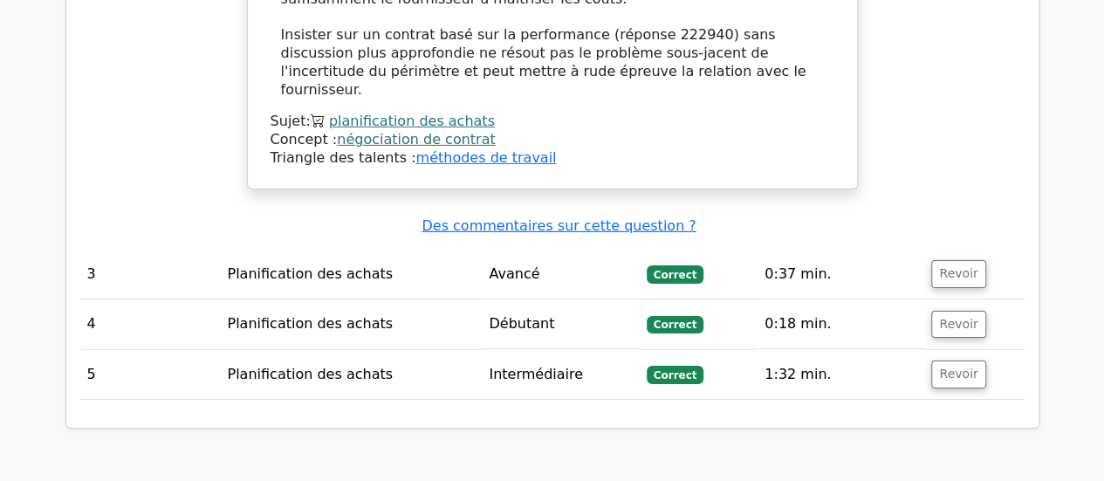
scroll to position [2820, 0]
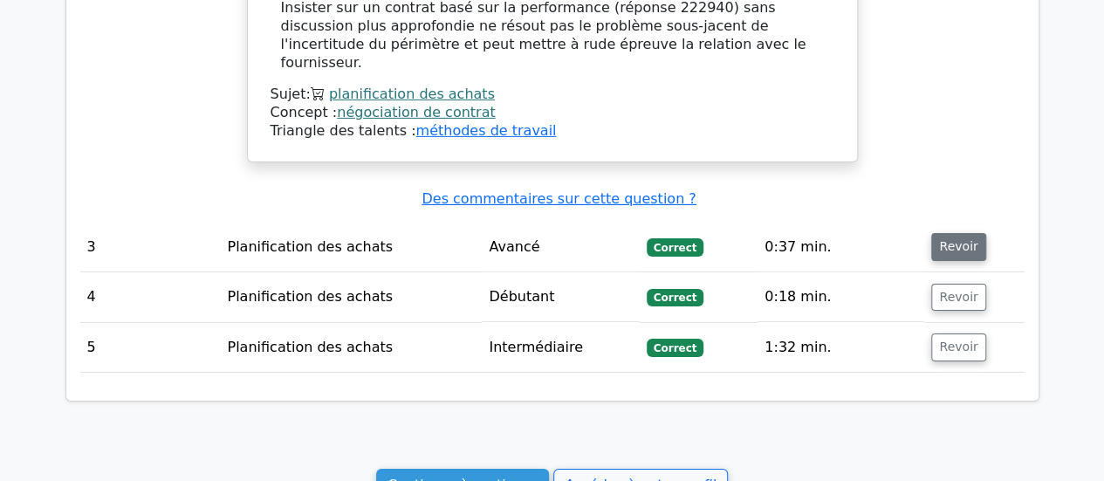
click at [957, 240] on font "Revoir" at bounding box center [958, 247] width 38 height 14
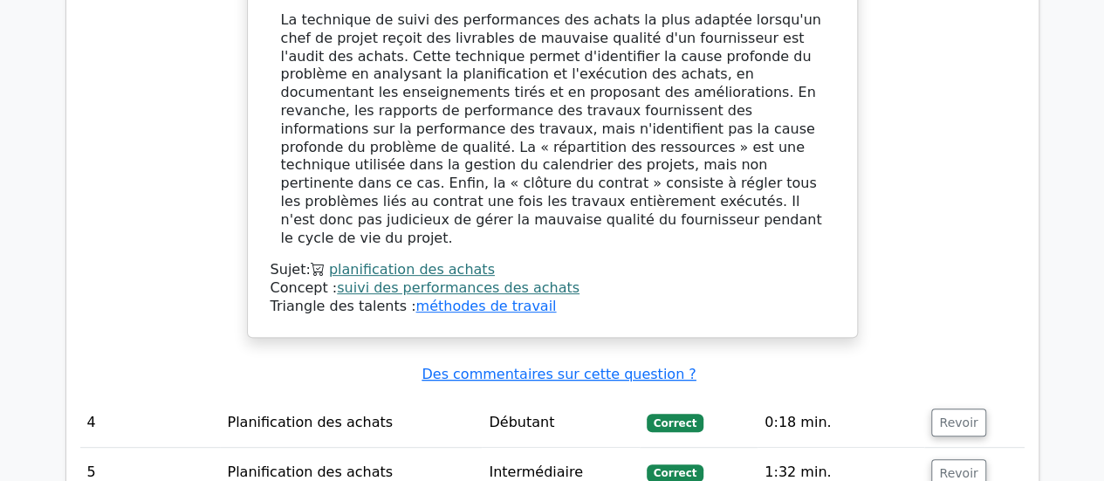
scroll to position [3489, 0]
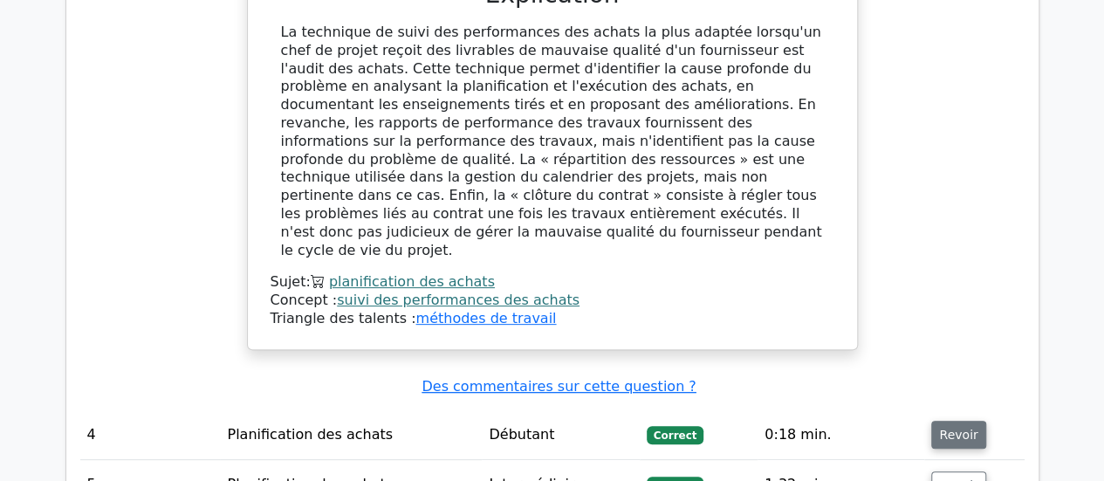
click at [951, 428] on font "Revoir" at bounding box center [958, 435] width 38 height 14
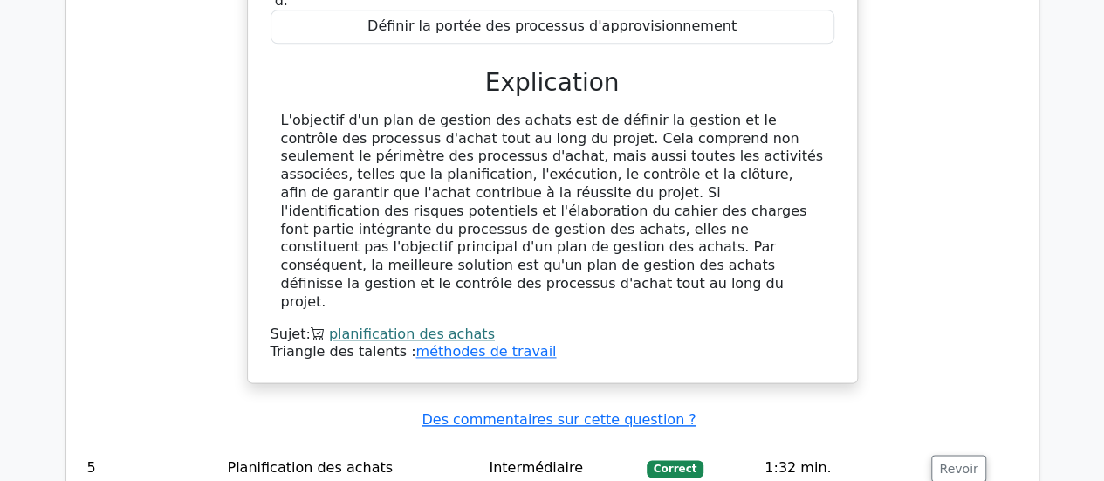
scroll to position [4248, 0]
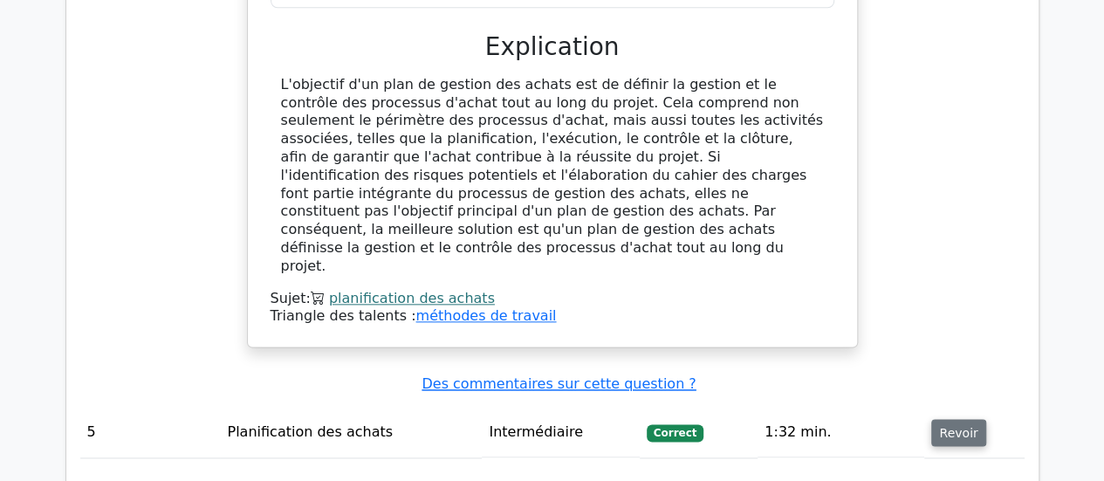
click at [949, 425] on font "Revoir" at bounding box center [958, 432] width 38 height 14
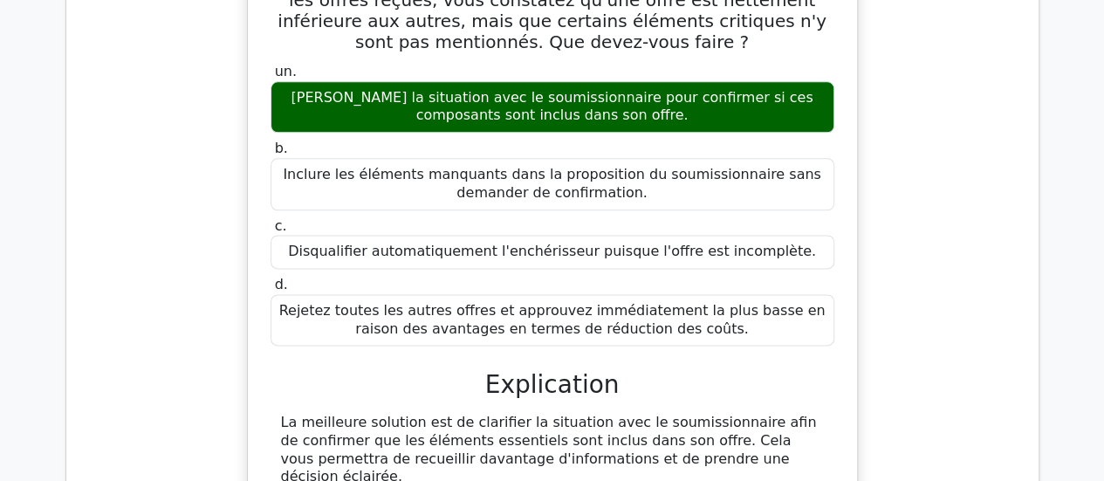
scroll to position [0, 0]
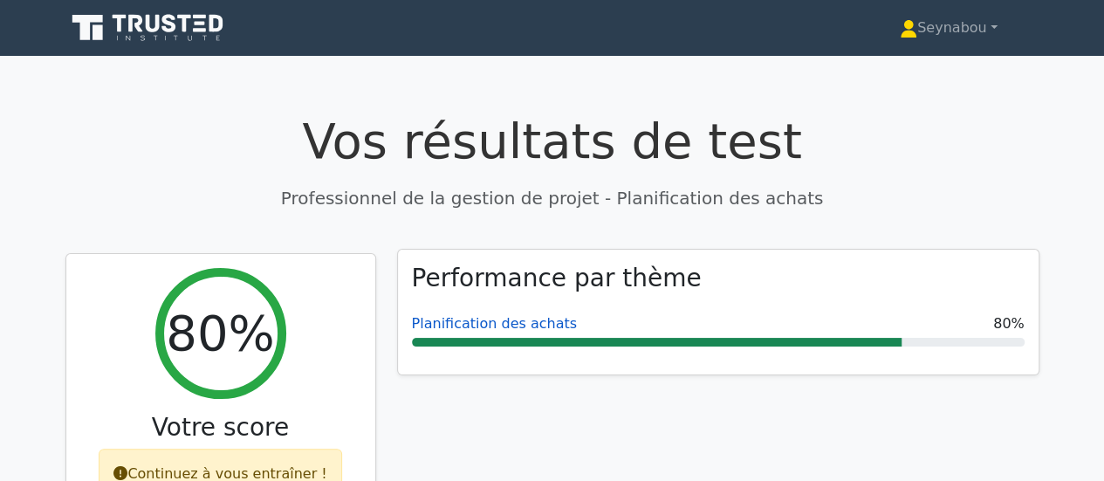
click at [522, 325] on font "Planification des achats" at bounding box center [494, 323] width 165 height 17
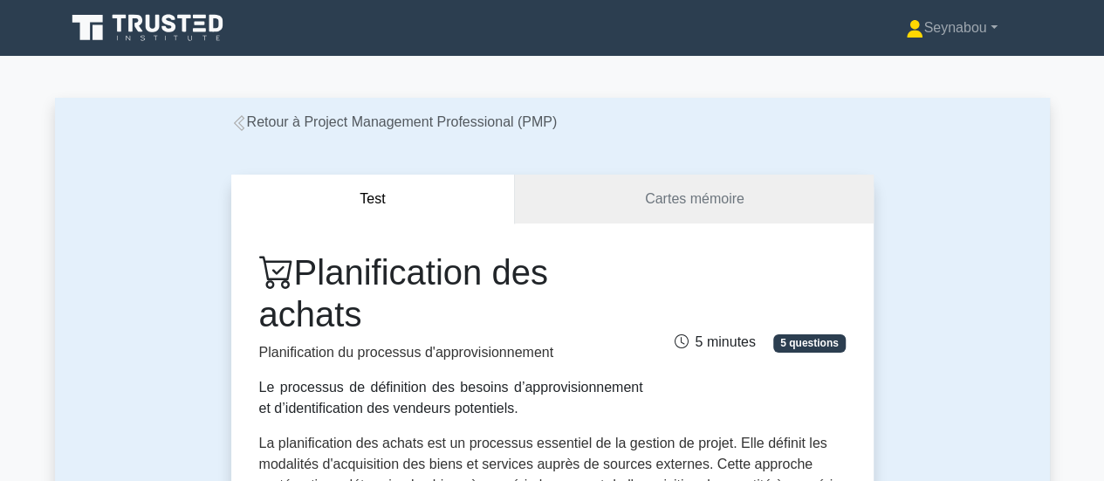
scroll to position [421, 0]
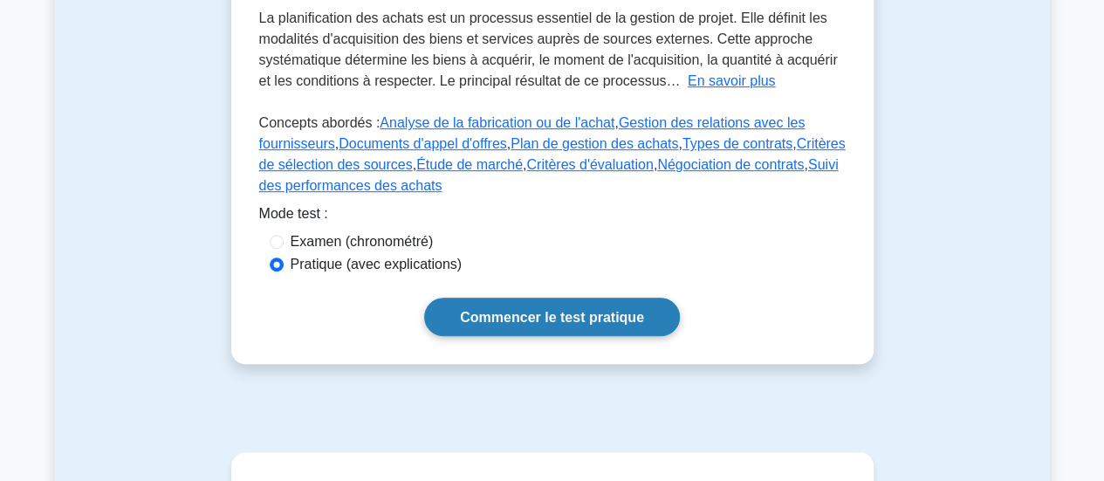
click at [554, 318] on font "Commencer le test pratique" at bounding box center [552, 317] width 184 height 15
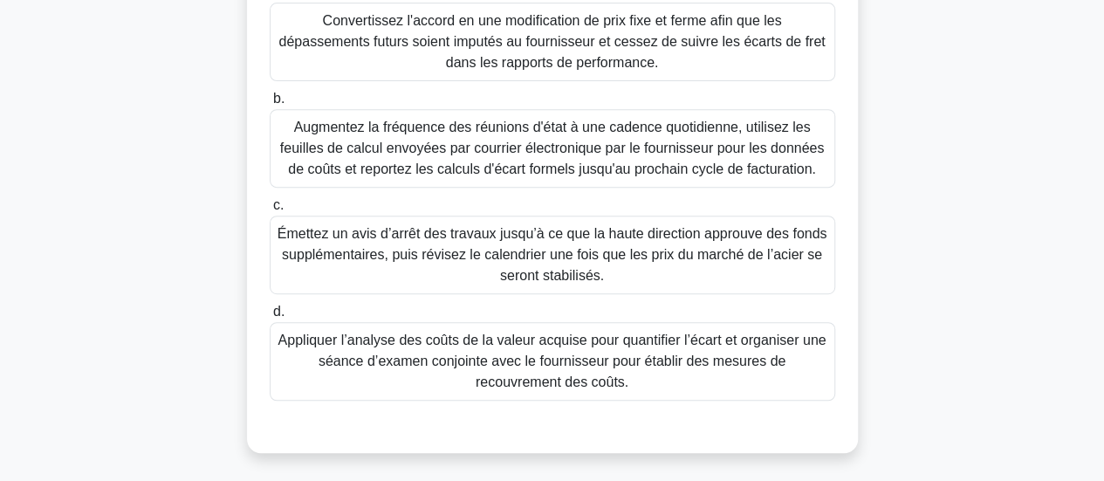
scroll to position [329, 0]
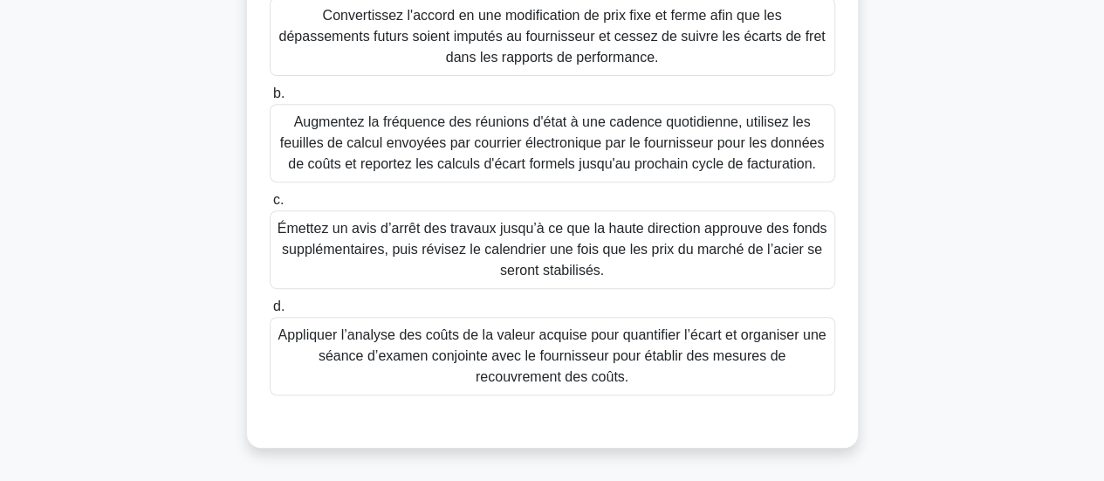
click at [695, 359] on font "Appliquer l’analyse des coûts de la valeur acquise pour quantifier l’écart et o…" at bounding box center [552, 355] width 548 height 57
click at [270, 312] on input "d. Appliquer l’analyse des coûts de la valeur acquise pour quantifier l’écart e…" at bounding box center [270, 306] width 0 height 11
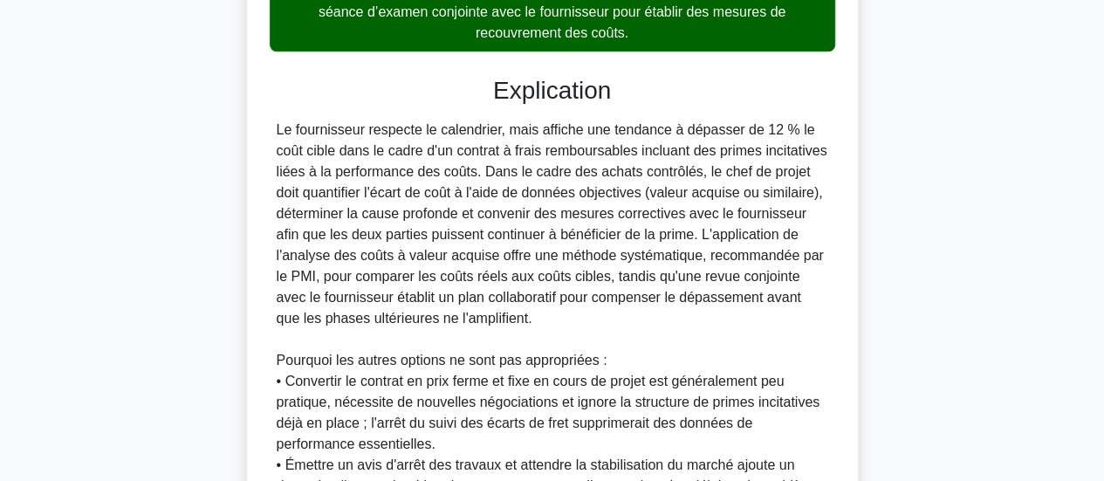
scroll to position [829, 0]
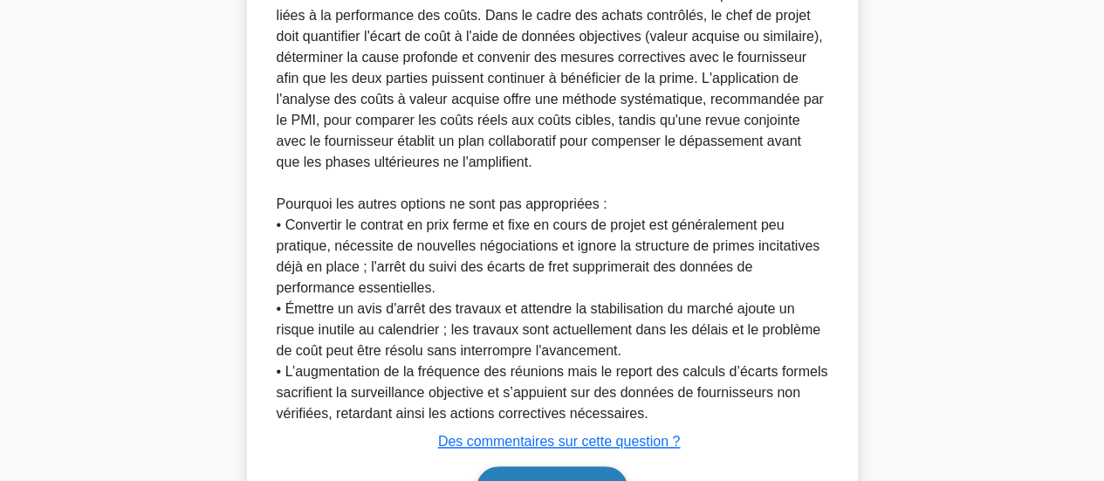
click at [583, 471] on button "Suivant" at bounding box center [551, 488] width 150 height 45
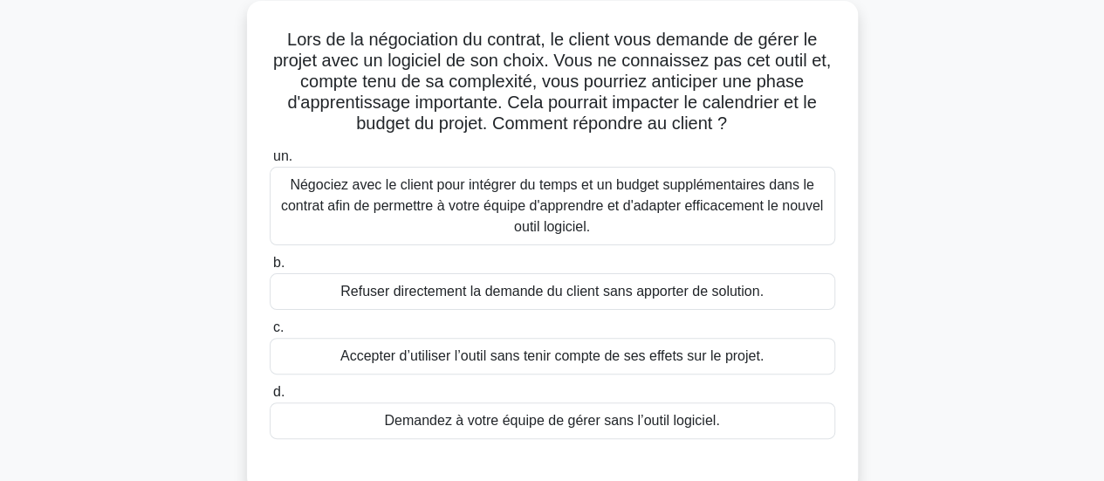
scroll to position [99, 0]
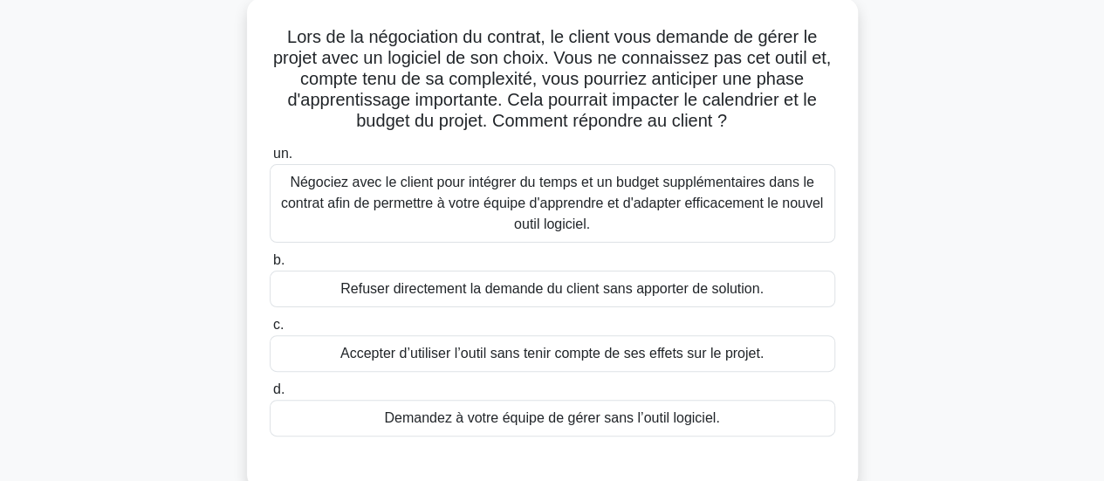
click at [659, 210] on font "Négociez avec le client pour intégrer du temps et un budget supplémentaires dan…" at bounding box center [552, 203] width 542 height 57
click at [270, 160] on input "un. Négociez avec le client pour intégrer du temps et un budget supplémentaires…" at bounding box center [270, 153] width 0 height 11
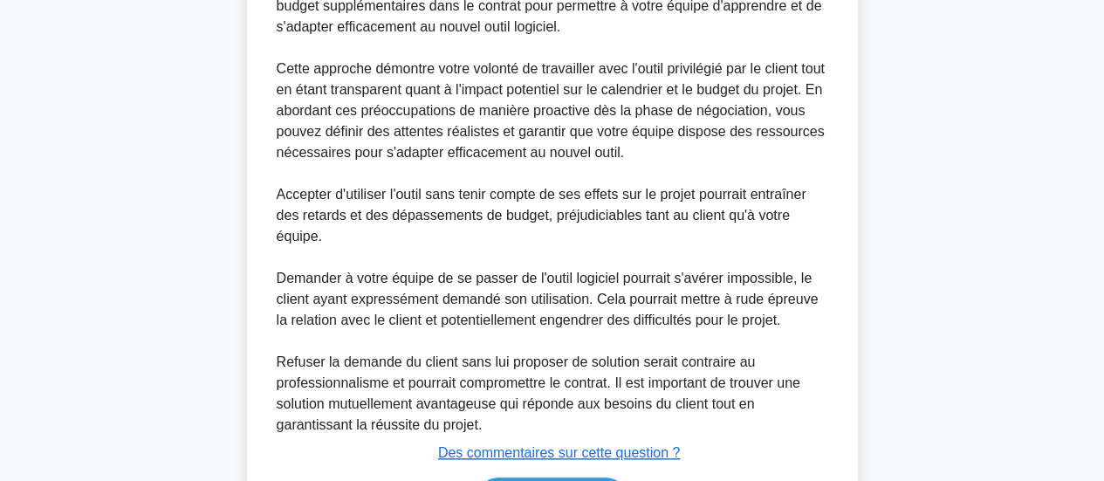
scroll to position [681, 0]
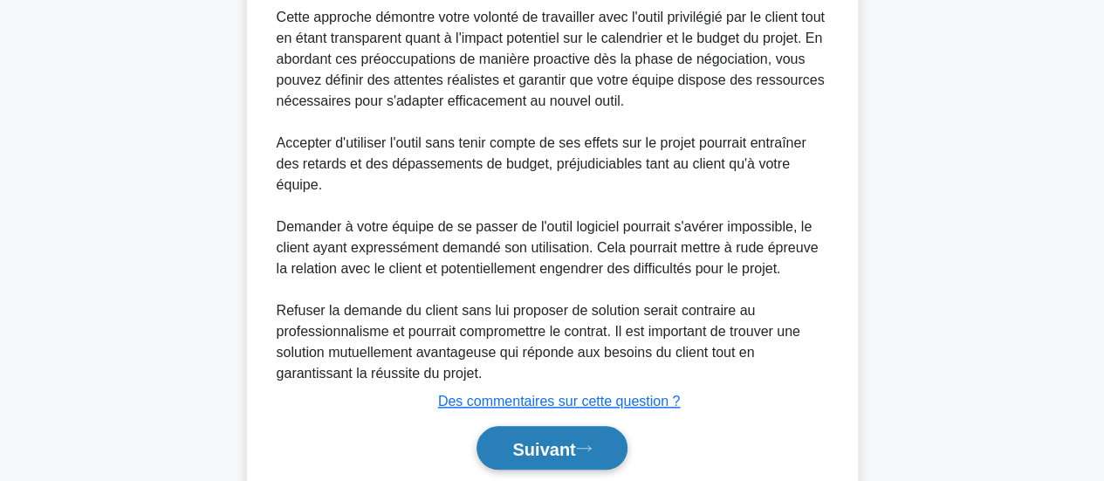
click at [534, 451] on font "Suivant" at bounding box center [543, 448] width 63 height 19
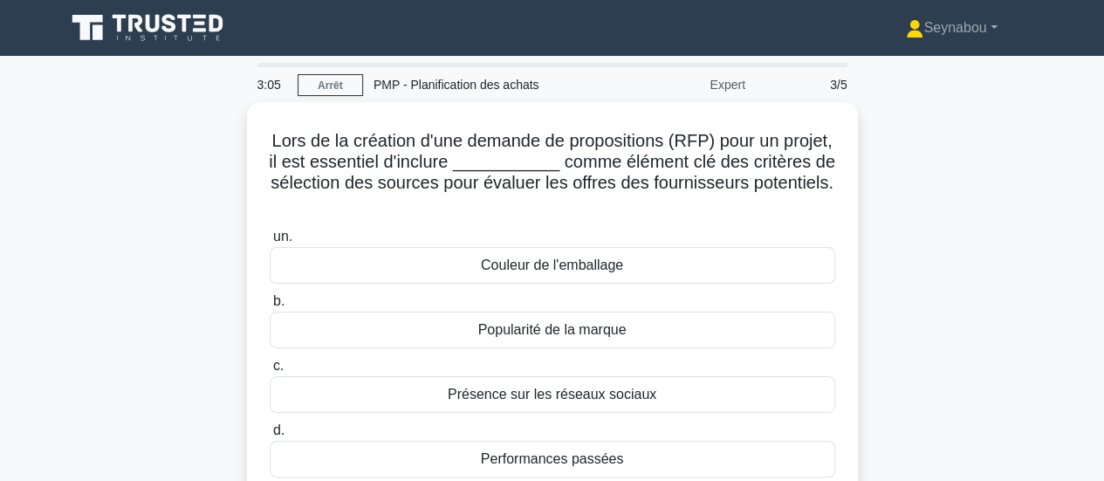
scroll to position [0, 0]
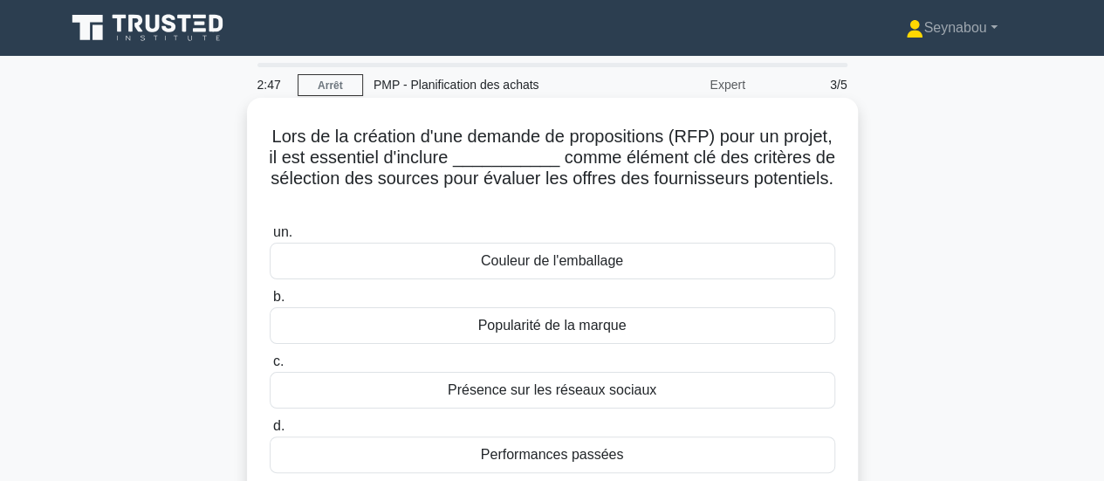
click at [604, 456] on font "Performances passées" at bounding box center [552, 454] width 143 height 15
click at [270, 432] on input "d. Performances passées" at bounding box center [270, 426] width 0 height 11
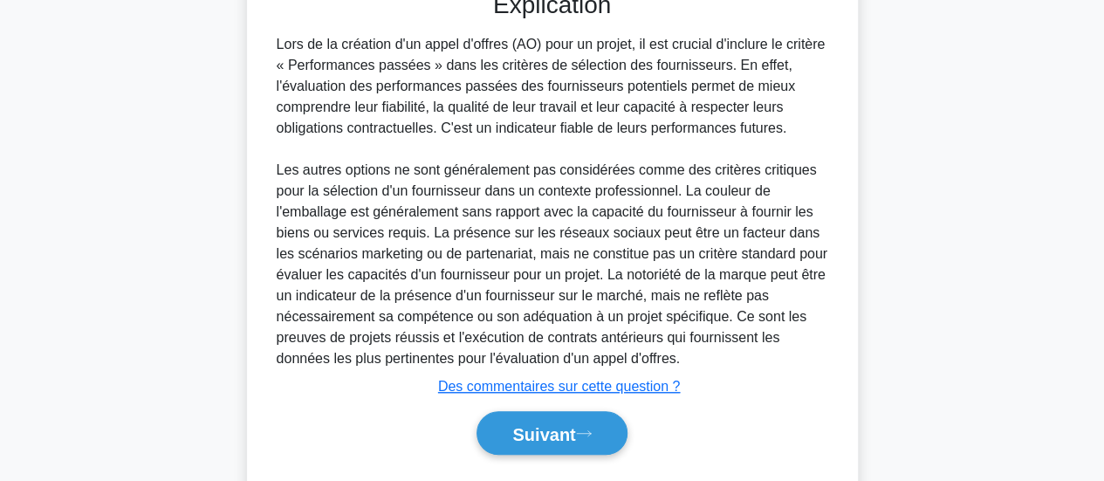
scroll to position [553, 0]
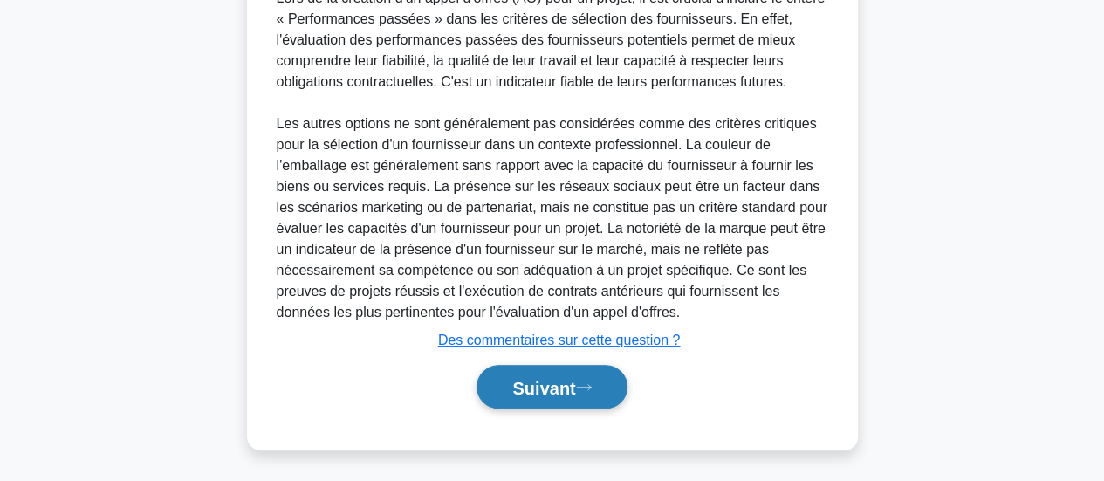
click at [531, 390] on font "Suivant" at bounding box center [543, 387] width 63 height 19
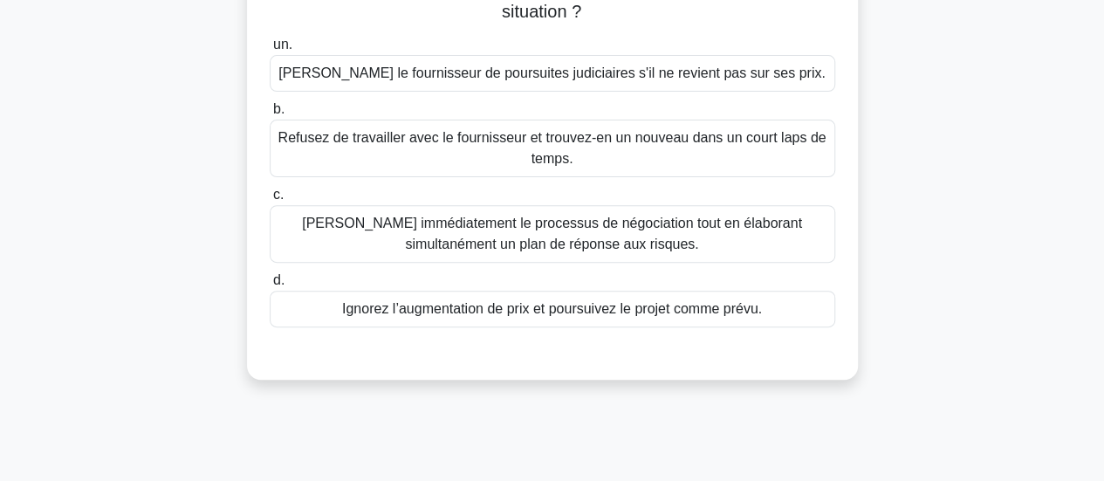
scroll to position [214, 0]
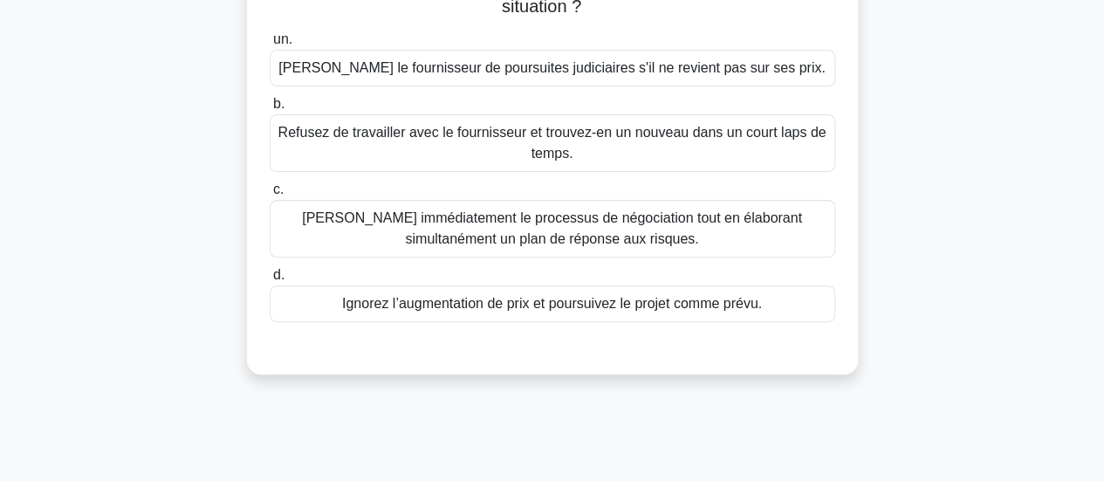
click at [566, 234] on font "Démarrez immédiatement le processus de négociation tout en élaborant simultaném…" at bounding box center [552, 228] width 500 height 36
click at [270, 195] on input "c. Démarrez immédiatement le processus de négociation tout en élaborant simulta…" at bounding box center [270, 189] width 0 height 11
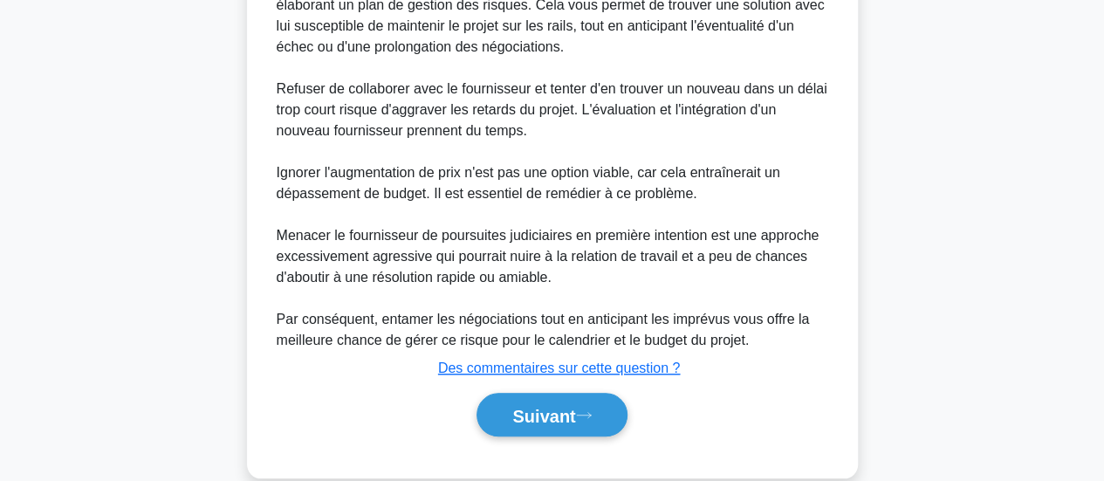
scroll to position [658, 0]
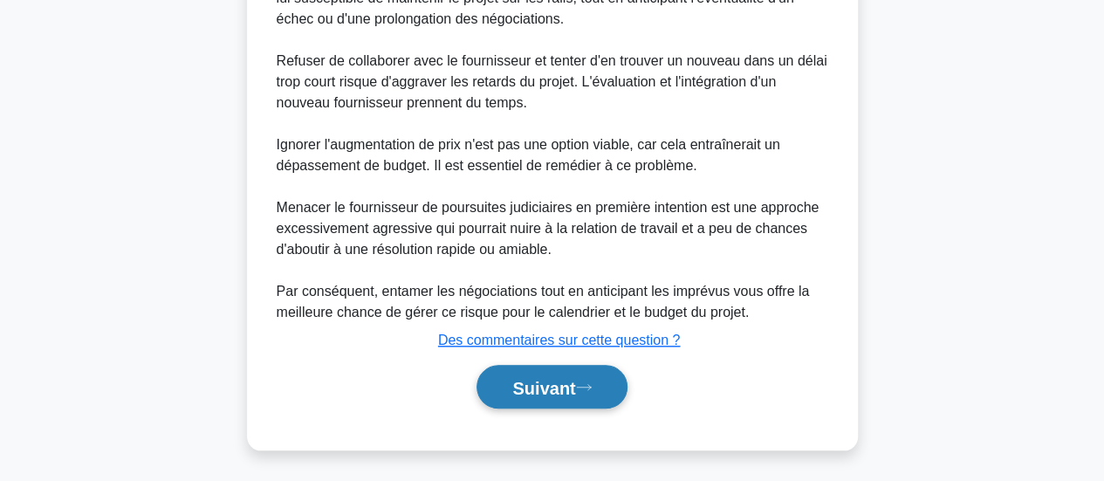
click at [512, 384] on font "Suivant" at bounding box center [543, 387] width 63 height 19
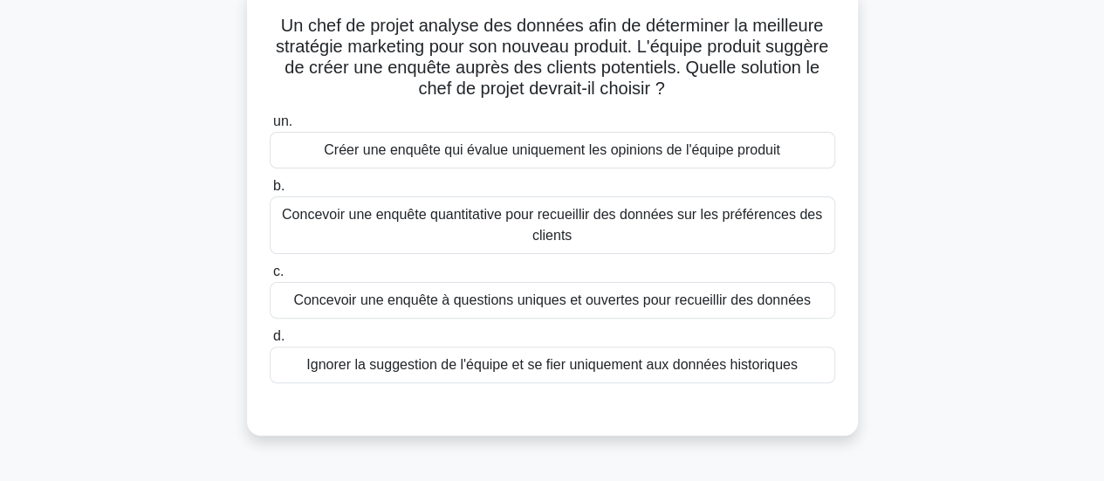
scroll to position [113, 0]
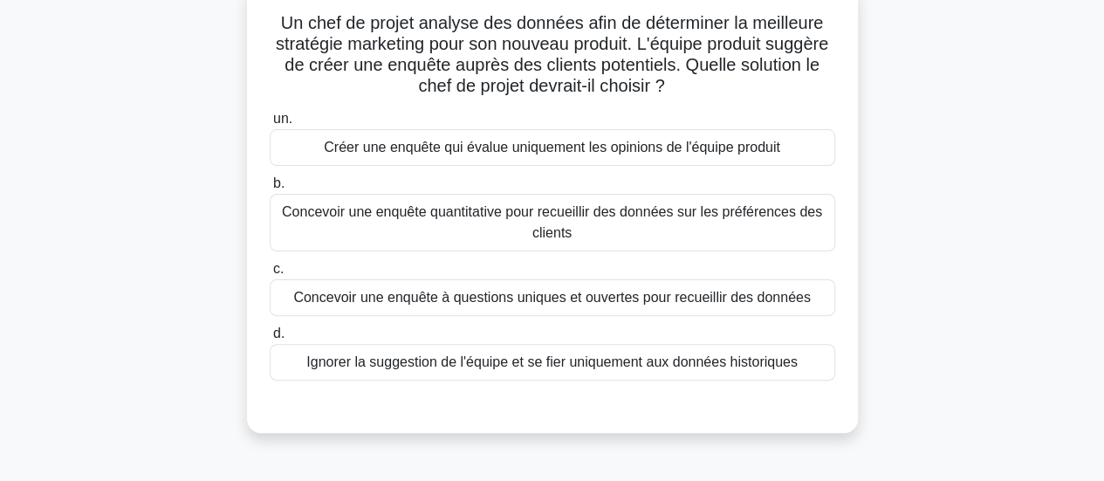
click at [456, 240] on font "Concevoir une enquête quantitative pour recueillir des données sur les préféren…" at bounding box center [552, 223] width 550 height 42
click at [270, 189] on input "b. Concevoir une enquête quantitative pour recueillir des données sur les préfé…" at bounding box center [270, 183] width 0 height 11
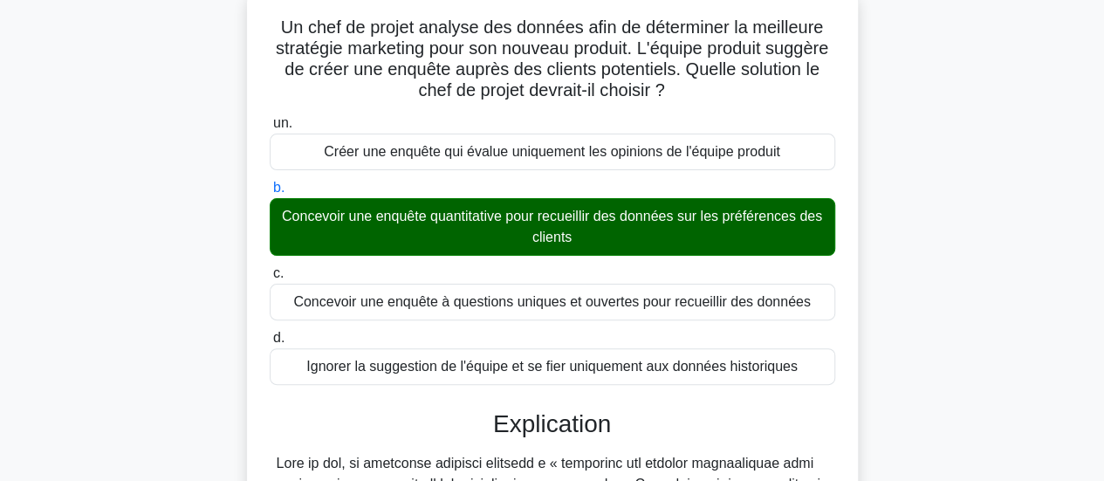
scroll to position [490, 0]
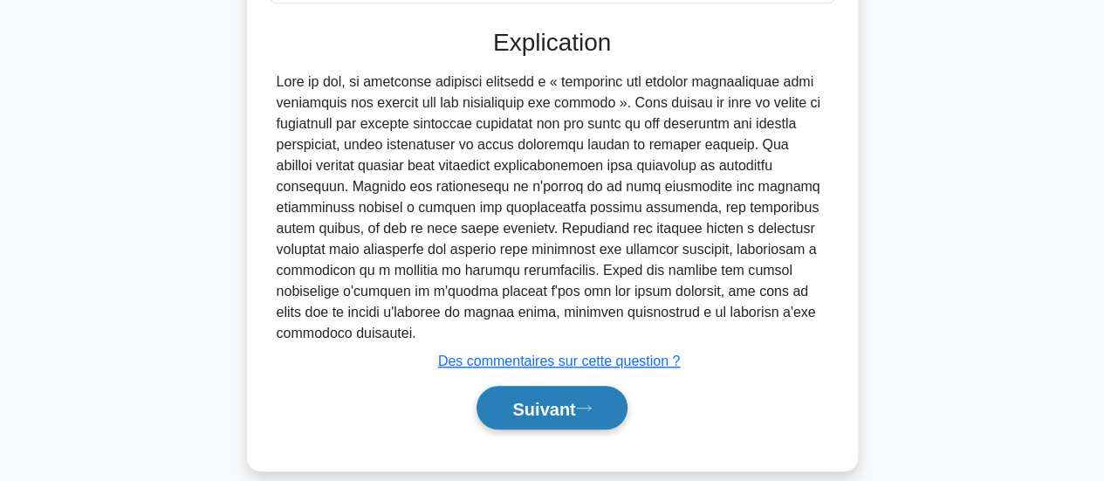
click at [542, 399] on font "Suivant" at bounding box center [543, 408] width 63 height 19
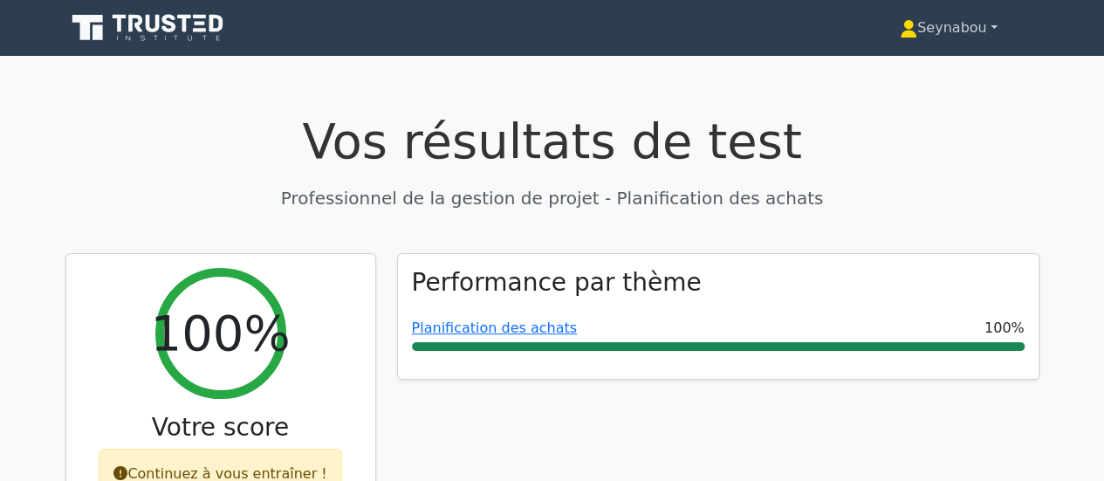
click at [995, 31] on link "Seynabou" at bounding box center [949, 27] width 182 height 35
click at [987, 25] on link "Seynabou" at bounding box center [949, 27] width 182 height 35
click at [995, 31] on link "Seynabou" at bounding box center [949, 27] width 182 height 35
click at [950, 33] on font "Seynabou" at bounding box center [952, 27] width 70 height 17
click at [990, 35] on link "Seynabou" at bounding box center [949, 27] width 182 height 35
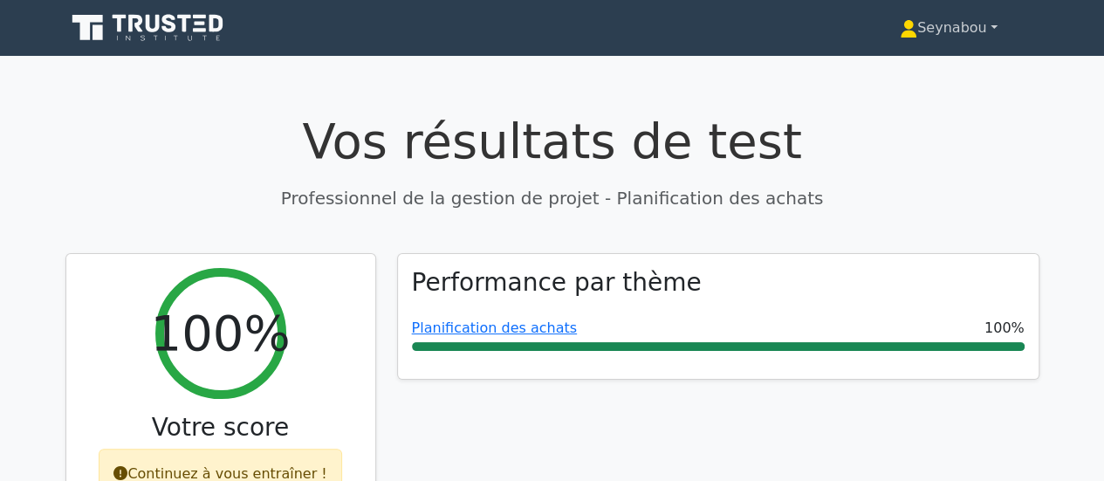
click at [990, 35] on link "Seynabou" at bounding box center [949, 27] width 182 height 35
click at [990, 29] on link "Seynabou" at bounding box center [949, 27] width 182 height 35
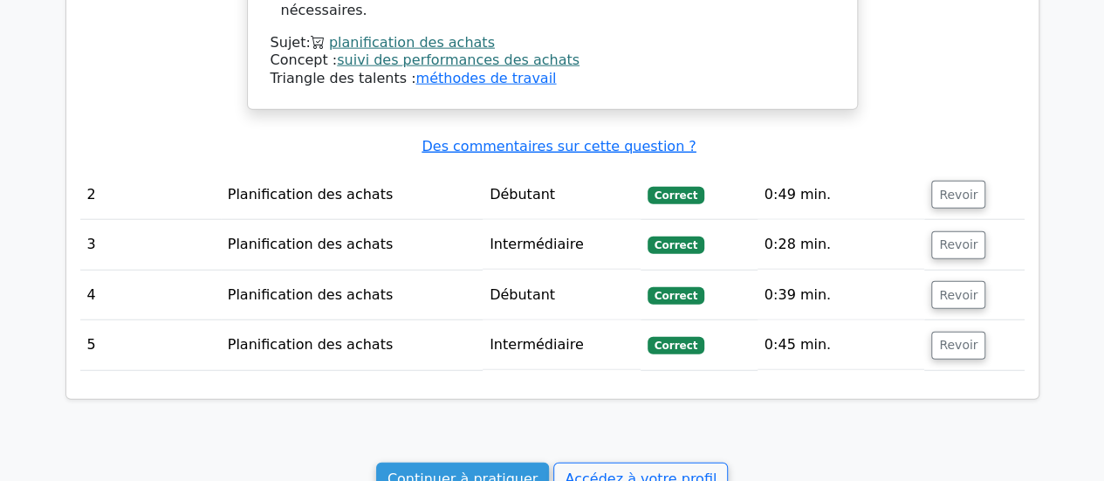
scroll to position [2093, 0]
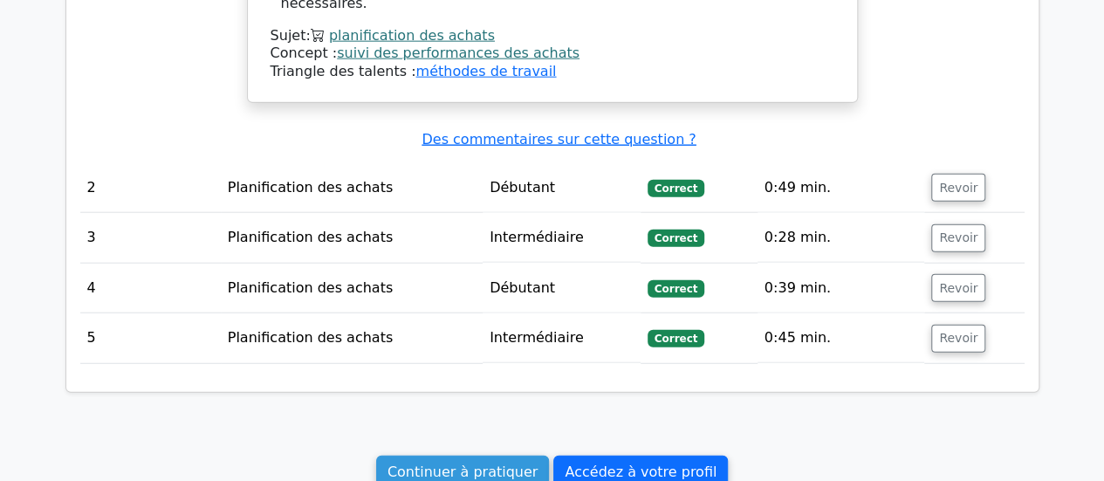
click at [662, 464] on font "Accédez à votre profil" at bounding box center [641, 472] width 152 height 17
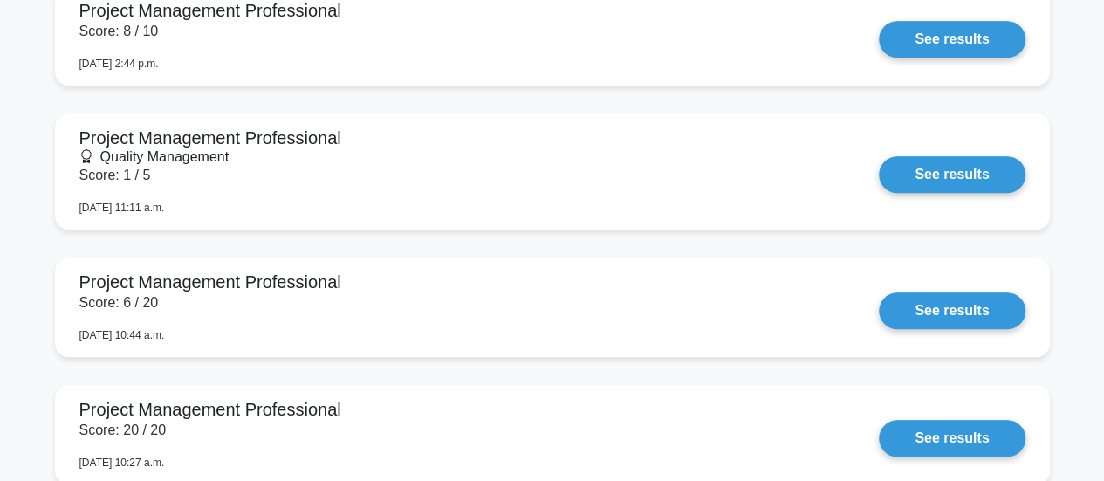
scroll to position [3894, 0]
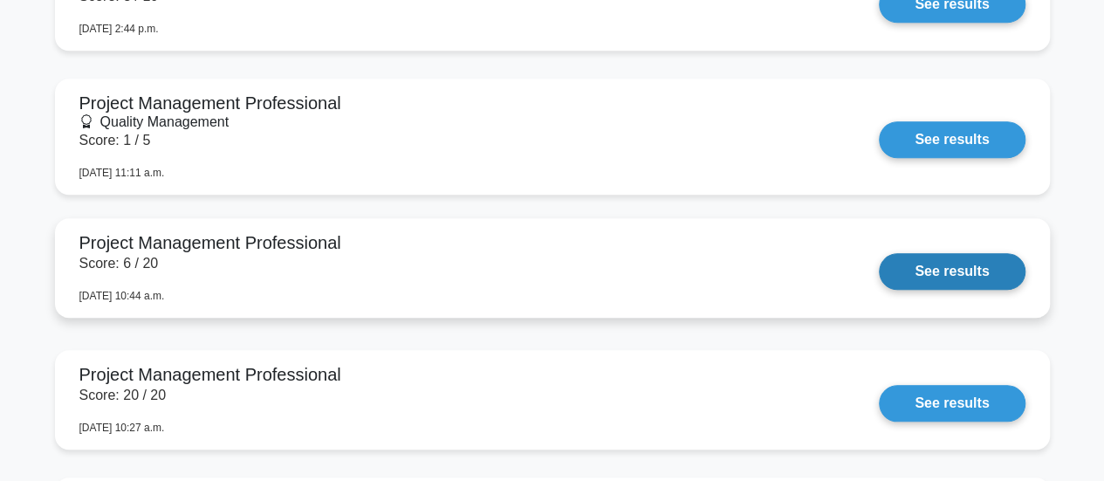
click at [944, 277] on link "See results" at bounding box center [952, 271] width 146 height 37
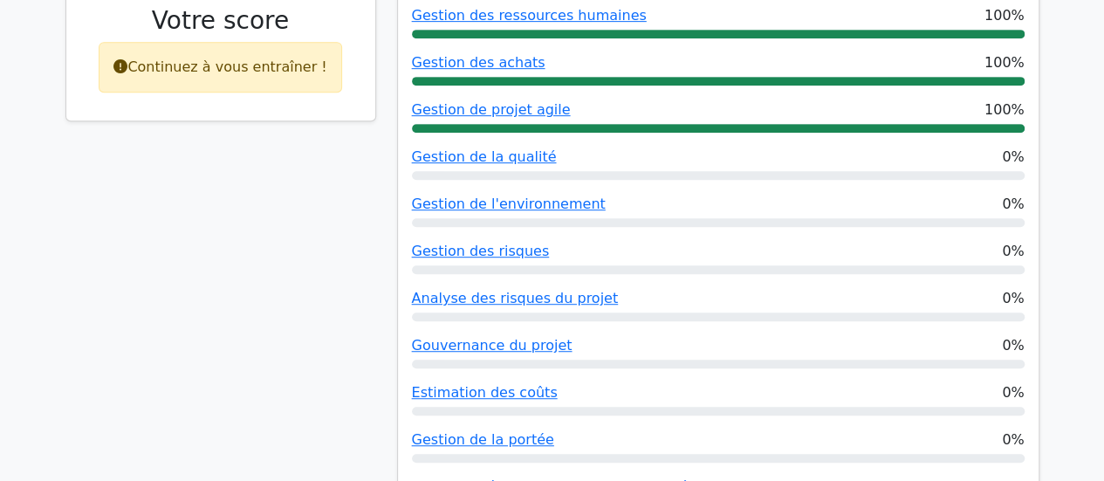
scroll to position [500, 0]
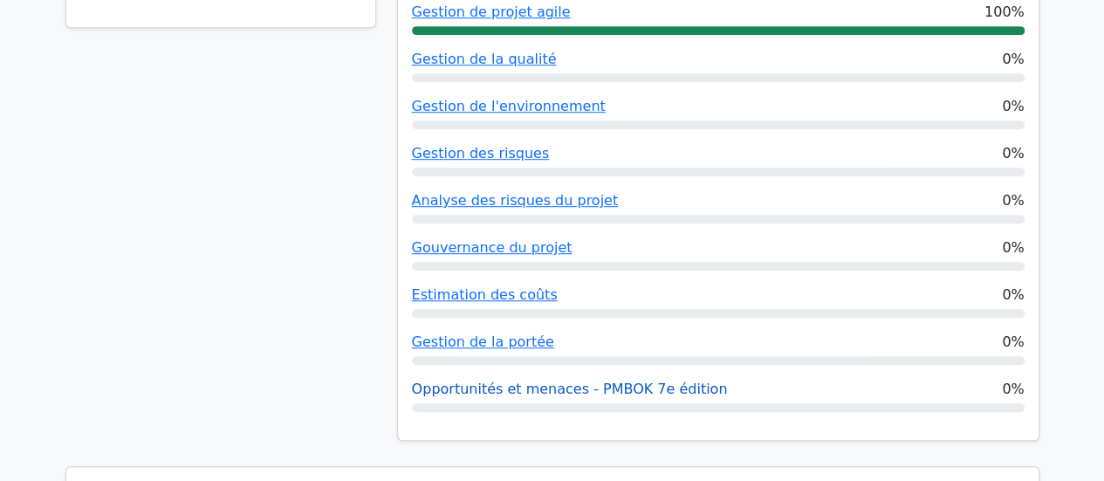
click at [524, 392] on font "Opportunités et menaces - PMBOK 7e édition" at bounding box center [570, 388] width 316 height 17
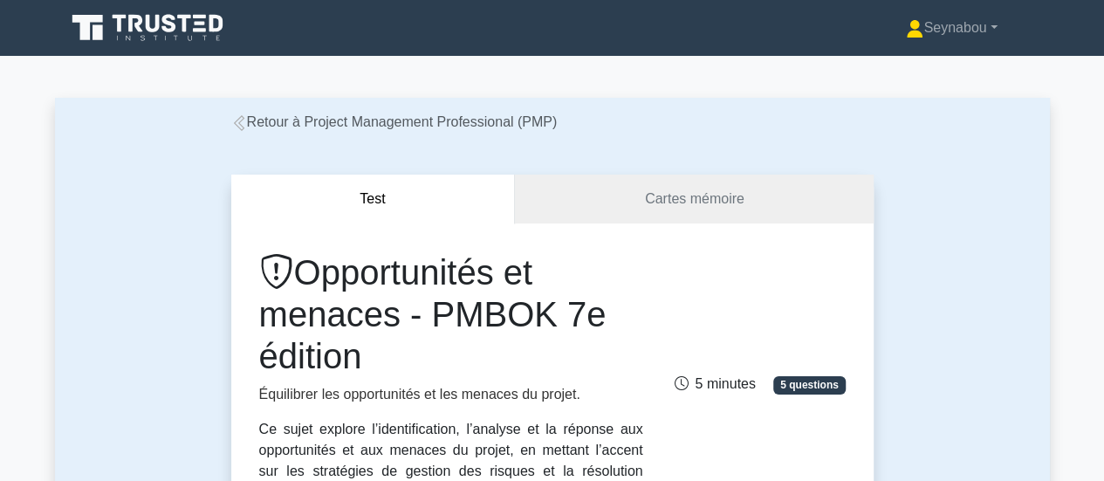
scroll to position [421, 0]
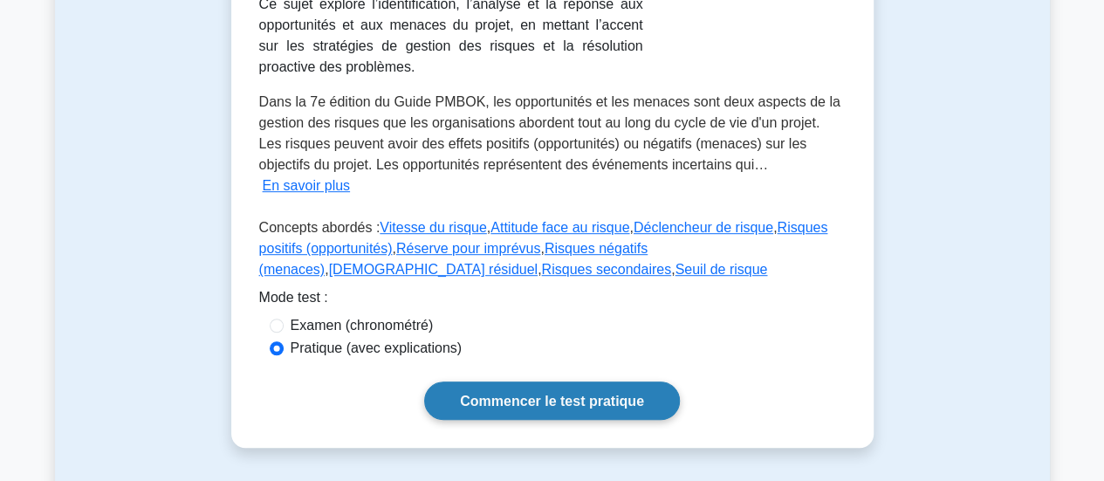
click at [593, 381] on link "Commencer le test pratique" at bounding box center [552, 400] width 256 height 38
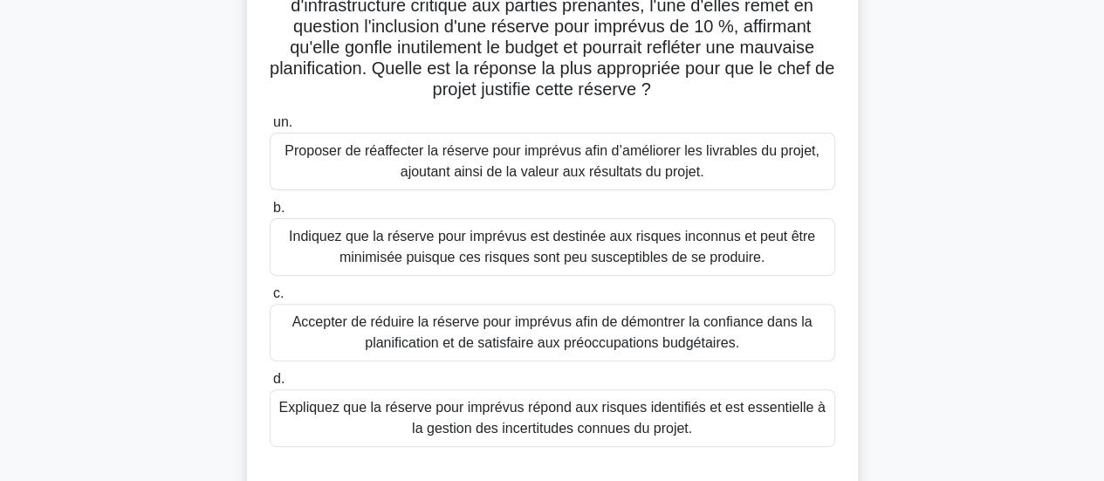
scroll to position [183, 0]
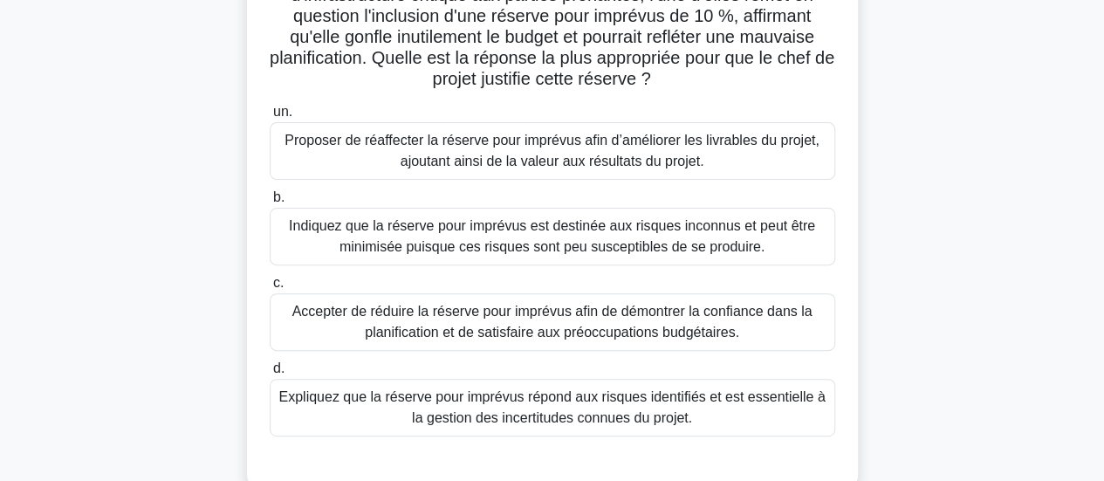
click at [674, 414] on font "Expliquez que la réserve pour imprévus répond aux risques identifiés et est ess…" at bounding box center [551, 407] width 546 height 36
click at [270, 374] on input "d. Expliquez que la réserve pour imprévus répond aux risques identifiés et est …" at bounding box center [270, 368] width 0 height 11
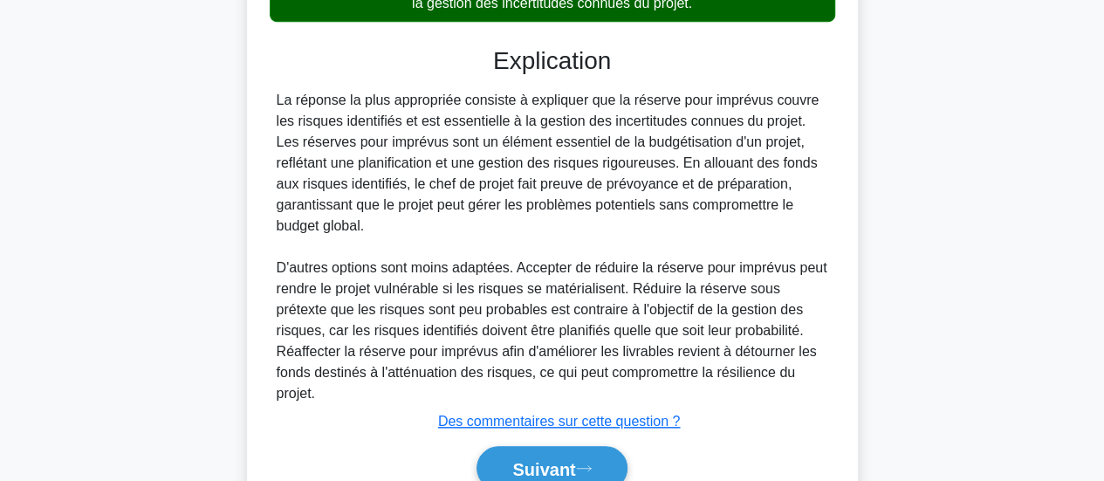
scroll to position [658, 0]
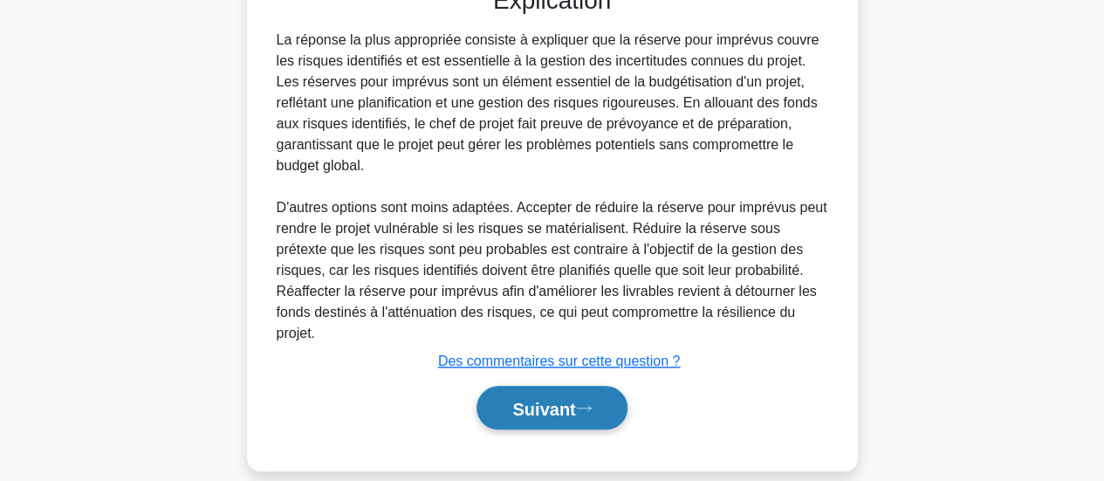
click at [557, 399] on font "Suivant" at bounding box center [543, 408] width 63 height 19
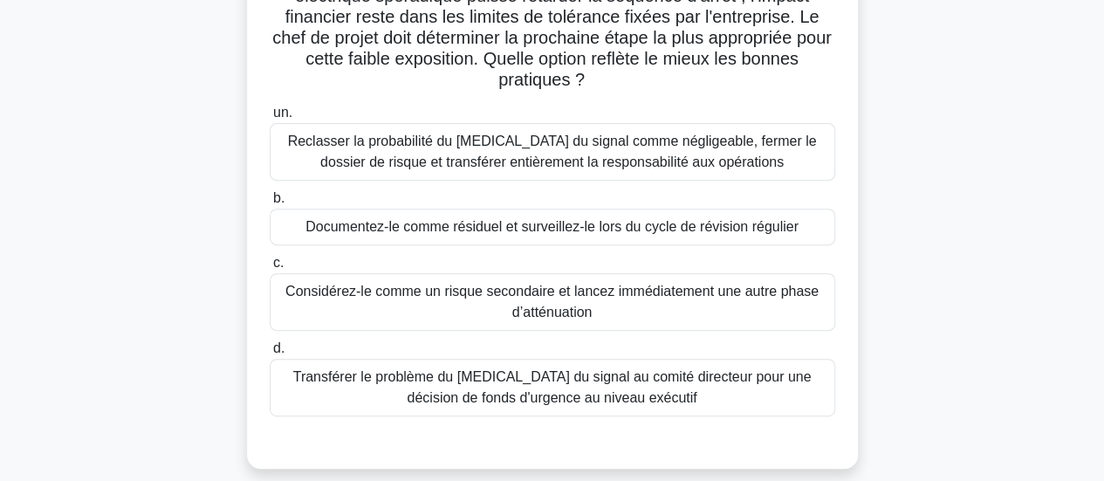
scroll to position [248, 0]
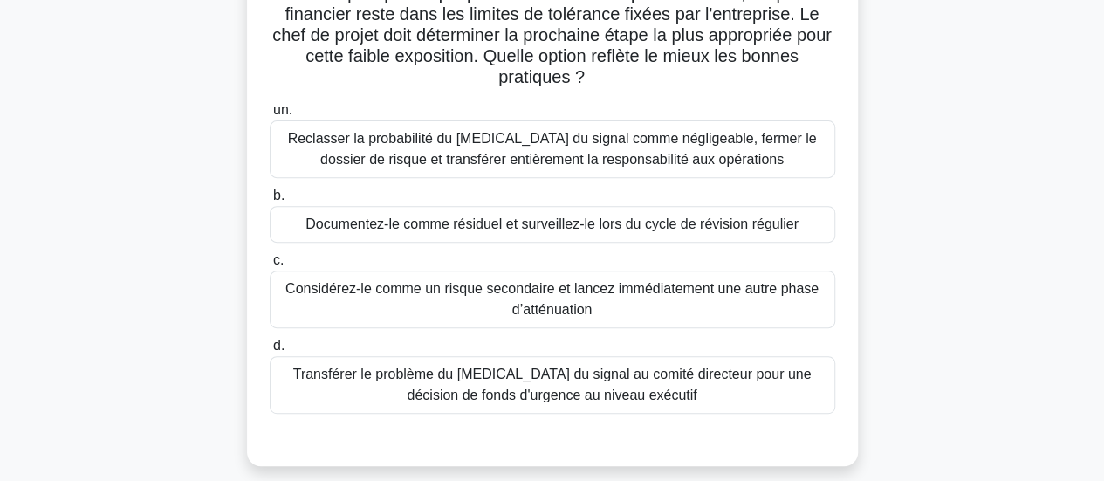
click at [580, 216] on font "Documentez-le comme résiduel et surveillez-le lors du cycle de révision régulier" at bounding box center [551, 223] width 493 height 15
click at [270, 202] on input "b. Documentez-le comme résiduel et surveillez-le lors du cycle de révision régu…" at bounding box center [270, 195] width 0 height 11
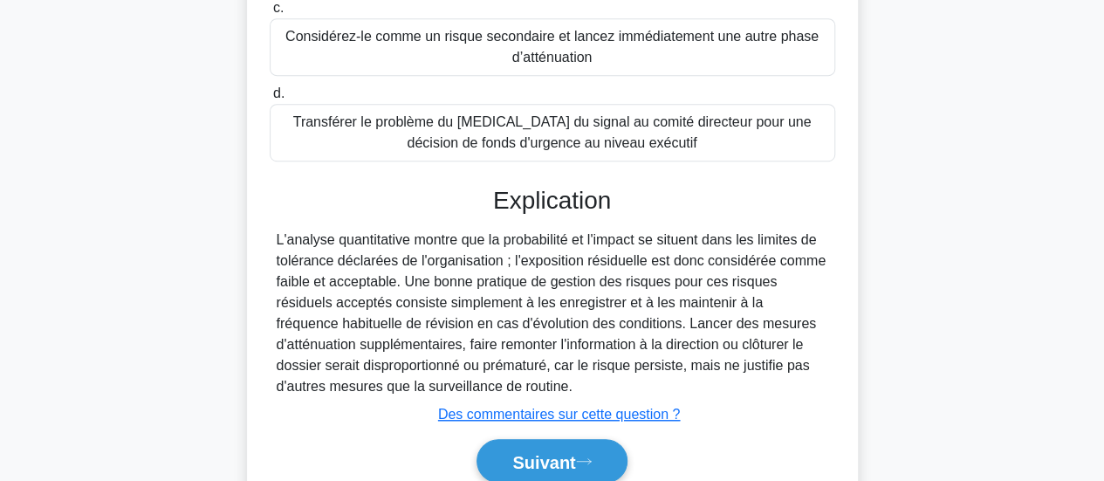
scroll to position [553, 0]
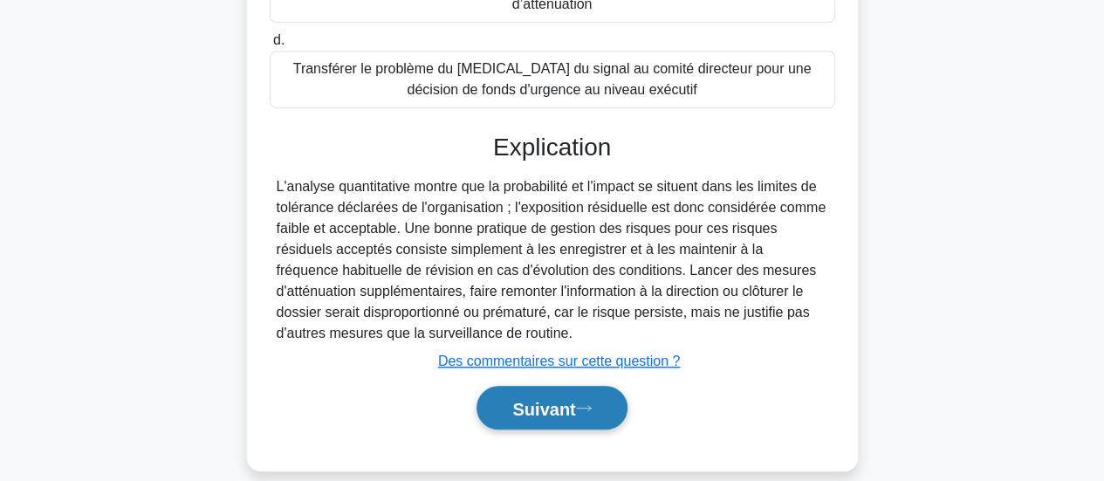
click at [534, 405] on button "Suivant" at bounding box center [551, 408] width 150 height 45
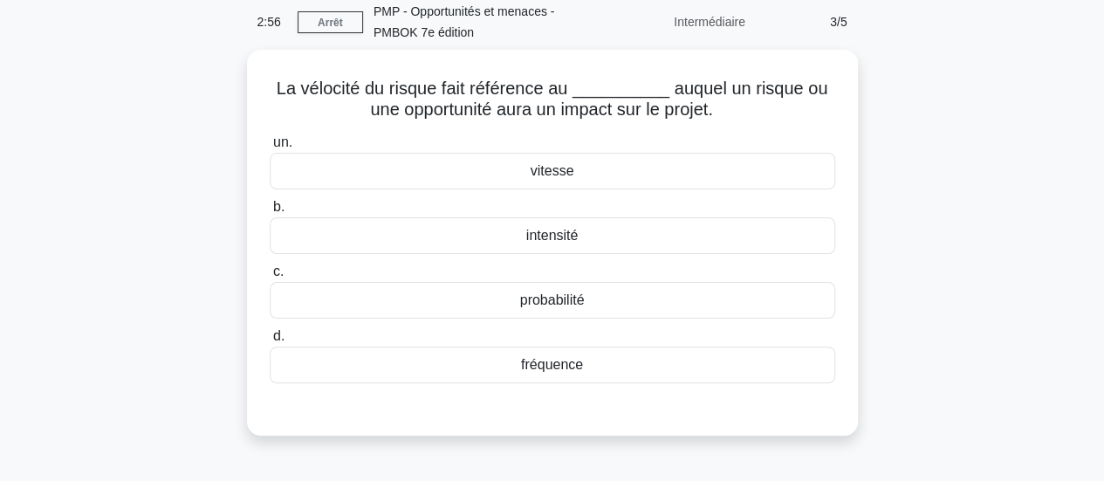
scroll to position [72, 0]
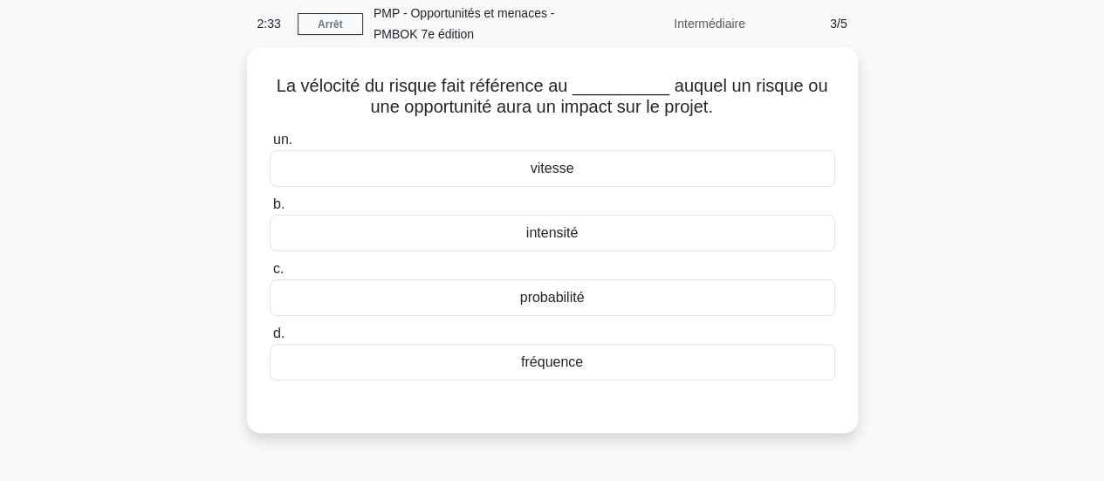
click at [548, 240] on font "intensité" at bounding box center [552, 232] width 52 height 15
click at [270, 210] on input "b. intensité" at bounding box center [270, 204] width 0 height 11
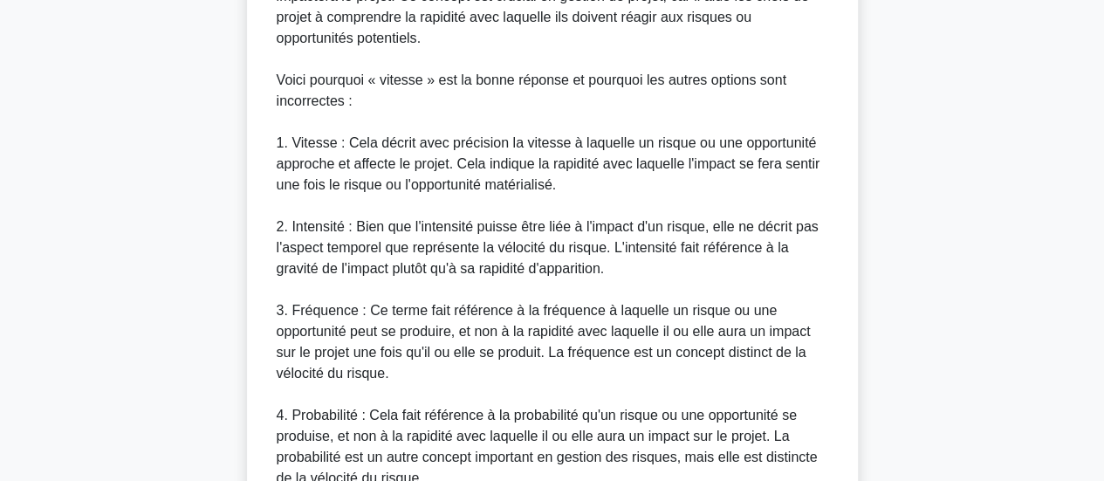
scroll to position [848, 0]
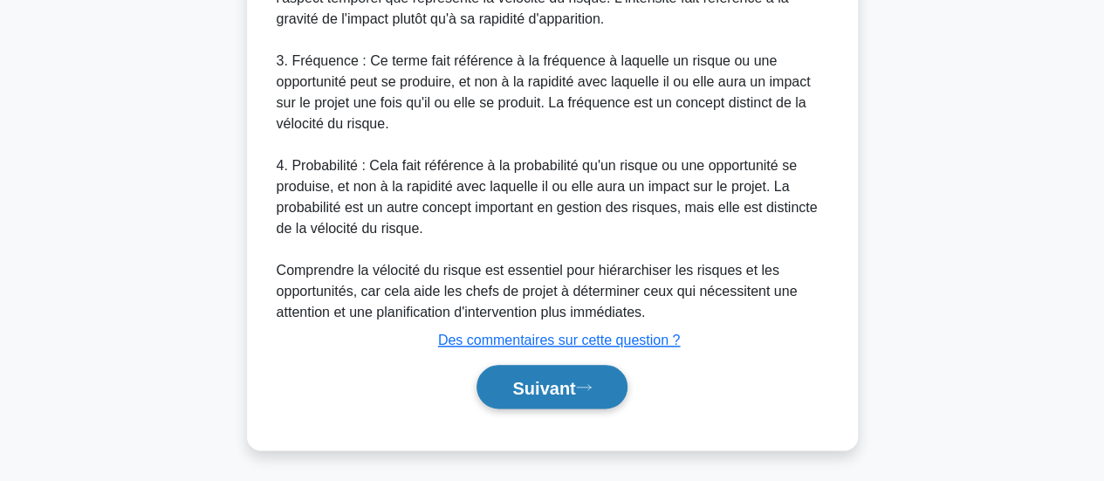
click at [586, 396] on button "Suivant" at bounding box center [551, 387] width 150 height 45
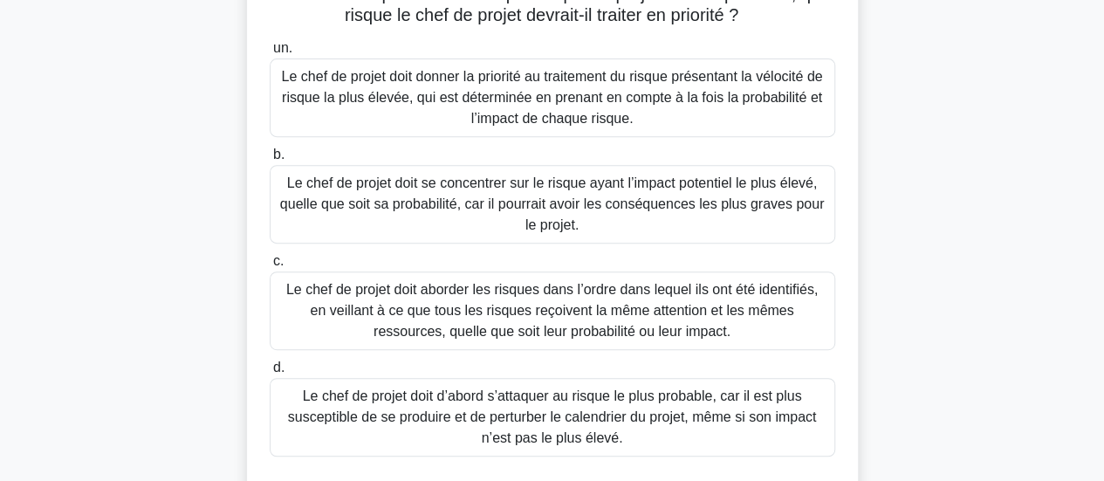
scroll to position [318, 0]
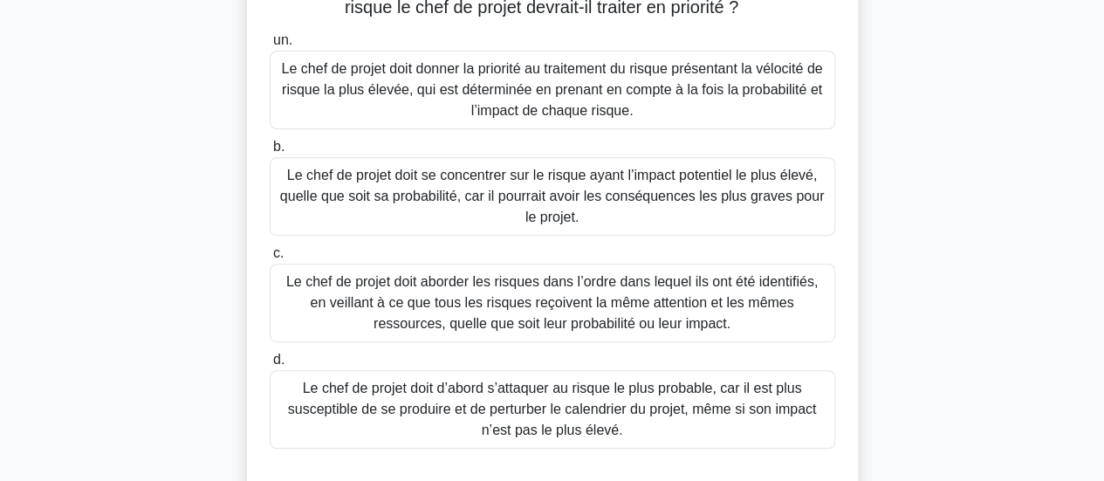
click at [567, 404] on font "Le chef de projet doit d’abord s’attaquer au risque le plus probable, car il es…" at bounding box center [552, 408] width 529 height 57
click at [270, 366] on input "d. Le chef de projet doit d’abord s’attaquer au risque le plus probable, car il…" at bounding box center [270, 359] width 0 height 11
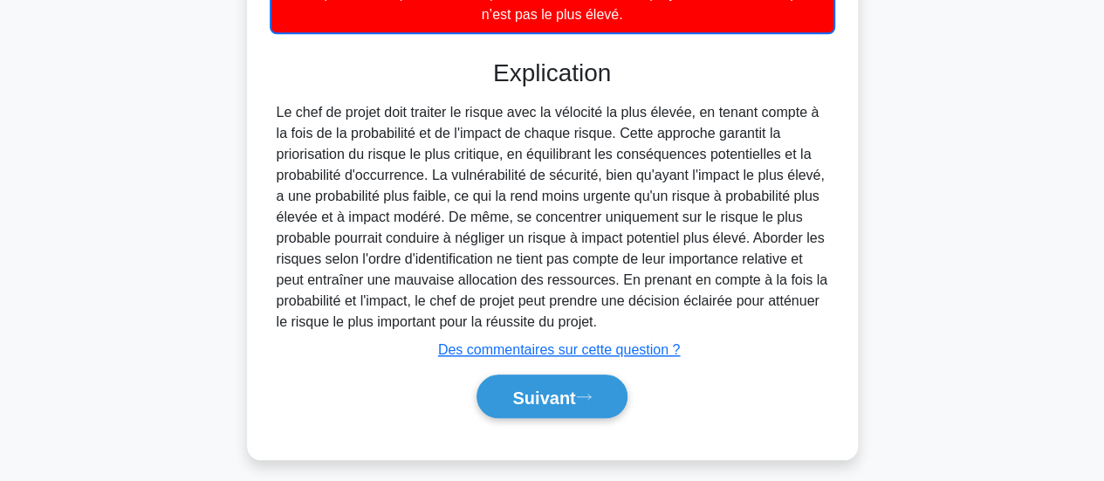
scroll to position [743, 0]
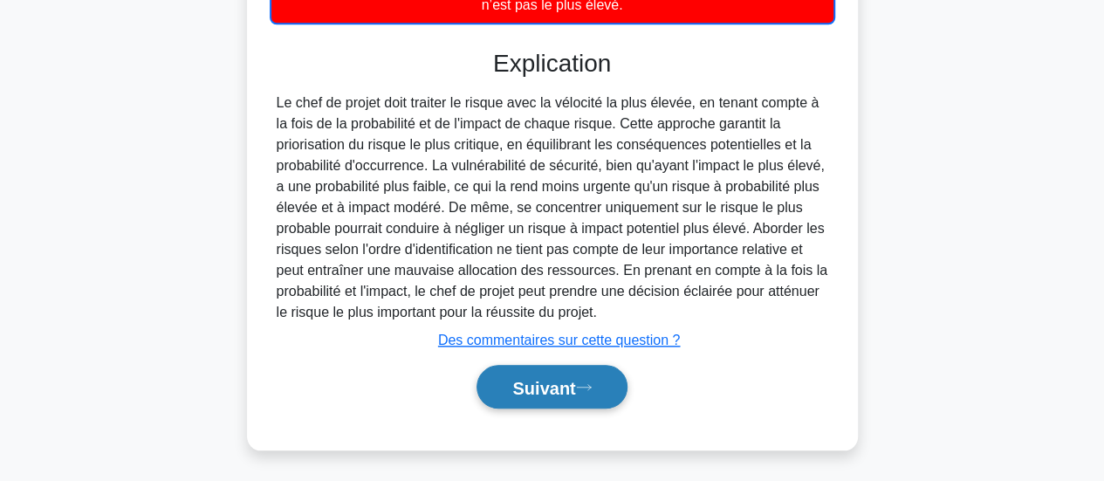
click at [538, 377] on font "Suivant" at bounding box center [543, 386] width 63 height 19
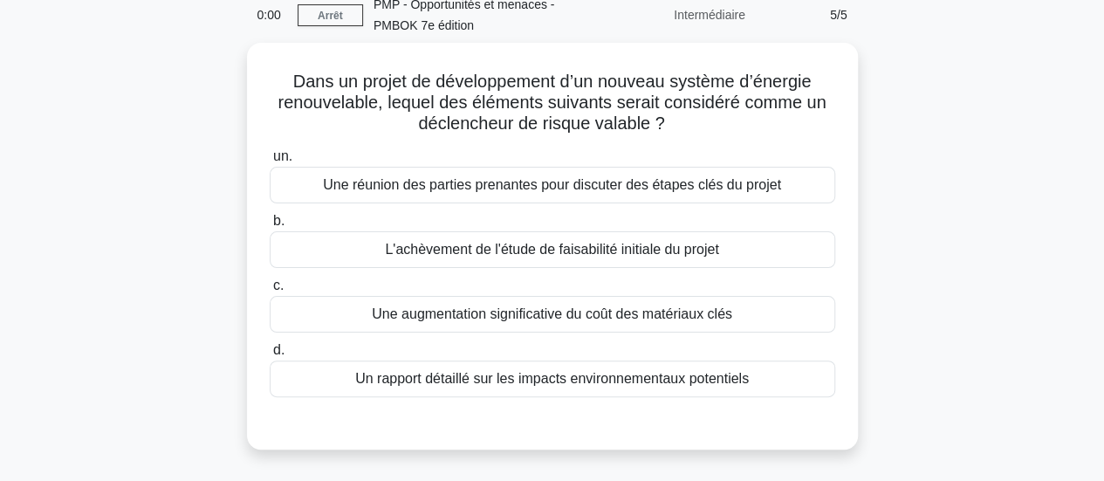
scroll to position [84, 0]
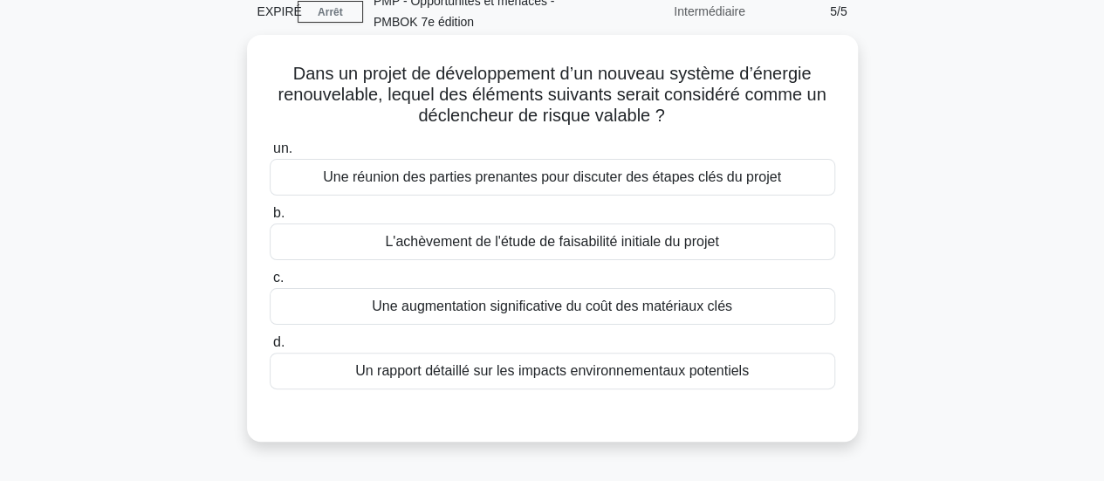
click at [624, 305] on font "Une augmentation significative du coût des matériaux clés" at bounding box center [552, 305] width 360 height 15
click at [270, 284] on input "c. Une augmentation significative du coût des matériaux clés" at bounding box center [270, 277] width 0 height 11
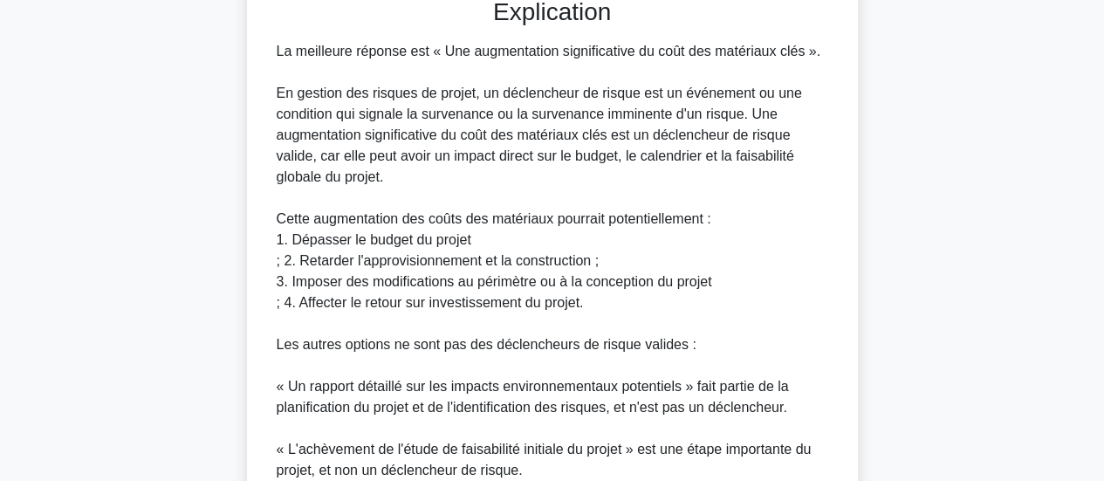
scroll to position [785, 0]
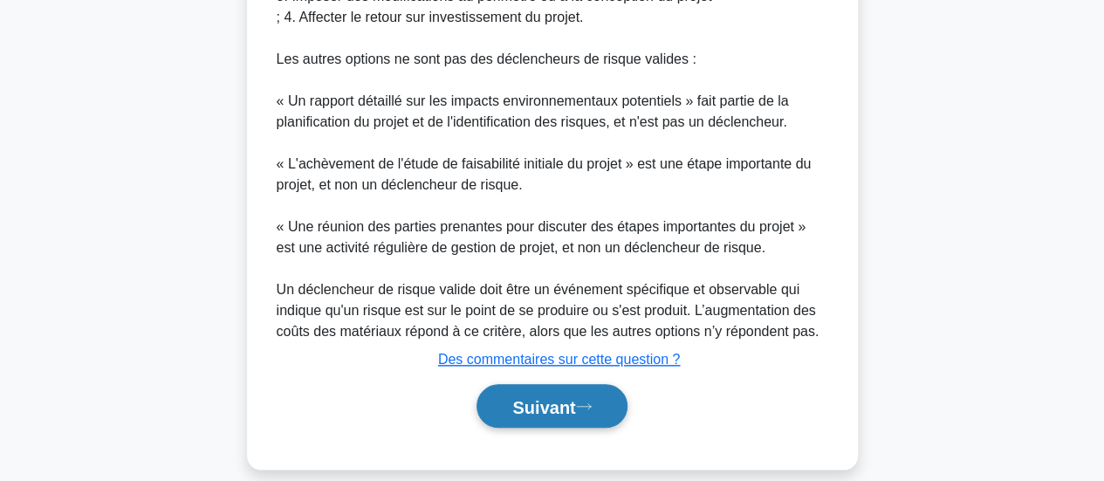
click at [524, 397] on font "Suivant" at bounding box center [543, 406] width 63 height 19
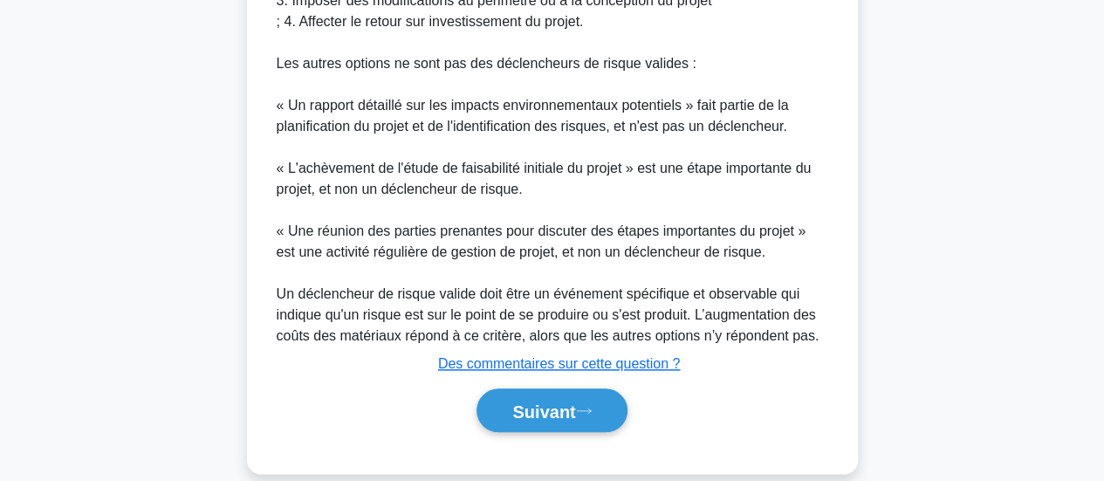
scroll to position [783, 0]
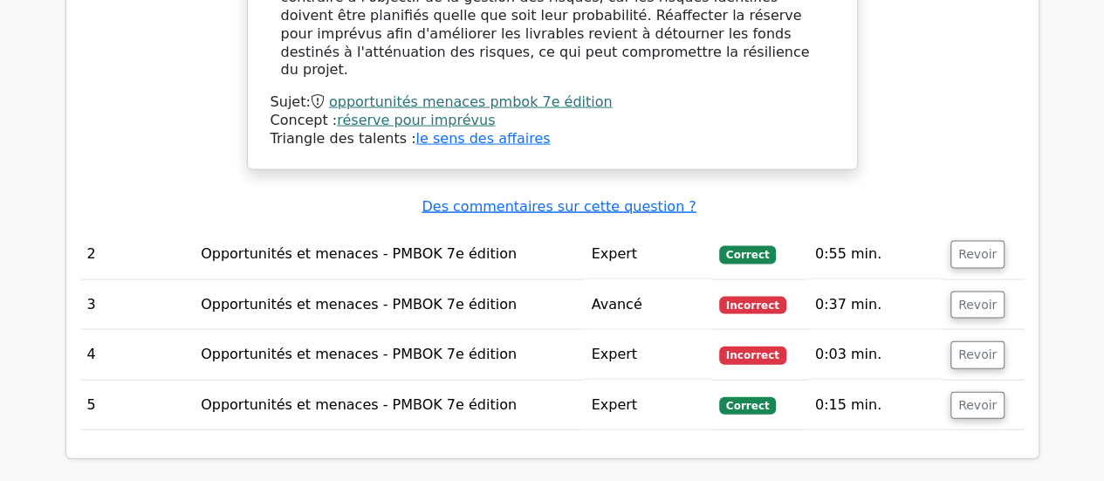
scroll to position [1710, 0]
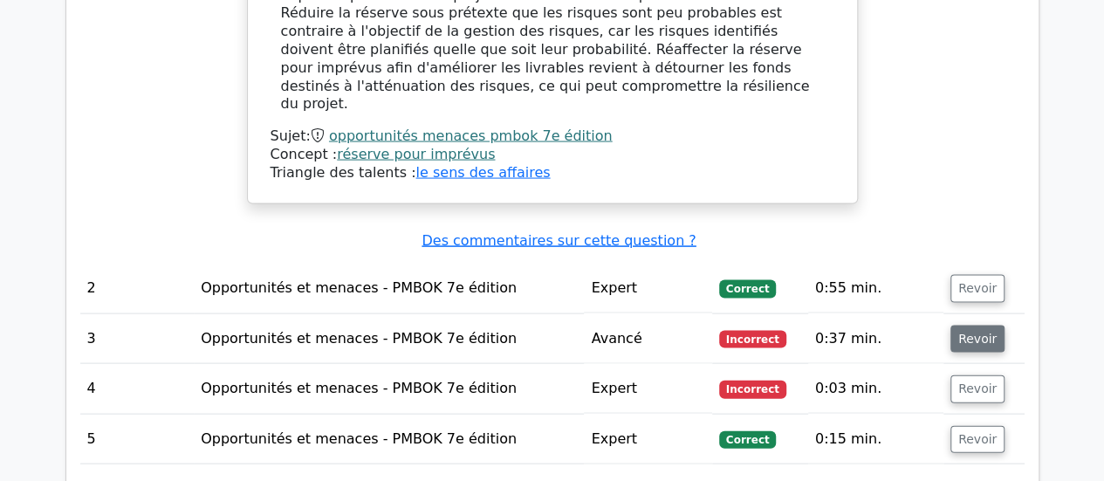
click at [958, 332] on font "Revoir" at bounding box center [977, 339] width 38 height 14
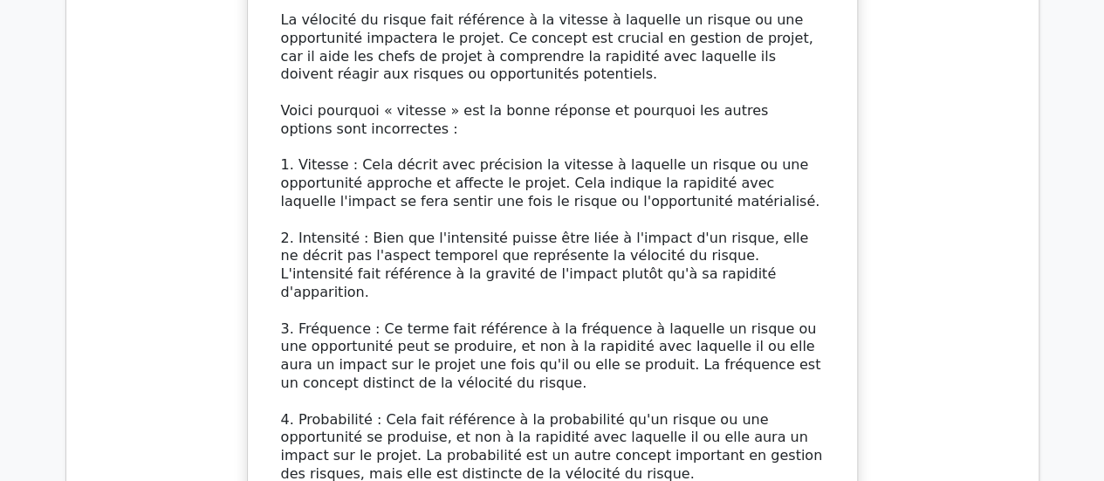
scroll to position [2466, 0]
